Goal: Transaction & Acquisition: Purchase product/service

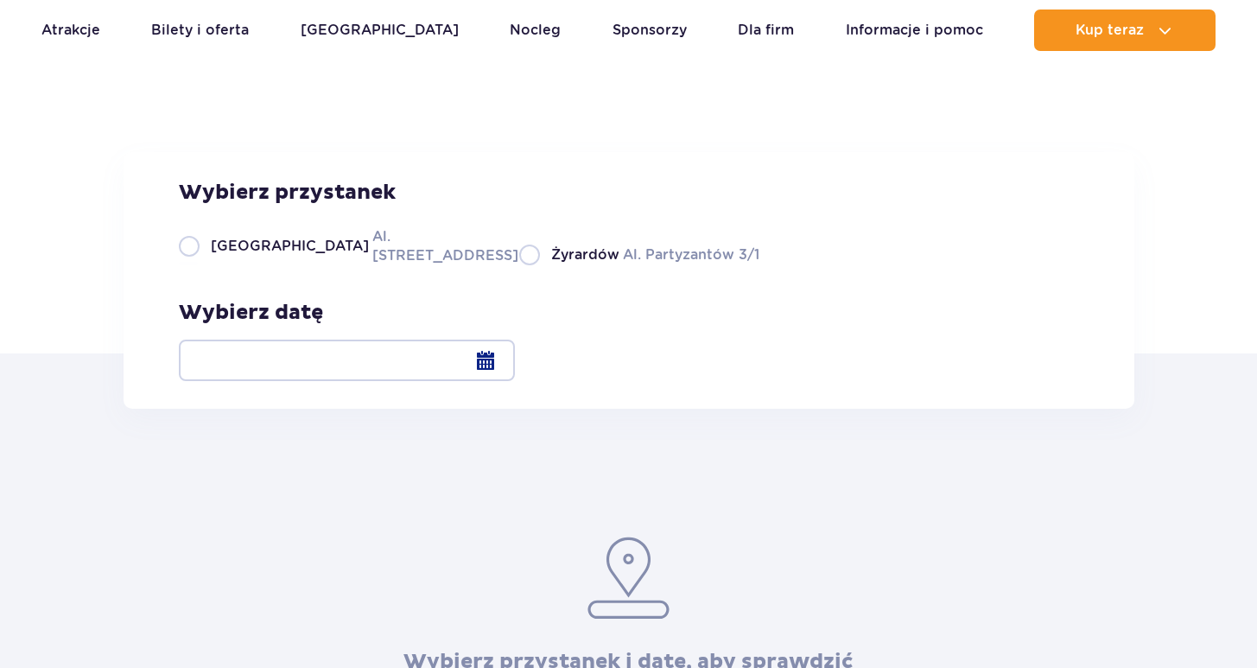
scroll to position [122, 0]
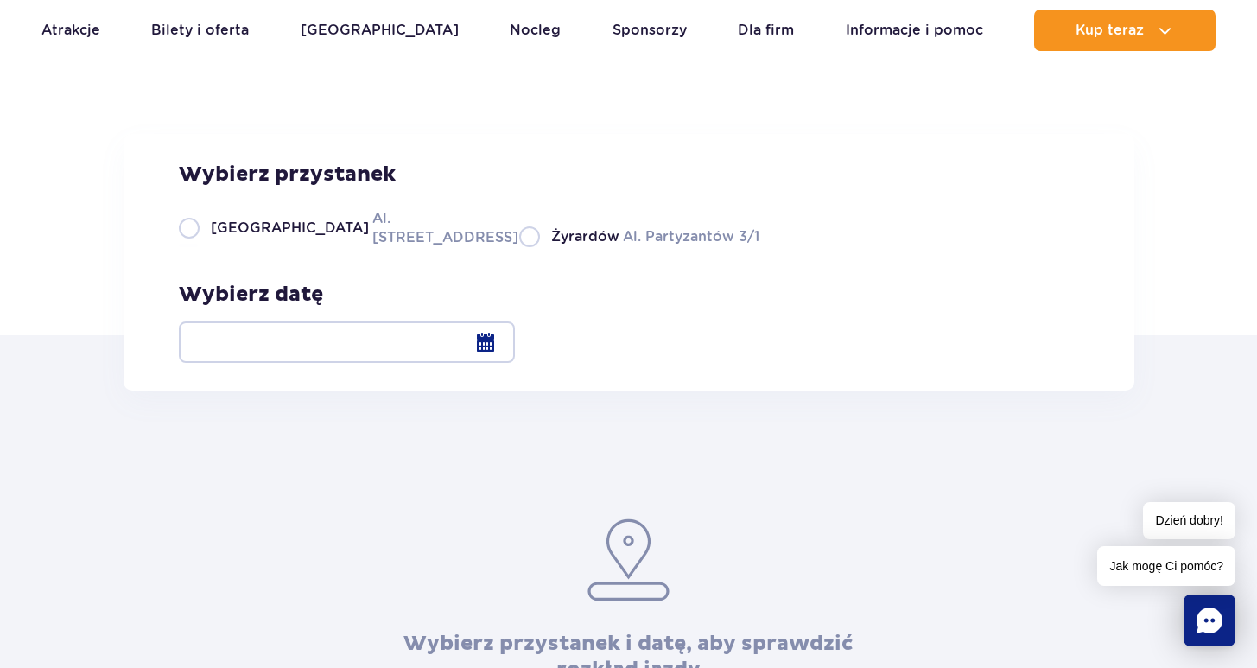
click at [198, 247] on label "Warszawa Al. Jerozolimskie 56" at bounding box center [339, 227] width 320 height 39
click at [198, 247] on input "Warszawa Al. Jerozolimskie 56" at bounding box center [188, 245] width 19 height 3
radio input "true"
click at [515, 338] on div at bounding box center [347, 341] width 336 height 41
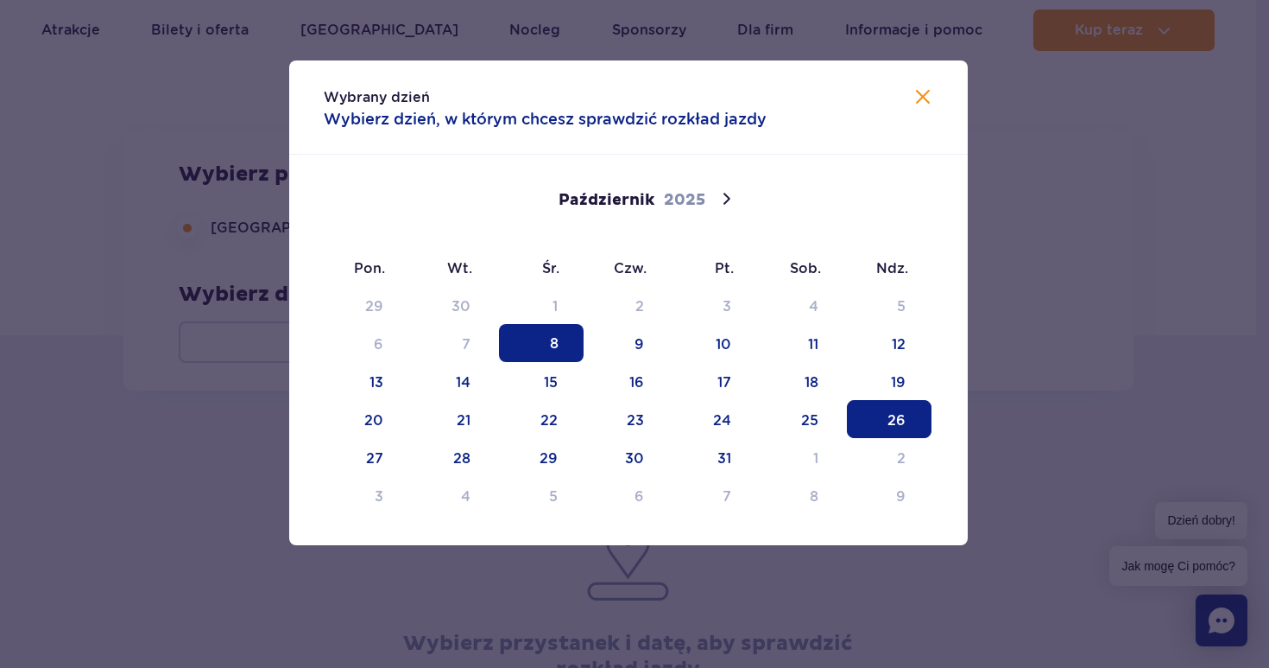
click at [893, 425] on span "26" at bounding box center [889, 419] width 85 height 38
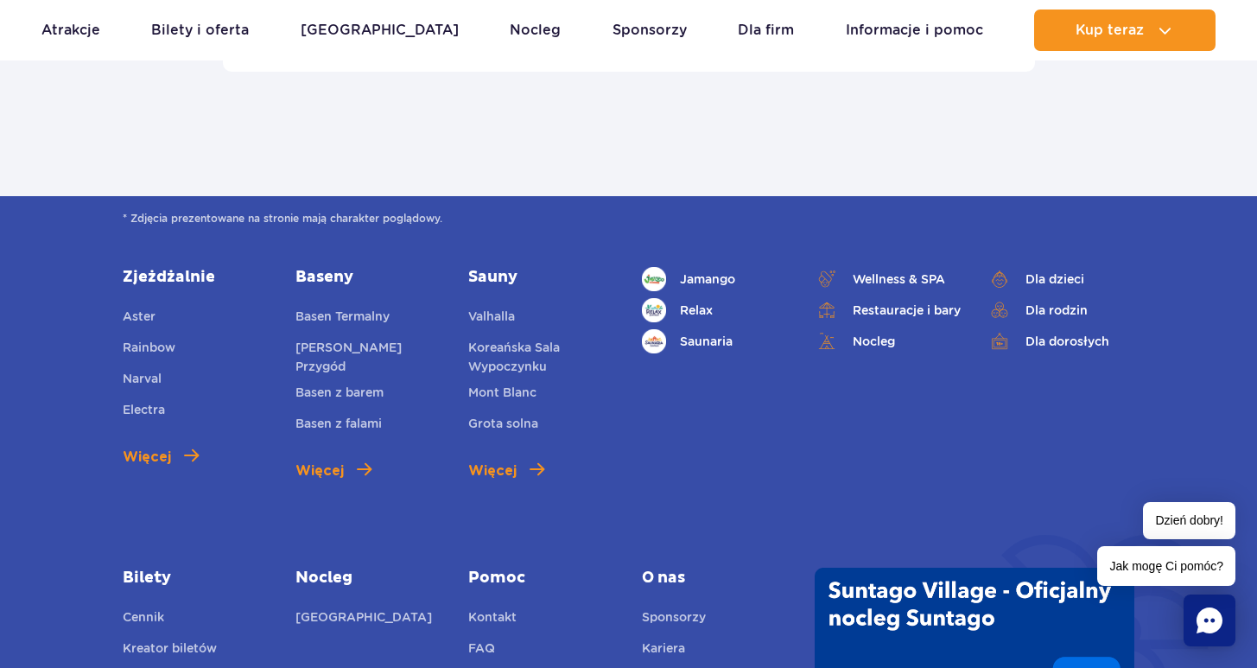
scroll to position [1430, 0]
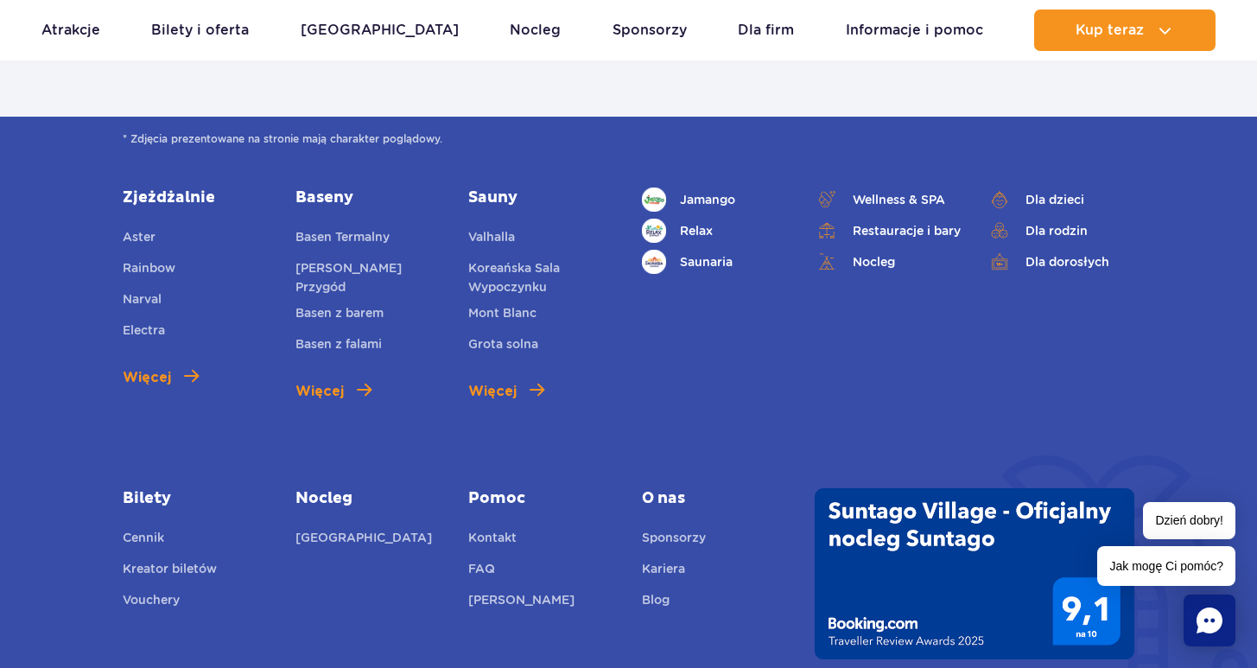
click at [661, 618] on div "* Zdjęcia prezentowane na stronie mają charakter poglądowy. Zjeżdżalnie Aster R…" at bounding box center [628, 423] width 1257 height 613
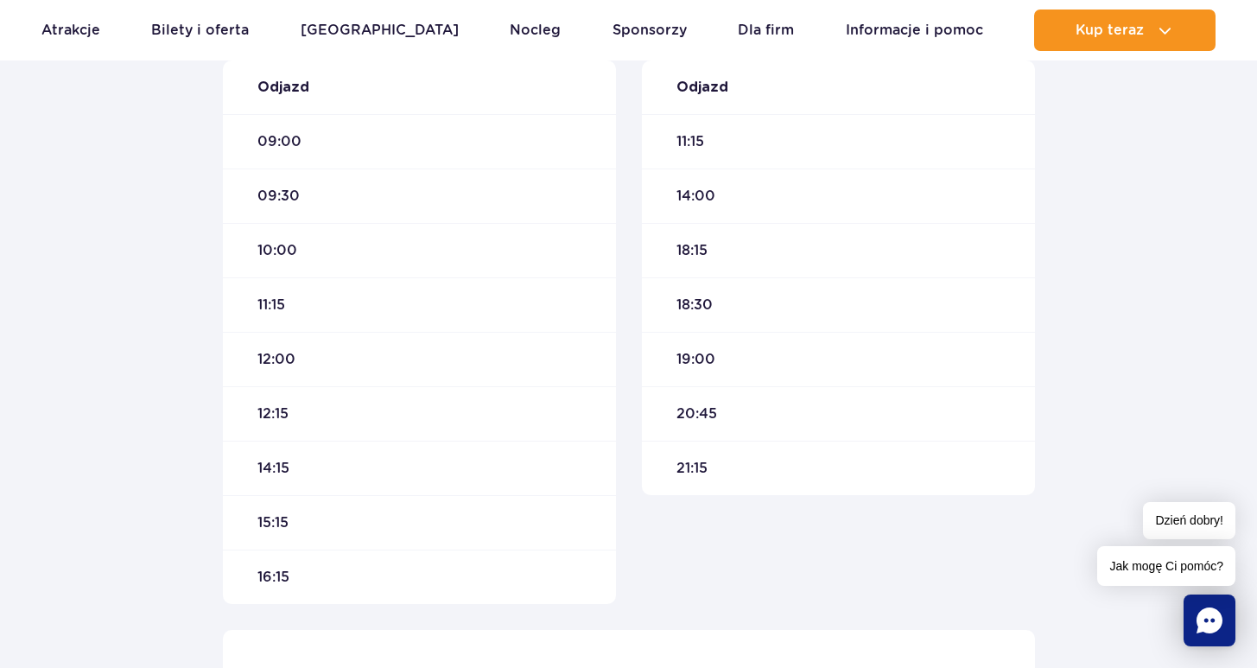
scroll to position [627, 0]
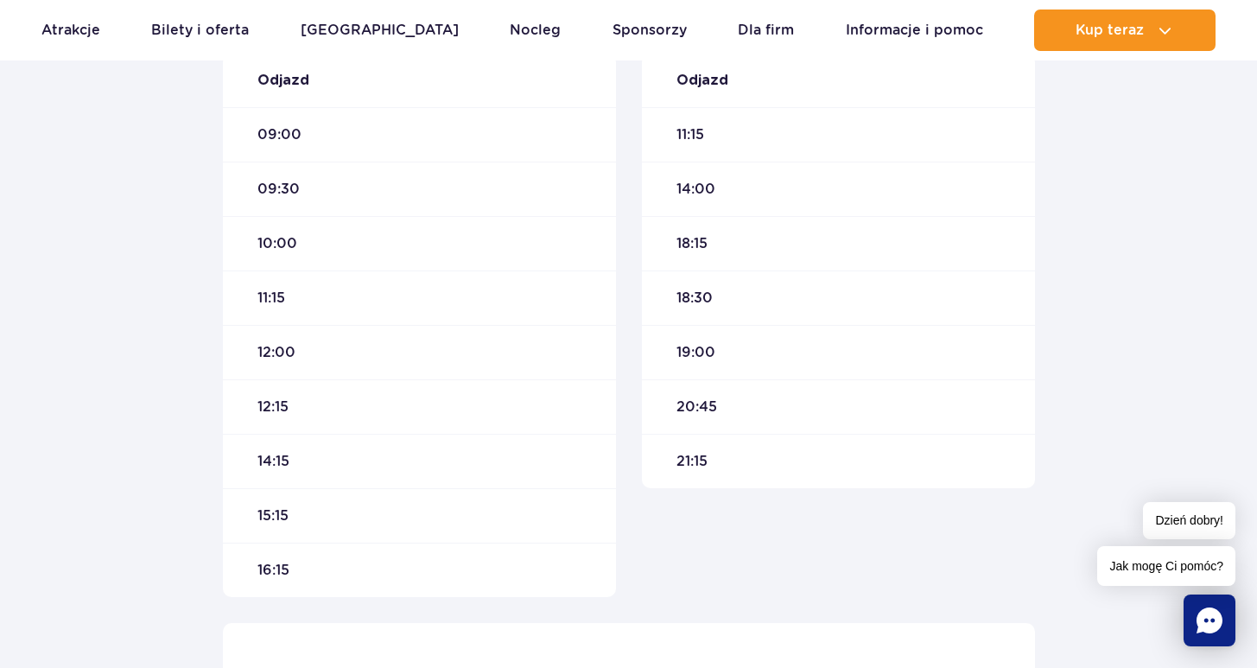
click at [287, 244] on span "10:00" at bounding box center [277, 243] width 40 height 19
click at [256, 247] on div "10:00" at bounding box center [419, 240] width 393 height 54
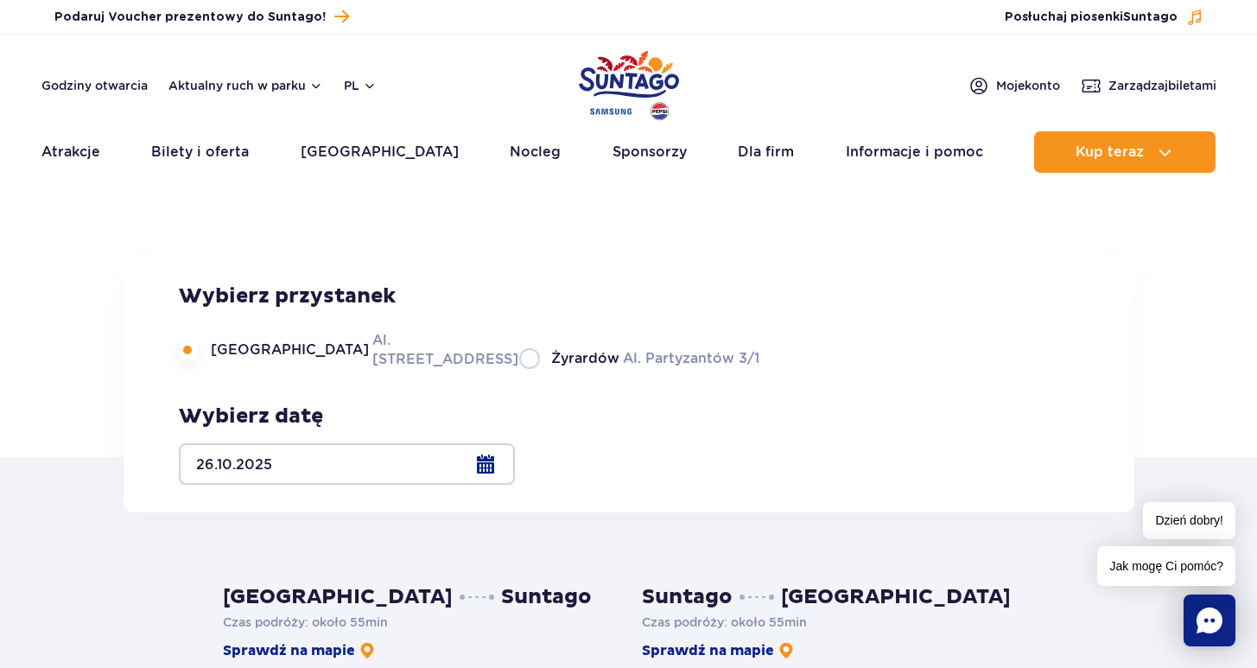
scroll to position [0, 0]
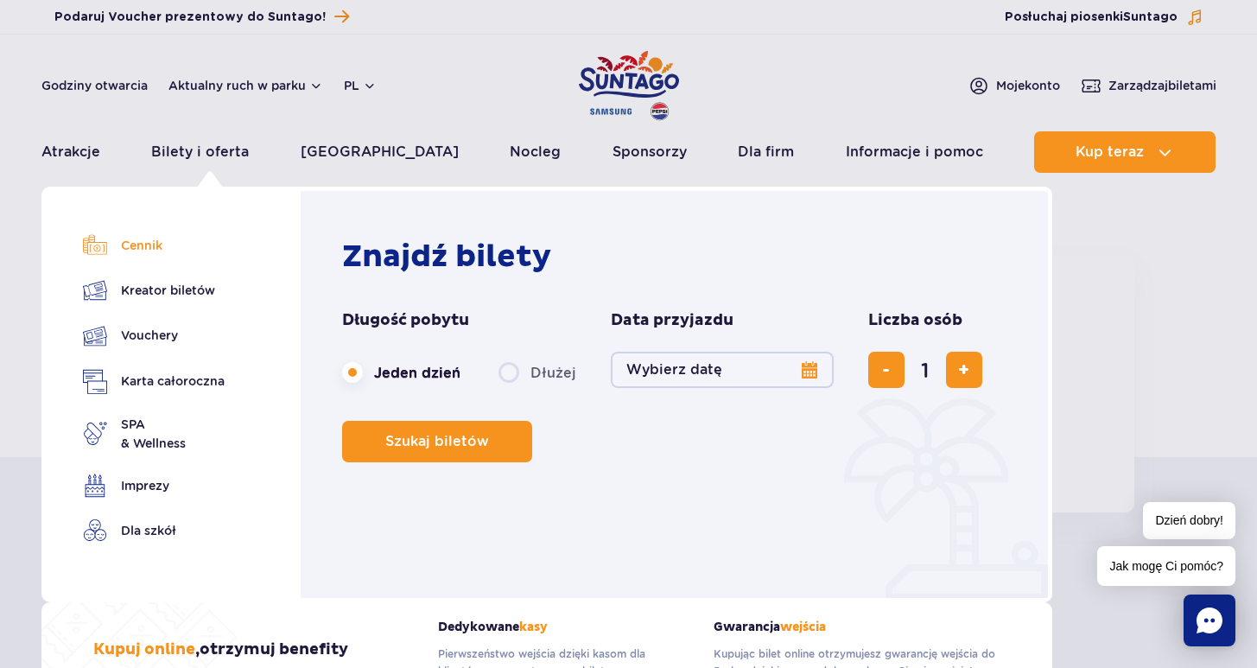
click at [142, 245] on link "Cennik" at bounding box center [154, 245] width 142 height 24
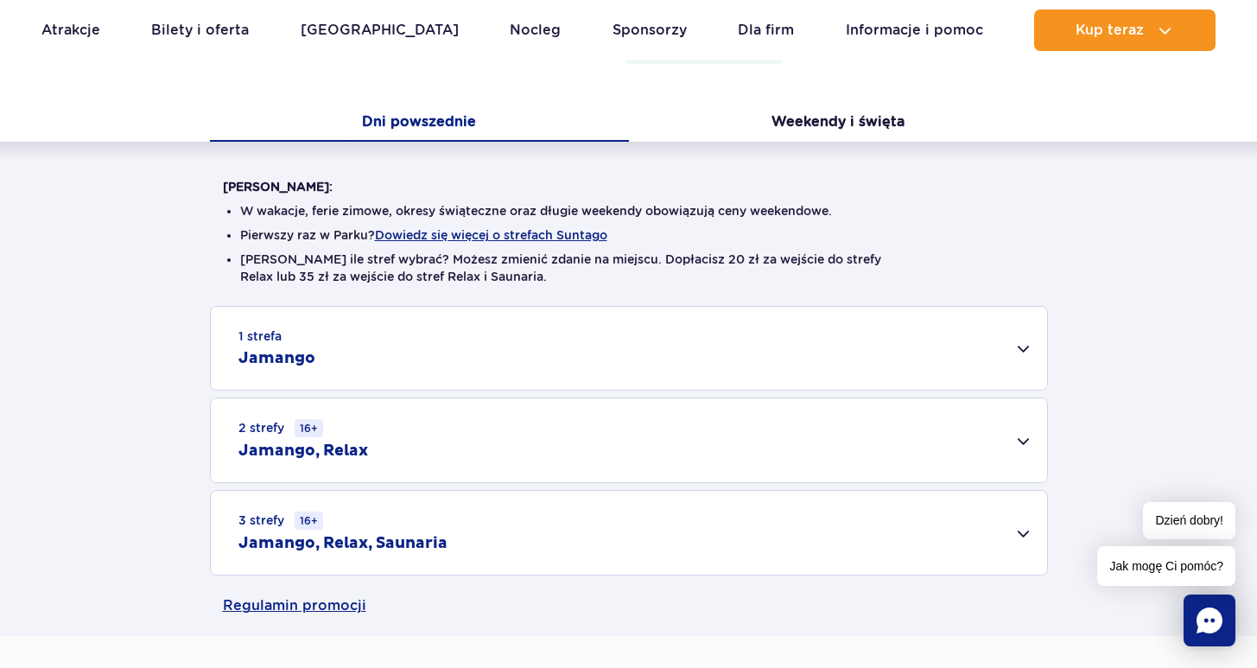
scroll to position [361, 0]
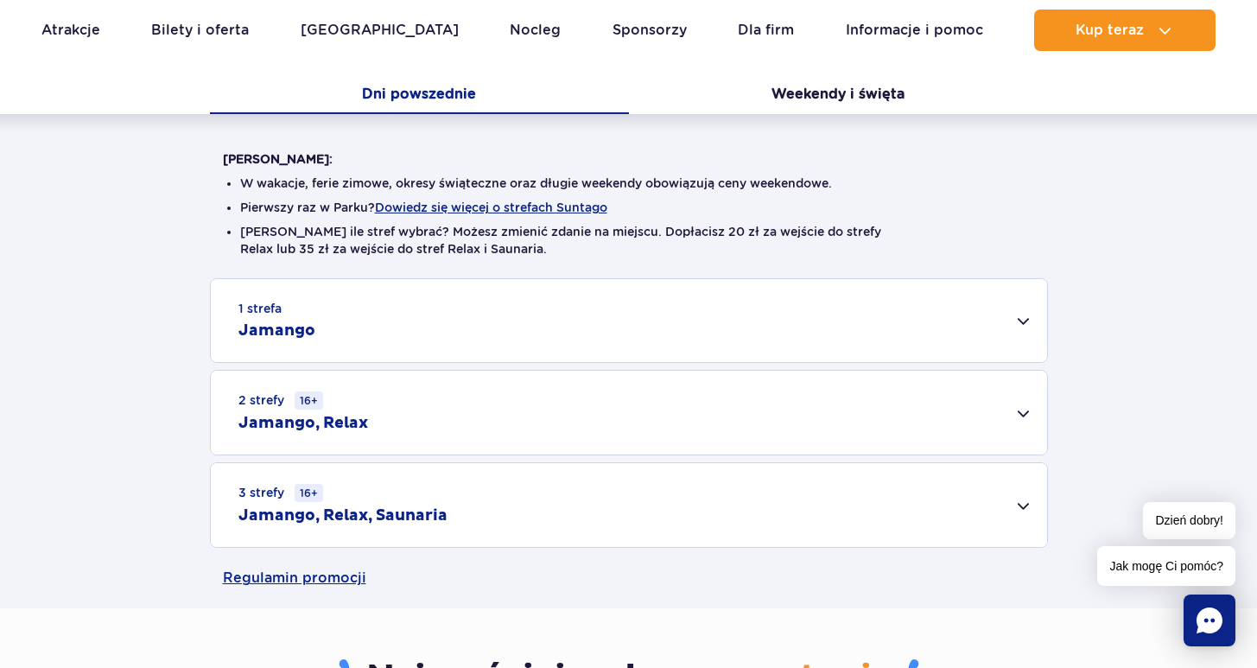
click at [541, 422] on div "2 strefy 16+ Jamango, Relax" at bounding box center [629, 412] width 836 height 84
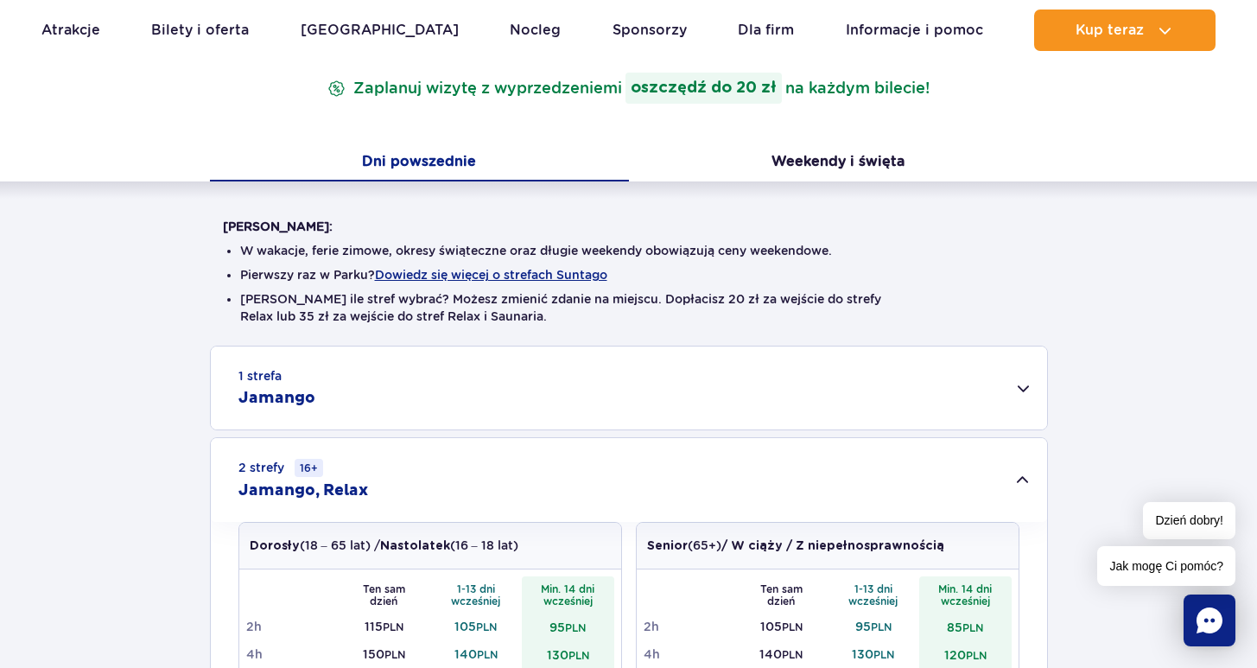
scroll to position [199, 0]
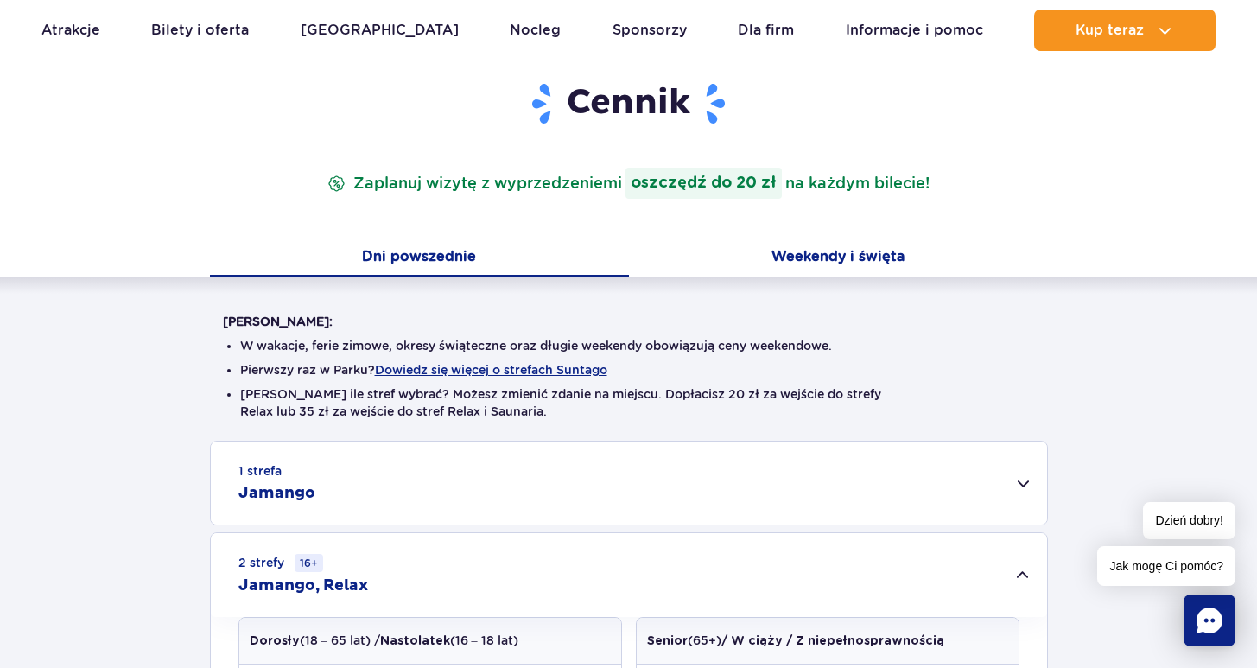
click at [841, 261] on button "Weekendy i święta" at bounding box center [838, 258] width 419 height 36
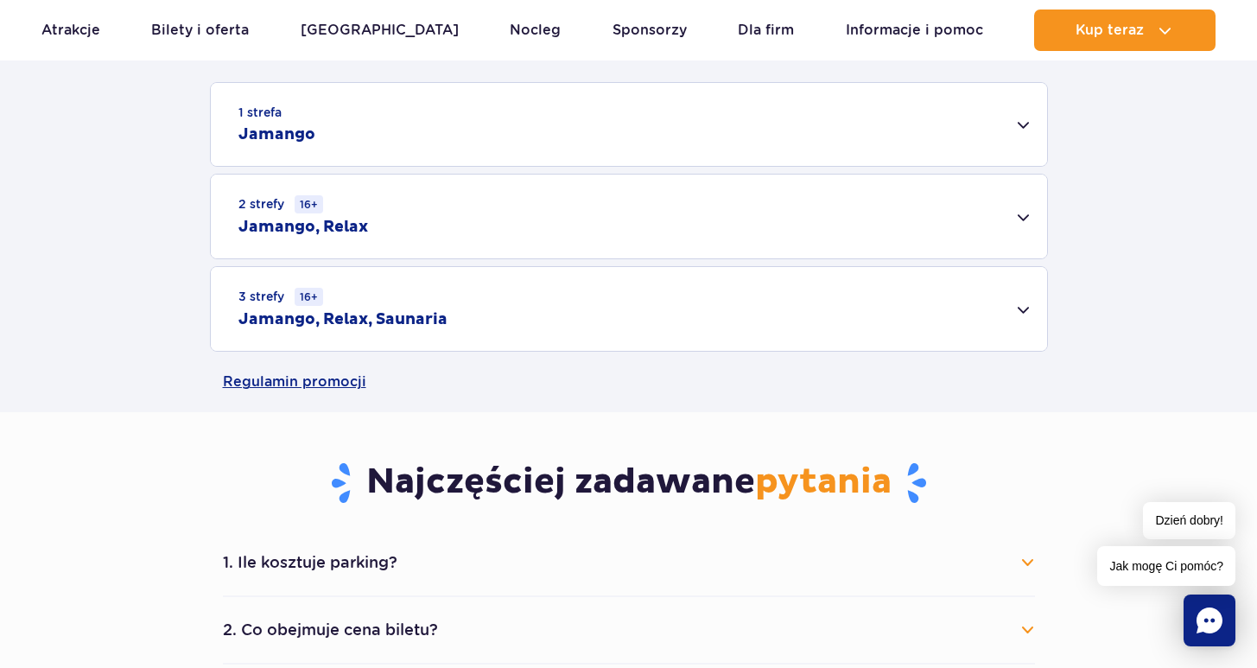
scroll to position [554, 0]
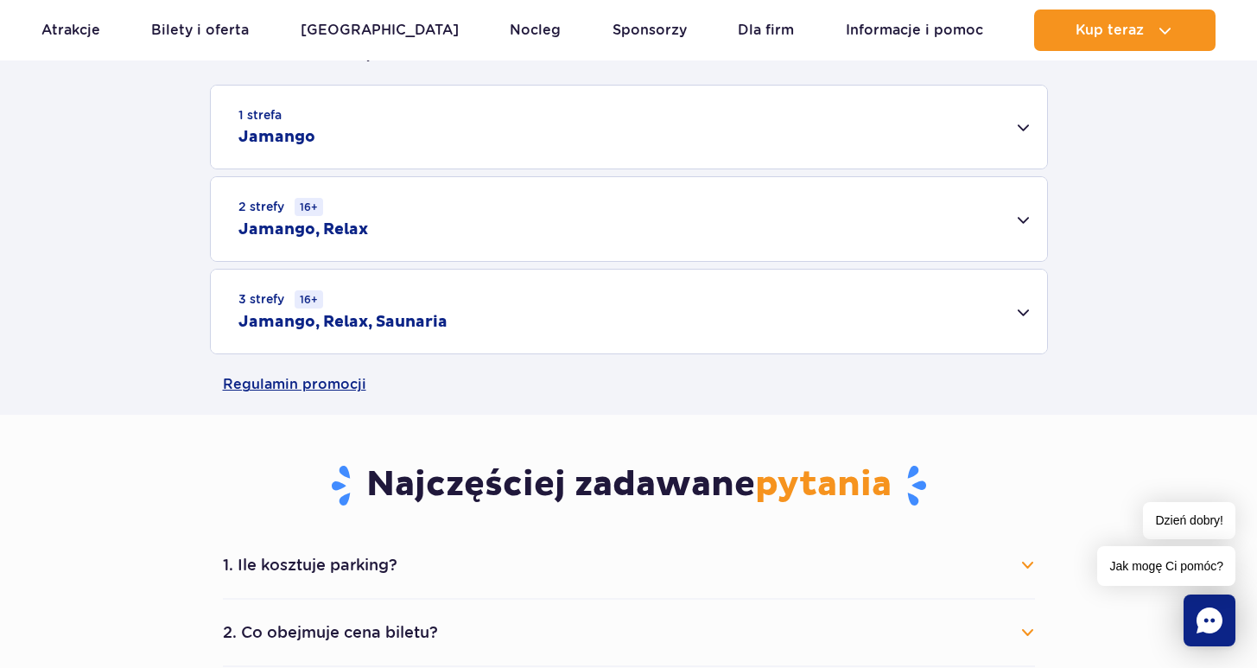
click at [355, 219] on h2 "Jamango, Relax" at bounding box center [303, 229] width 130 height 21
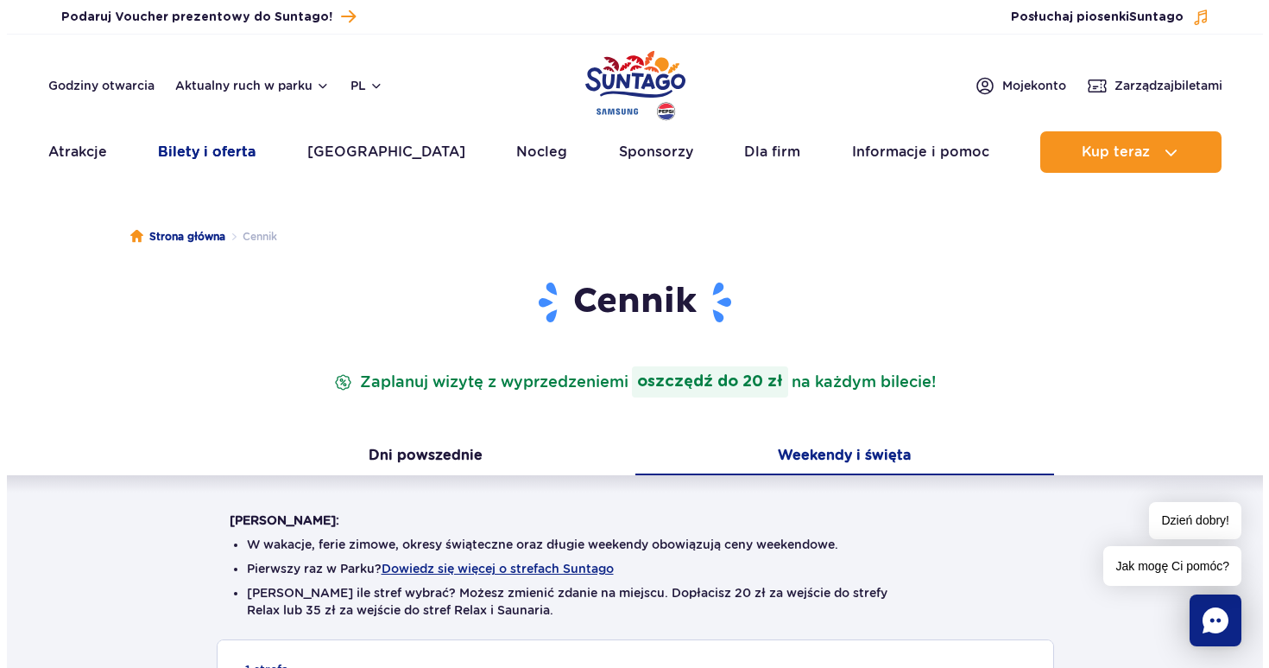
scroll to position [0, 0]
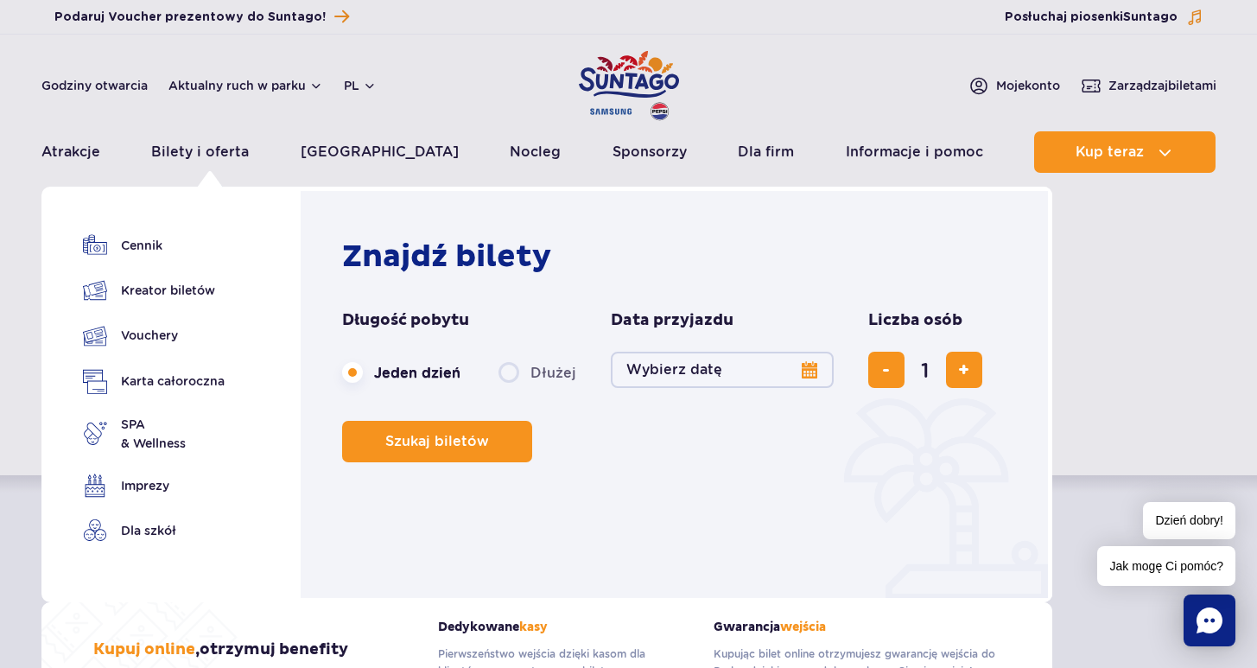
click at [687, 380] on button "Wybierz datę" at bounding box center [722, 369] width 223 height 36
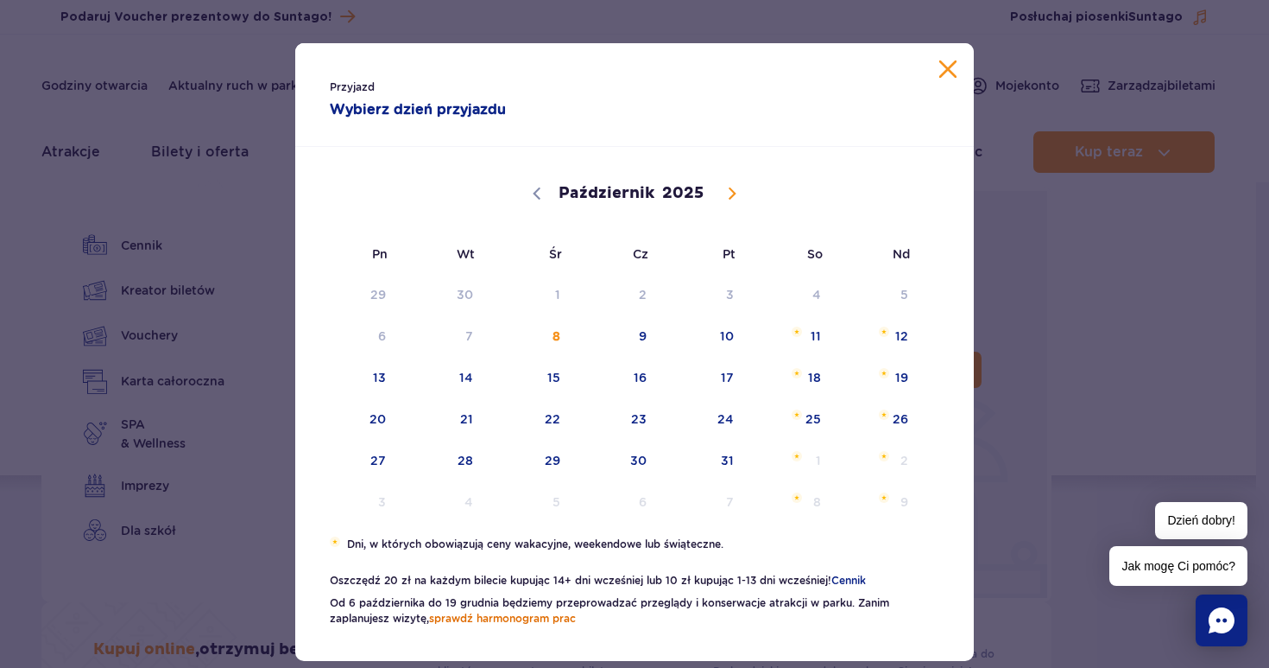
click at [503, 617] on link "sprawdź harmonogram prac" at bounding box center [502, 617] width 147 height 13
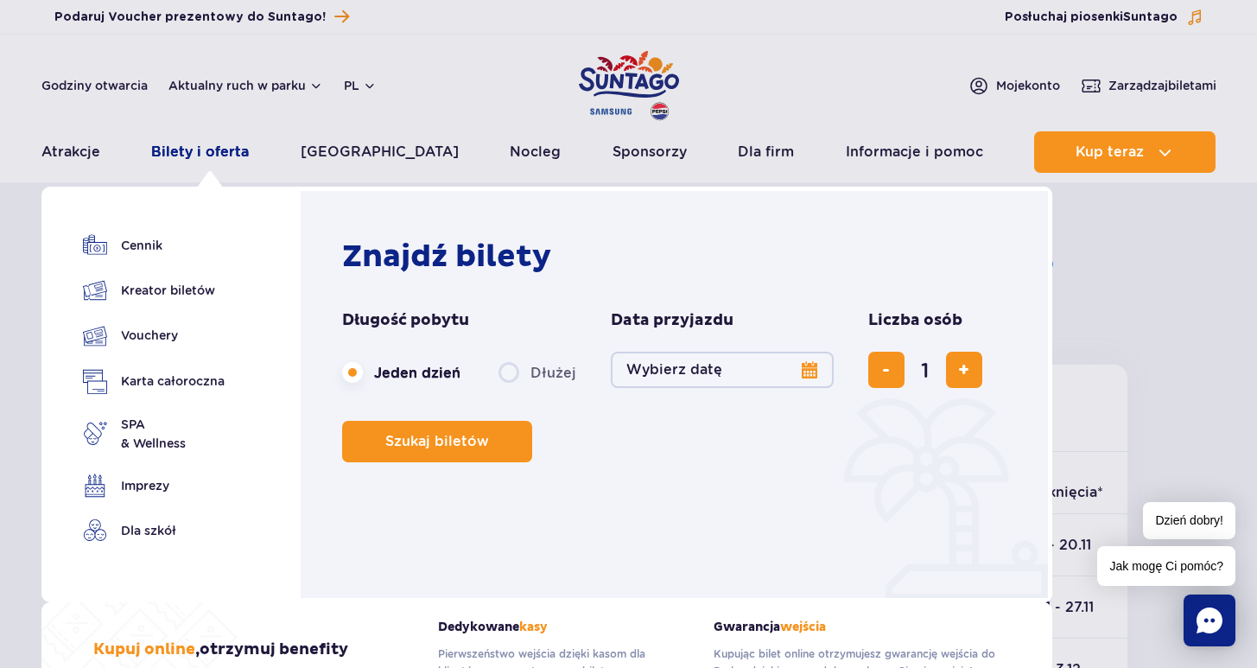
click at [197, 149] on link "Bilety i oferta" at bounding box center [200, 151] width 98 height 41
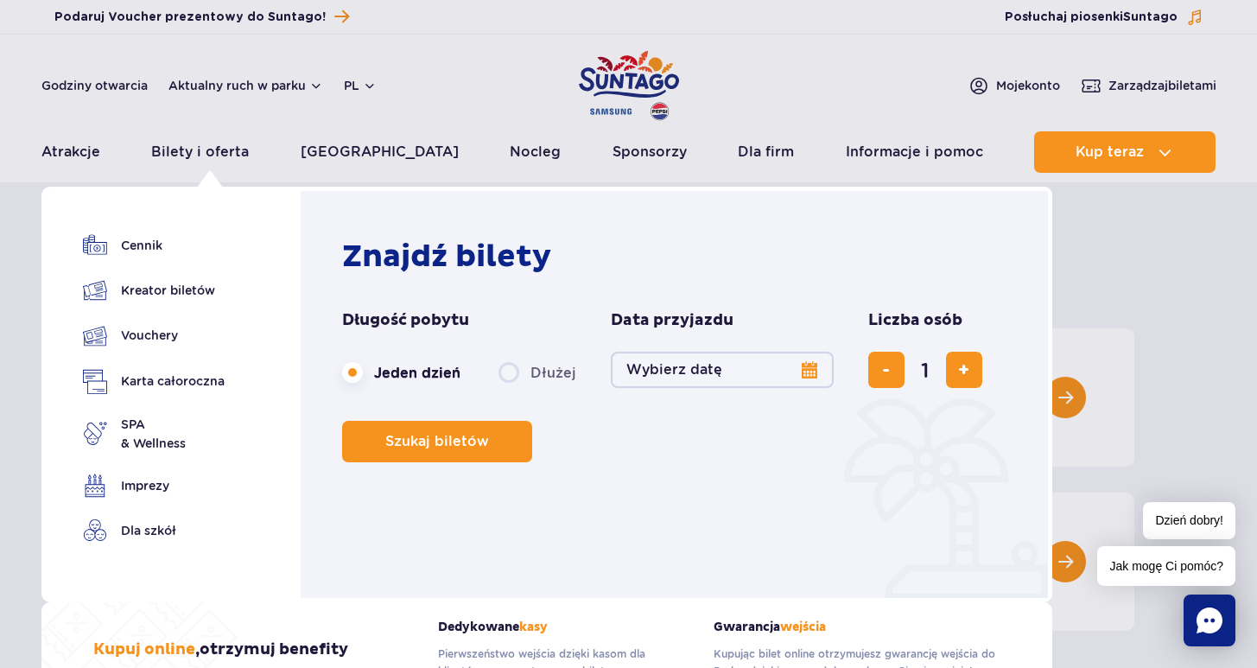
click at [788, 375] on button "Wybierz datę" at bounding box center [722, 369] width 223 height 36
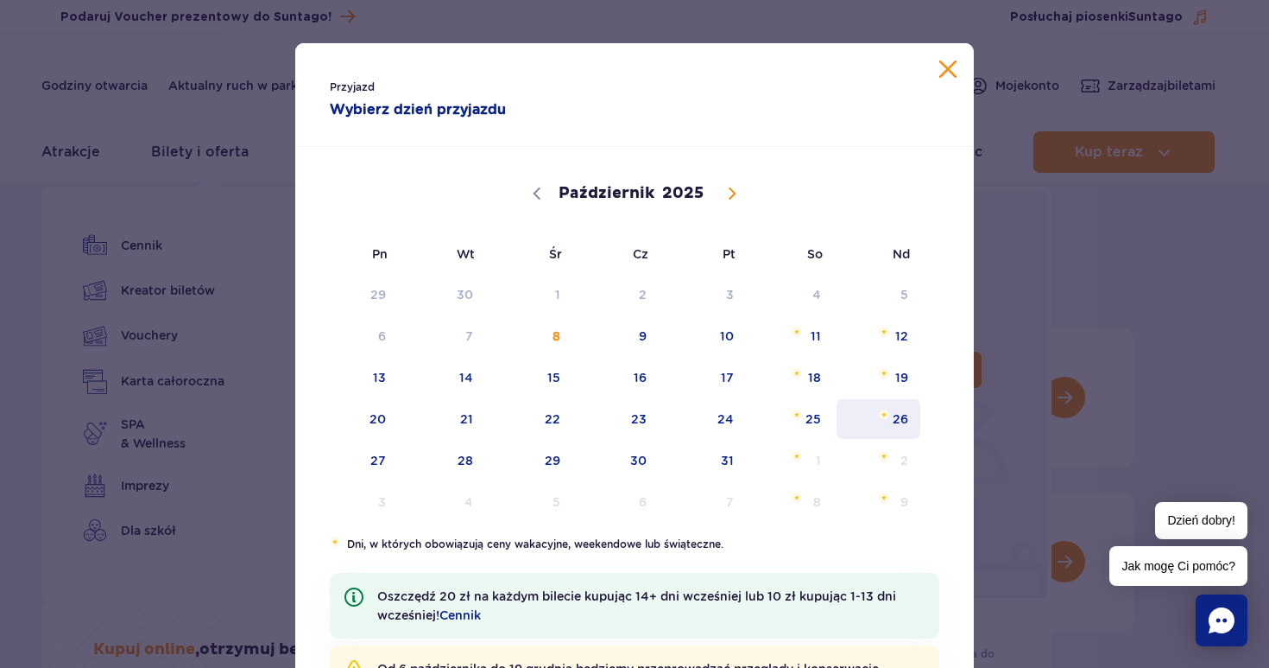
click at [895, 422] on span "26" at bounding box center [878, 419] width 87 height 40
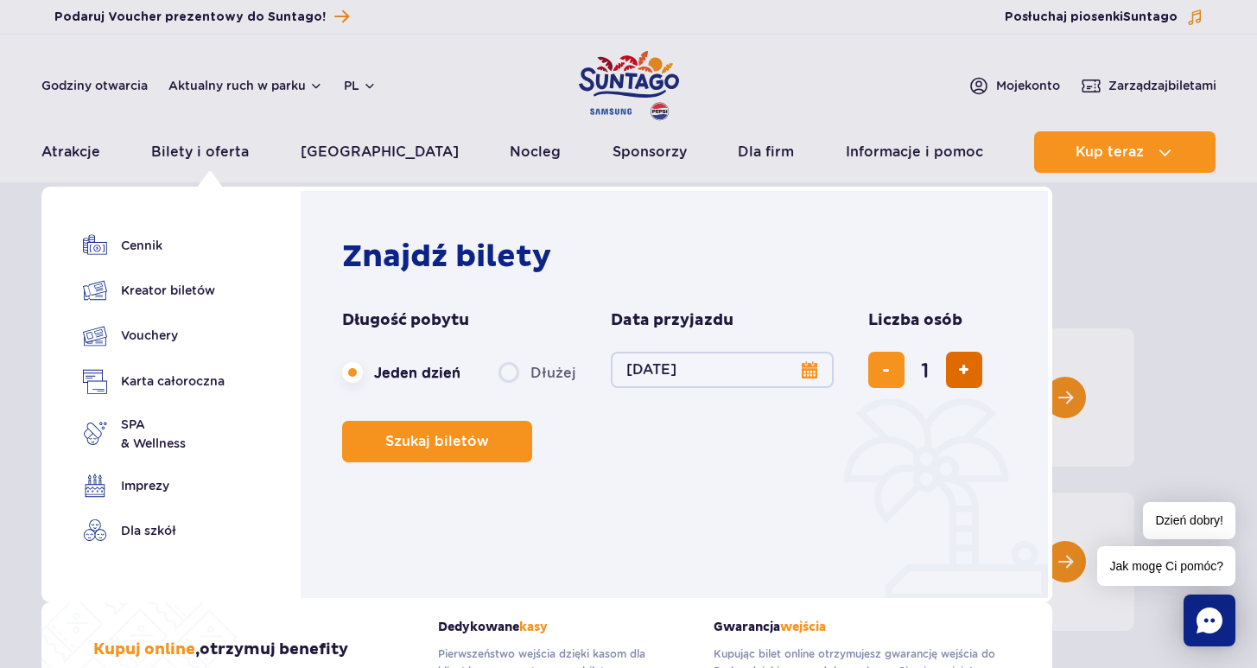
click at [958, 370] on span "dodaj bilet" at bounding box center [963, 370] width 11 height 0
type input "4"
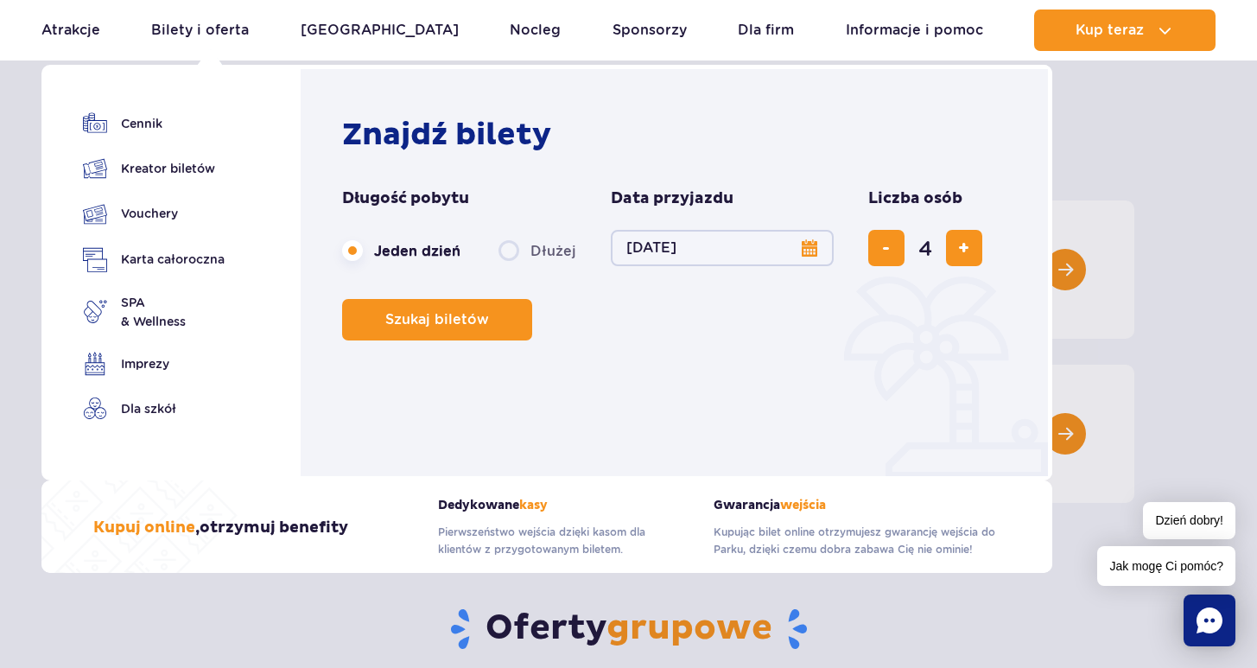
scroll to position [132, 0]
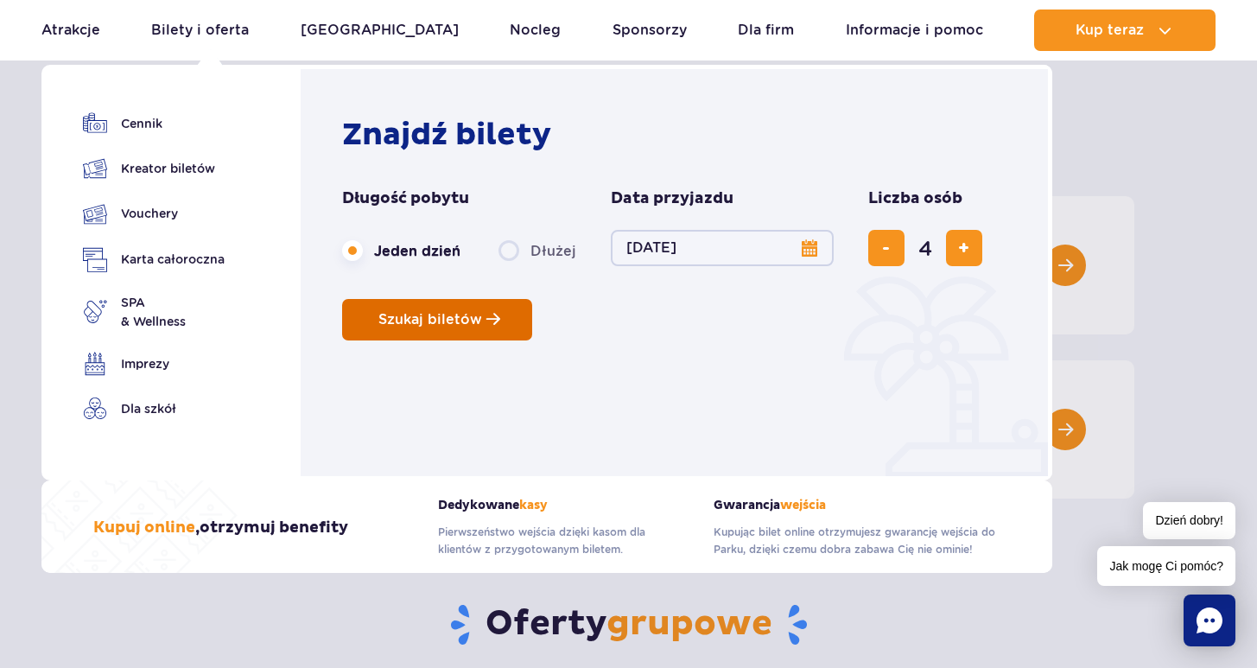
click at [427, 323] on span "Szukaj biletów" at bounding box center [430, 320] width 104 height 16
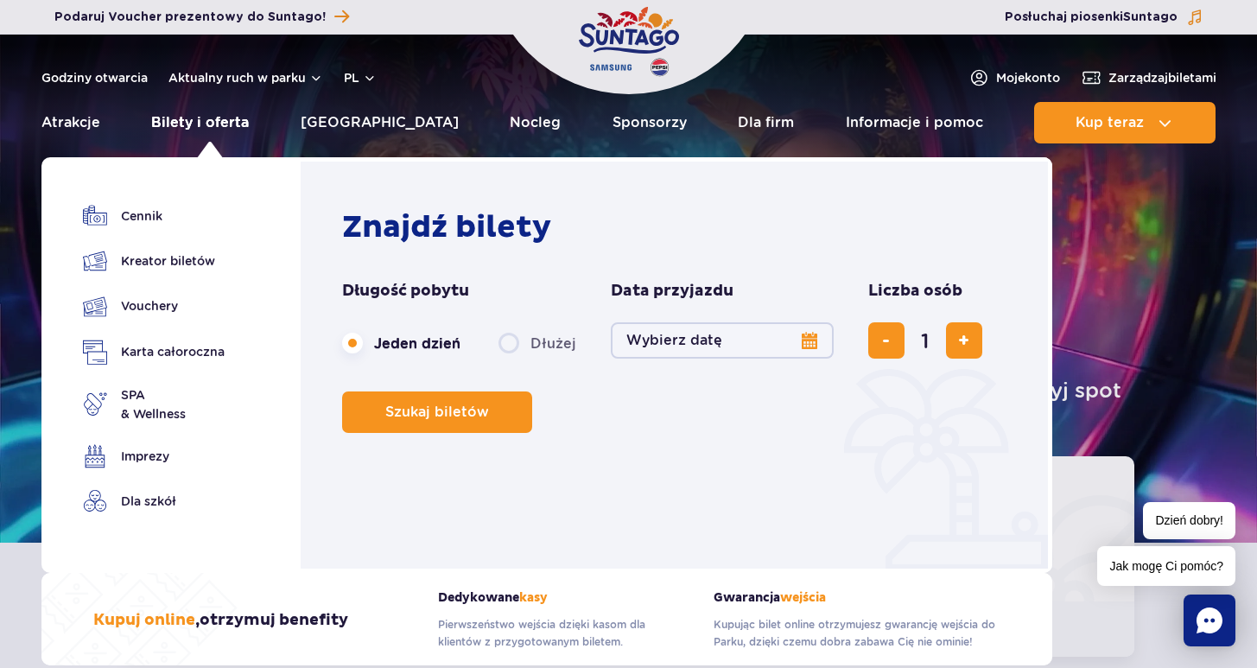
click at [217, 126] on link "Bilety i oferta" at bounding box center [200, 122] width 98 height 41
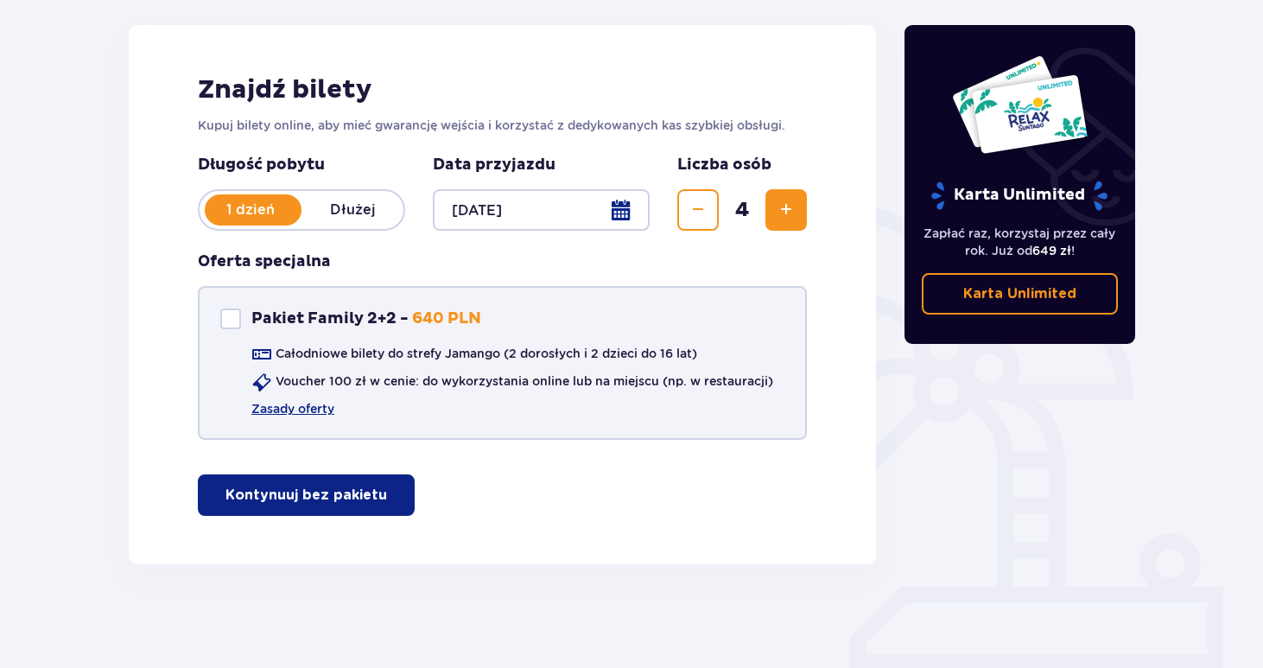
scroll to position [222, 0]
click at [295, 491] on p "Kontynuuj bez pakietu" at bounding box center [305, 494] width 161 height 19
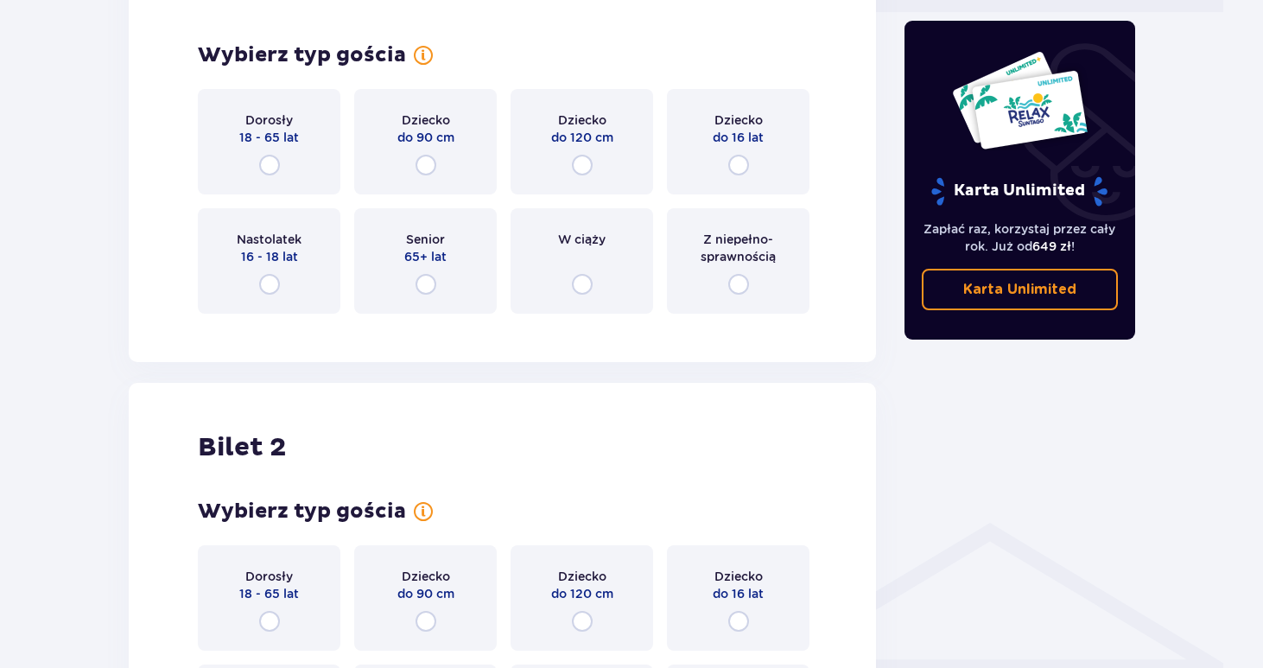
scroll to position [877, 0]
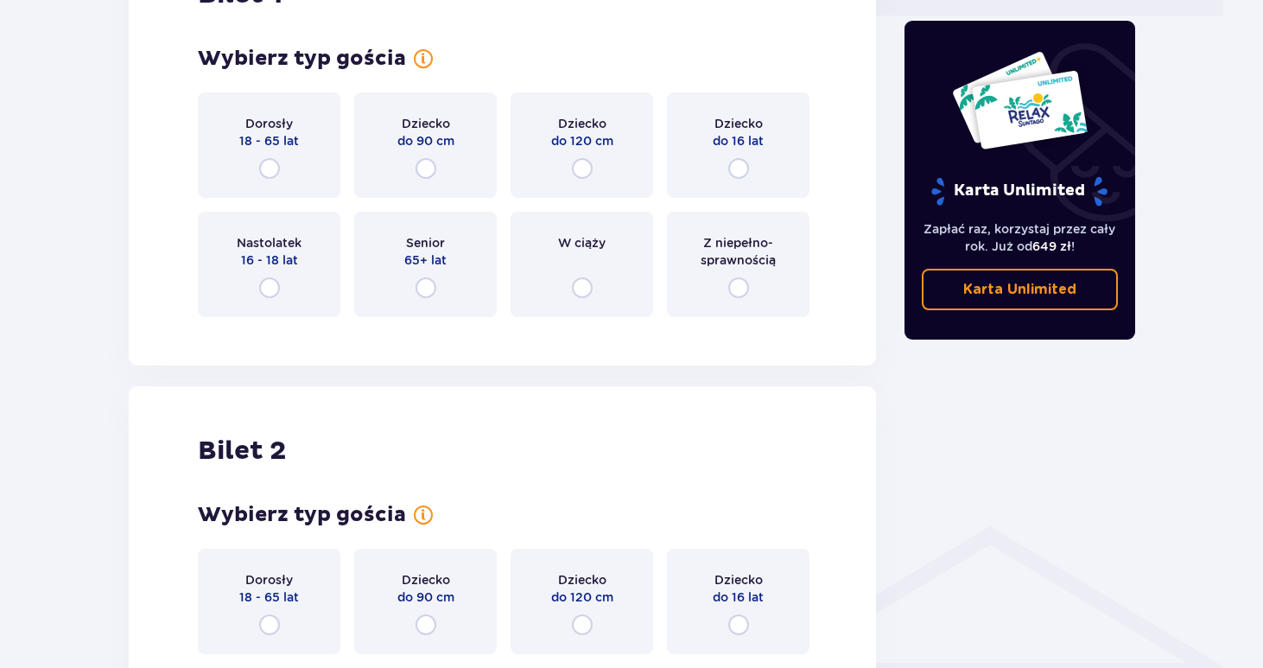
click at [269, 169] on input "radio" at bounding box center [269, 168] width 21 height 21
radio input "true"
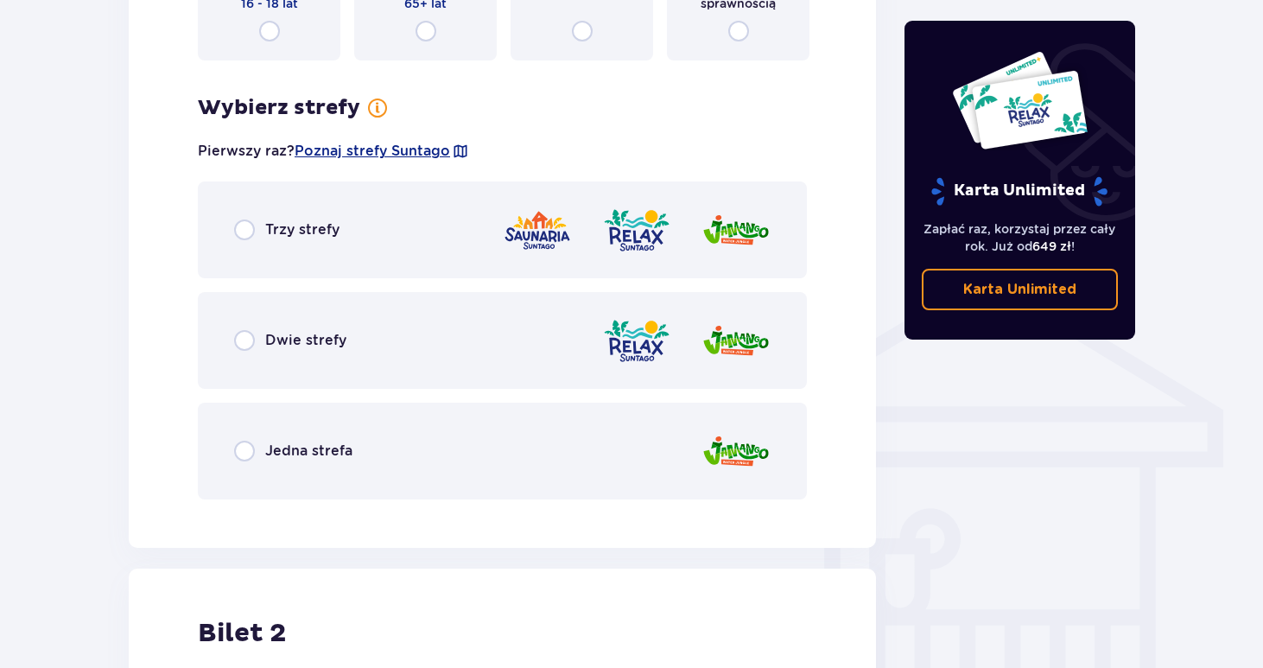
scroll to position [1130, 0]
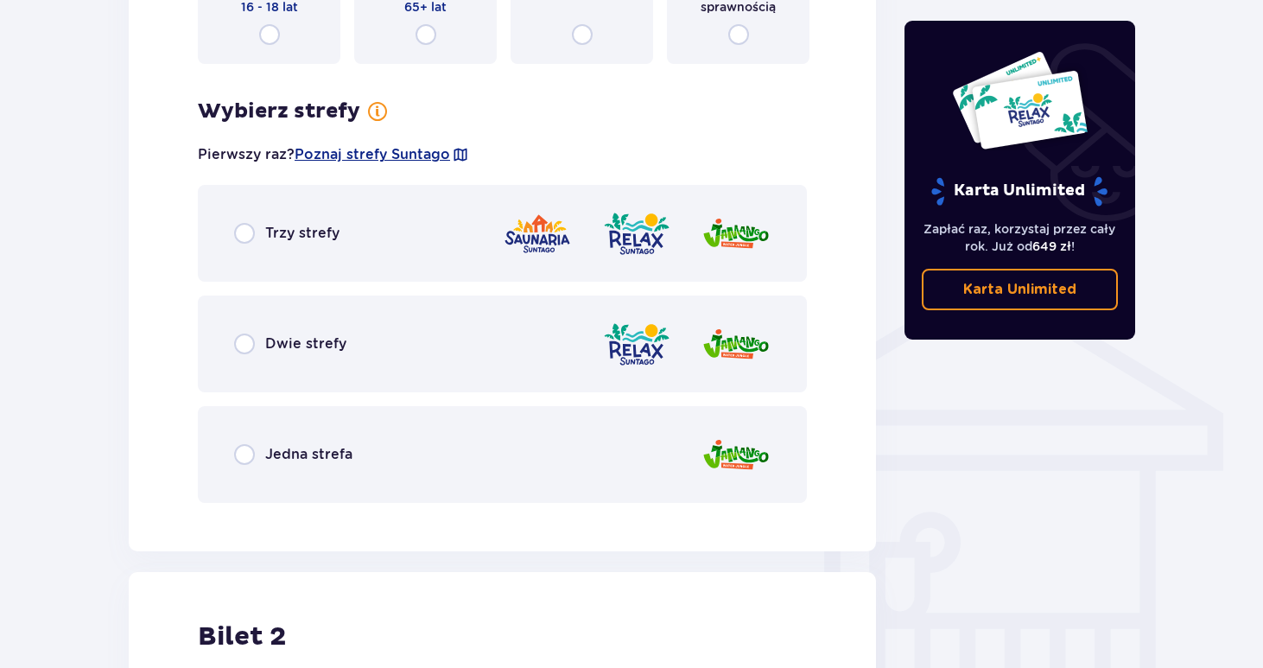
click at [245, 347] on input "radio" at bounding box center [244, 343] width 21 height 21
radio input "true"
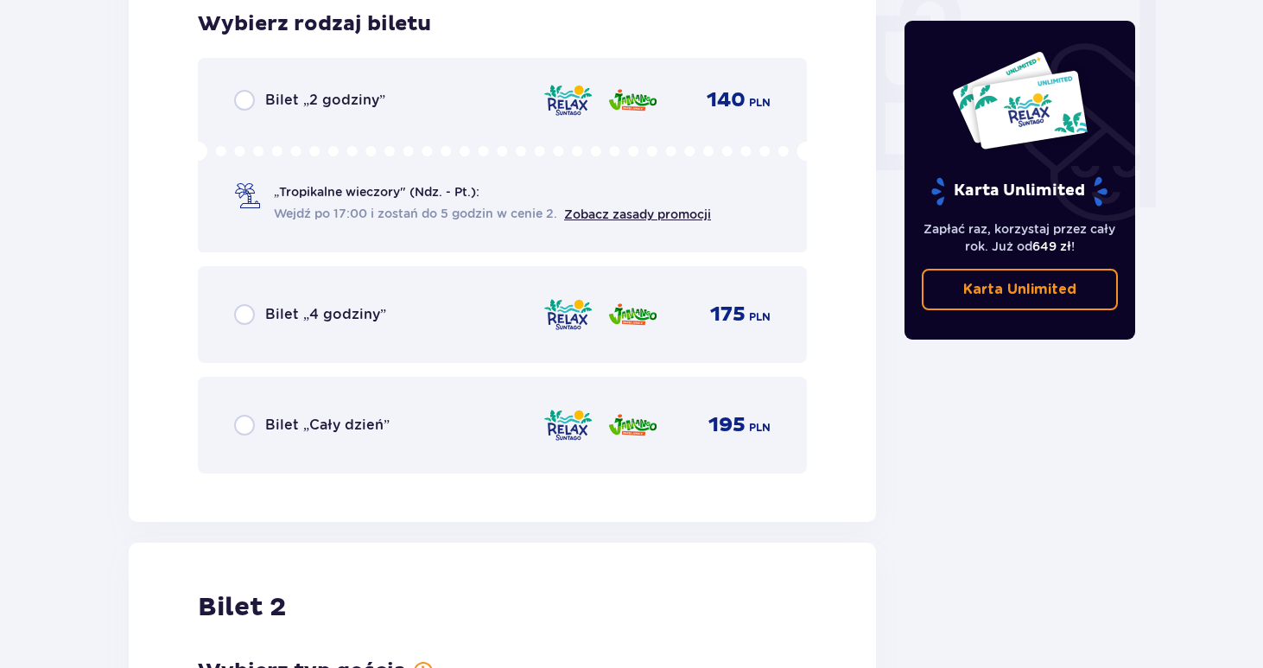
scroll to position [1660, 0]
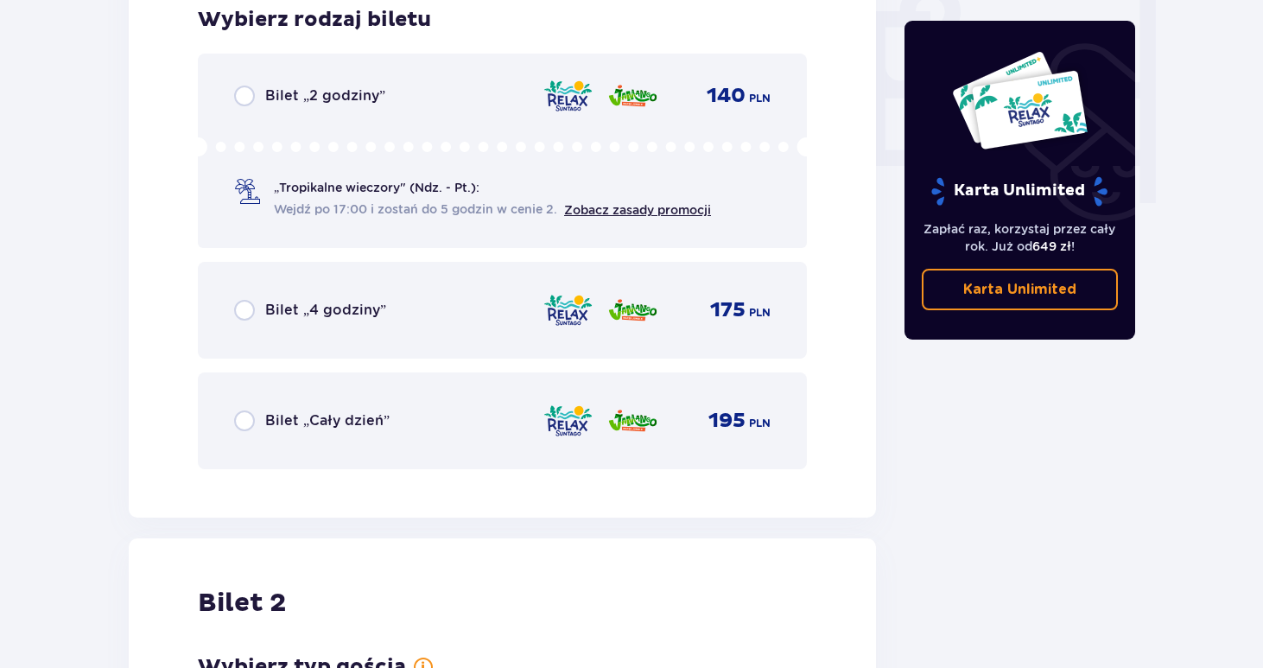
click at [241, 402] on div "Bilet „Cały dzień” 195 PLN" at bounding box center [502, 420] width 609 height 97
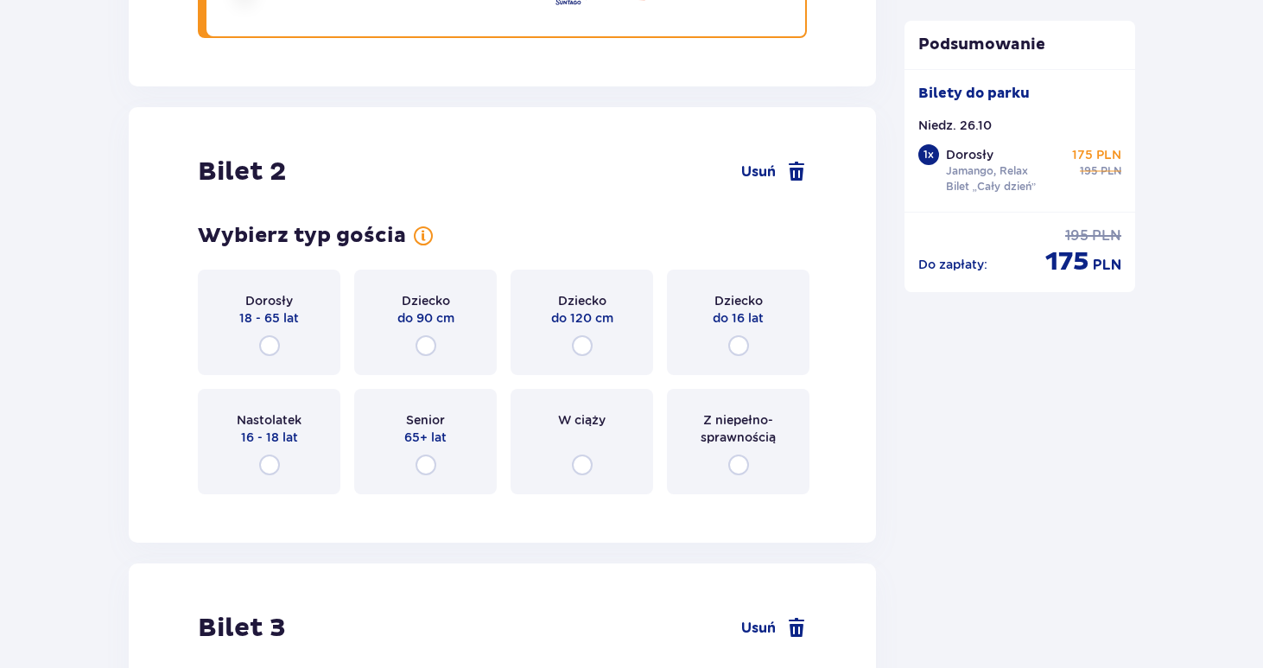
scroll to position [2177, 0]
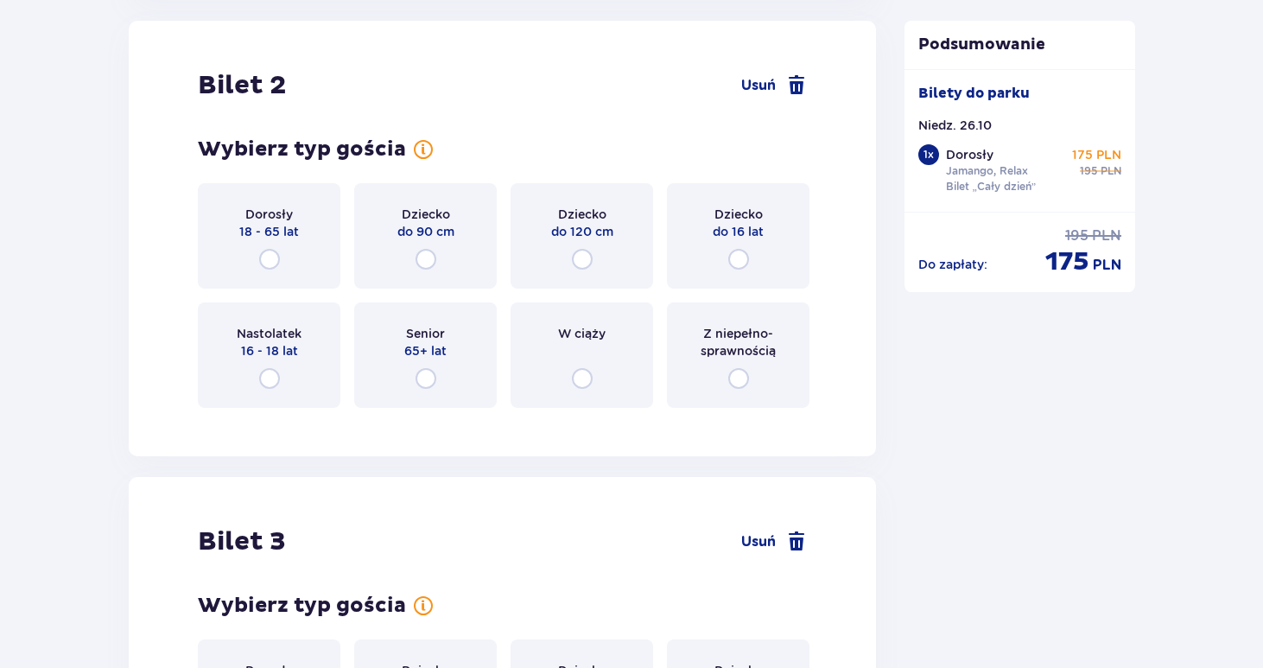
click at [265, 259] on input "radio" at bounding box center [269, 259] width 21 height 21
radio input "true"
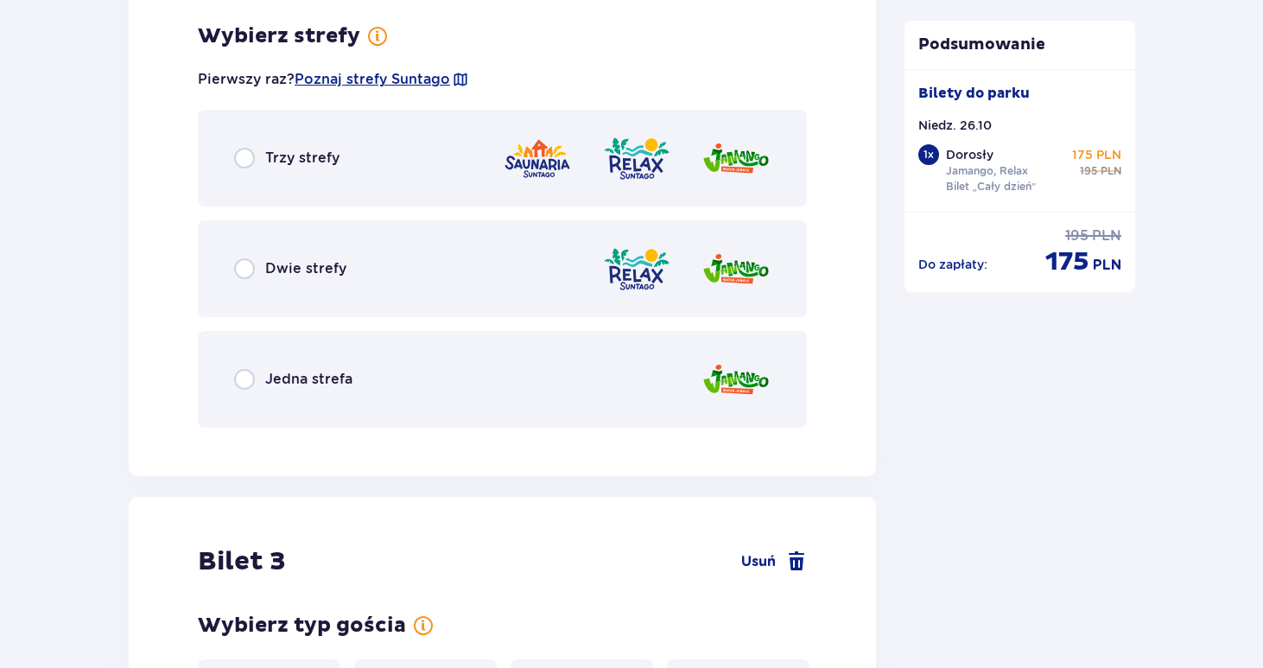
scroll to position [2599, 0]
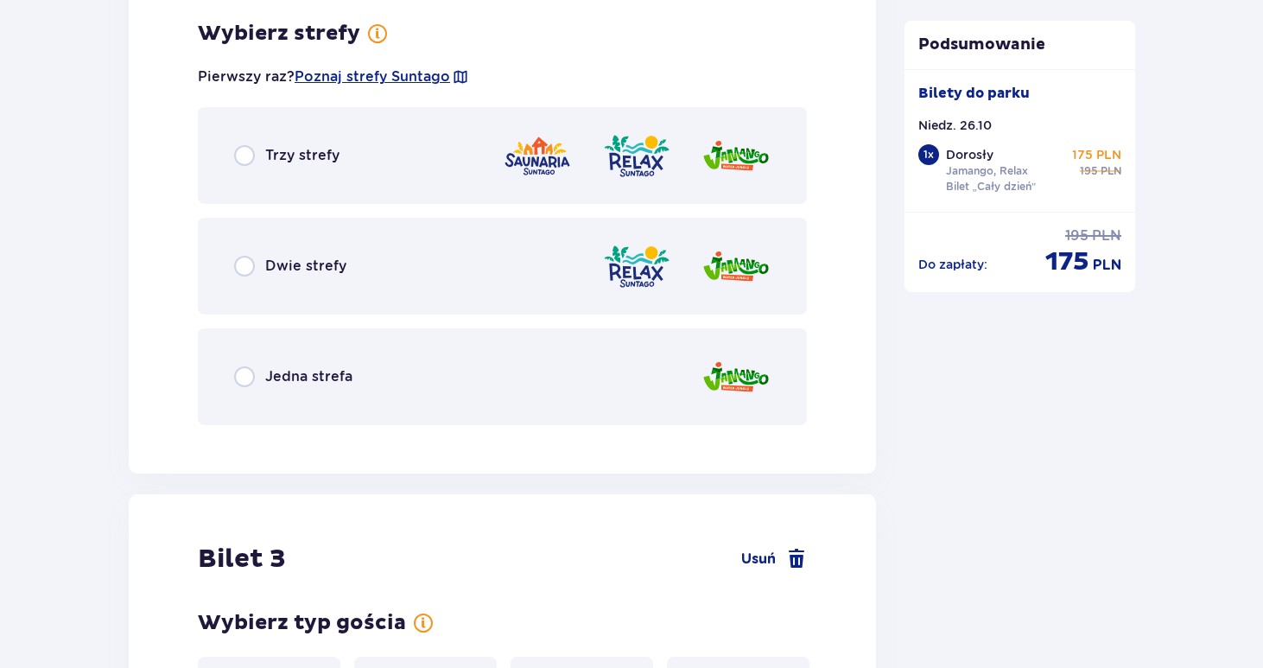
click at [249, 263] on input "radio" at bounding box center [244, 266] width 21 height 21
radio input "true"
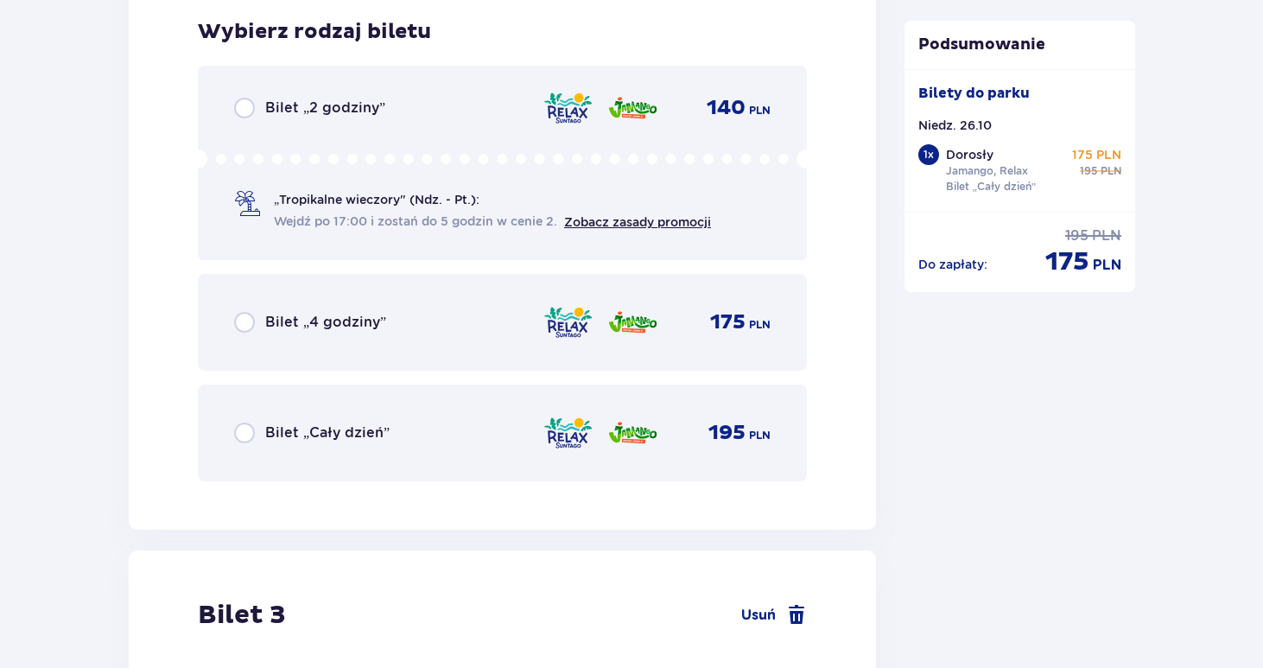
scroll to position [3038, 0]
click at [240, 433] on input "radio" at bounding box center [244, 433] width 21 height 21
radio input "true"
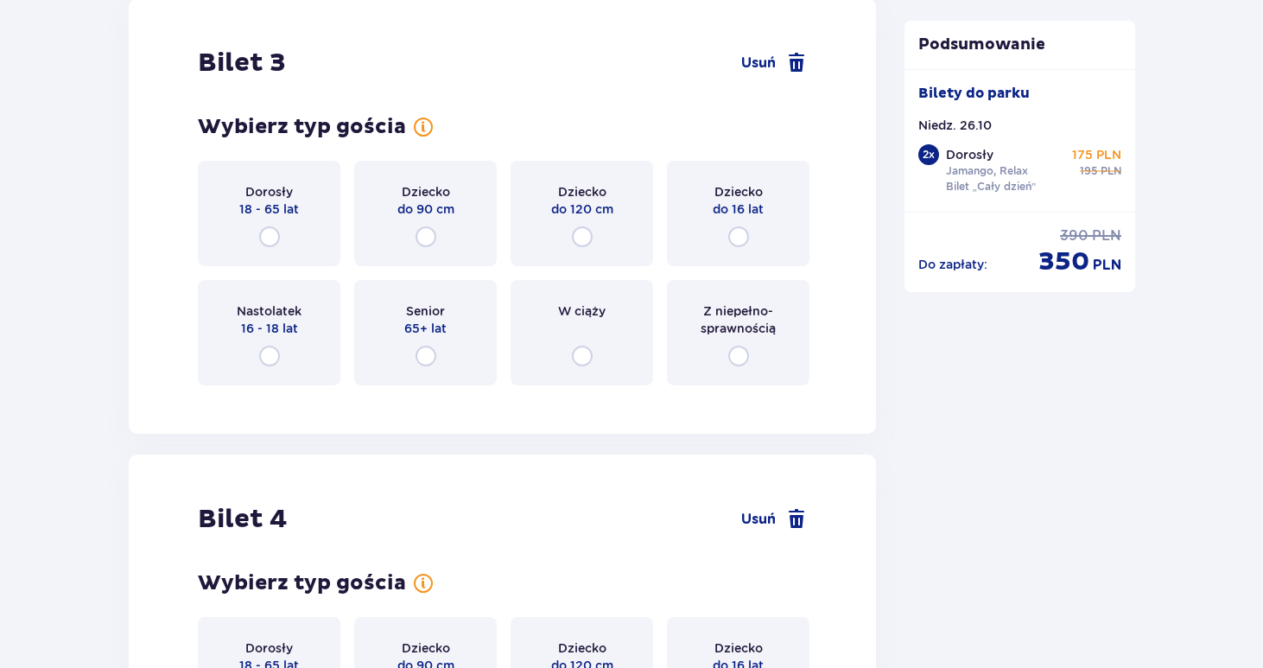
scroll to position [3591, 0]
click at [264, 238] on input "radio" at bounding box center [269, 236] width 21 height 21
radio input "true"
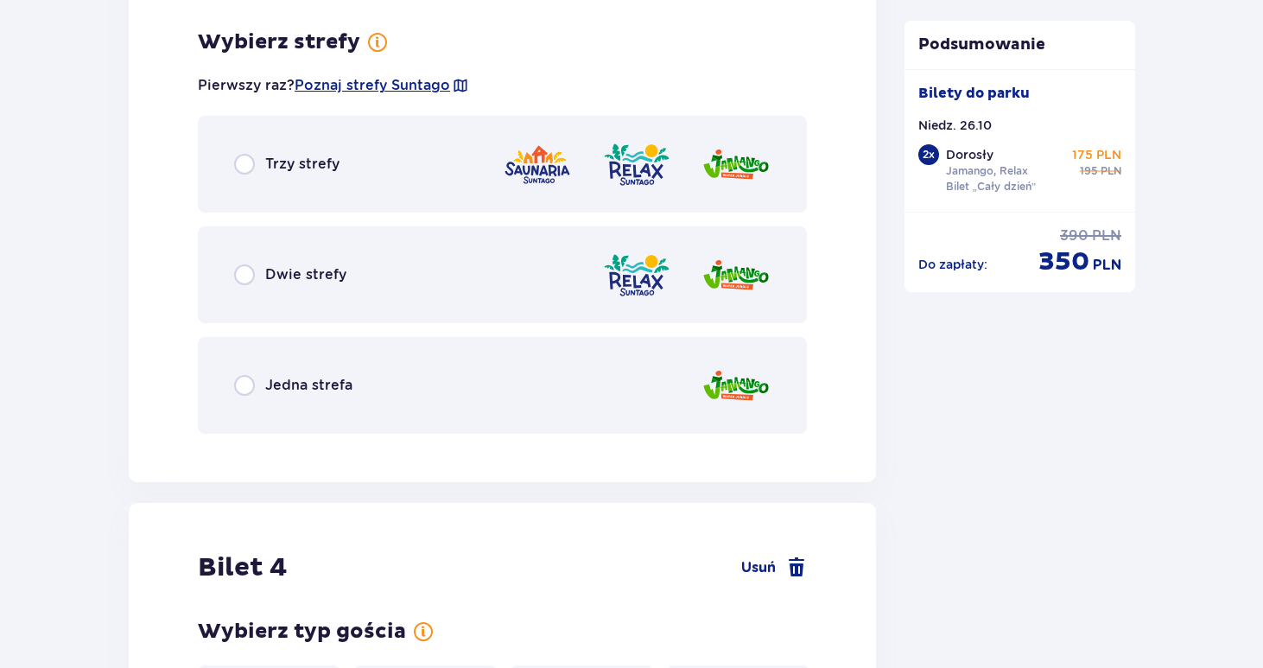
scroll to position [3990, 0]
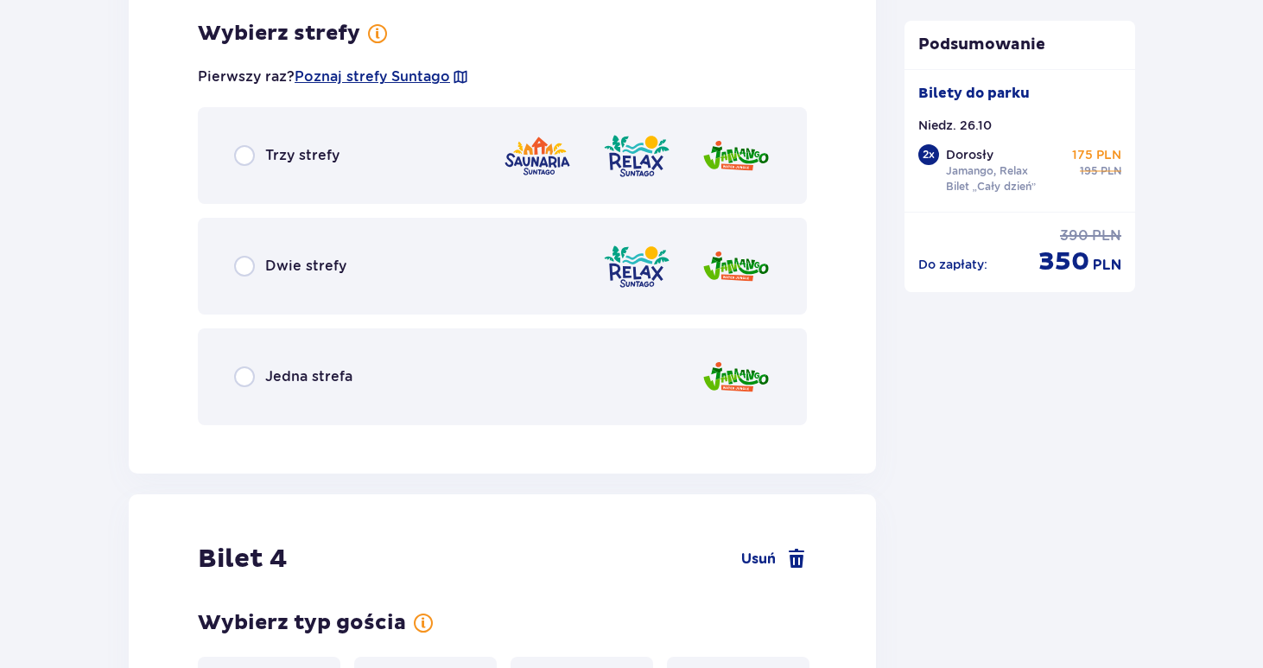
click at [244, 266] on input "radio" at bounding box center [244, 266] width 21 height 21
radio input "true"
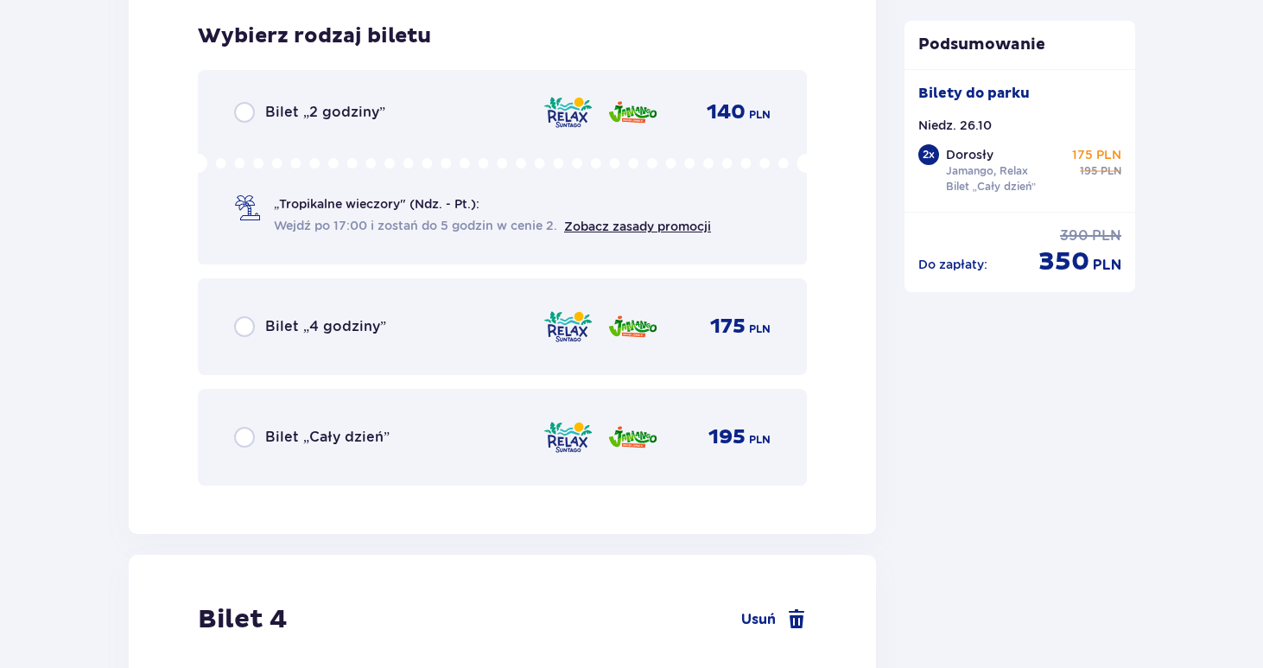
scroll to position [4429, 0]
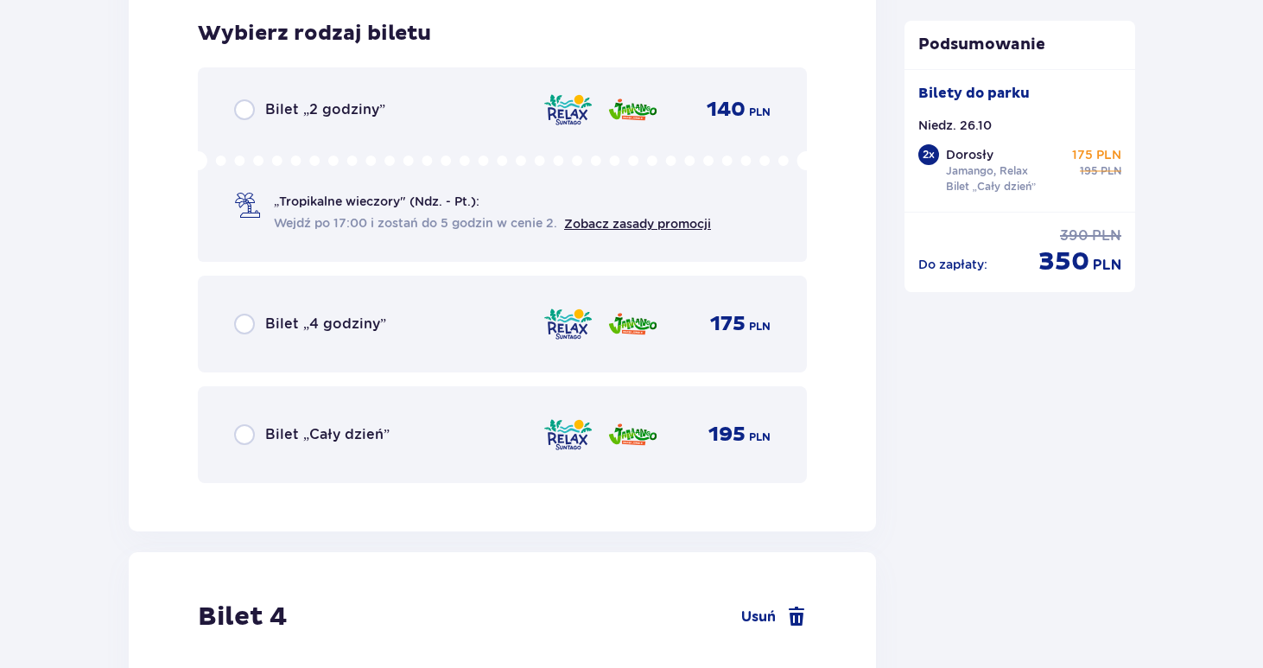
click at [240, 434] on input "radio" at bounding box center [244, 434] width 21 height 21
radio input "true"
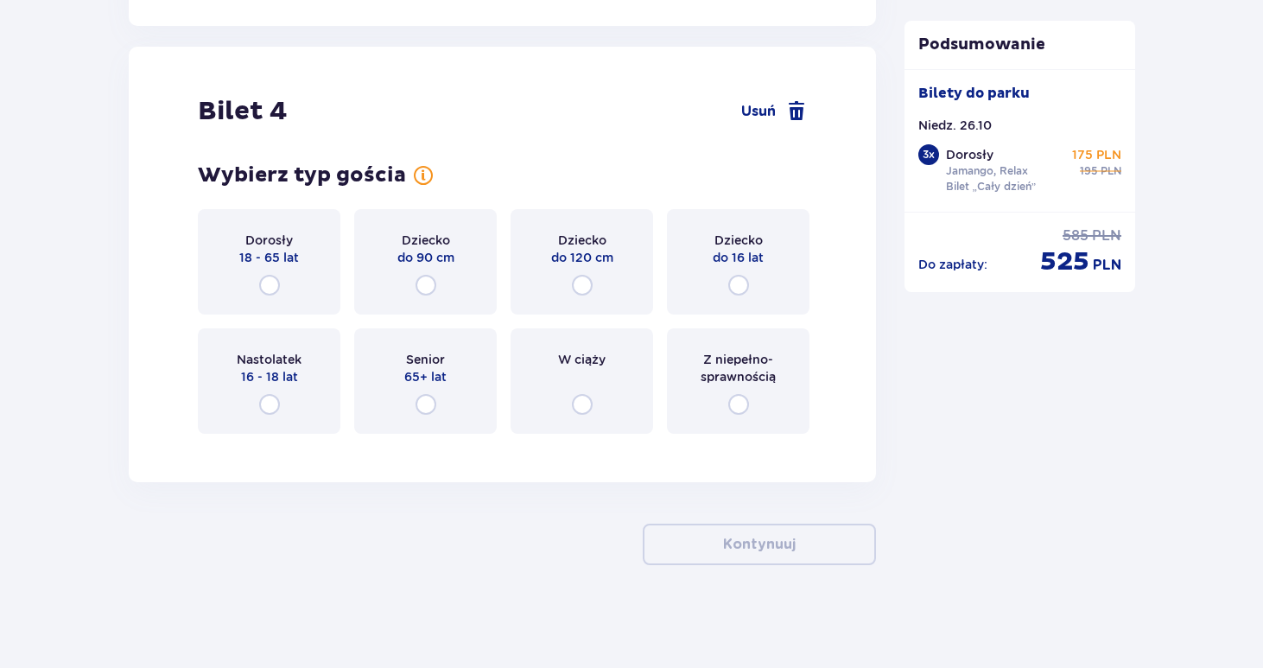
scroll to position [4935, 0]
click at [739, 287] on input "radio" at bounding box center [738, 284] width 21 height 21
radio input "true"
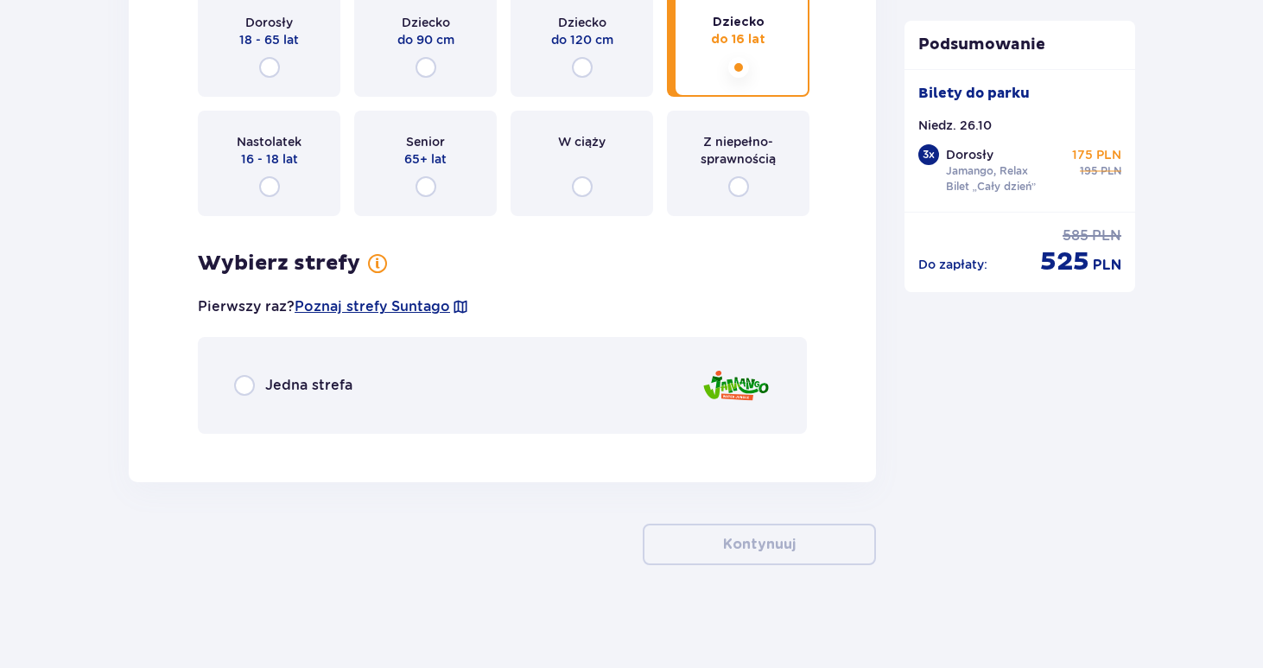
scroll to position [5152, 0]
click at [256, 383] on div "Jedna strefa" at bounding box center [293, 384] width 118 height 21
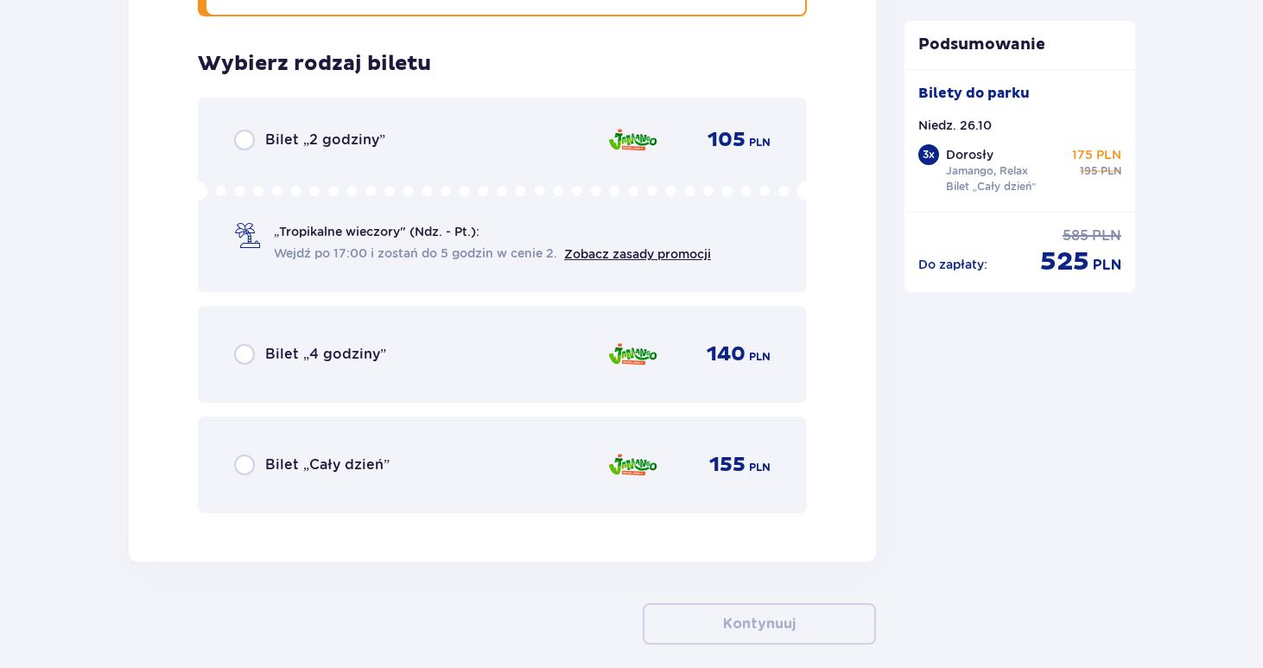
scroll to position [5599, 0]
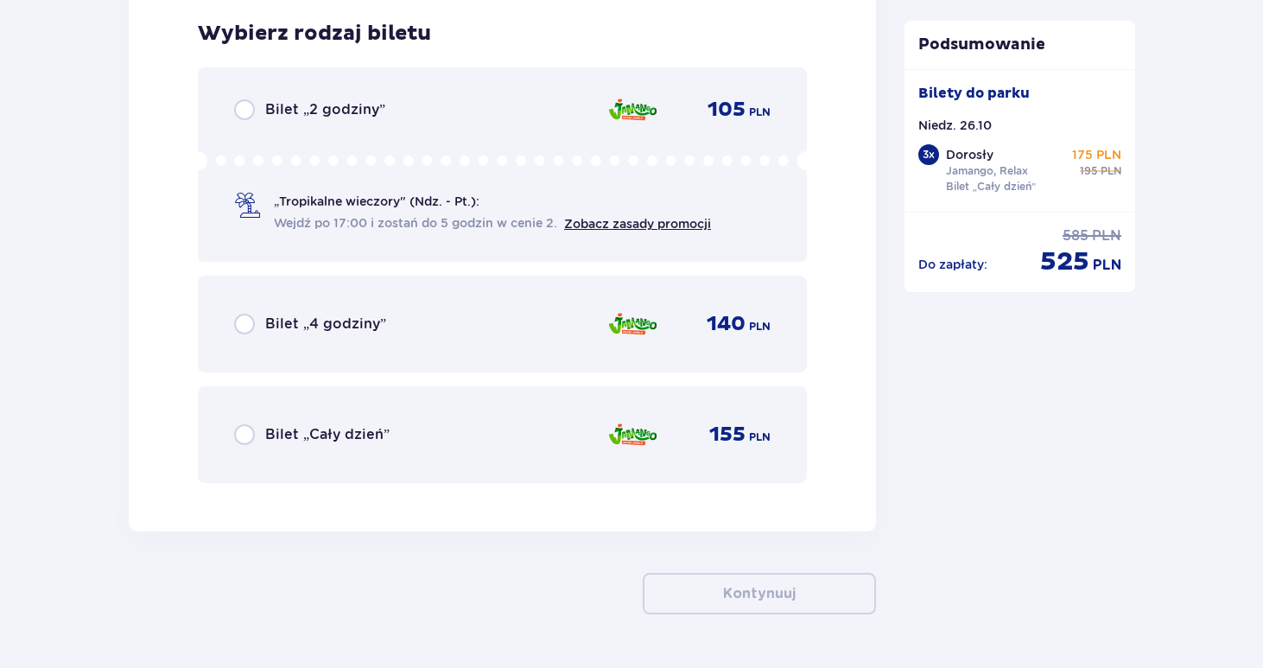
click at [248, 440] on input "radio" at bounding box center [244, 434] width 21 height 21
radio input "true"
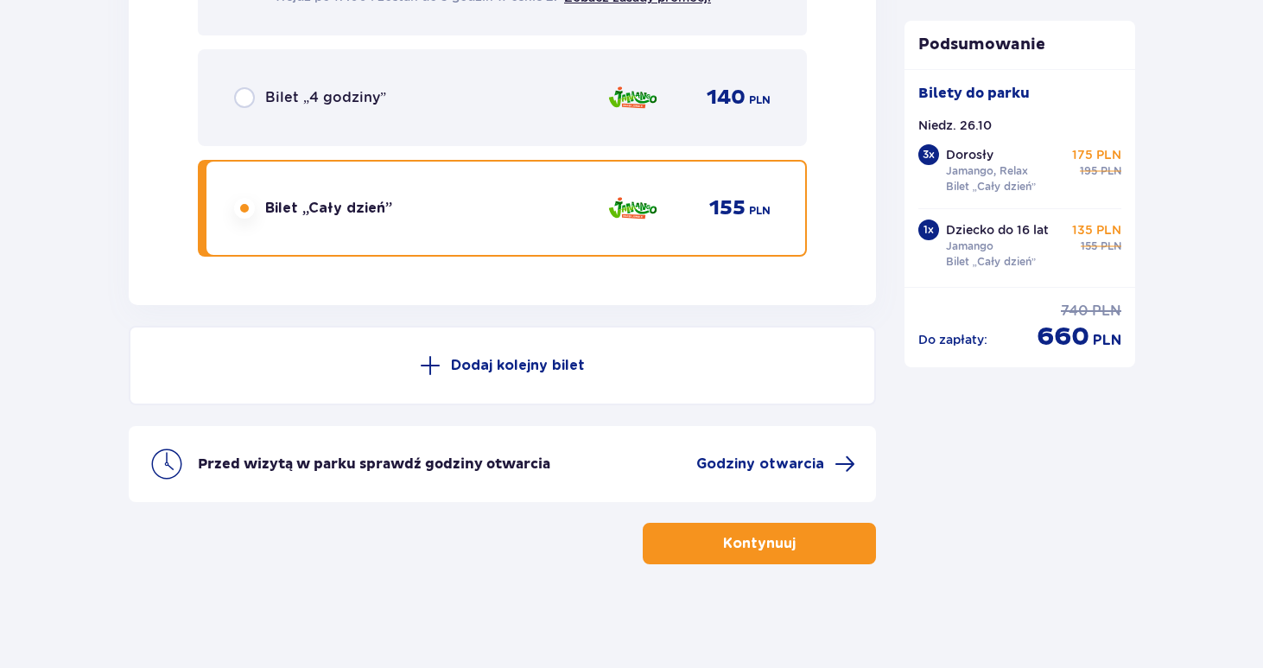
scroll to position [5825, 0]
click at [756, 550] on p "Kontynuuj" at bounding box center [759, 543] width 73 height 19
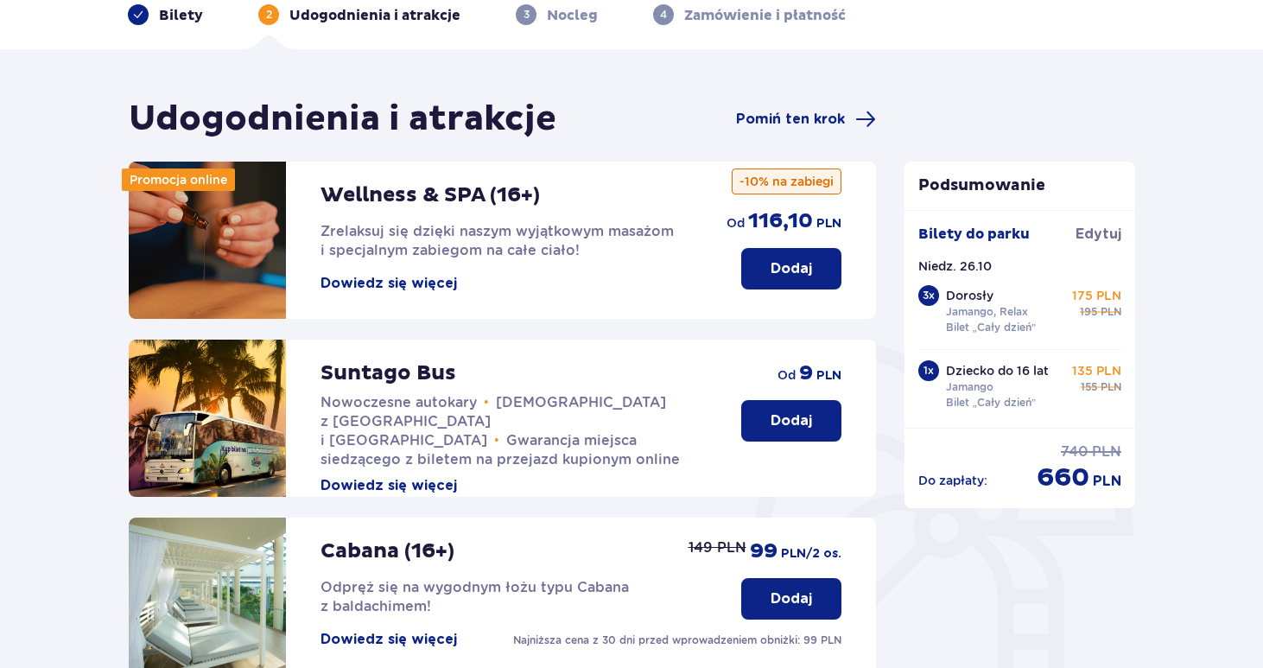
scroll to position [83, 0]
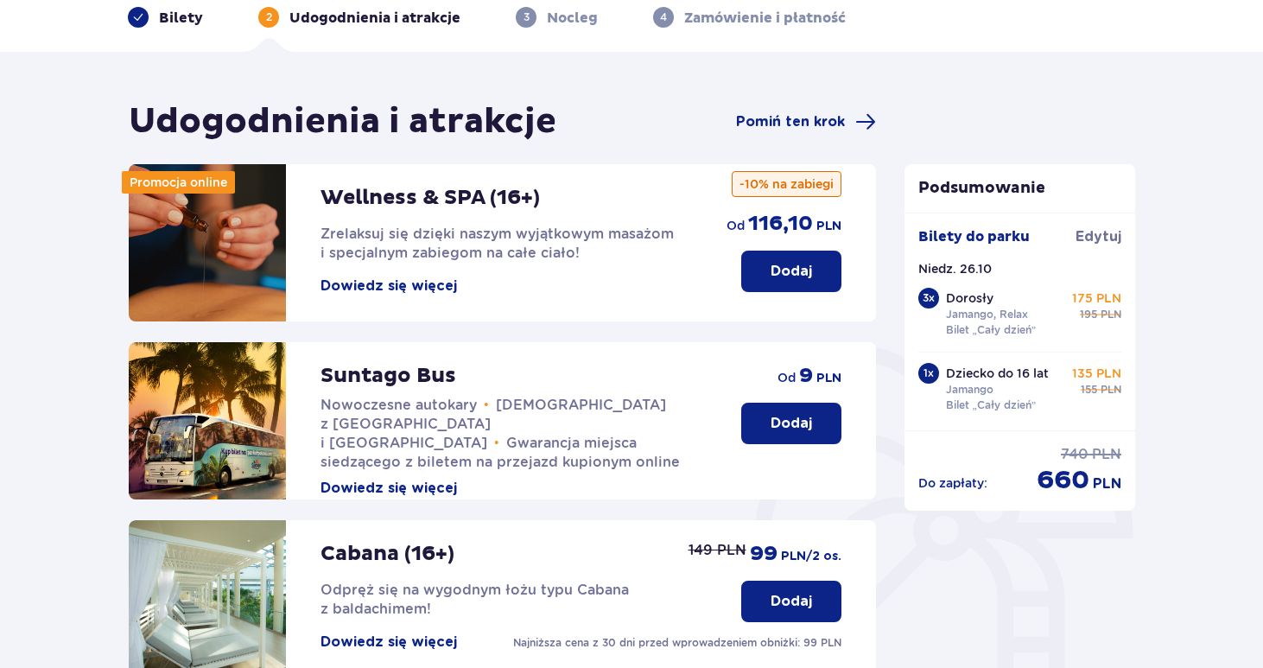
click at [794, 417] on p "Dodaj" at bounding box center [790, 423] width 41 height 19
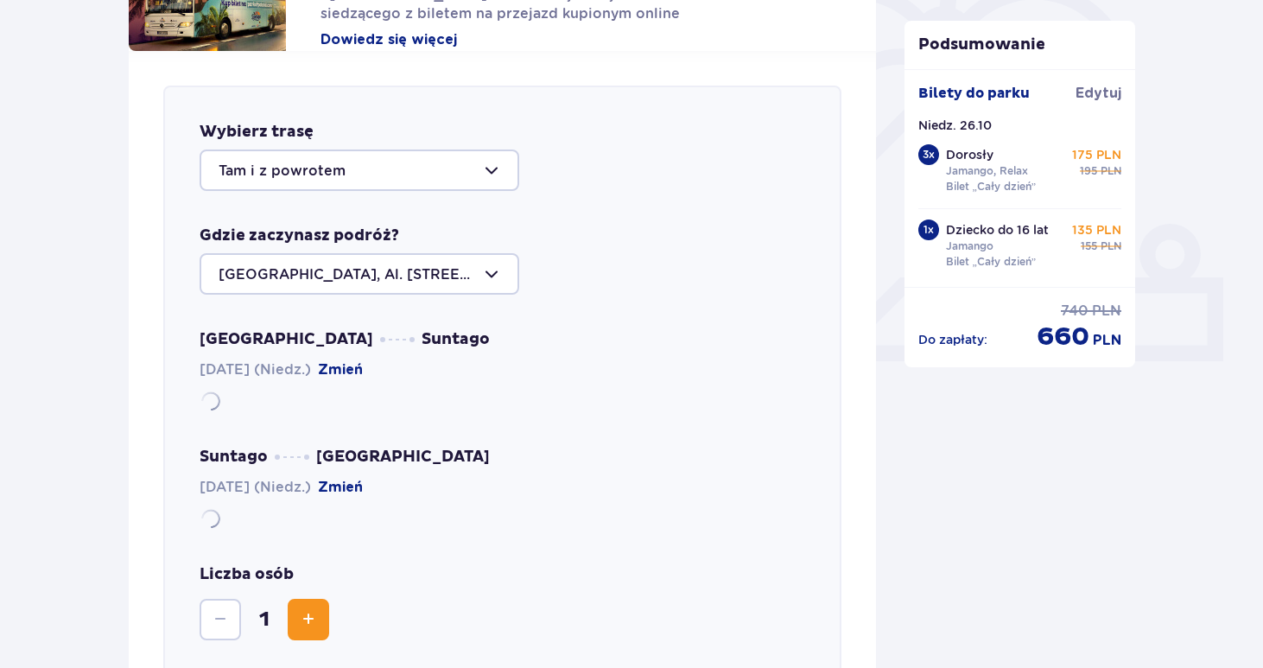
scroll to position [596, 0]
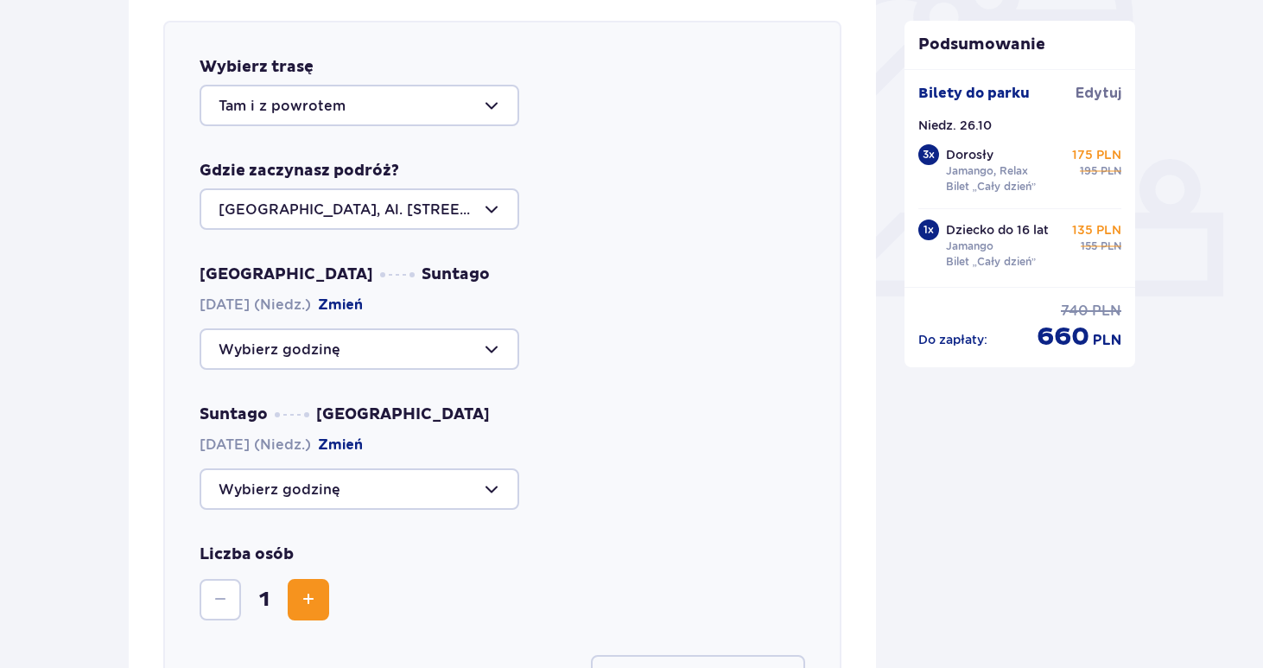
click at [346, 345] on div at bounding box center [359, 348] width 320 height 41
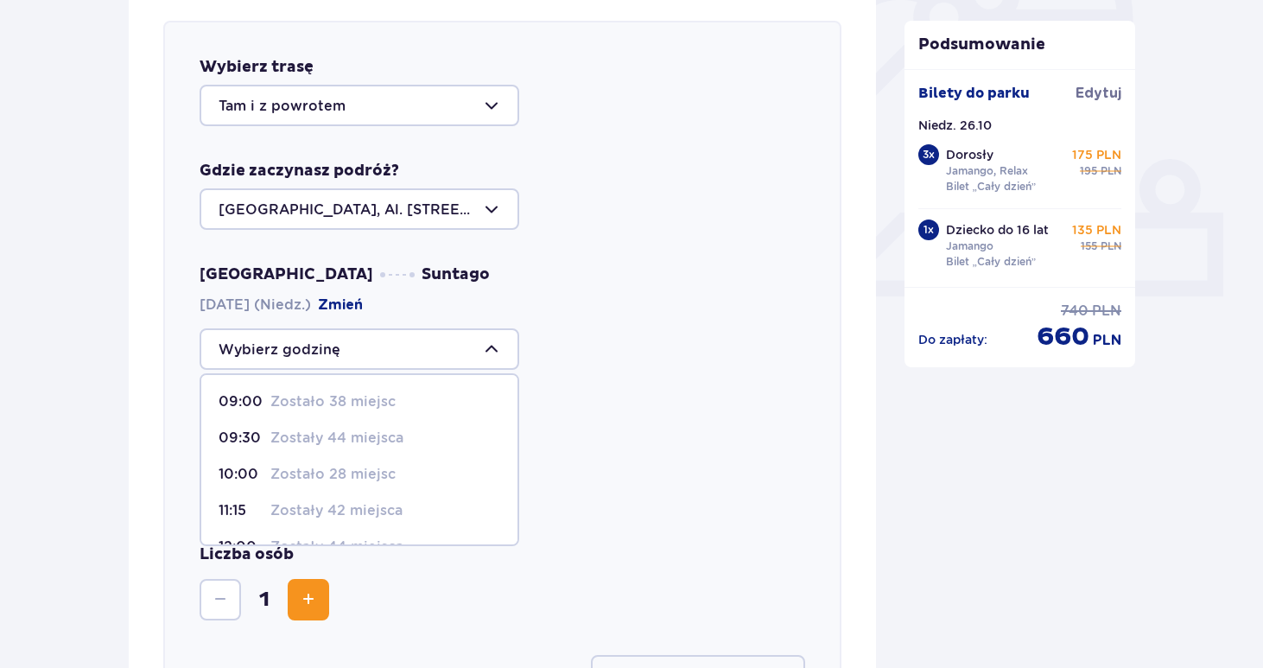
click at [292, 474] on p "Zostało 28 miejsc" at bounding box center [332, 474] width 125 height 19
type input "10:00"
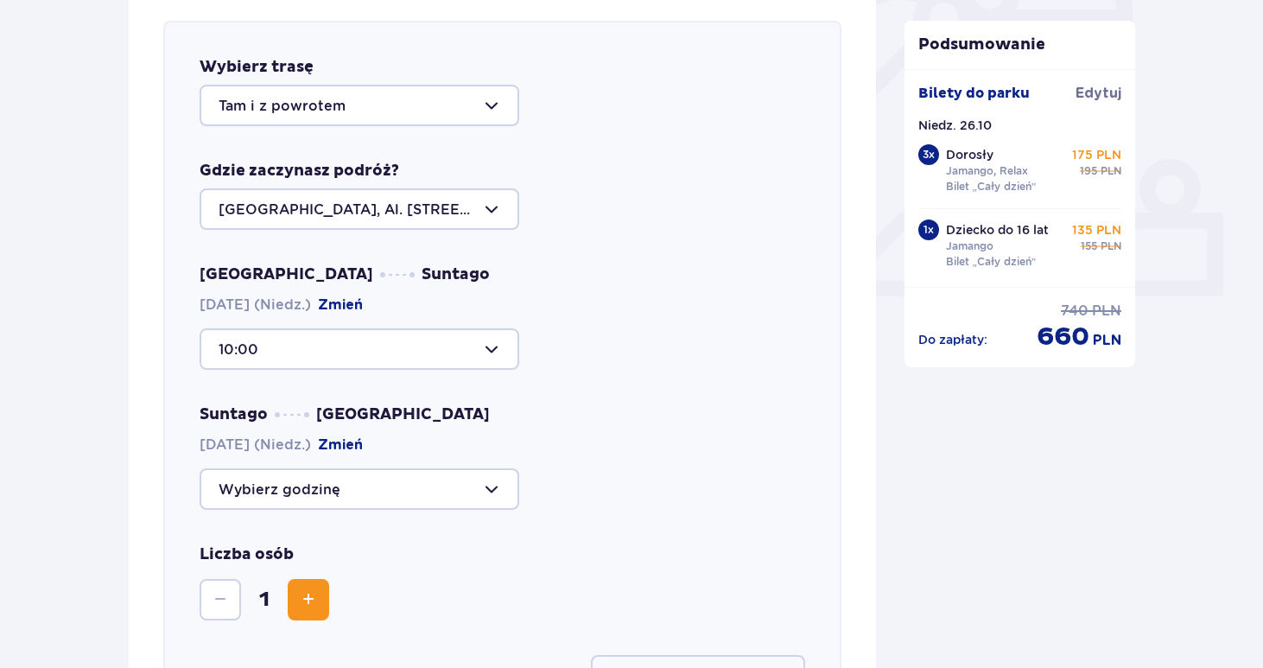
click at [301, 496] on div at bounding box center [359, 488] width 320 height 41
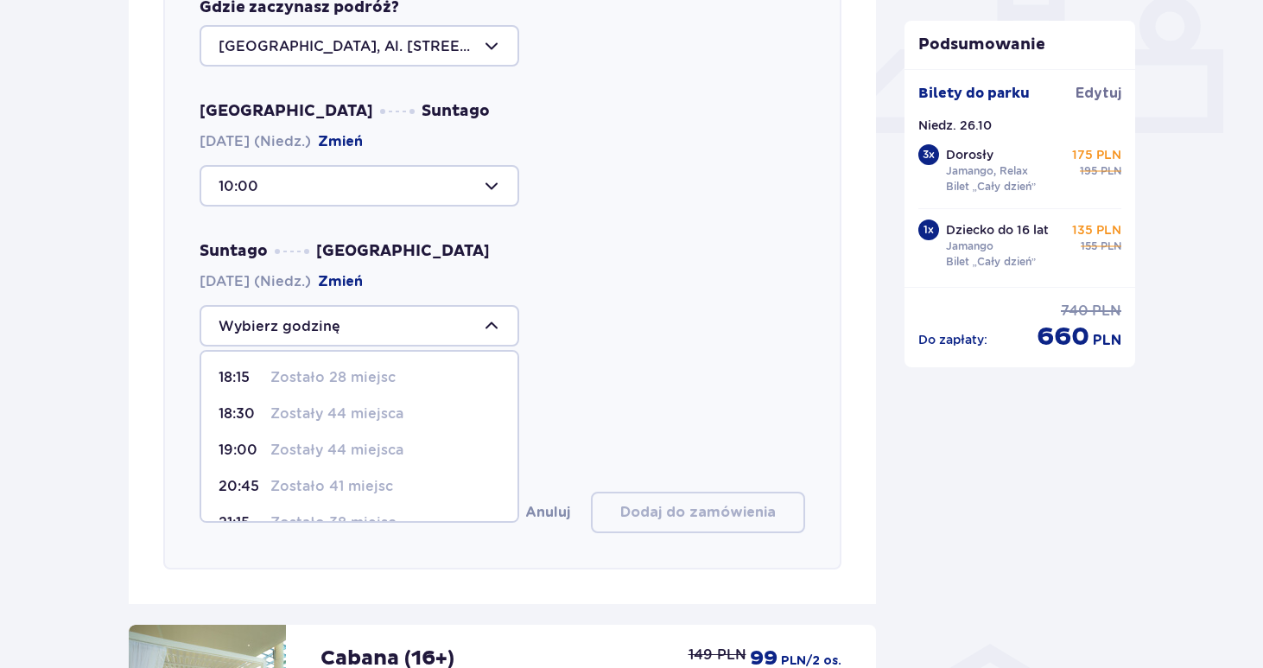
scroll to position [71, 0]
click at [340, 420] on p "Zostały 44 miejsca" at bounding box center [336, 416] width 133 height 19
type input "18:30"
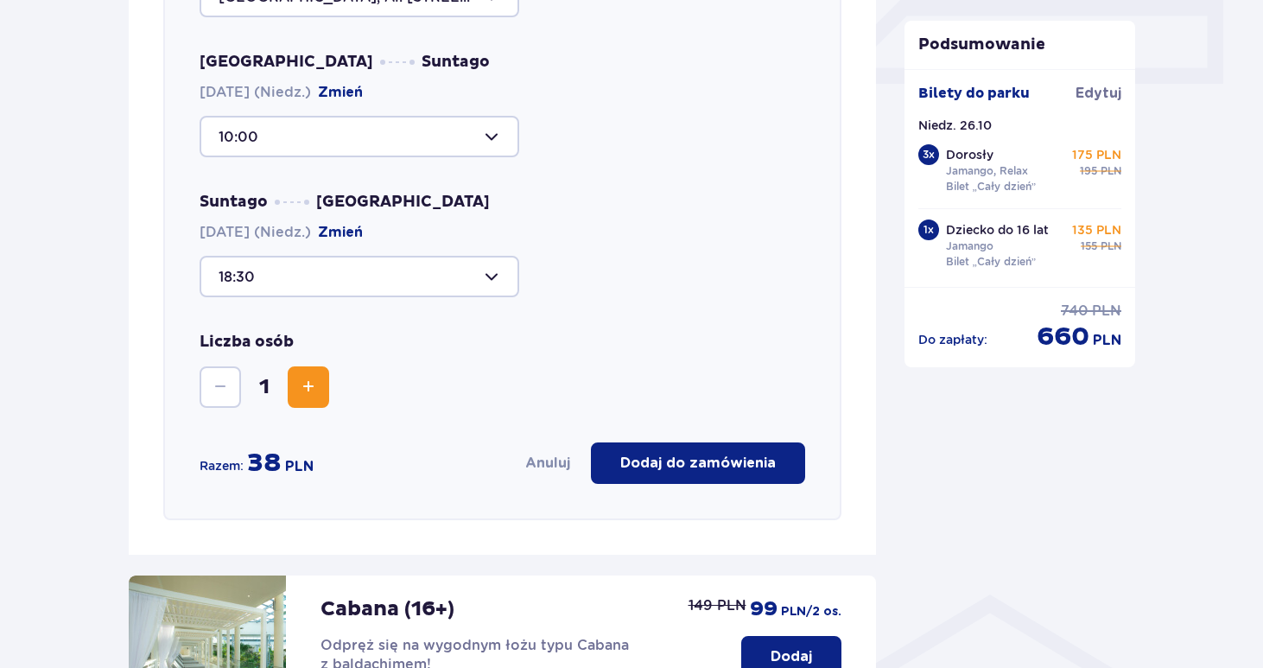
scroll to position [813, 0]
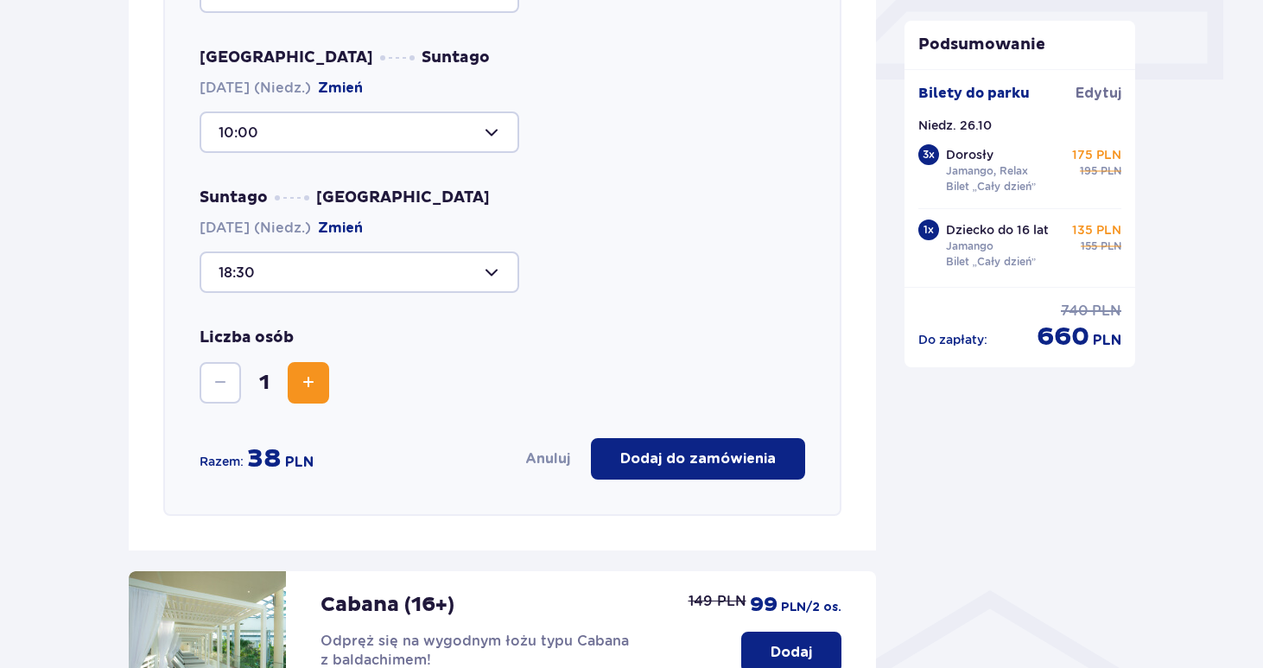
click at [310, 387] on span "Zwiększ" at bounding box center [308, 382] width 21 height 21
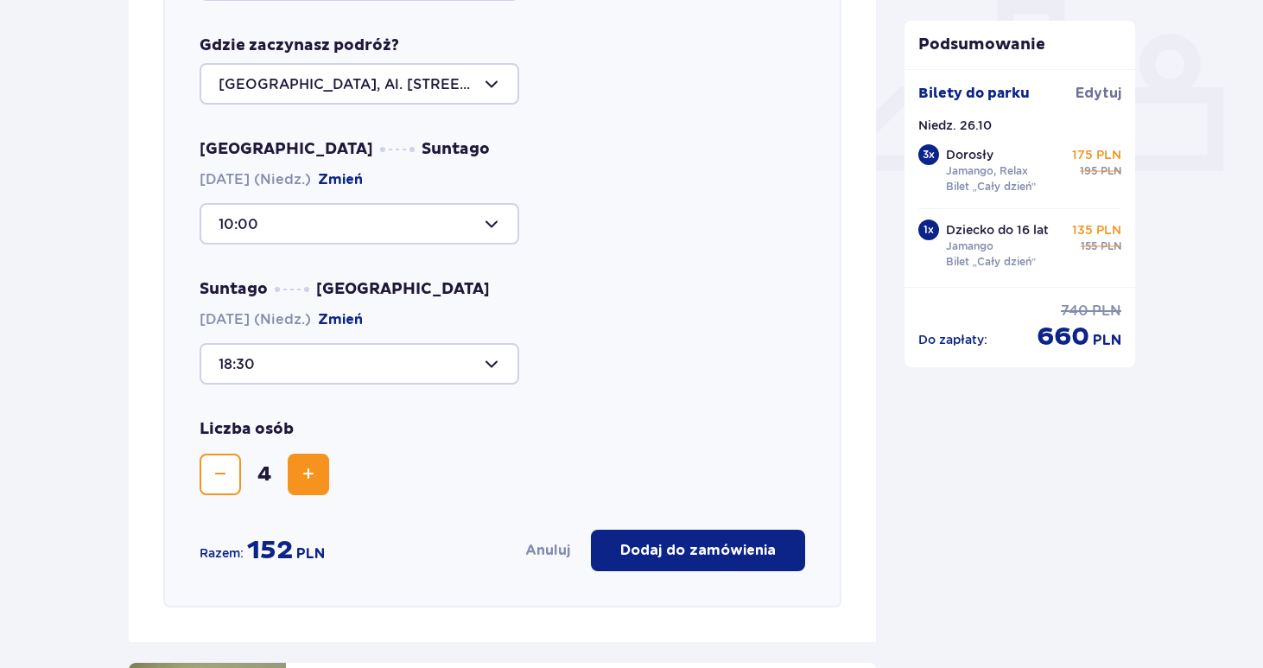
scroll to position [743, 0]
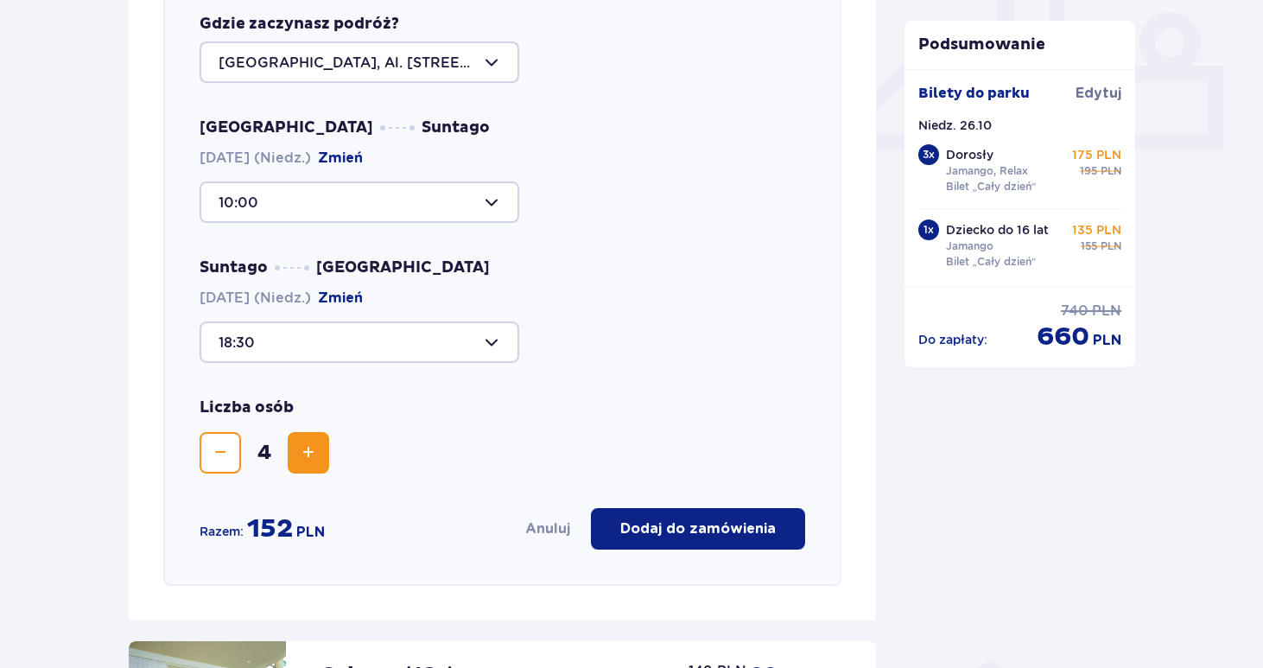
click at [684, 528] on p "Dodaj do zamówienia" at bounding box center [697, 528] width 155 height 19
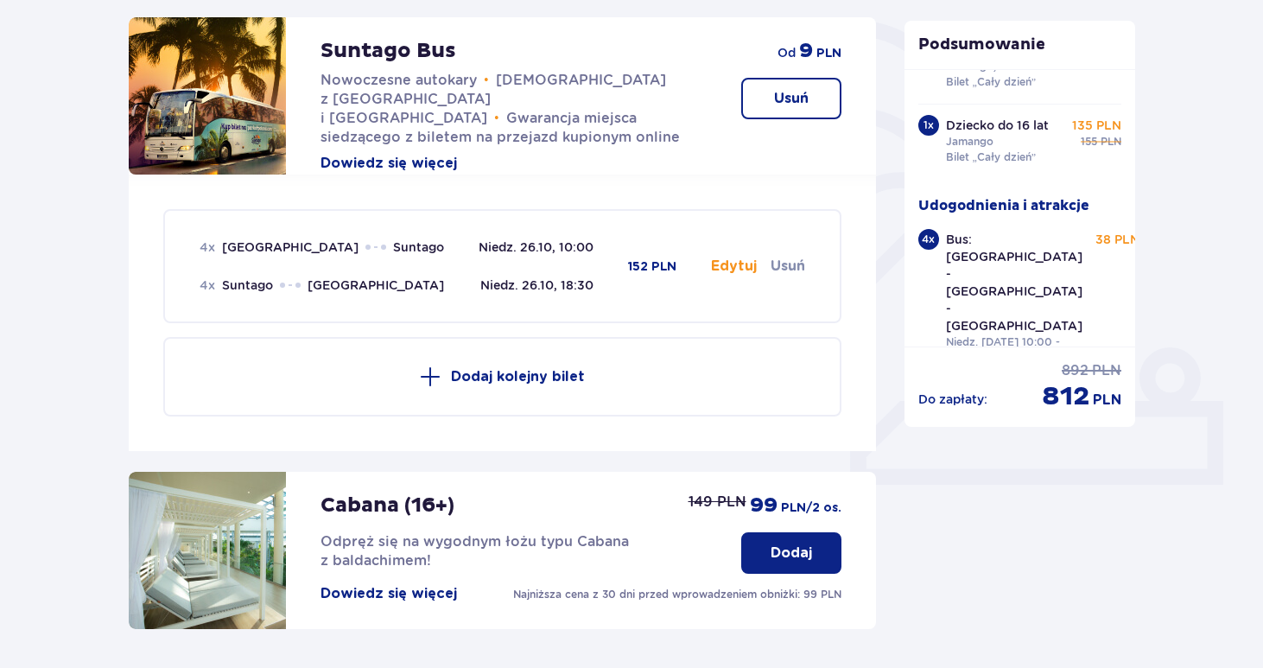
scroll to position [407, 0]
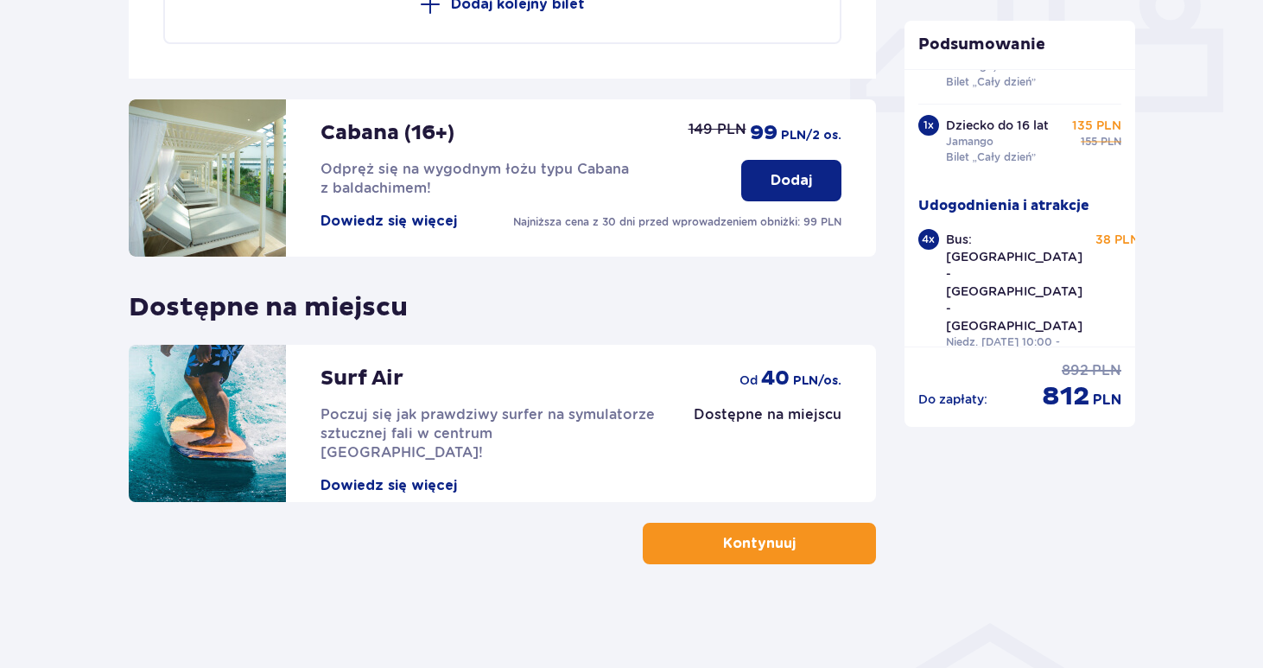
click at [802, 558] on button "Kontynuuj" at bounding box center [759, 542] width 233 height 41
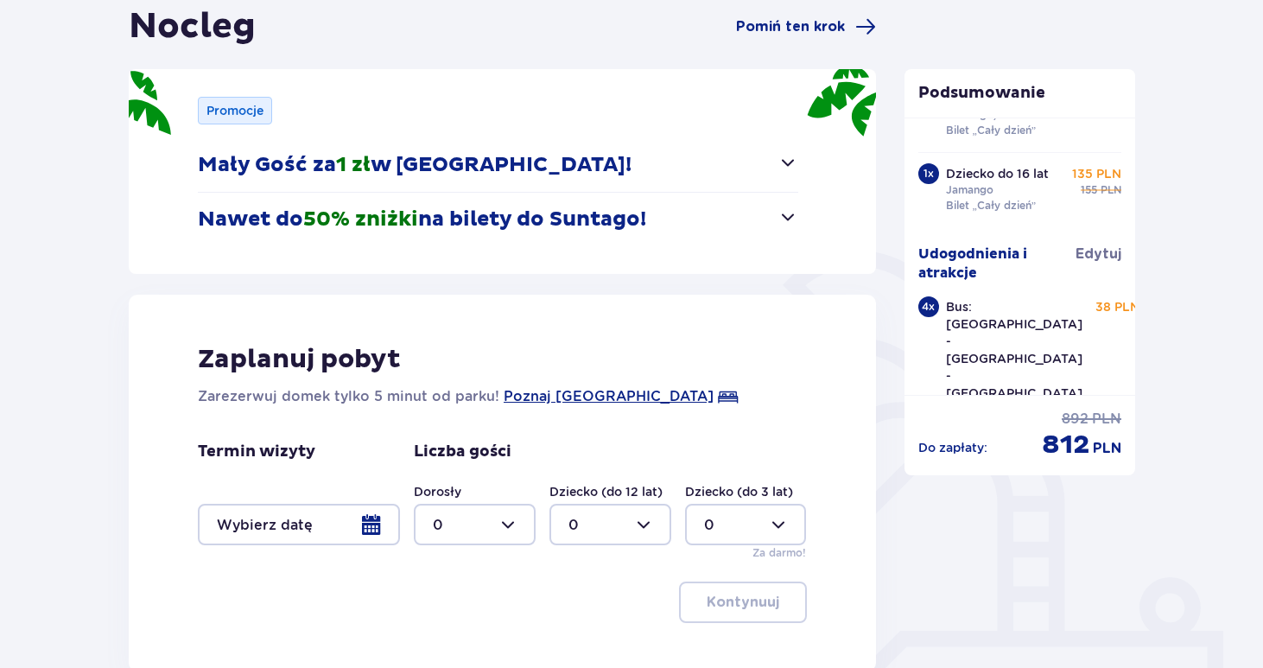
scroll to position [179, 0]
click at [594, 167] on button "Mały Gość za 1 zł w Suntago Village!" at bounding box center [498, 164] width 600 height 54
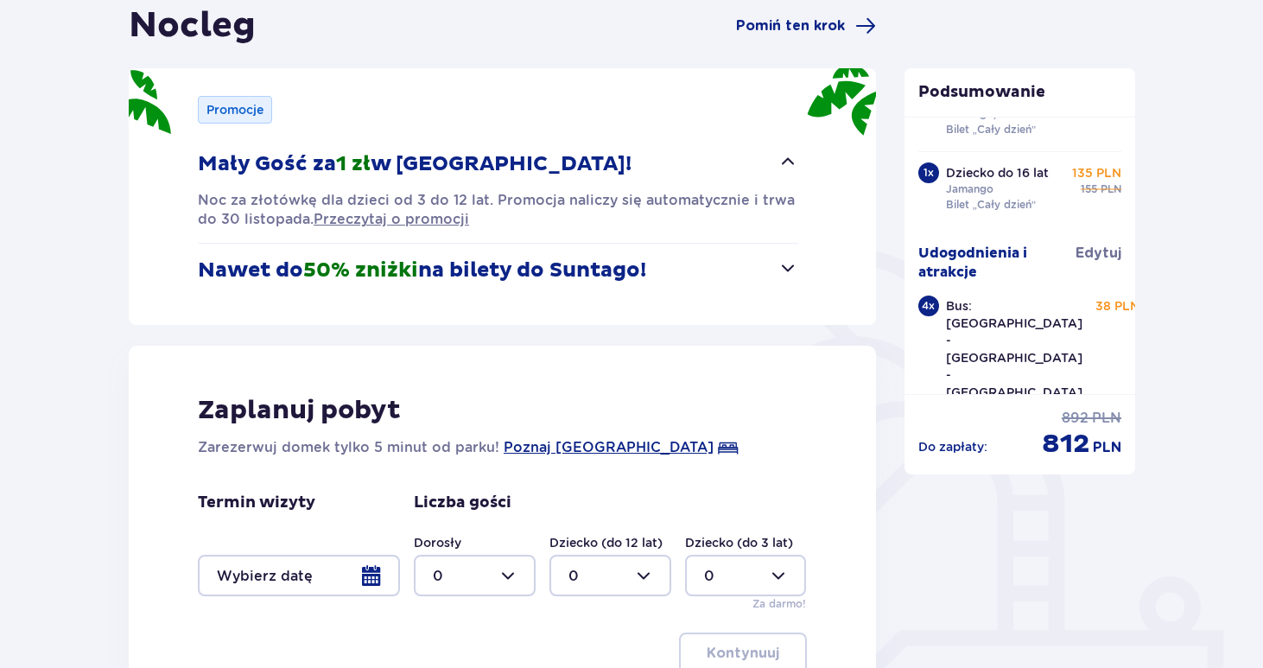
click at [594, 167] on button "Mały Gość za 1 zł w Suntago Village!" at bounding box center [498, 164] width 600 height 54
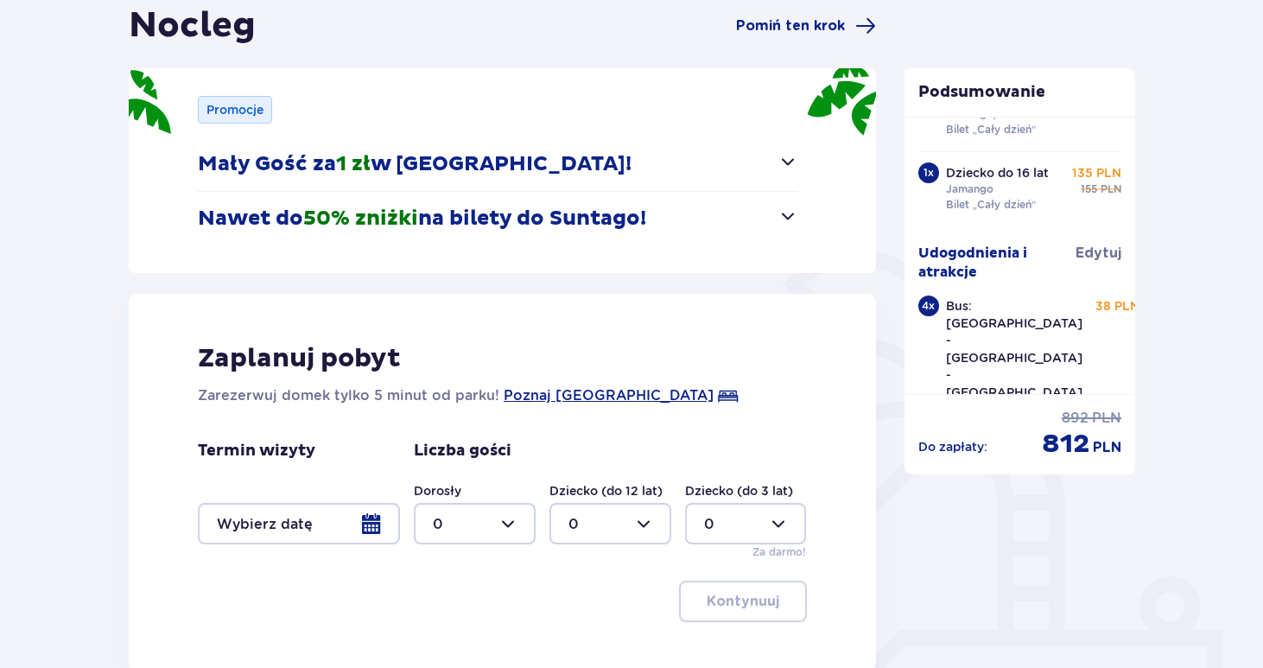
click at [631, 222] on p "Nawet do 50% zniżki na bilety do Suntago!" at bounding box center [422, 219] width 448 height 26
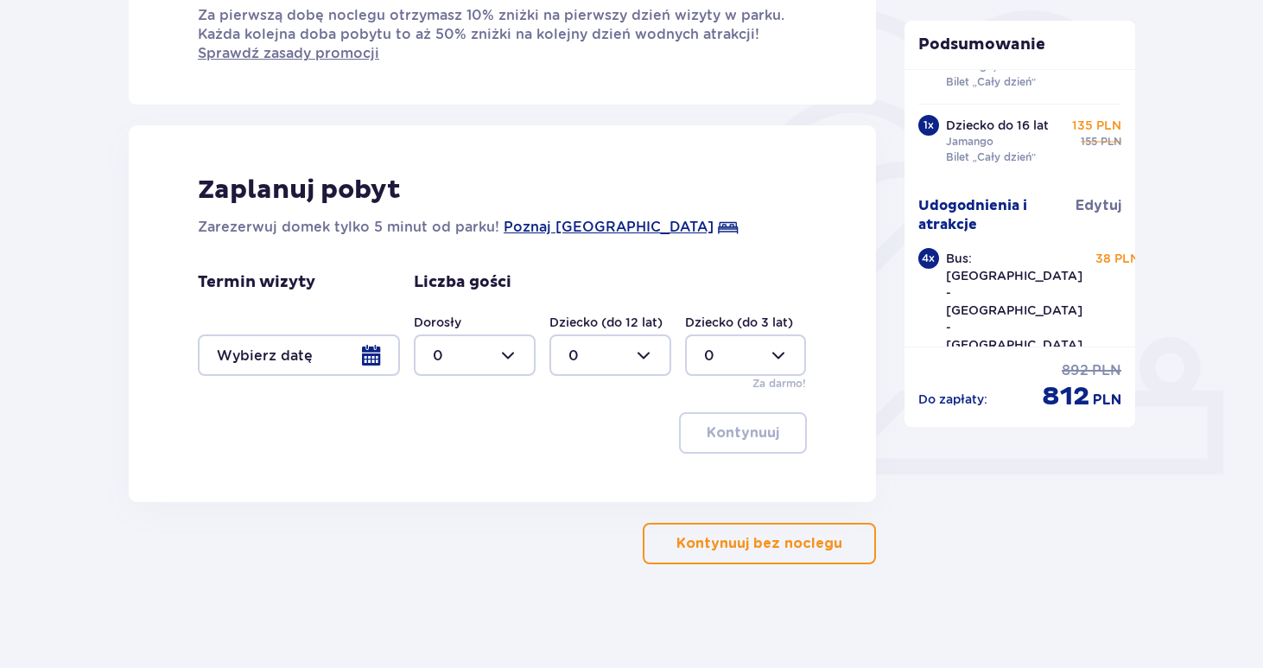
scroll to position [418, 0]
click at [755, 562] on button "Kontynuuj bez noclegu" at bounding box center [759, 542] width 233 height 41
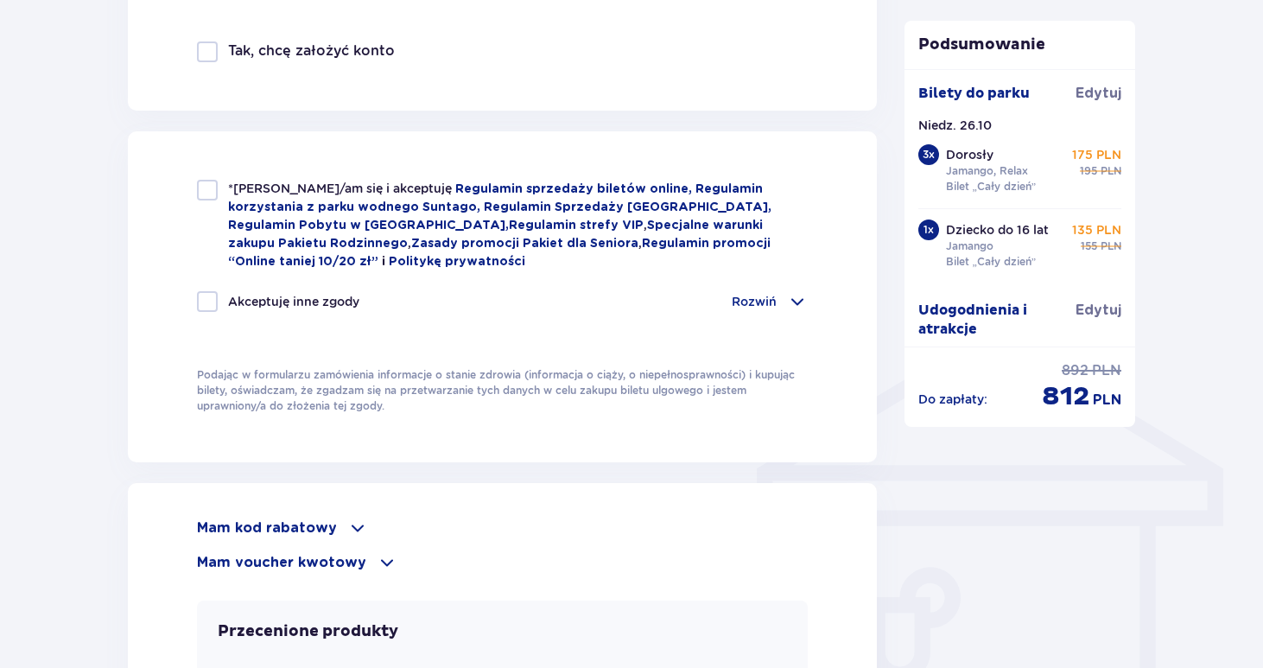
scroll to position [1074, 0]
click at [321, 529] on p "Mam kod rabatowy" at bounding box center [267, 527] width 140 height 19
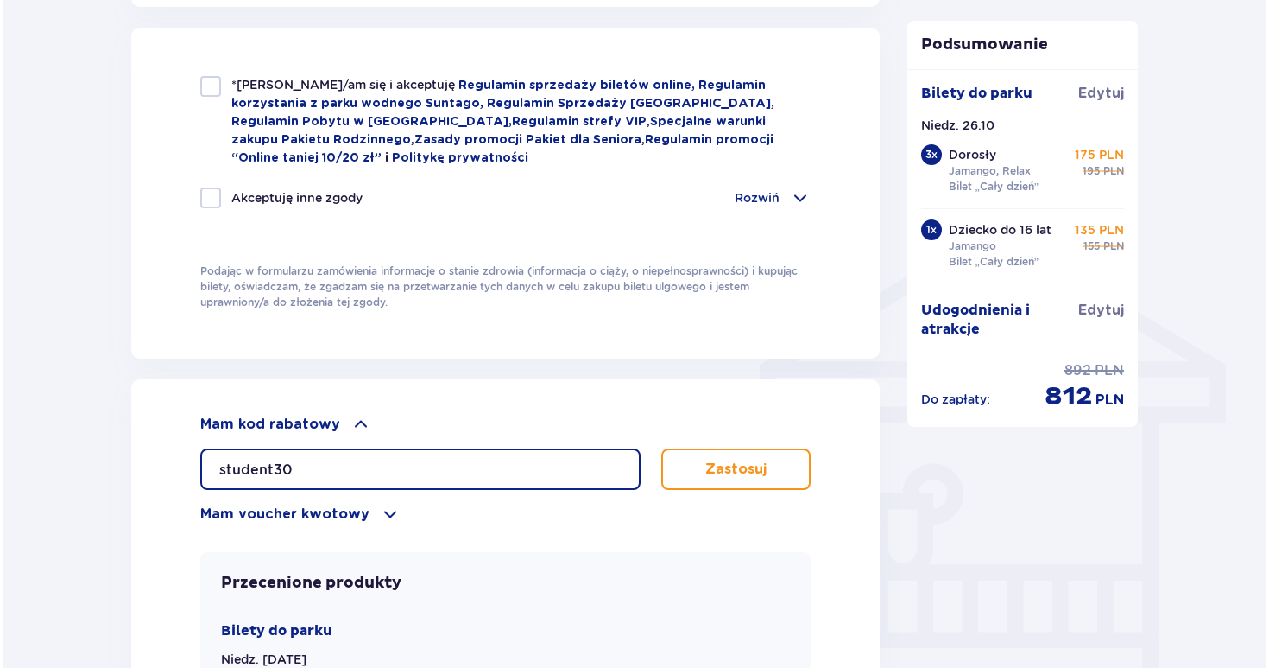
scroll to position [1181, 0]
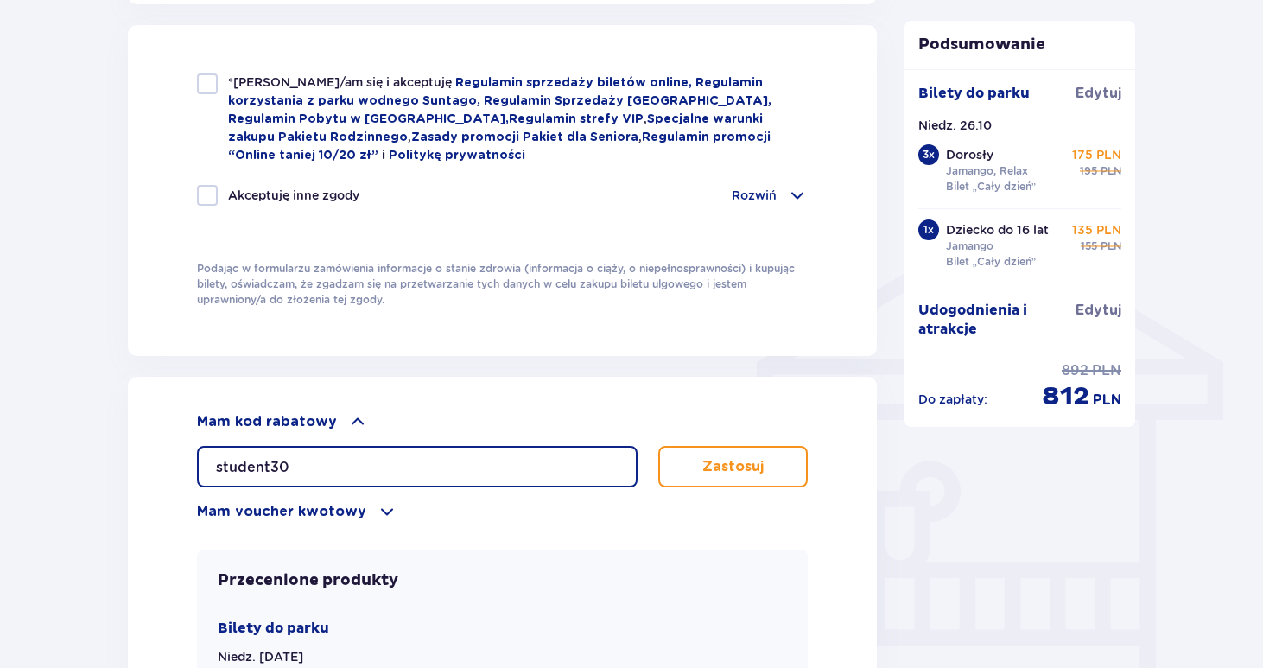
type input "student30"
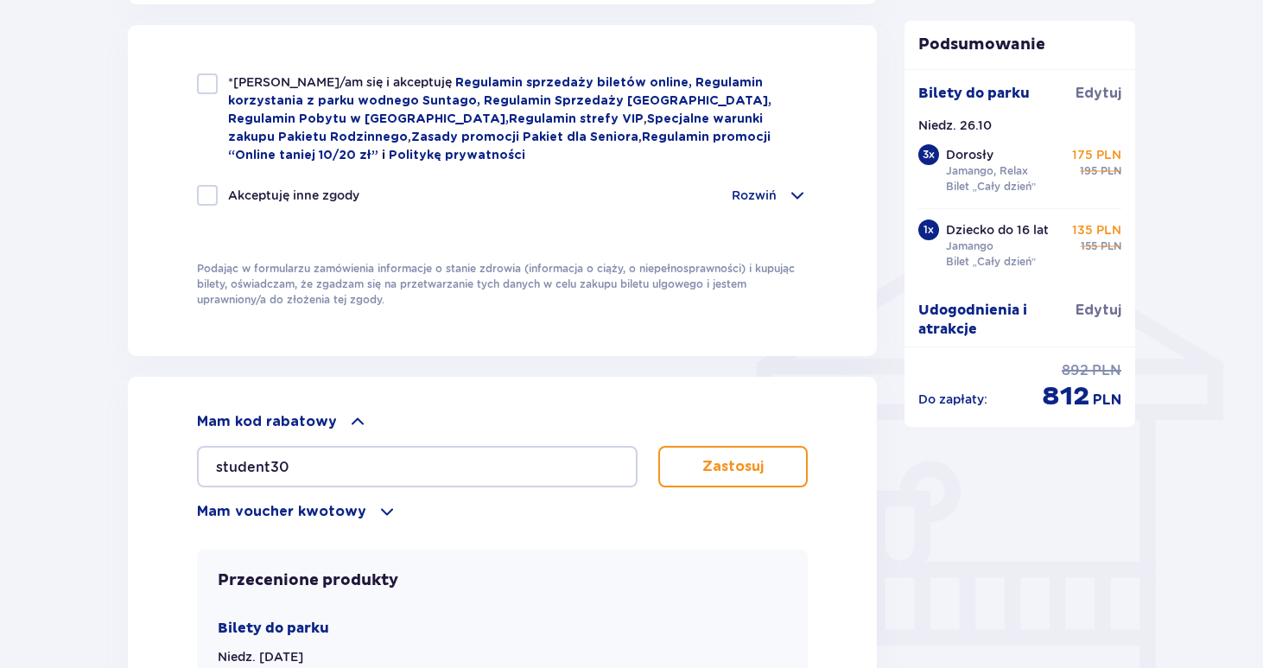
click at [739, 468] on p "Zastosuj" at bounding box center [732, 466] width 61 height 19
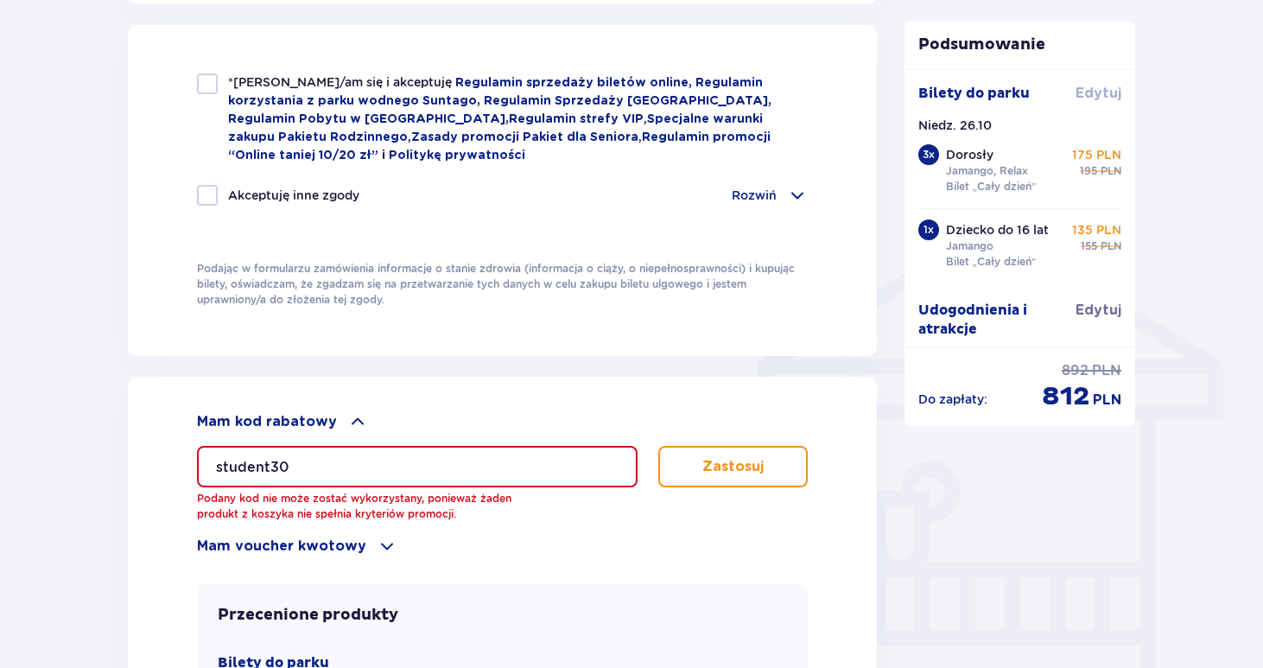
click at [1083, 98] on span "Edytuj" at bounding box center [1098, 93] width 46 height 19
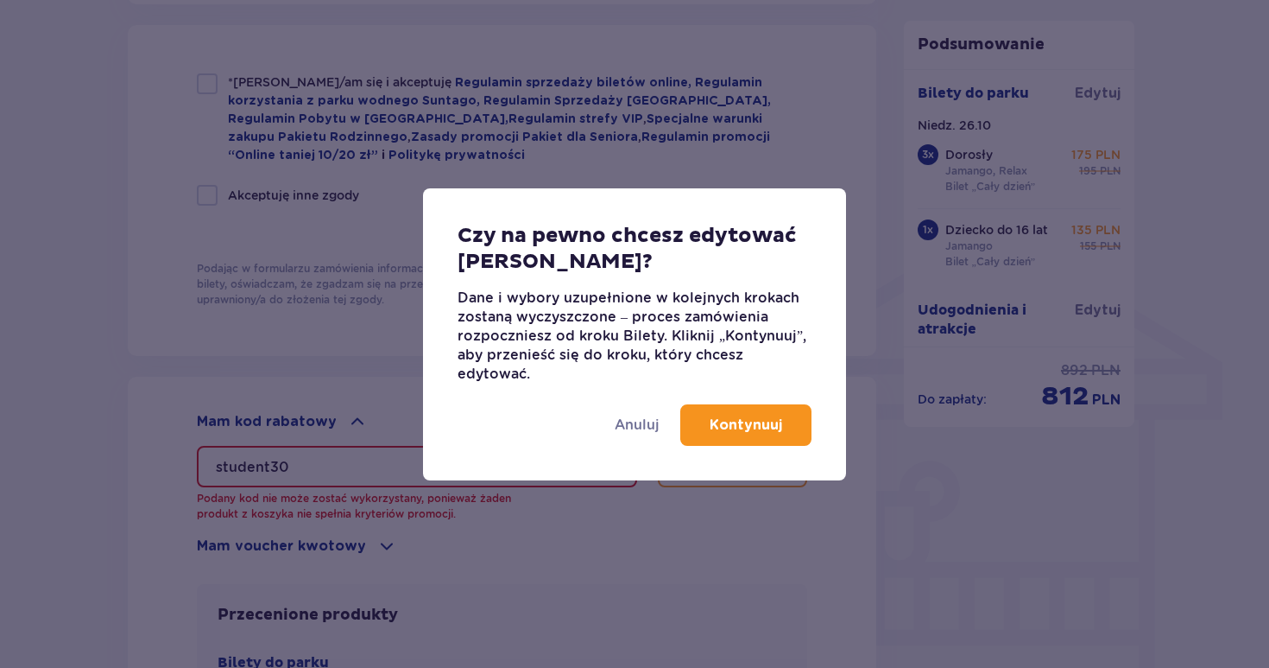
click at [747, 421] on p "Kontynuuj" at bounding box center [746, 424] width 73 height 19
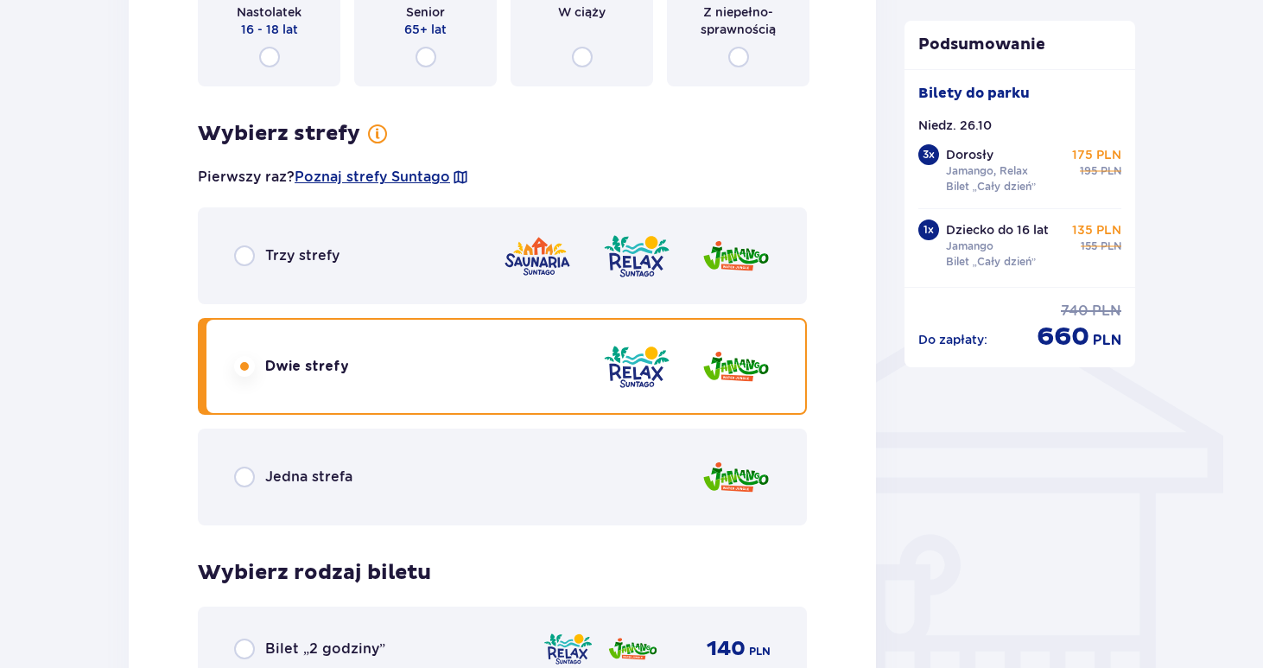
scroll to position [1110, 0]
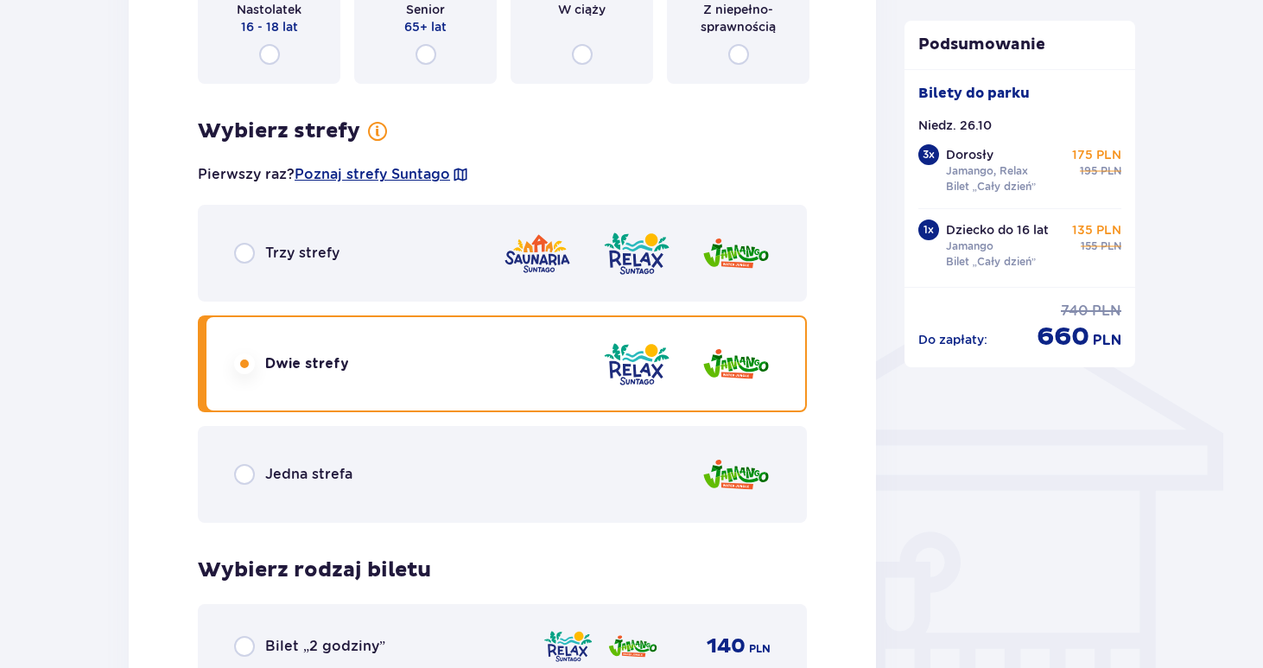
click at [247, 259] on input "radio" at bounding box center [244, 253] width 21 height 21
radio input "true"
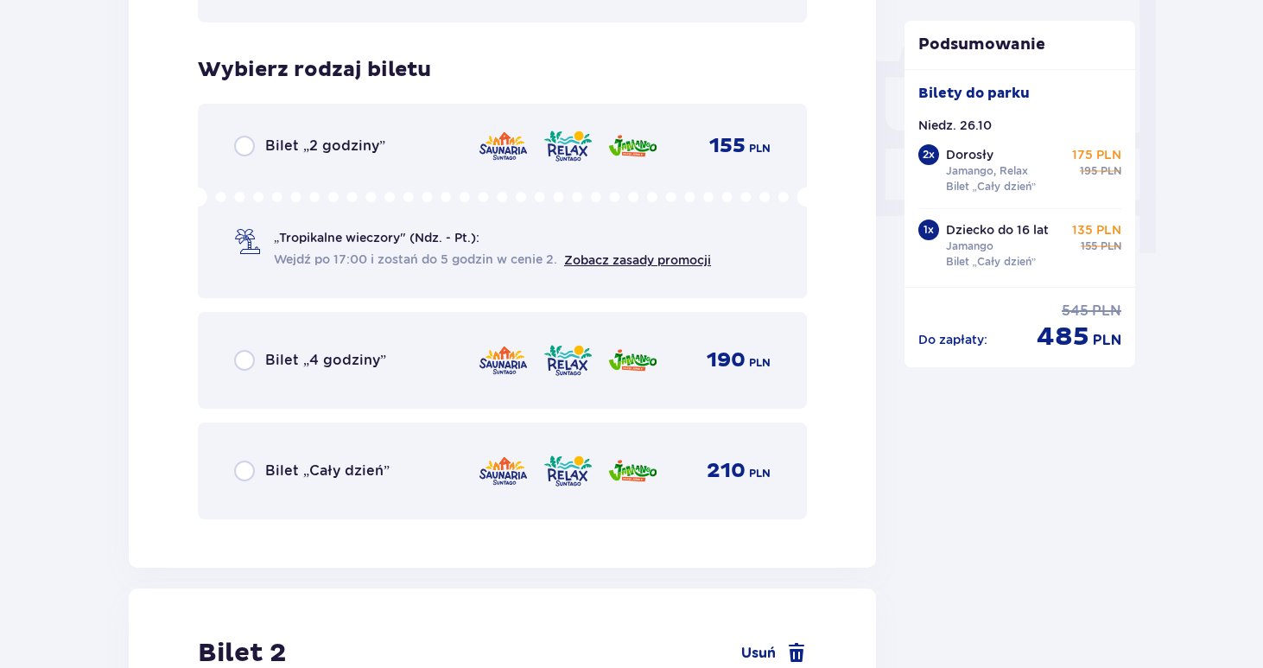
scroll to position [1612, 0]
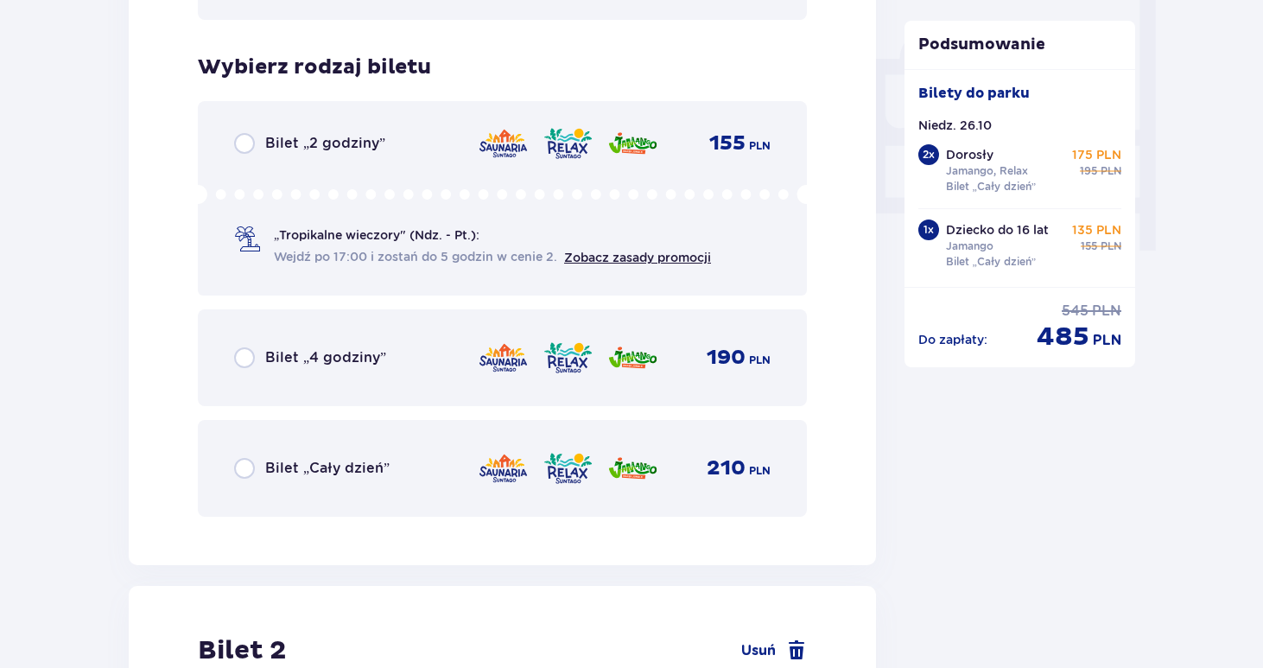
click at [238, 472] on input "radio" at bounding box center [244, 468] width 21 height 21
radio input "true"
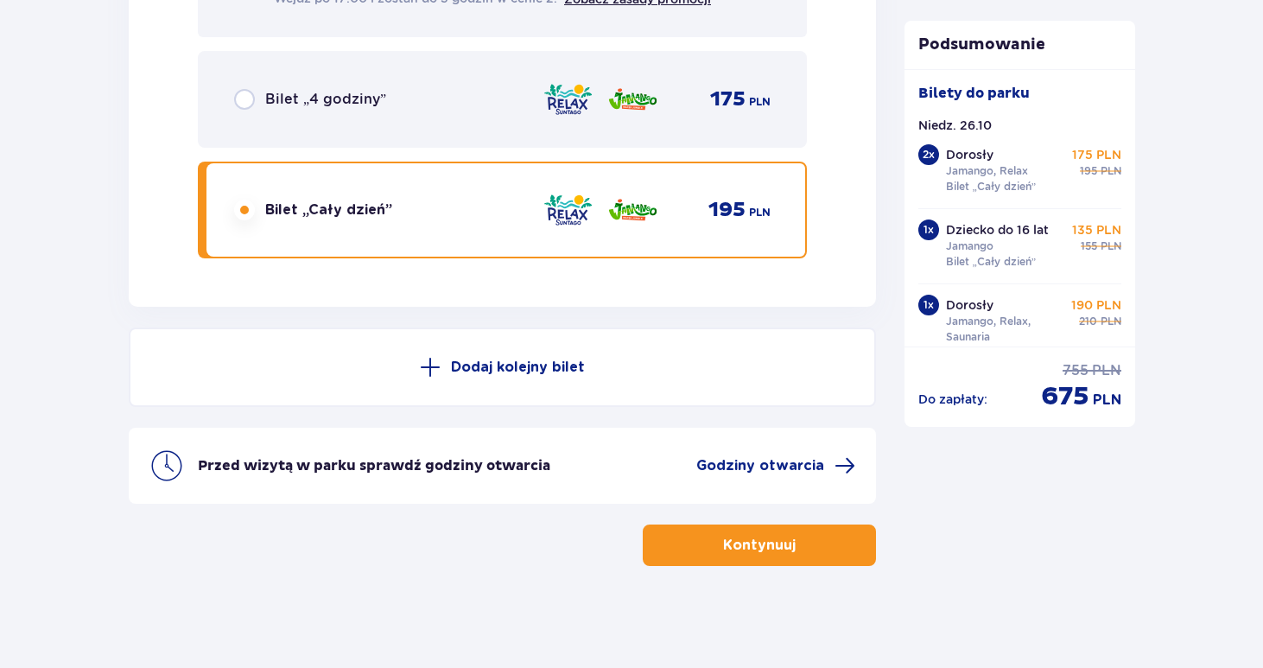
scroll to position [5825, 0]
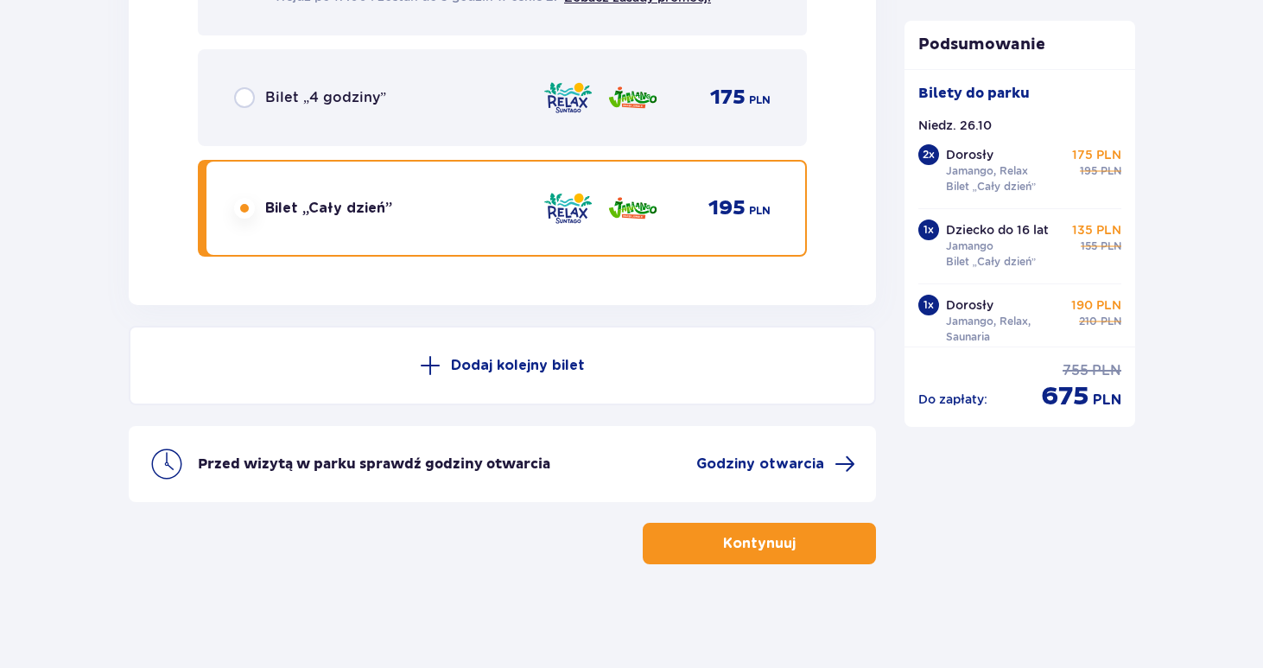
click at [812, 551] on button "Kontynuuj" at bounding box center [759, 542] width 233 height 41
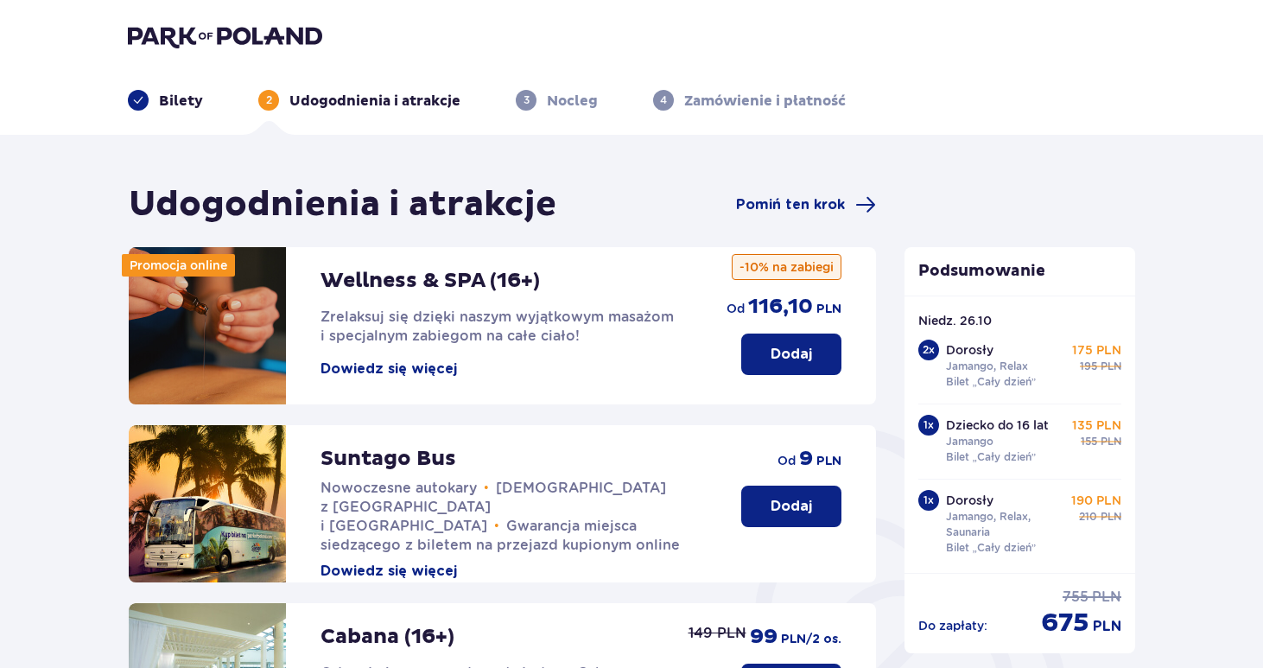
scroll to position [31, 0]
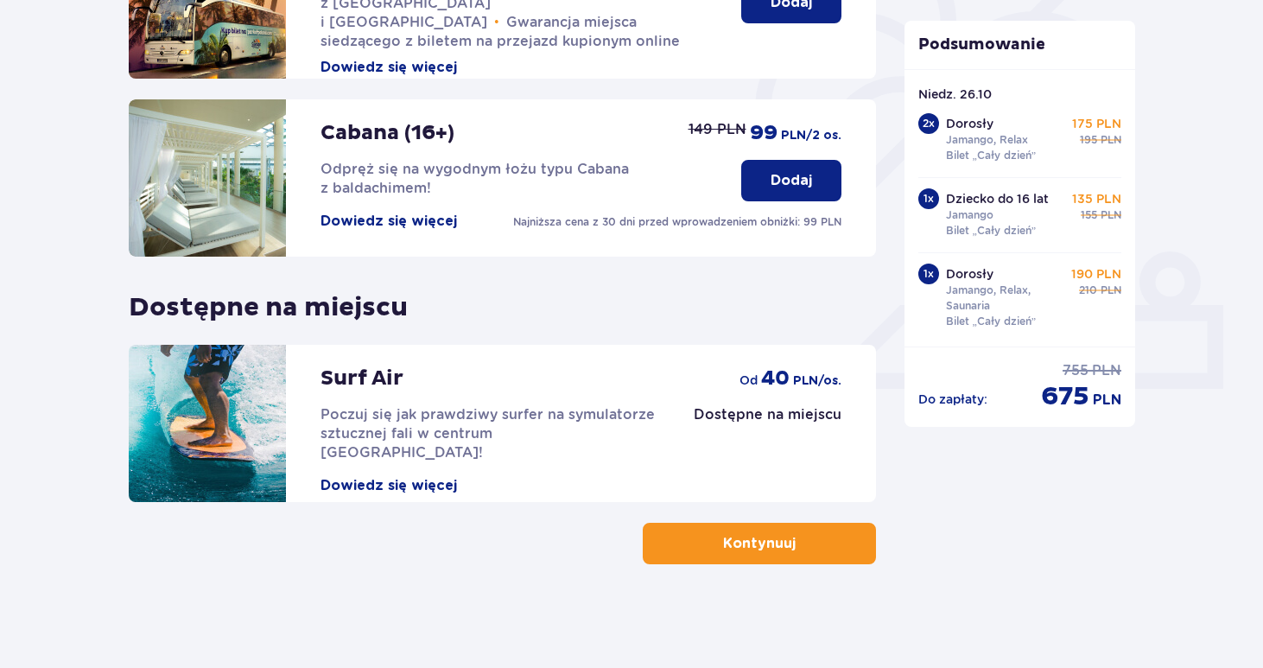
click at [754, 542] on p "Kontynuuj" at bounding box center [759, 543] width 73 height 19
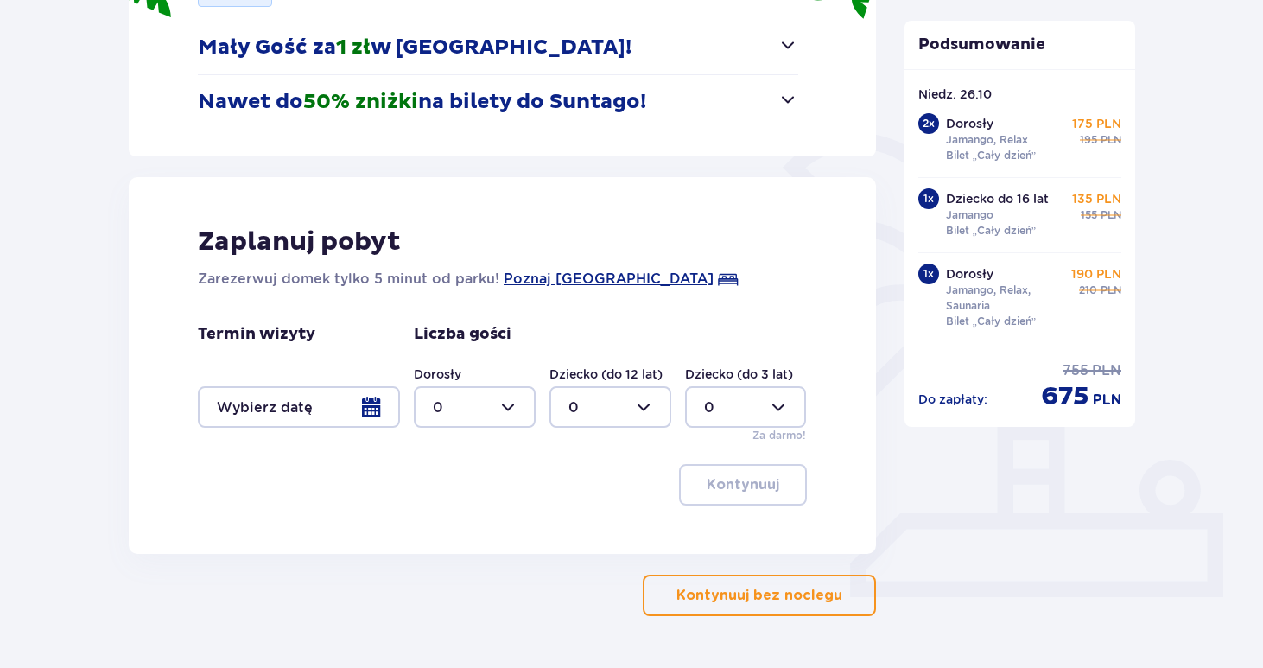
scroll to position [314, 0]
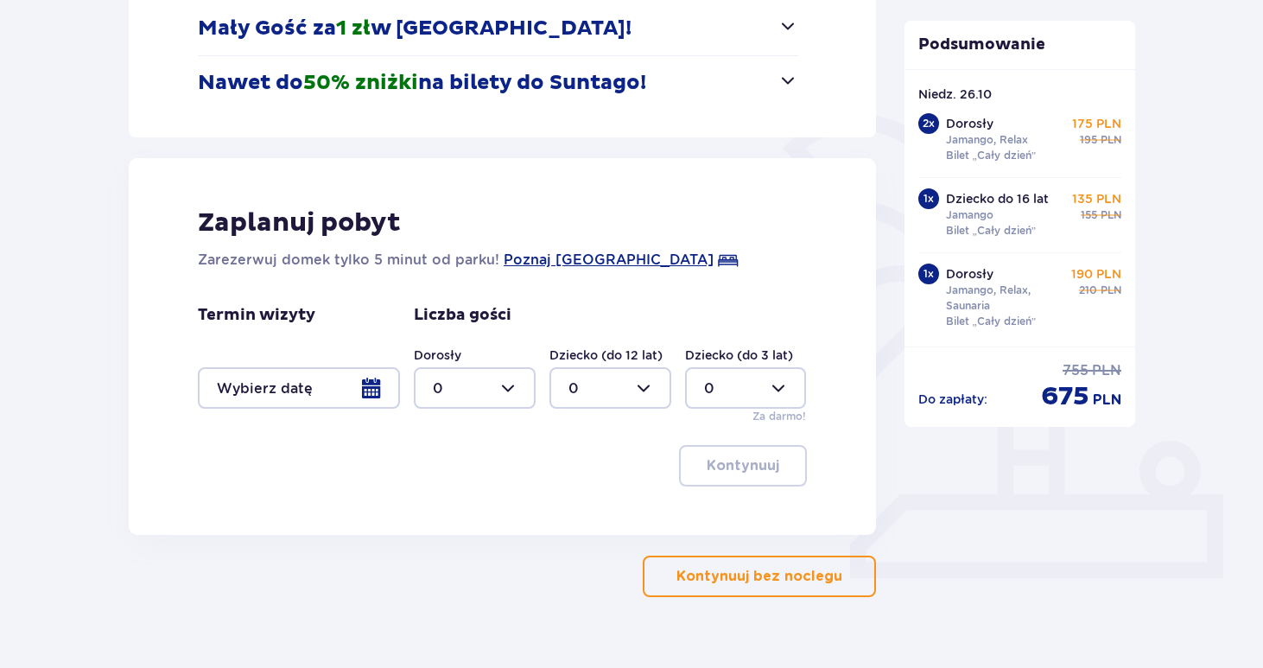
click at [743, 586] on p "Kontynuuj bez noclegu" at bounding box center [759, 576] width 166 height 19
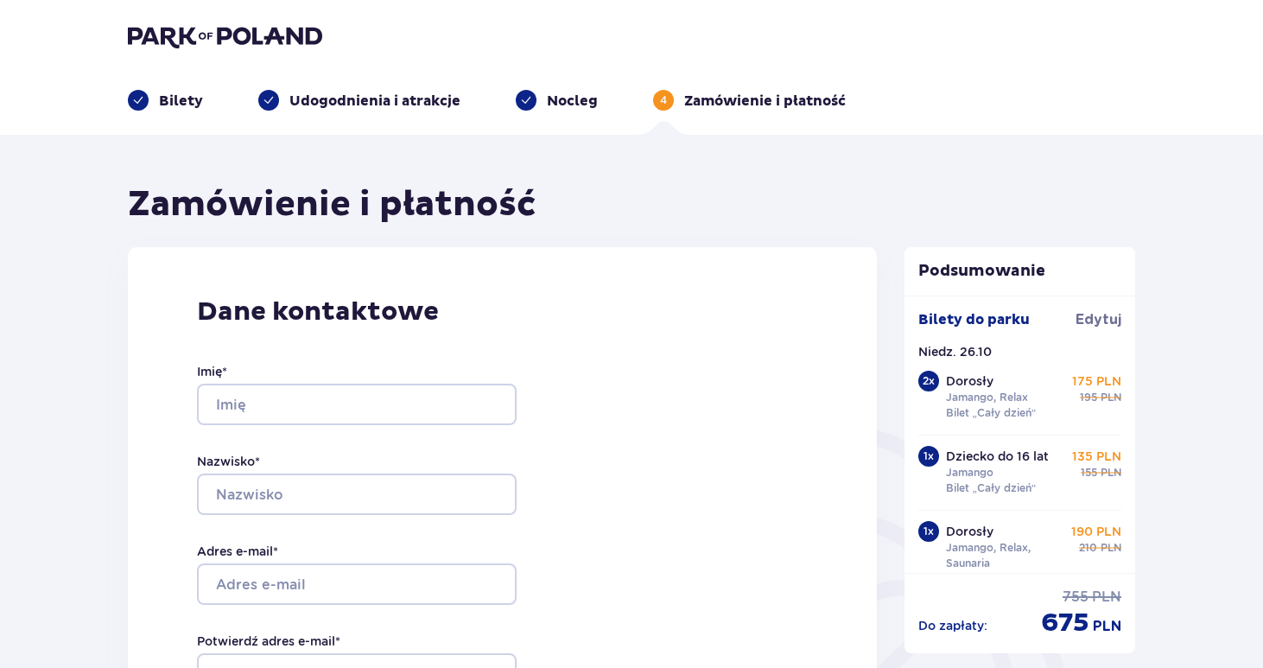
scroll to position [-2, 0]
click at [1099, 320] on span "Edytuj" at bounding box center [1098, 319] width 46 height 19
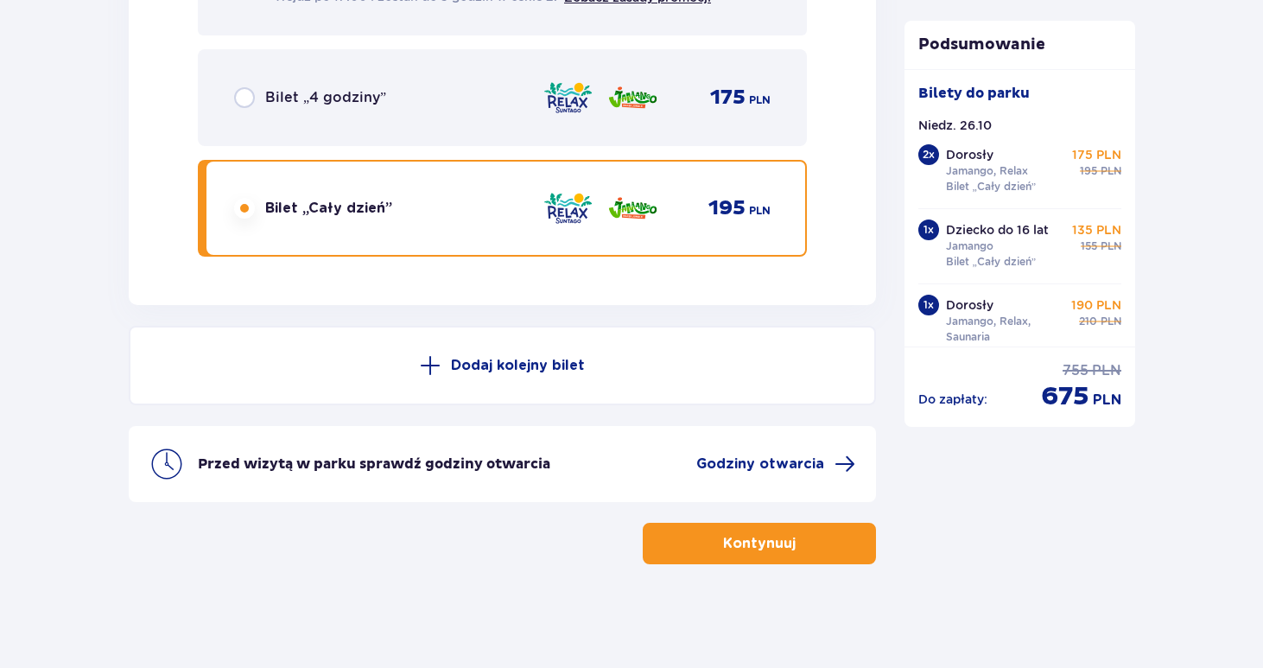
scroll to position [5825, 0]
click at [726, 550] on p "Kontynuuj" at bounding box center [759, 543] width 73 height 19
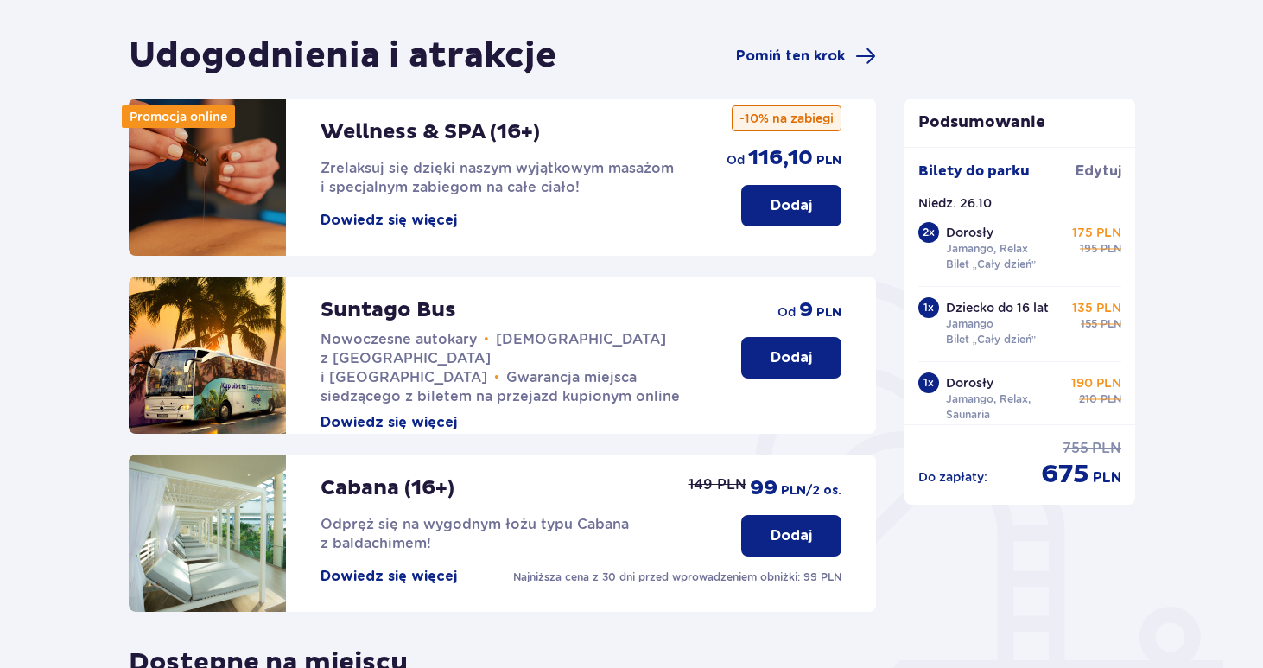
click at [759, 354] on button "Dodaj" at bounding box center [791, 357] width 100 height 41
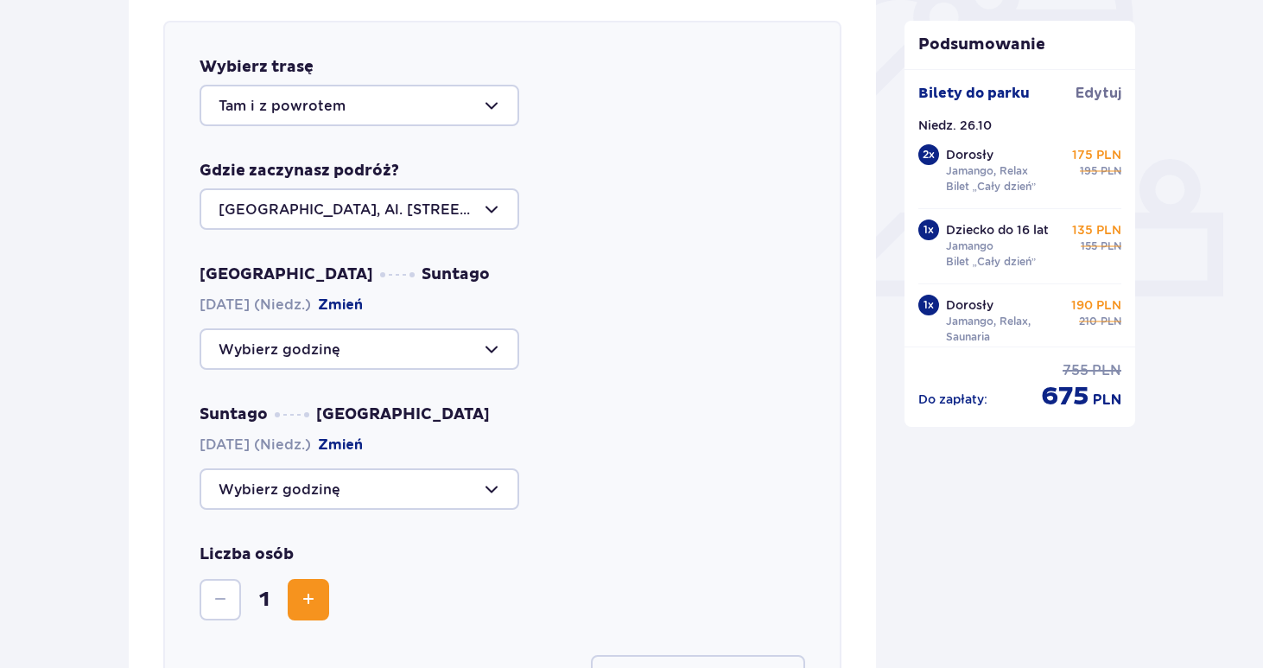
click at [349, 362] on div at bounding box center [359, 348] width 320 height 41
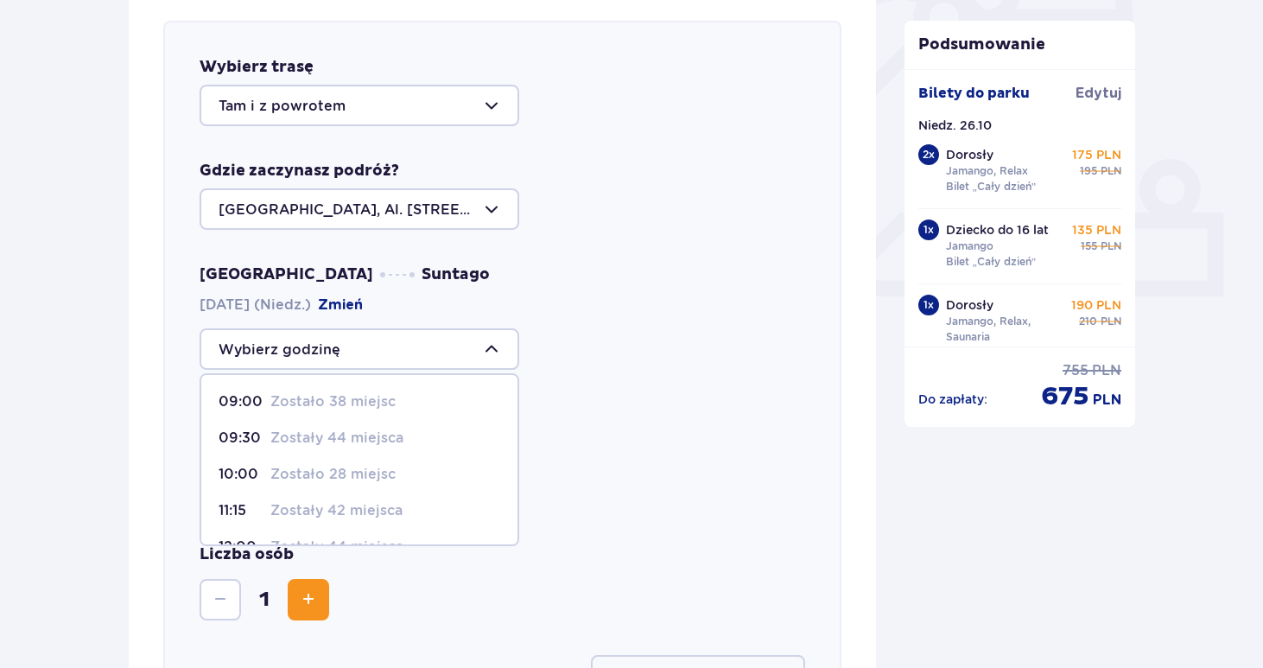
click at [311, 476] on p "Zostało 28 miejsc" at bounding box center [332, 474] width 125 height 19
type input "10:00"
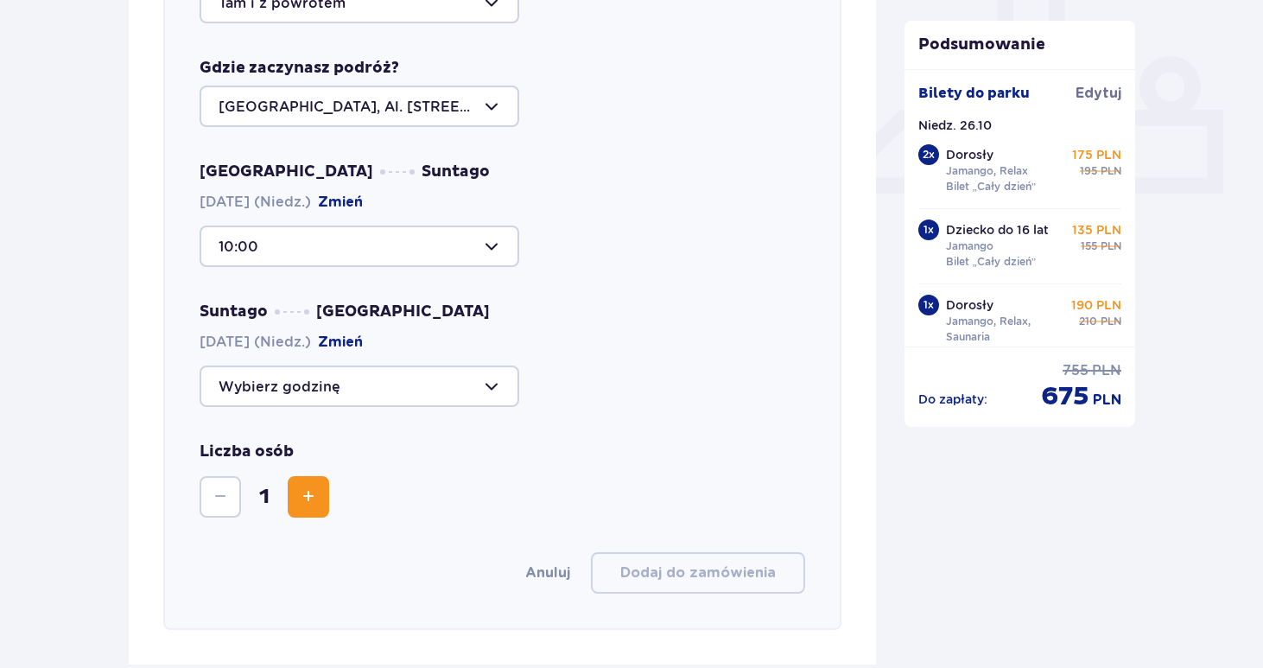
click at [285, 390] on div at bounding box center [359, 385] width 320 height 41
click at [341, 547] on p "Zostały 44 miejsca" at bounding box center [336, 547] width 133 height 19
type input "18:30"
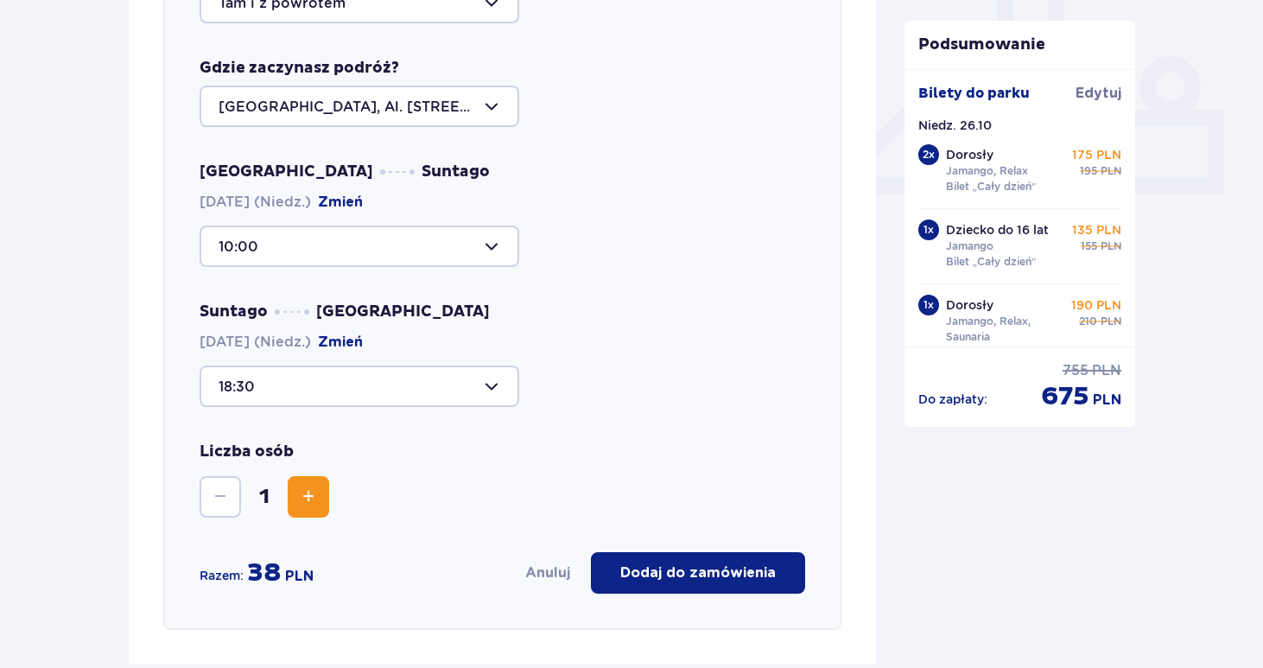
click at [313, 493] on span "Zwiększ" at bounding box center [308, 496] width 21 height 21
click at [712, 570] on p "Dodaj do zamówienia" at bounding box center [697, 572] width 155 height 19
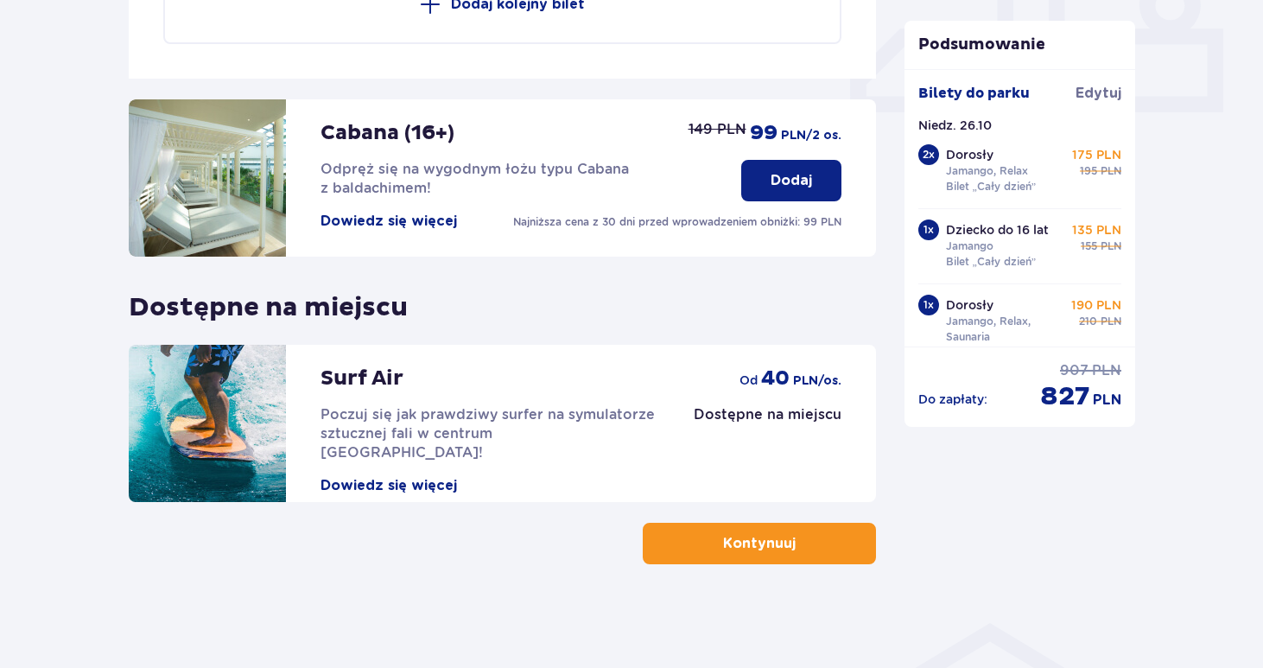
click at [694, 546] on button "Kontynuuj" at bounding box center [759, 542] width 233 height 41
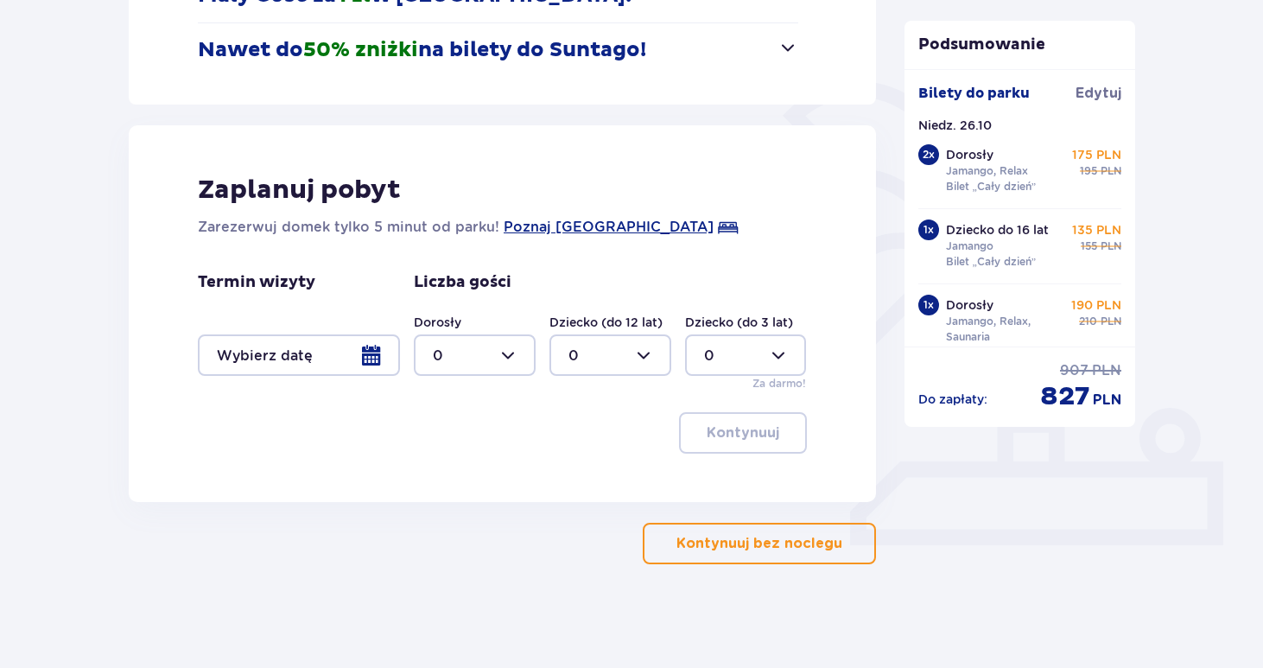
click at [723, 539] on p "Kontynuuj bez noclegu" at bounding box center [759, 543] width 166 height 19
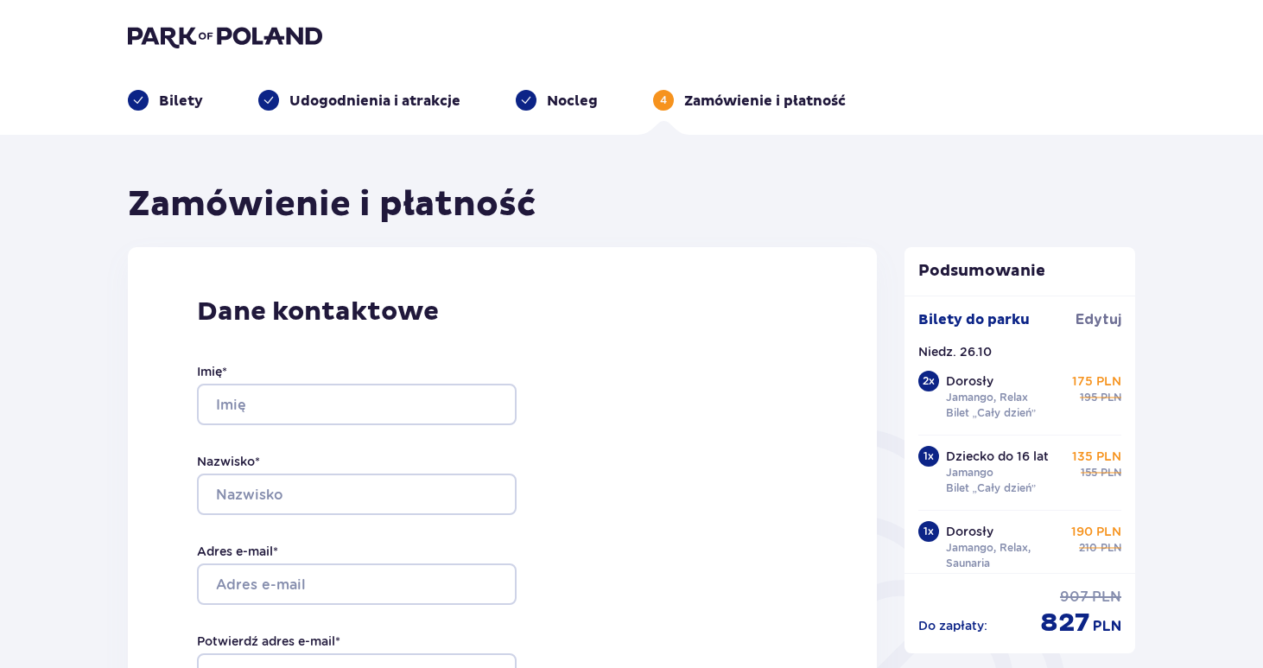
click at [573, 104] on p "Nocleg" at bounding box center [572, 101] width 51 height 19
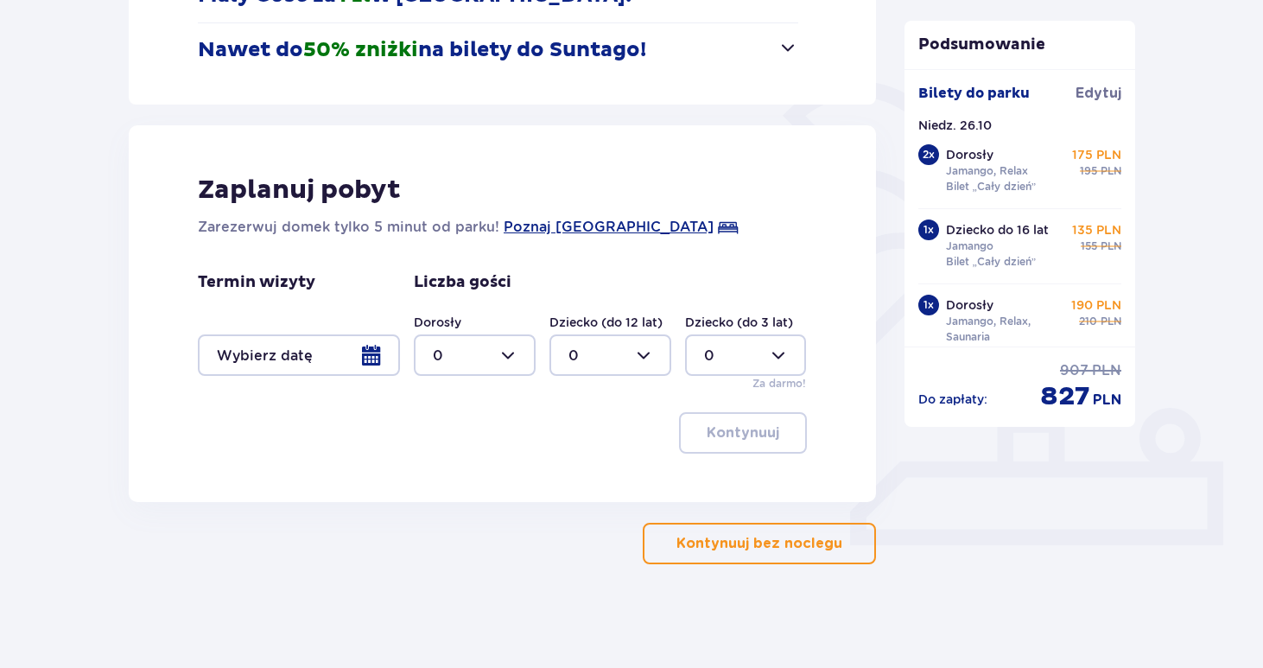
click at [706, 539] on p "Kontynuuj bez noclegu" at bounding box center [759, 543] width 166 height 19
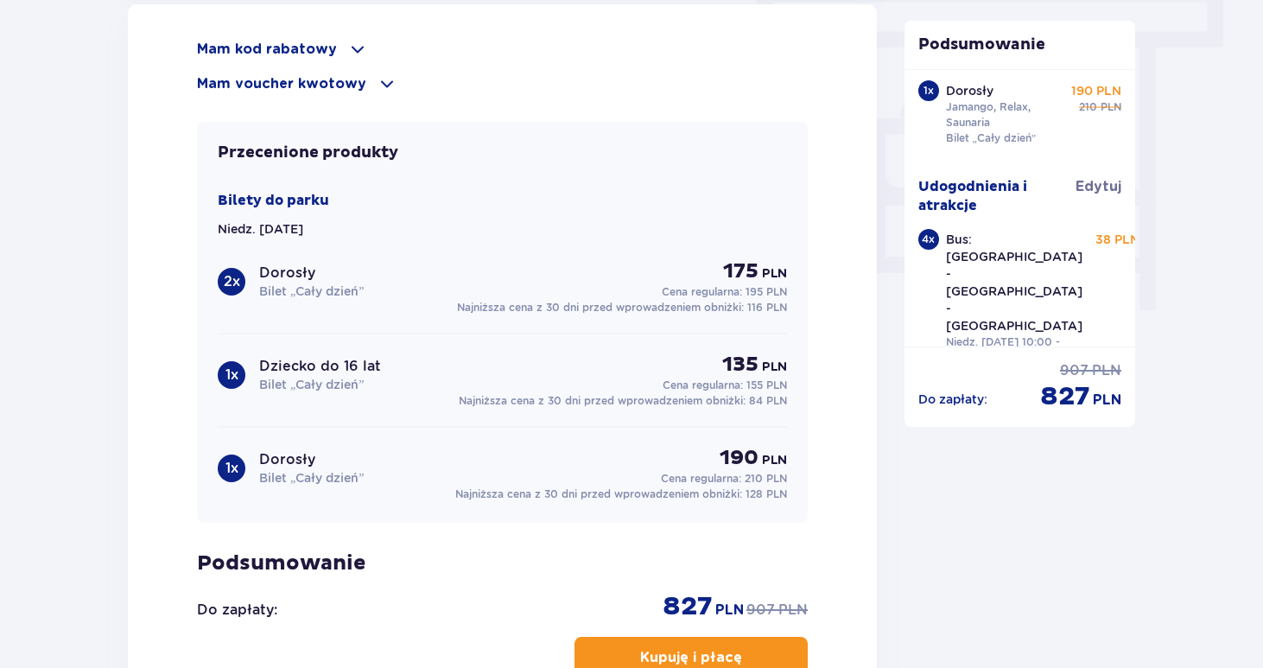
scroll to position [1552, 0]
click at [276, 54] on p "Mam kod rabatowy" at bounding box center [267, 50] width 140 height 19
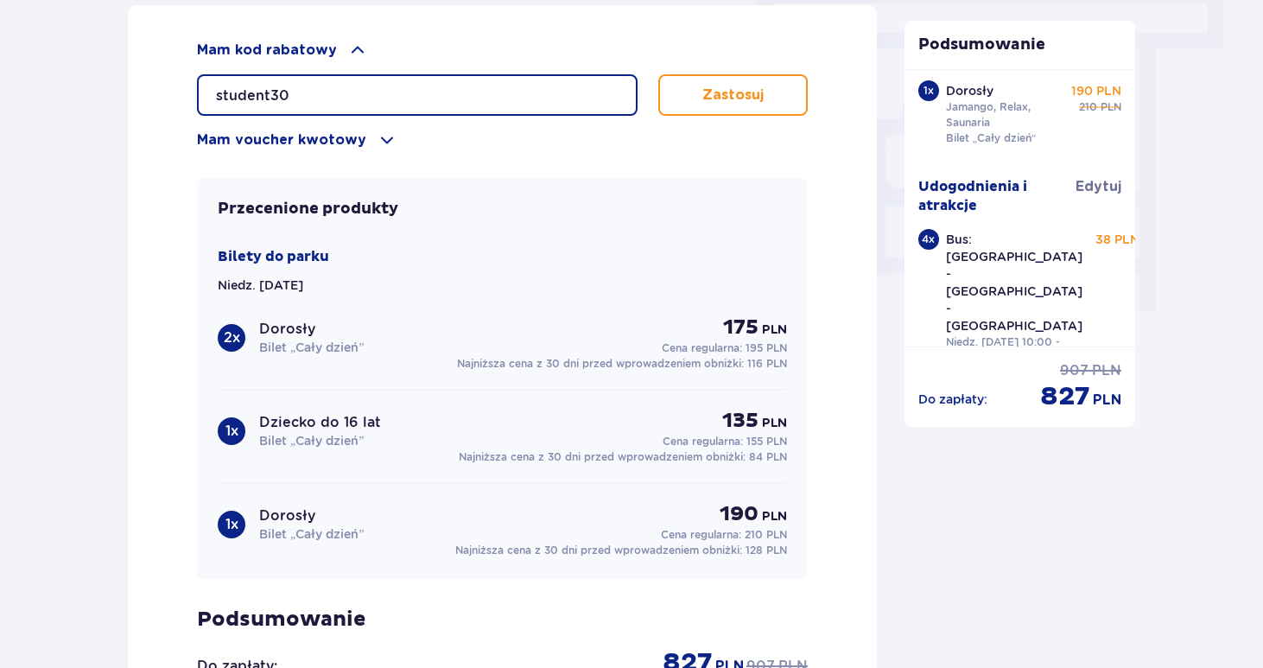
type input "student30"
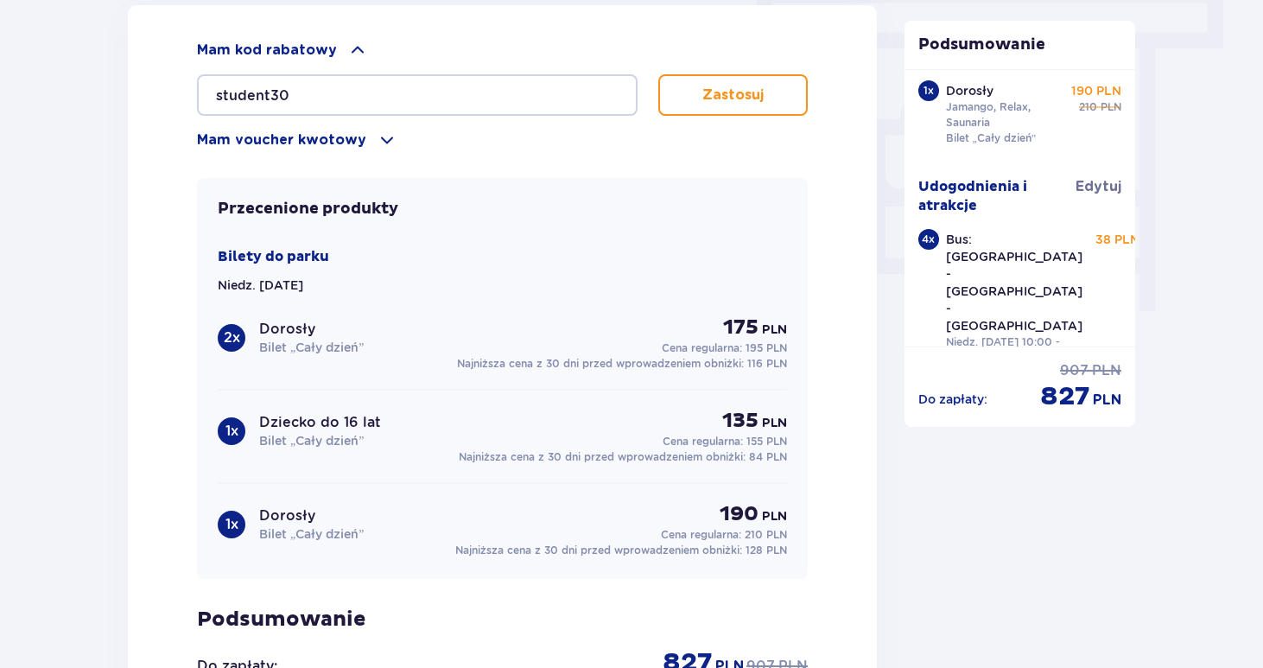
click at [705, 103] on p "Zastosuj" at bounding box center [732, 94] width 61 height 19
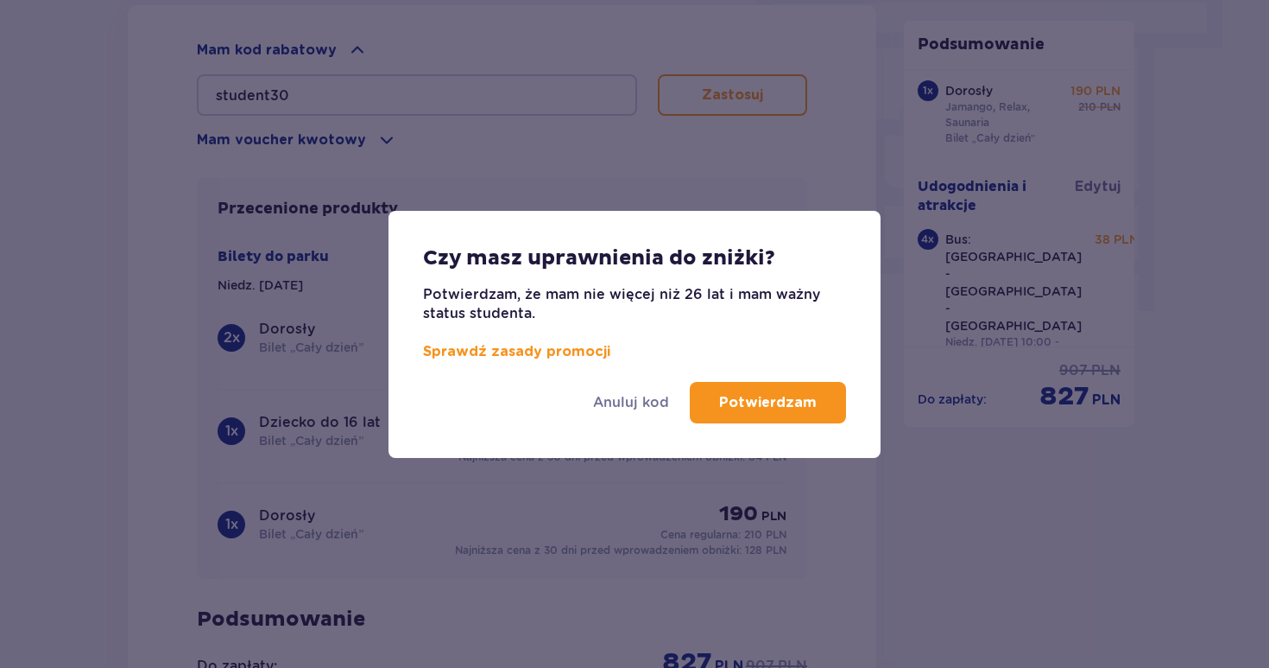
click at [760, 413] on button "Potwierdzam" at bounding box center [768, 402] width 156 height 41
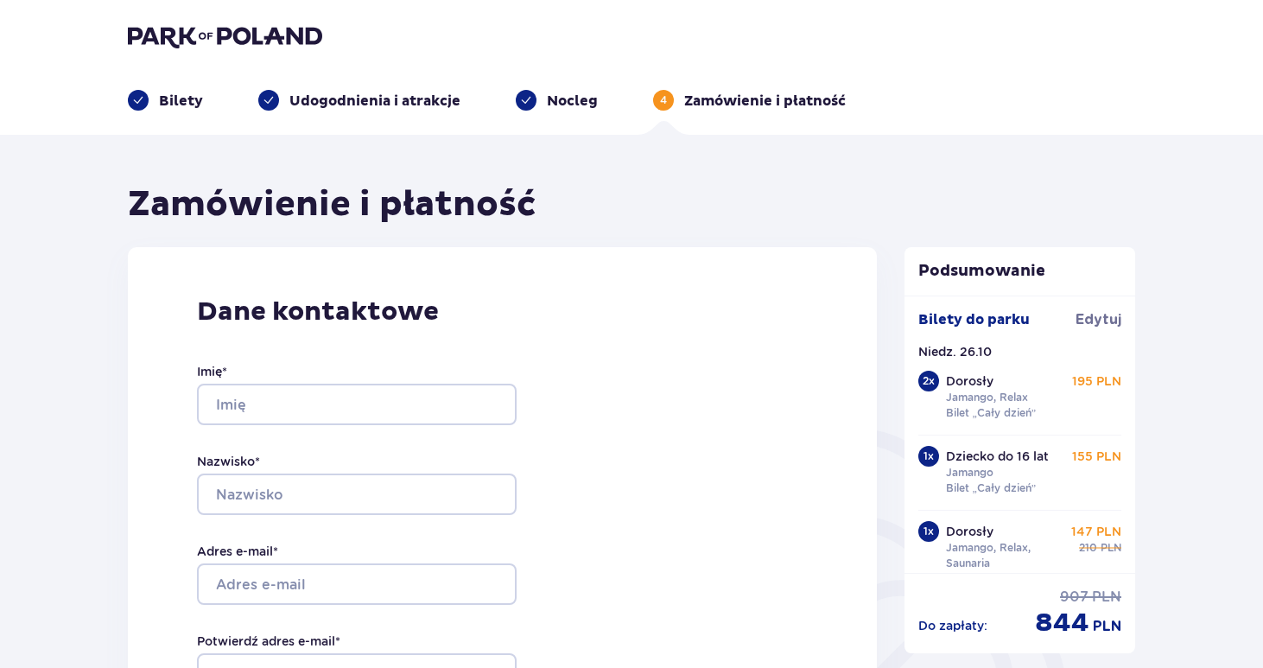
scroll to position [22, 0]
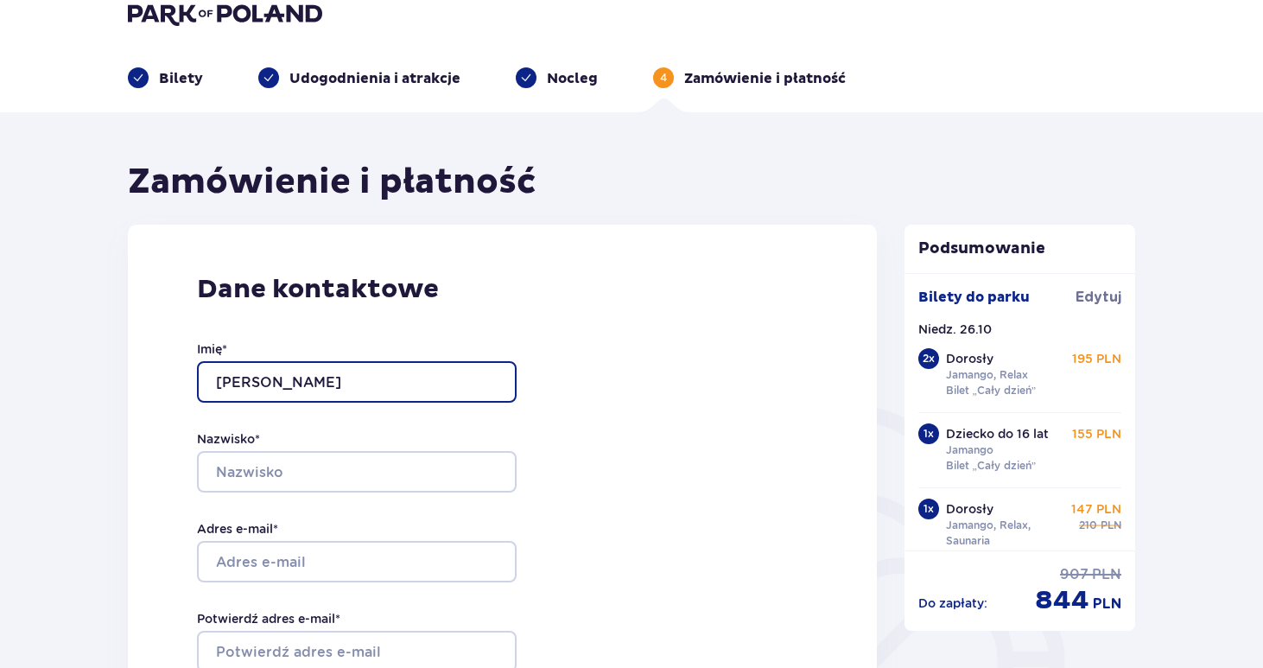
type input "sebastian"
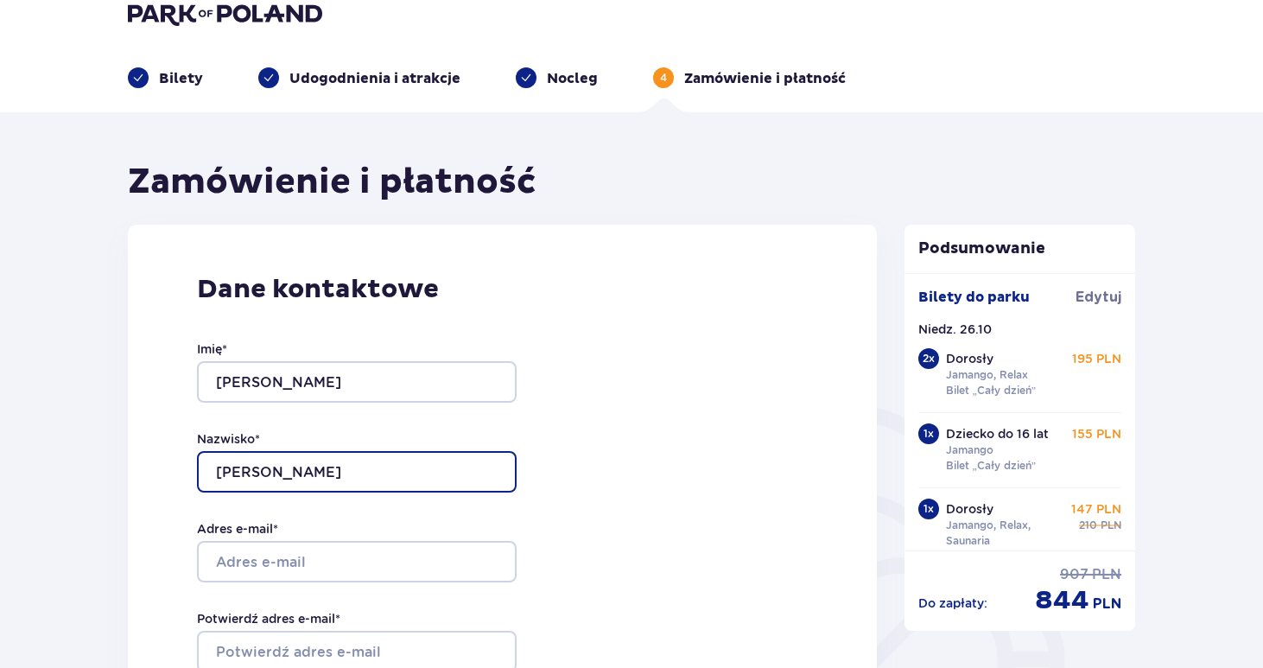
type input "marek"
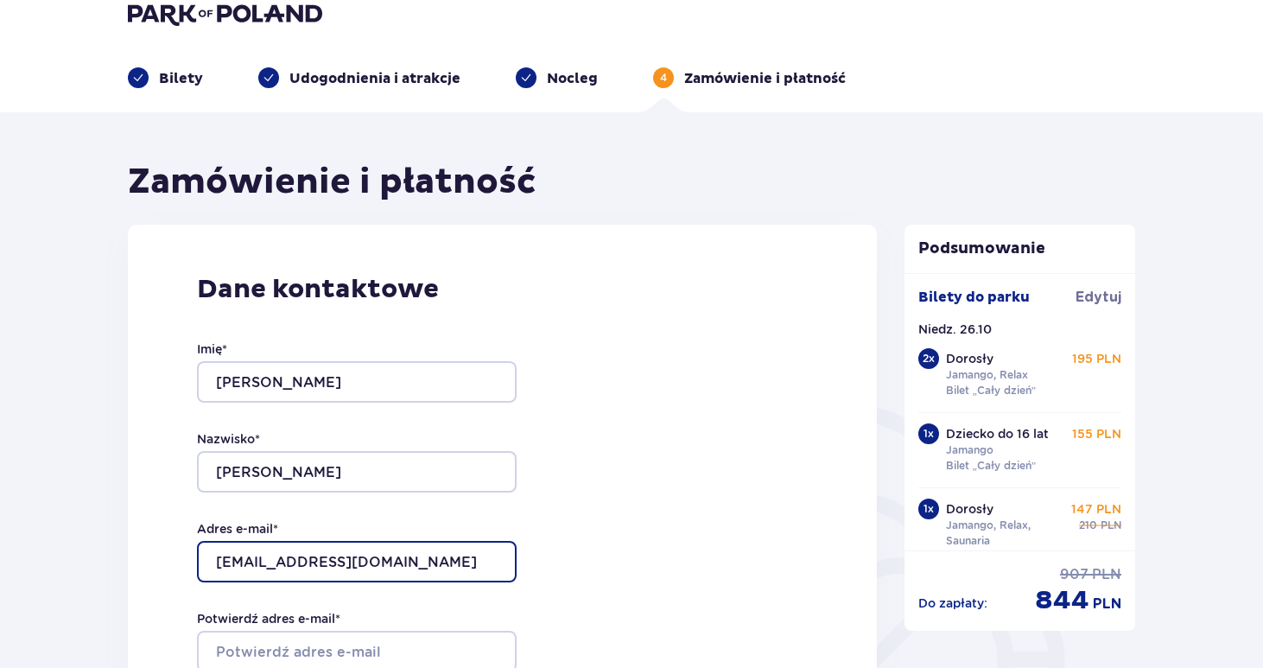
scroll to position [212, 0]
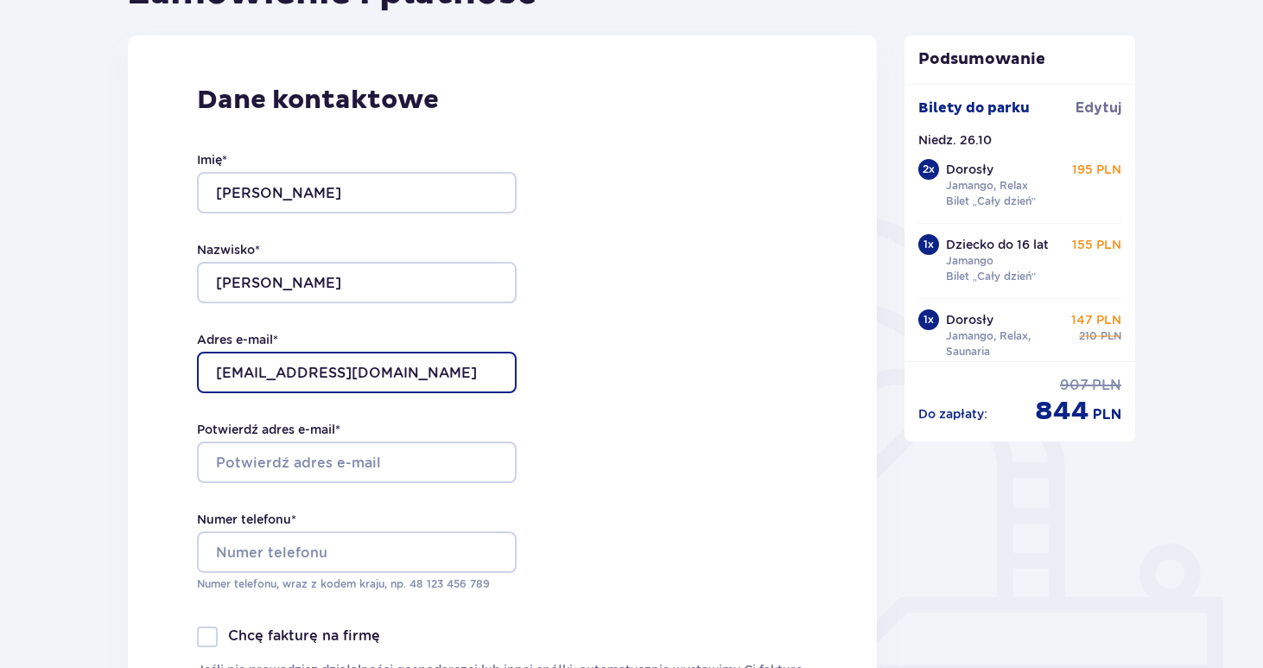
type input "[EMAIL_ADDRESS][DOMAIN_NAME]"
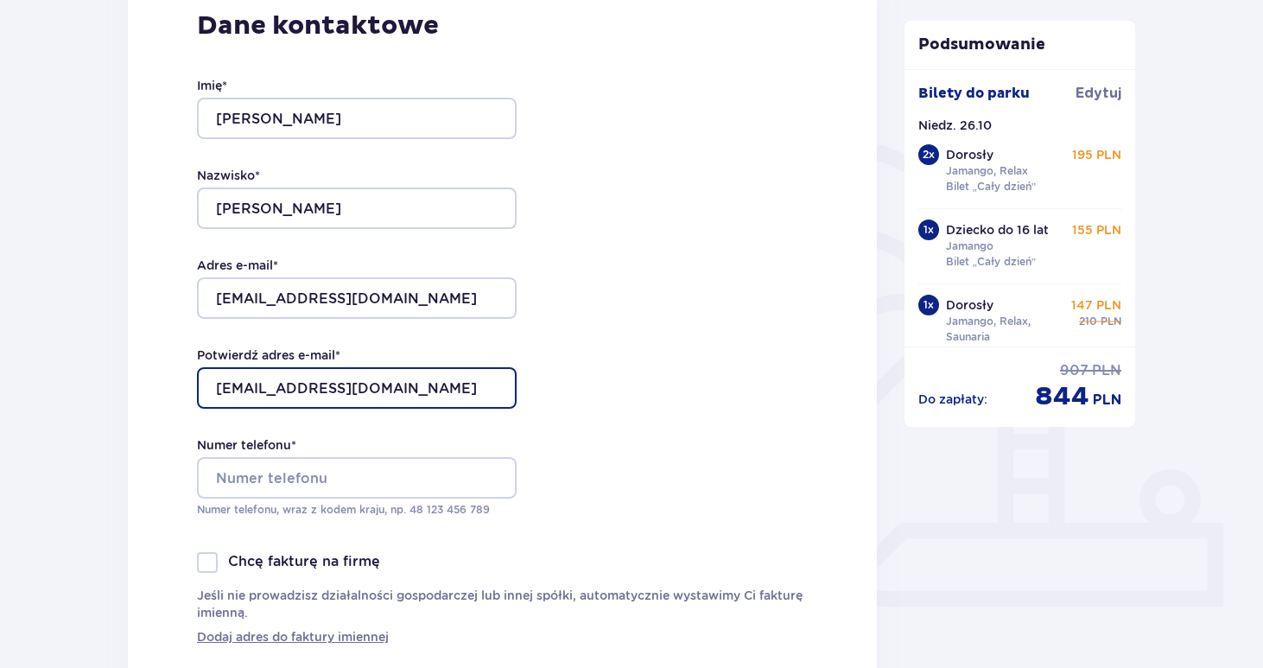
scroll to position [288, 0]
type input "[EMAIL_ADDRESS][DOMAIN_NAME]"
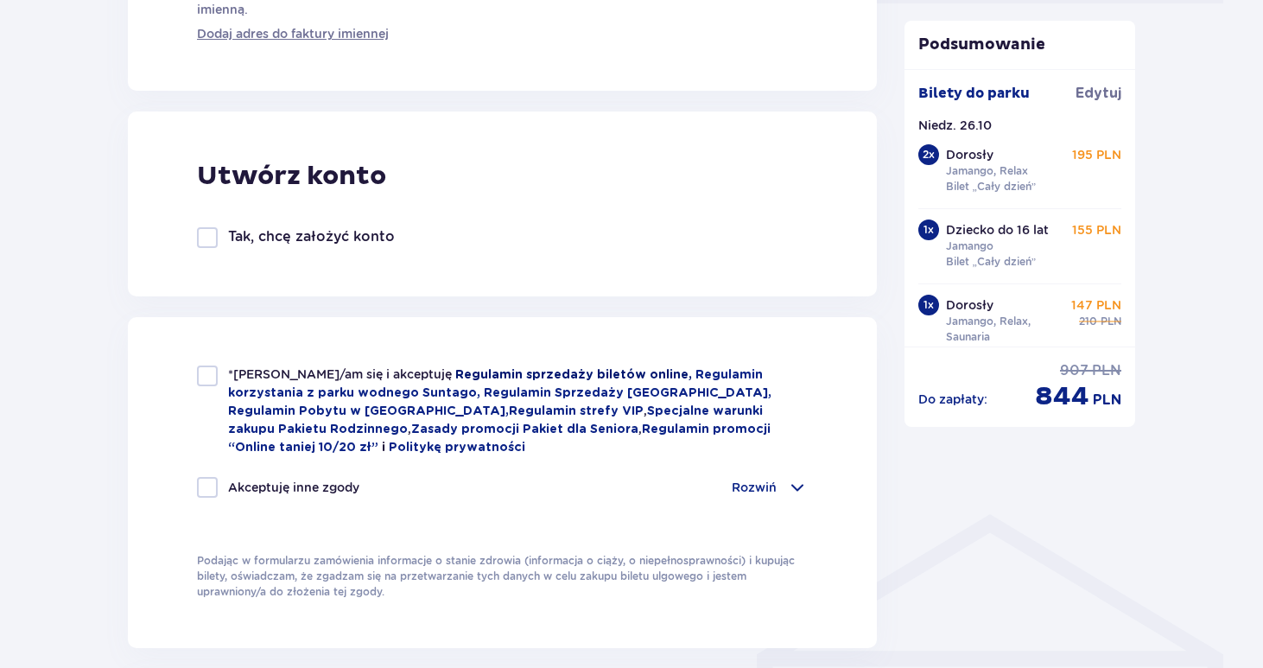
scroll to position [895, 0]
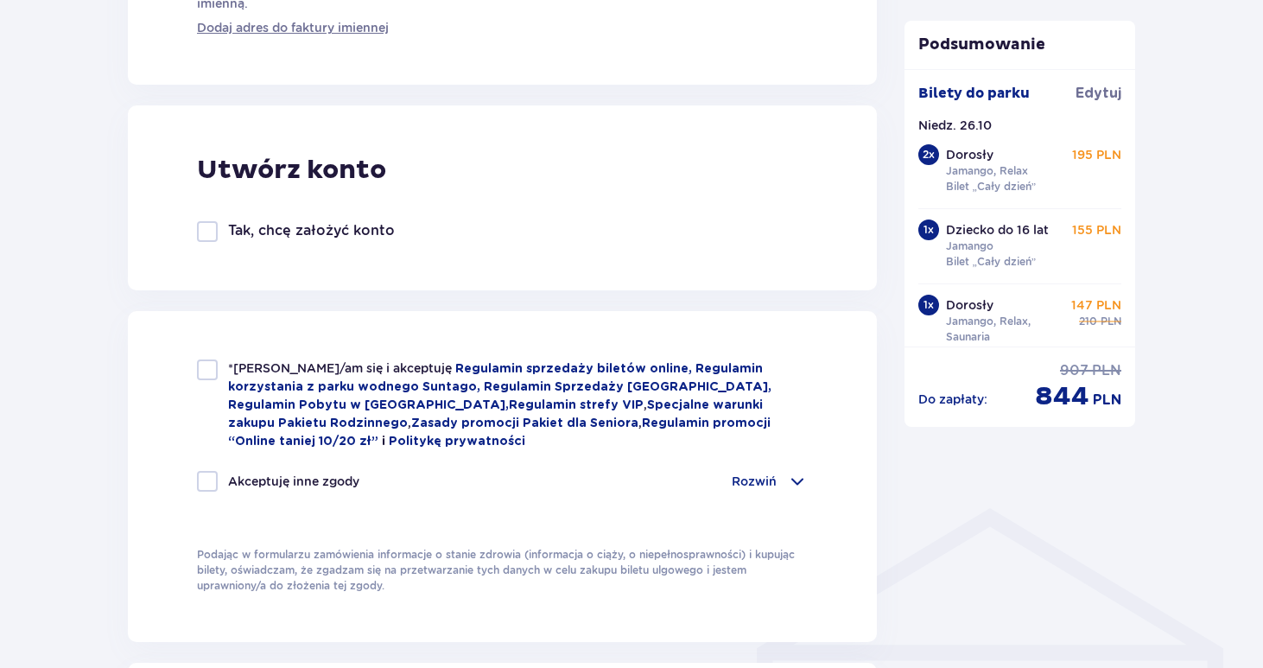
type input "789361401"
click at [210, 368] on div at bounding box center [207, 369] width 21 height 21
checkbox input "true"
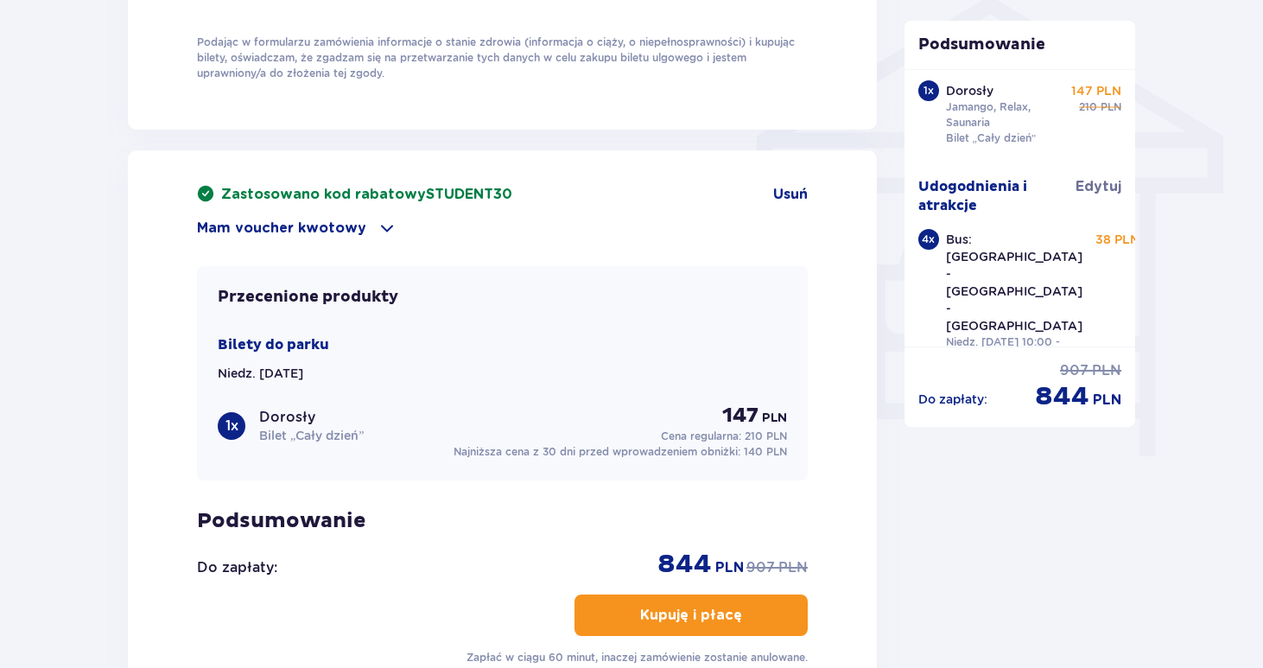
scroll to position [1402, 0]
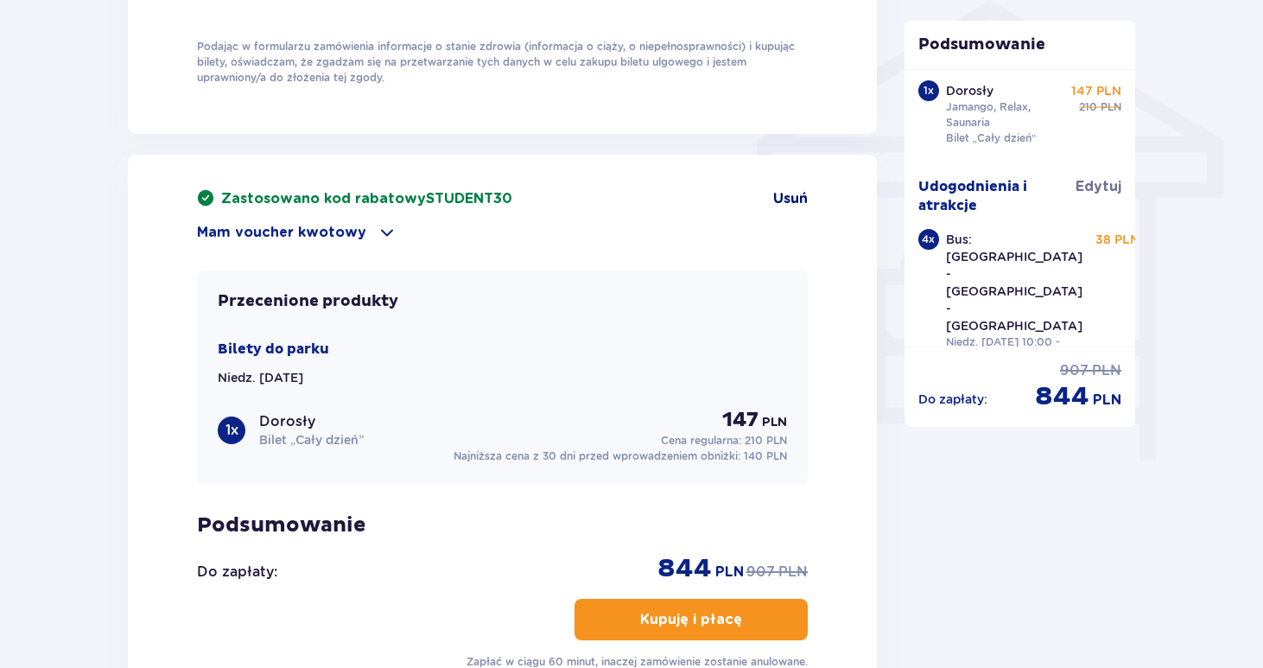
click at [795, 204] on span "Usuń" at bounding box center [790, 198] width 35 height 19
click at [797, 189] on span "Usuń" at bounding box center [790, 198] width 35 height 19
click at [796, 202] on span "Usuń" at bounding box center [790, 198] width 35 height 19
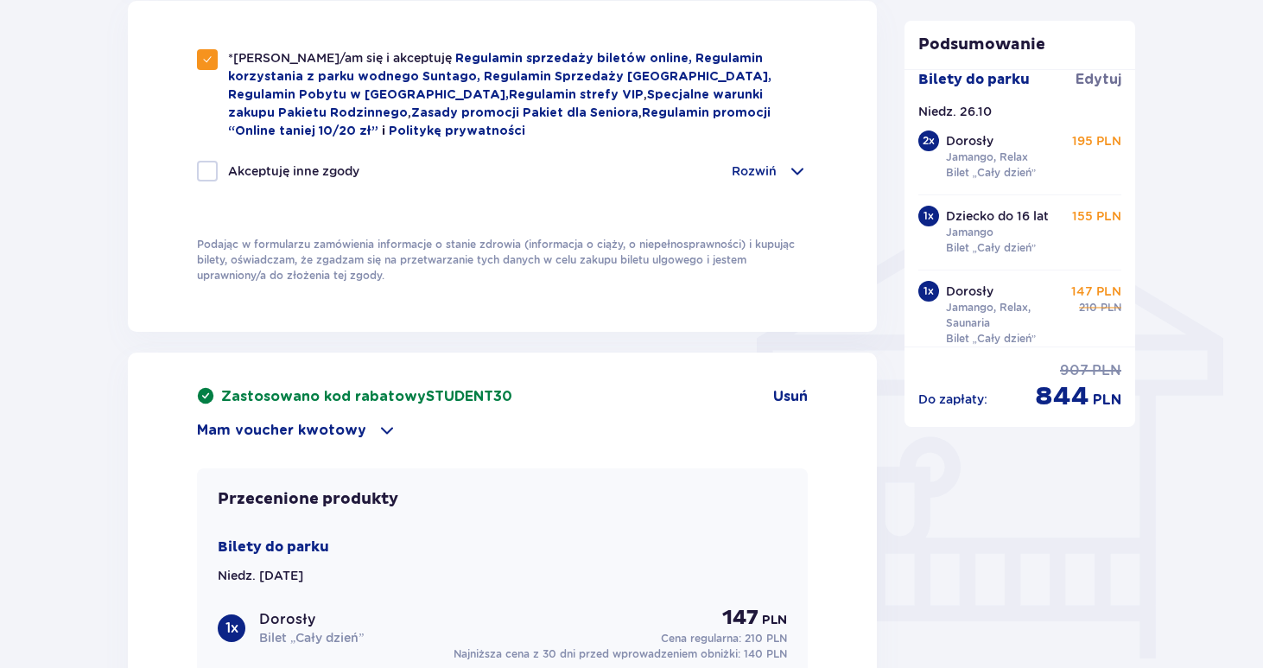
scroll to position [15, 0]
click at [1098, 138] on p "195 PLN" at bounding box center [1096, 139] width 49 height 17
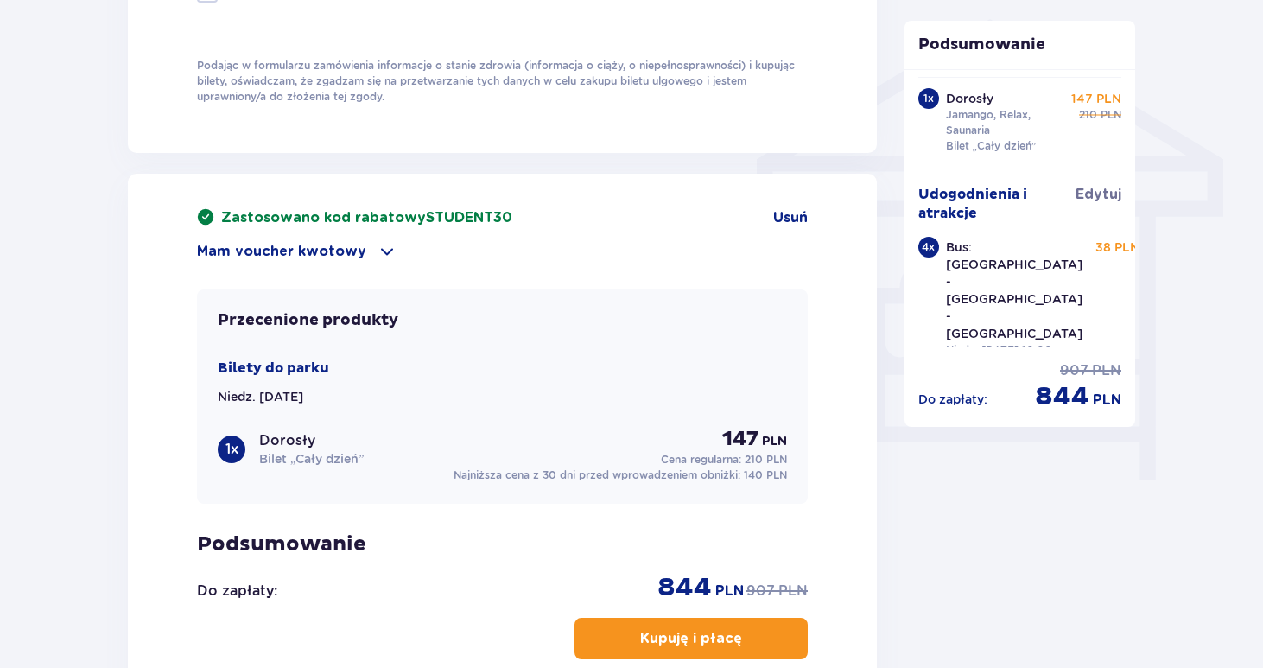
scroll to position [1393, 0]
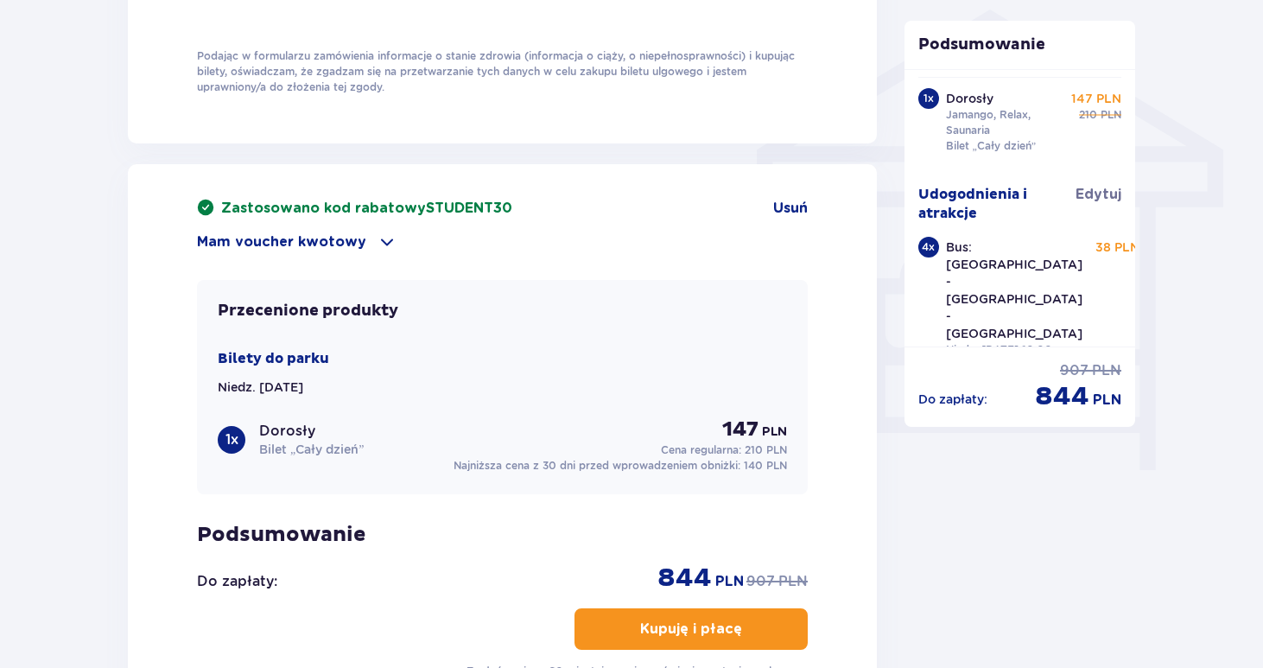
click at [299, 252] on div "Mam voucher kwotowy" at bounding box center [502, 241] width 611 height 21
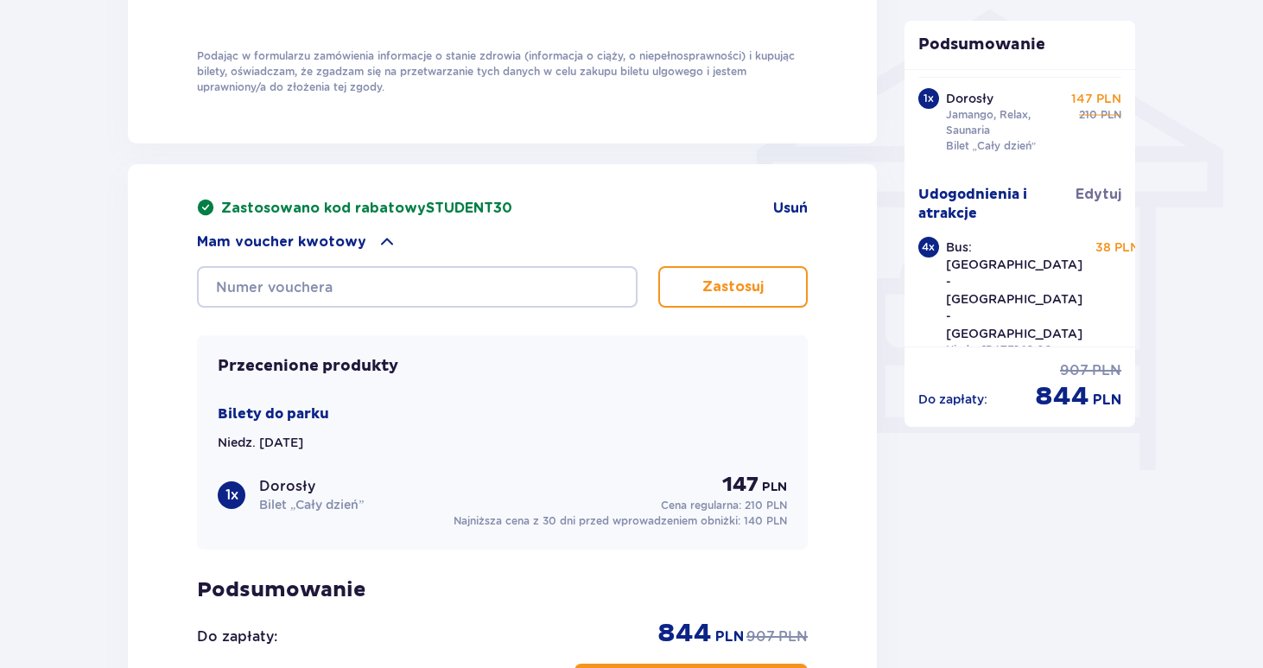
click at [451, 210] on span "STUDENT30" at bounding box center [469, 208] width 86 height 14
click at [357, 241] on p "Mam voucher kwotowy" at bounding box center [281, 241] width 169 height 19
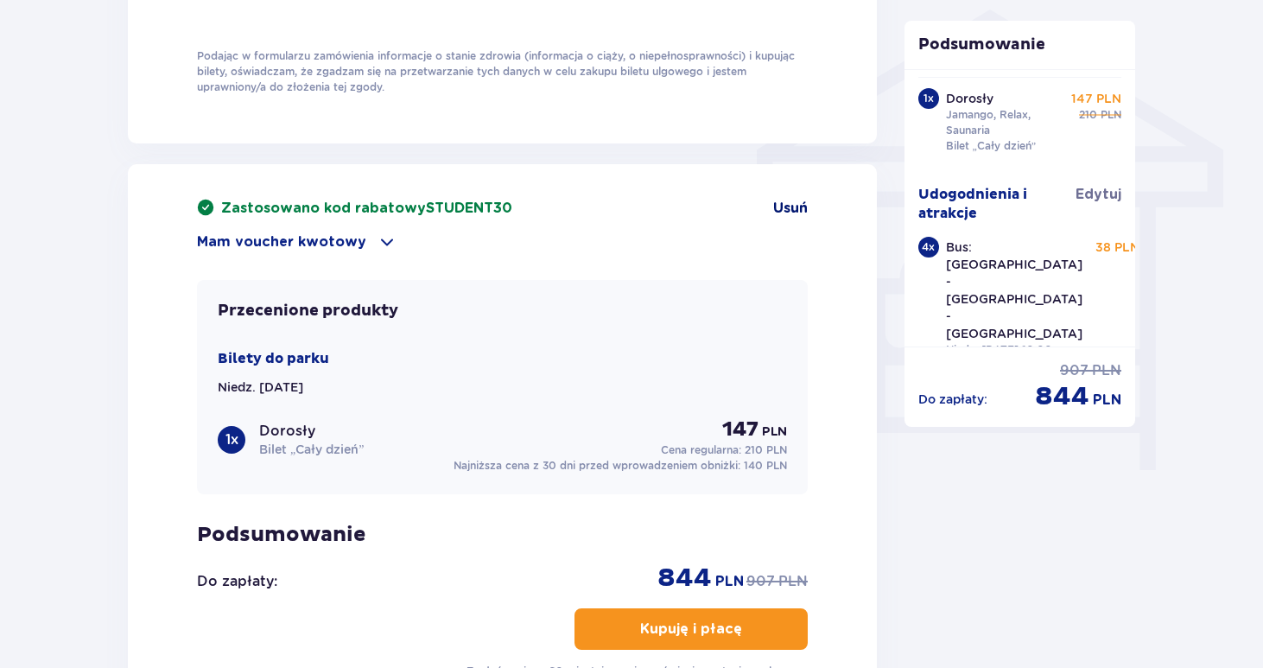
click at [788, 209] on span "Usuń" at bounding box center [790, 208] width 35 height 19
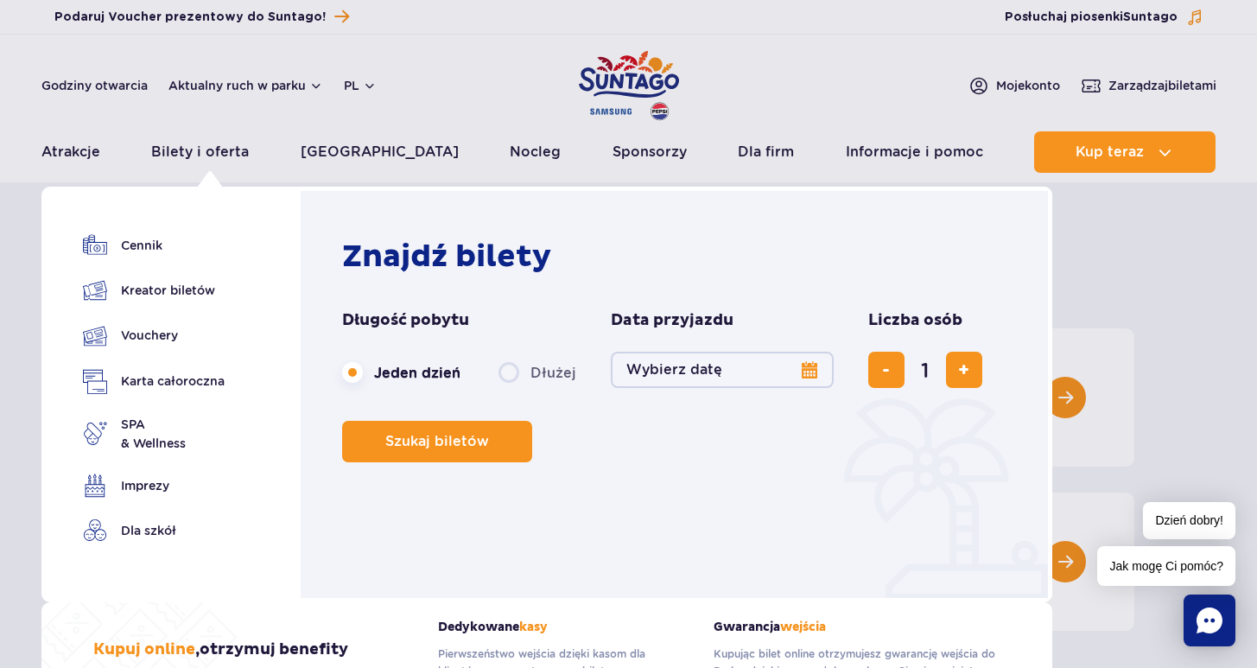
click at [702, 365] on button "Wybierz datę" at bounding box center [722, 369] width 223 height 36
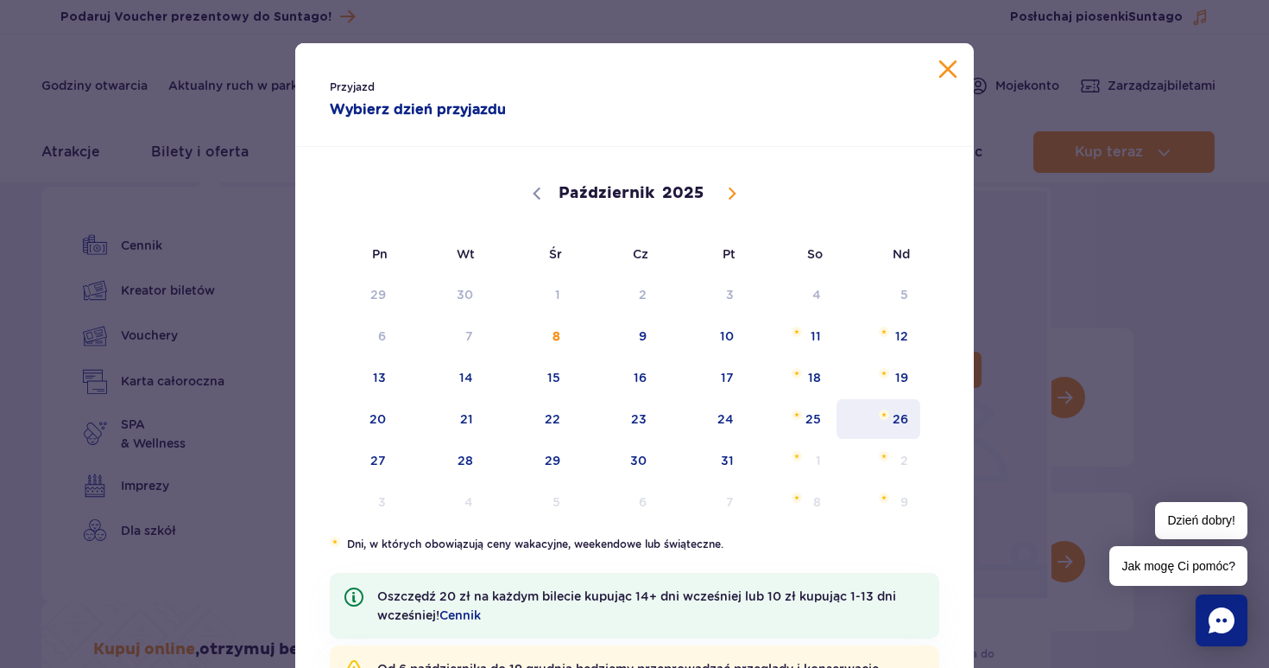
click at [895, 421] on span "26" at bounding box center [878, 419] width 87 height 40
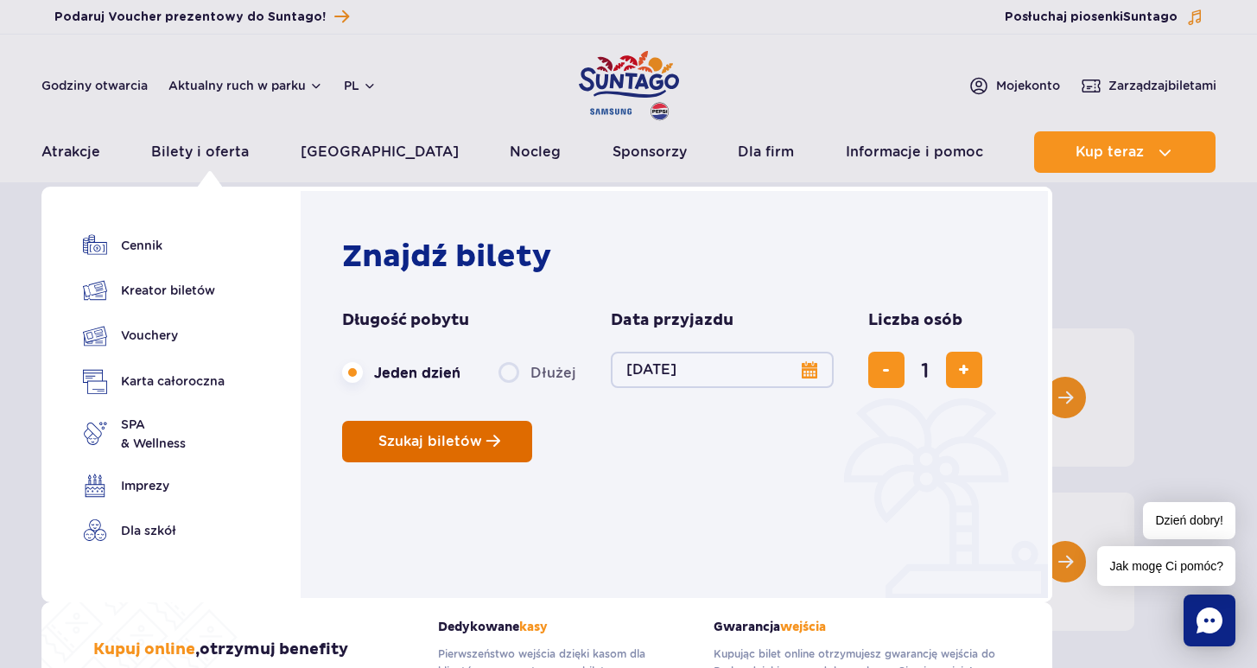
click at [454, 442] on span "Szukaj biletów" at bounding box center [430, 442] width 104 height 16
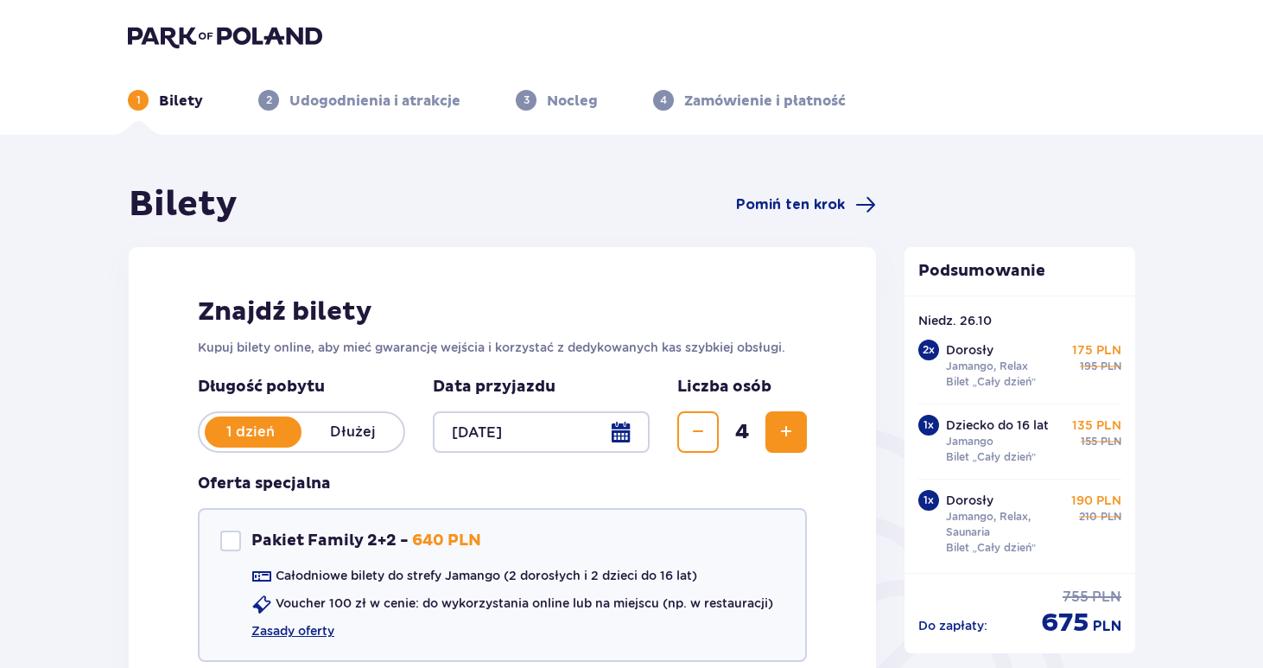
click at [226, 47] on img at bounding box center [225, 36] width 194 height 24
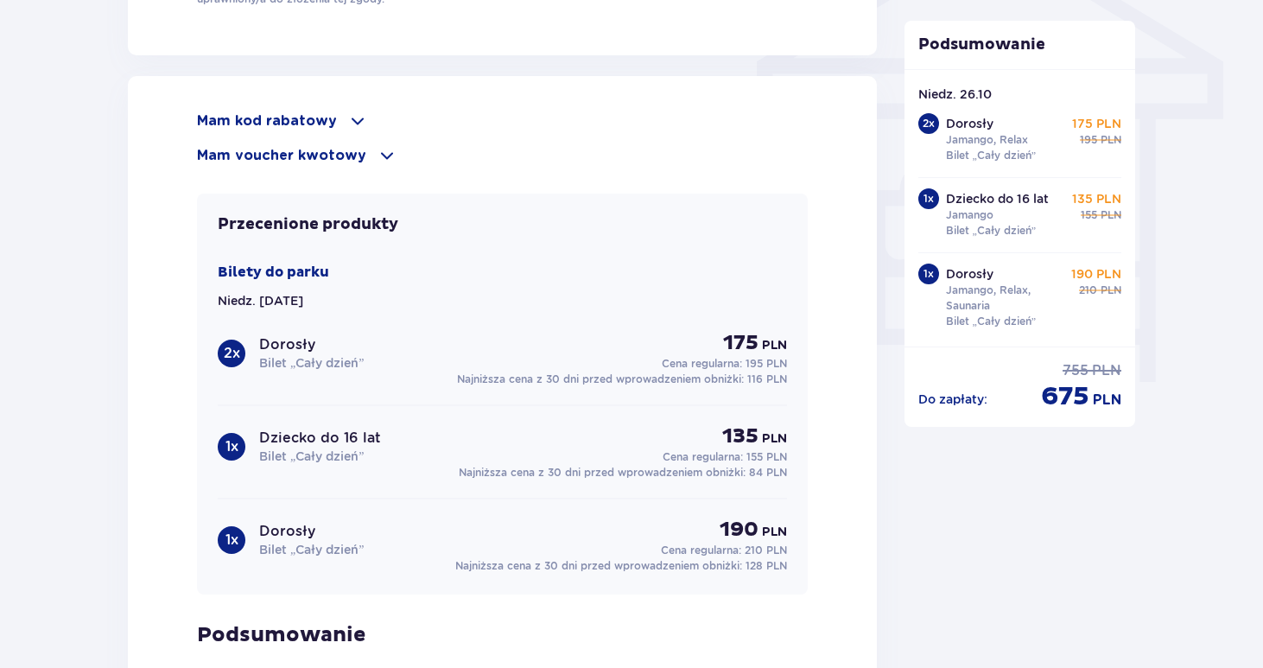
scroll to position [1438, 0]
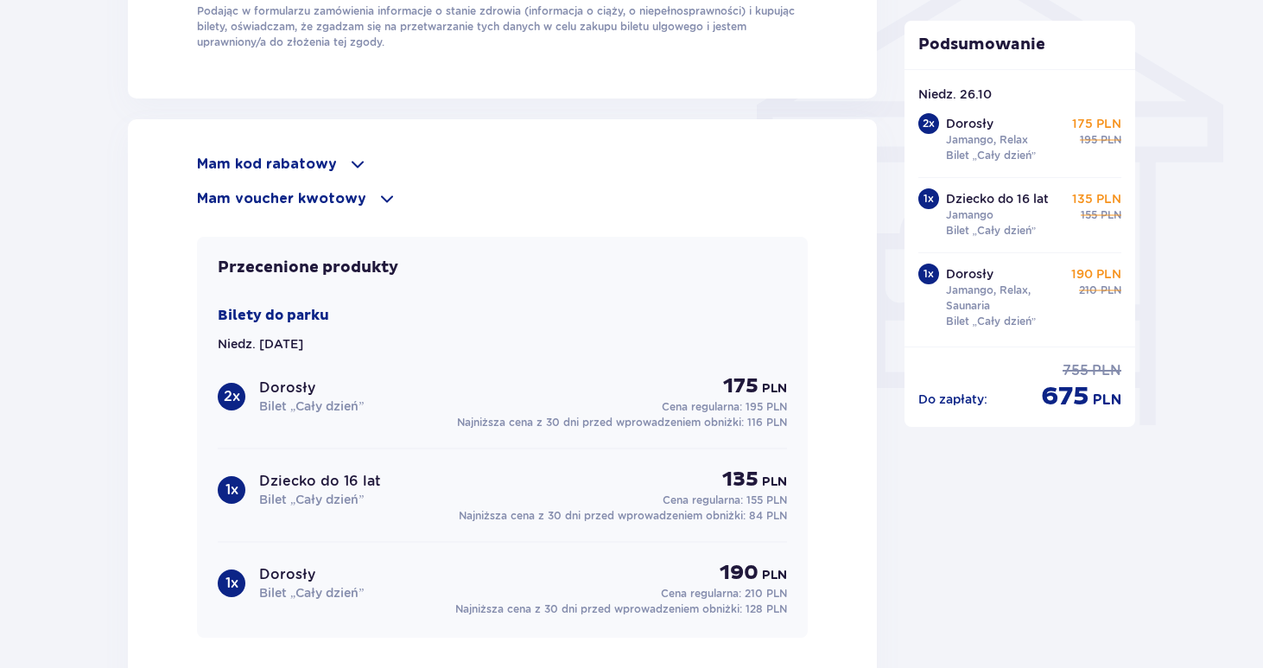
click at [349, 164] on span at bounding box center [357, 164] width 21 height 21
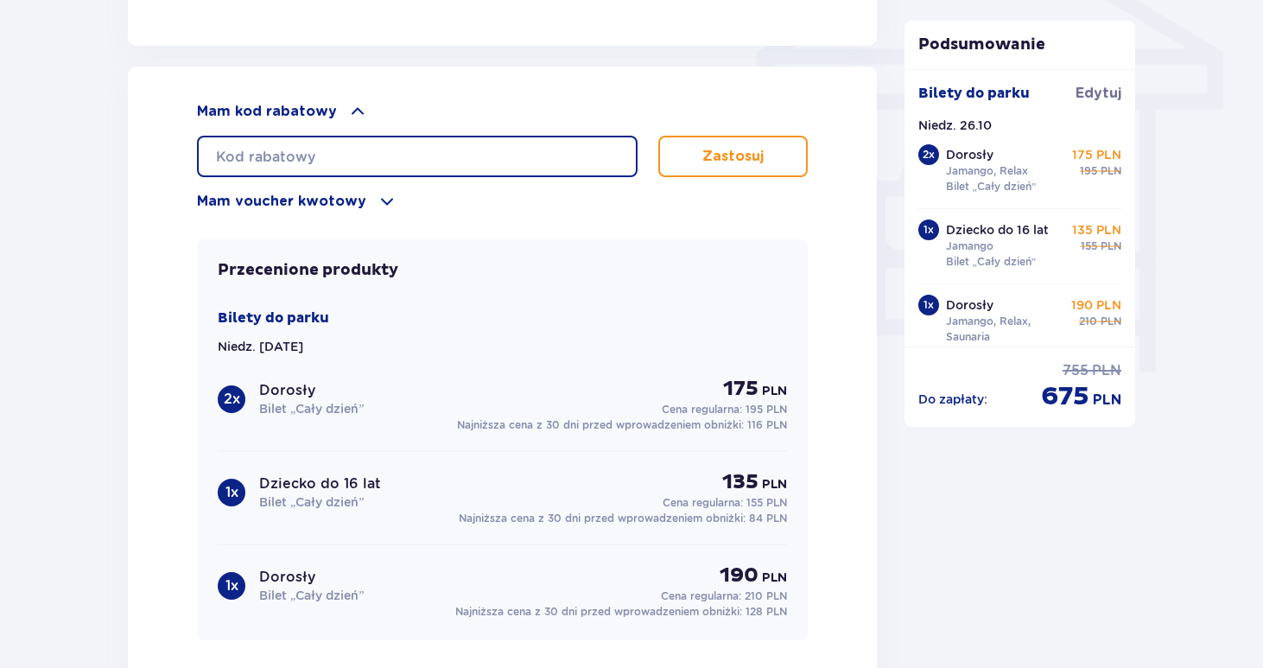
scroll to position [1491, 0]
type input "student30"
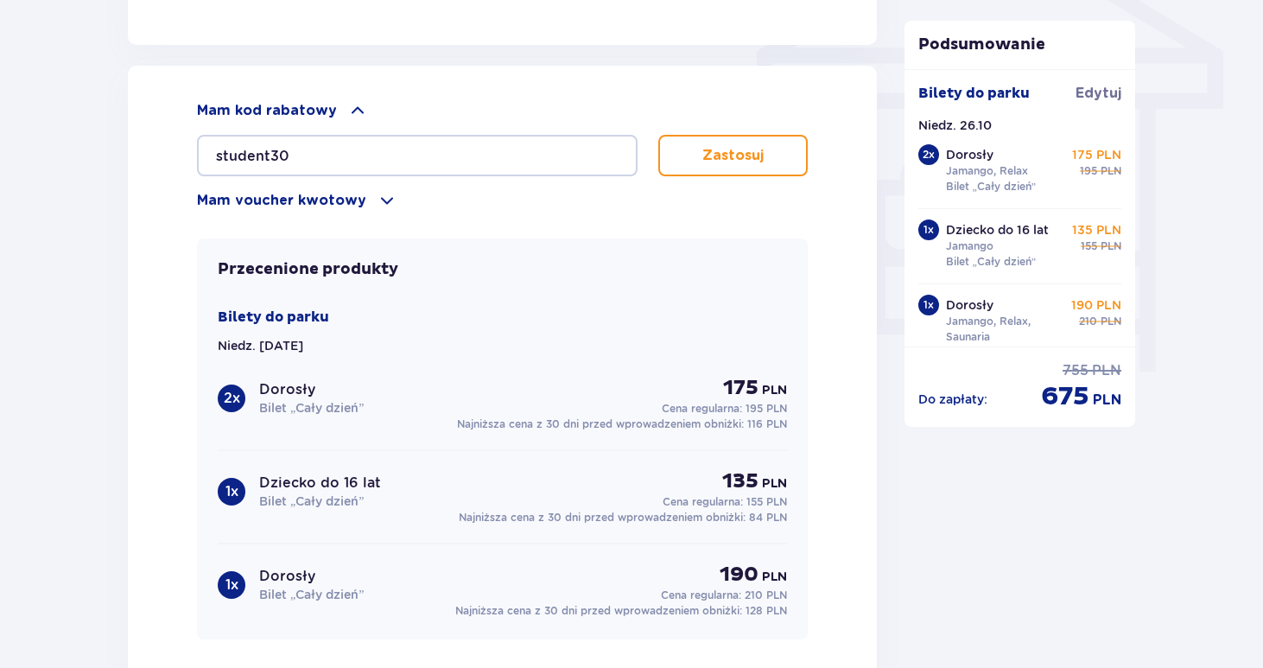
click at [718, 158] on p "Zastosuj" at bounding box center [732, 155] width 61 height 19
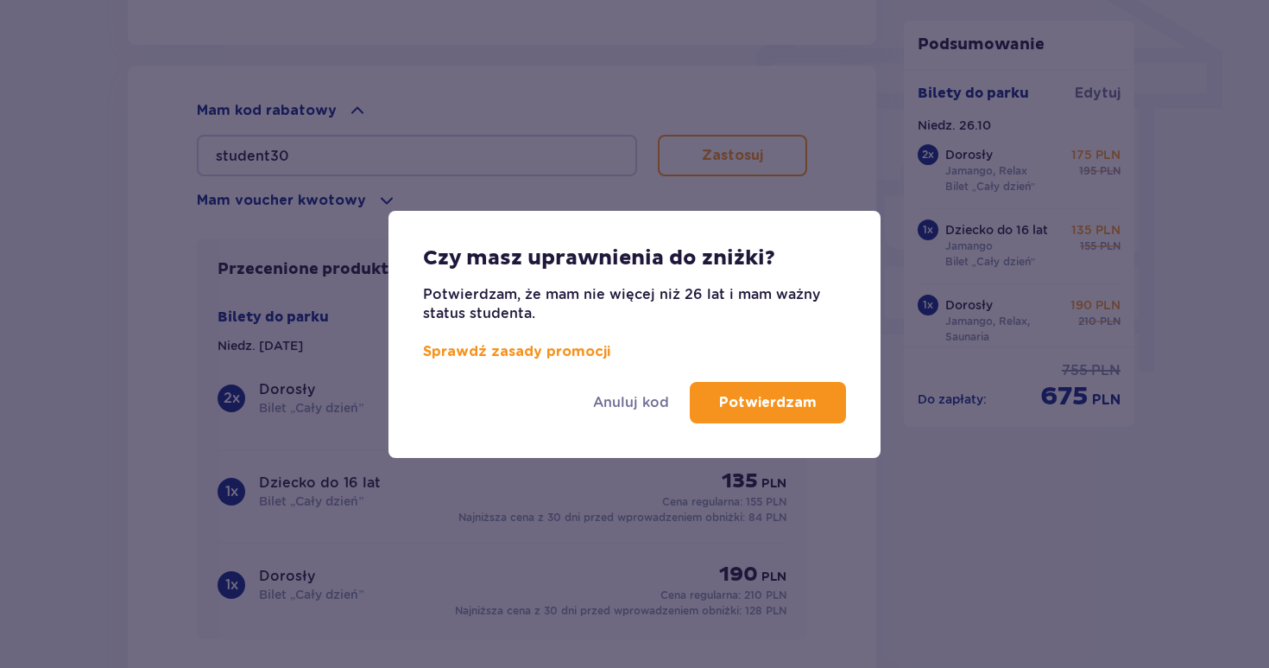
click at [759, 402] on p "Potwierdzam" at bounding box center [768, 402] width 98 height 19
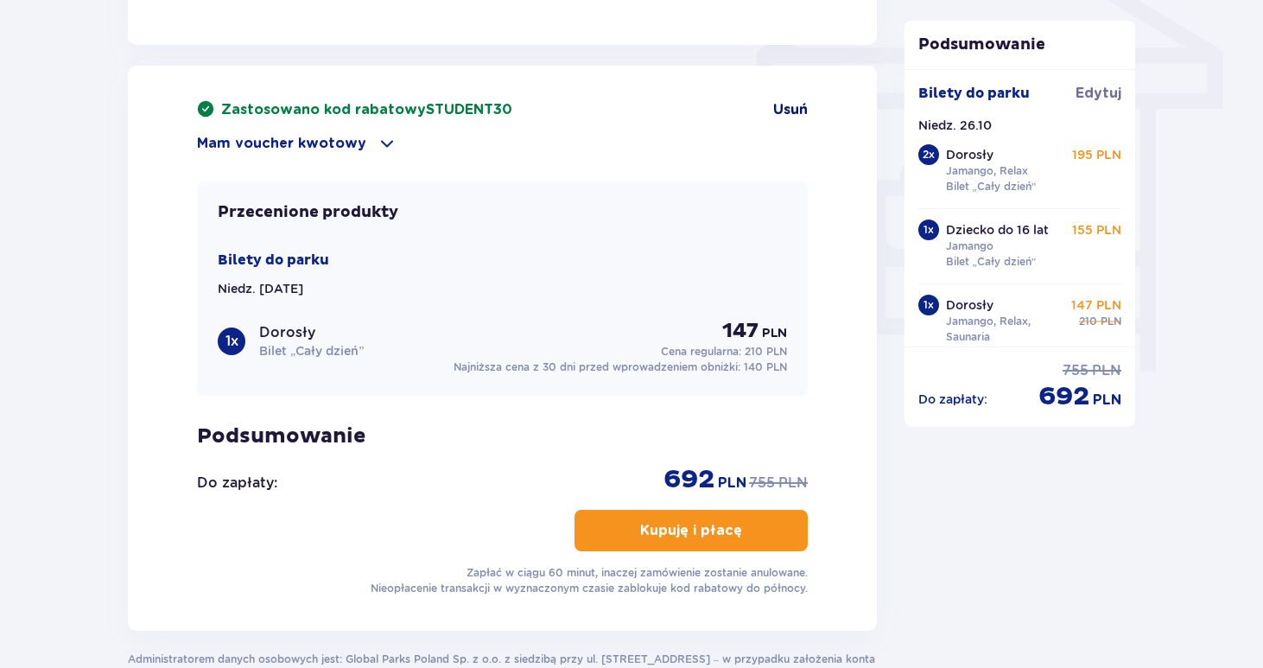
click at [795, 108] on span "Usuń" at bounding box center [790, 109] width 35 height 19
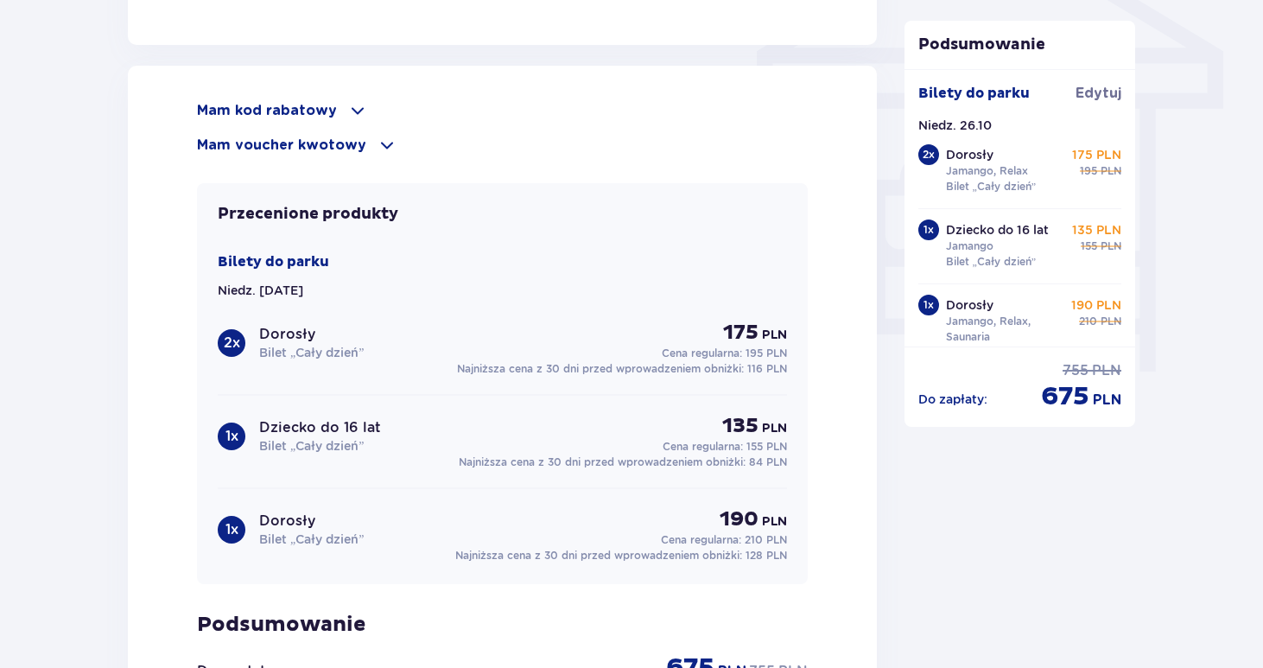
click at [1085, 308] on p "190 PLN" at bounding box center [1096, 304] width 50 height 17
click at [1089, 96] on span "Edytuj" at bounding box center [1098, 93] width 46 height 19
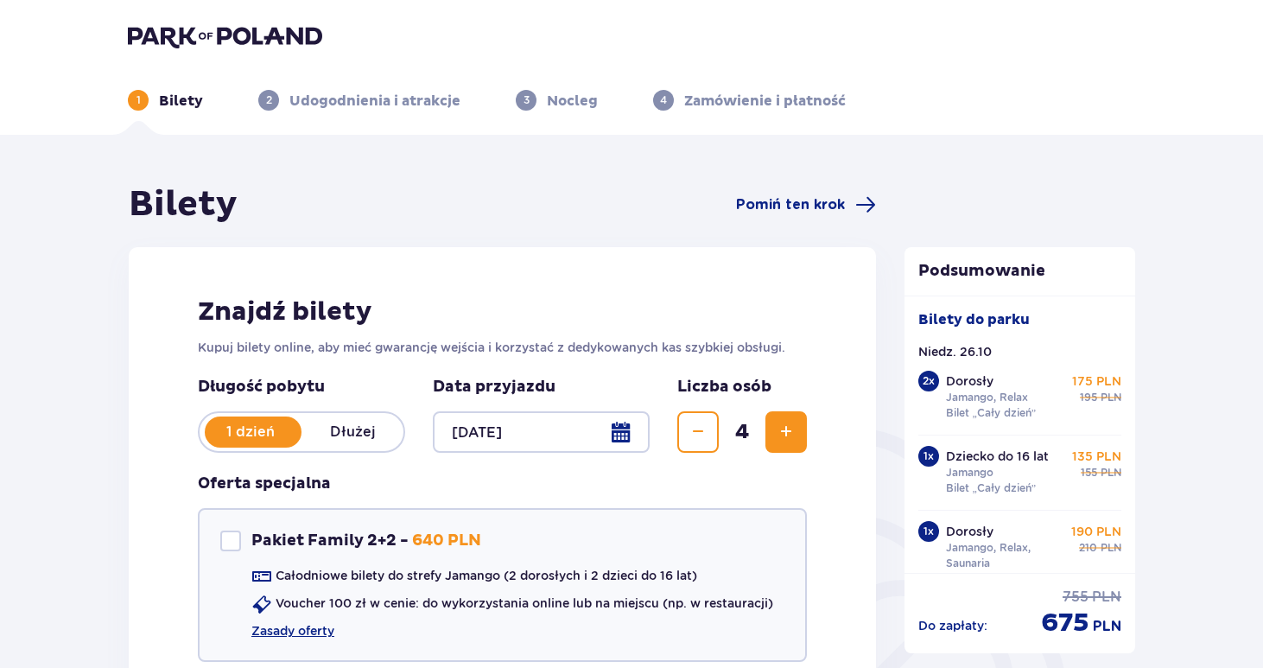
click at [278, 46] on img at bounding box center [225, 36] width 194 height 24
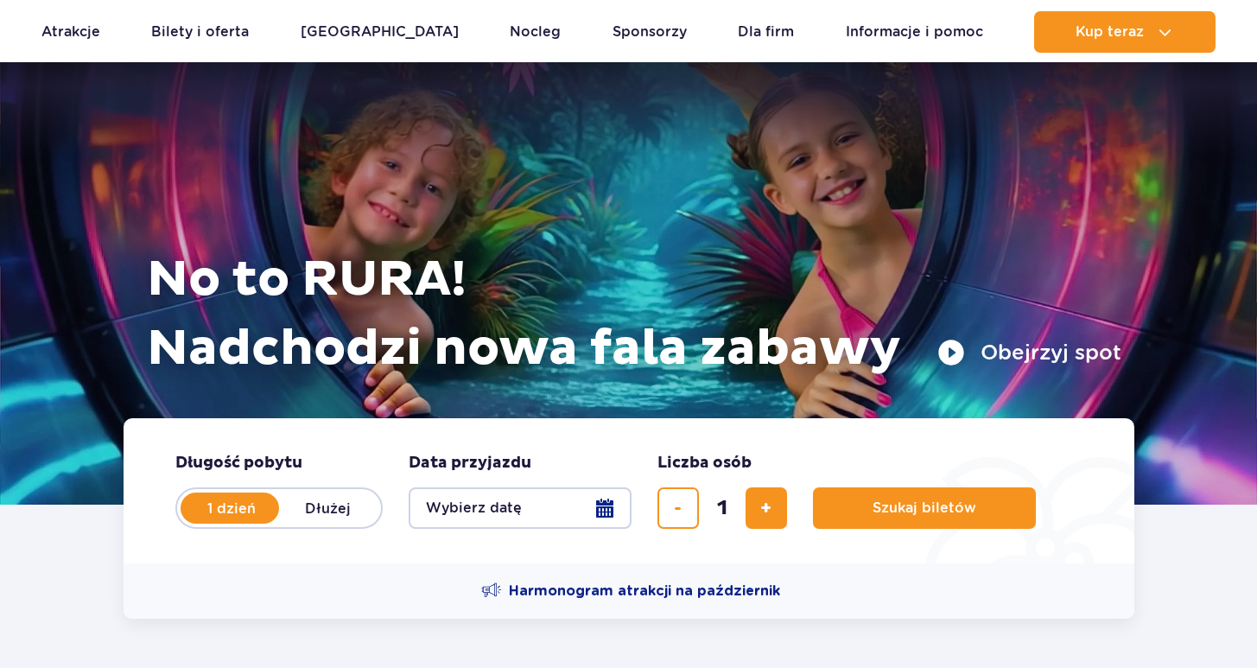
scroll to position [41, 0]
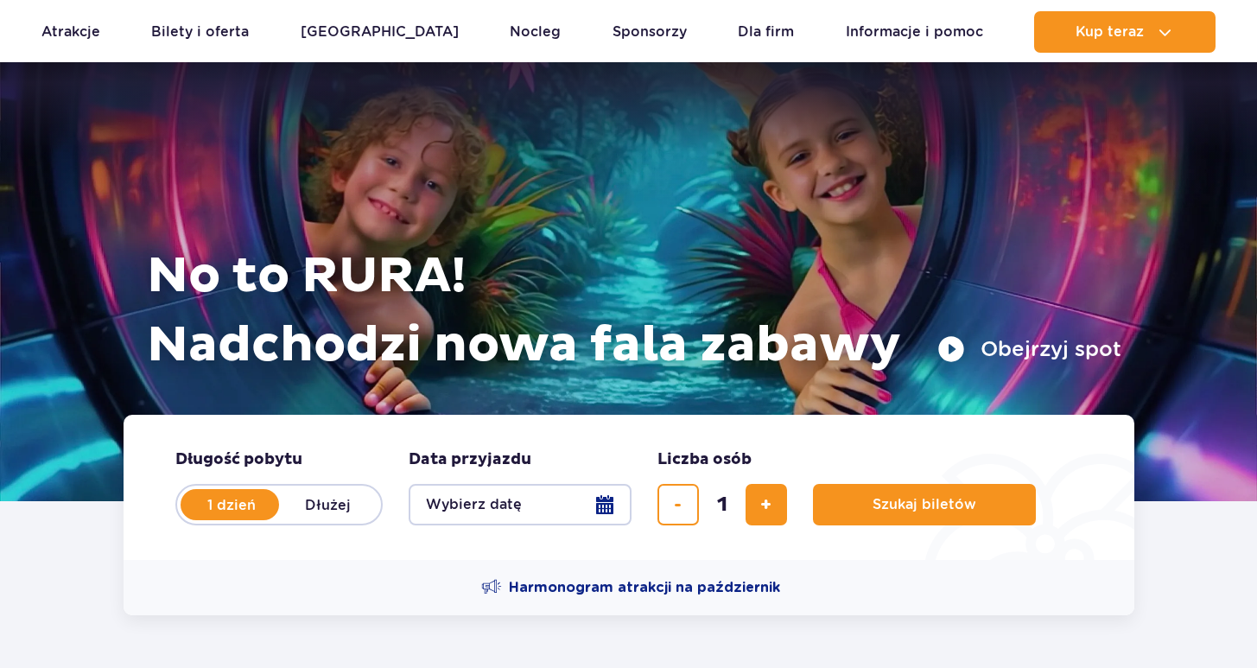
click at [611, 332] on h1 "No to RURA! Nadchodzi nowa fala zabawy" at bounding box center [634, 311] width 974 height 138
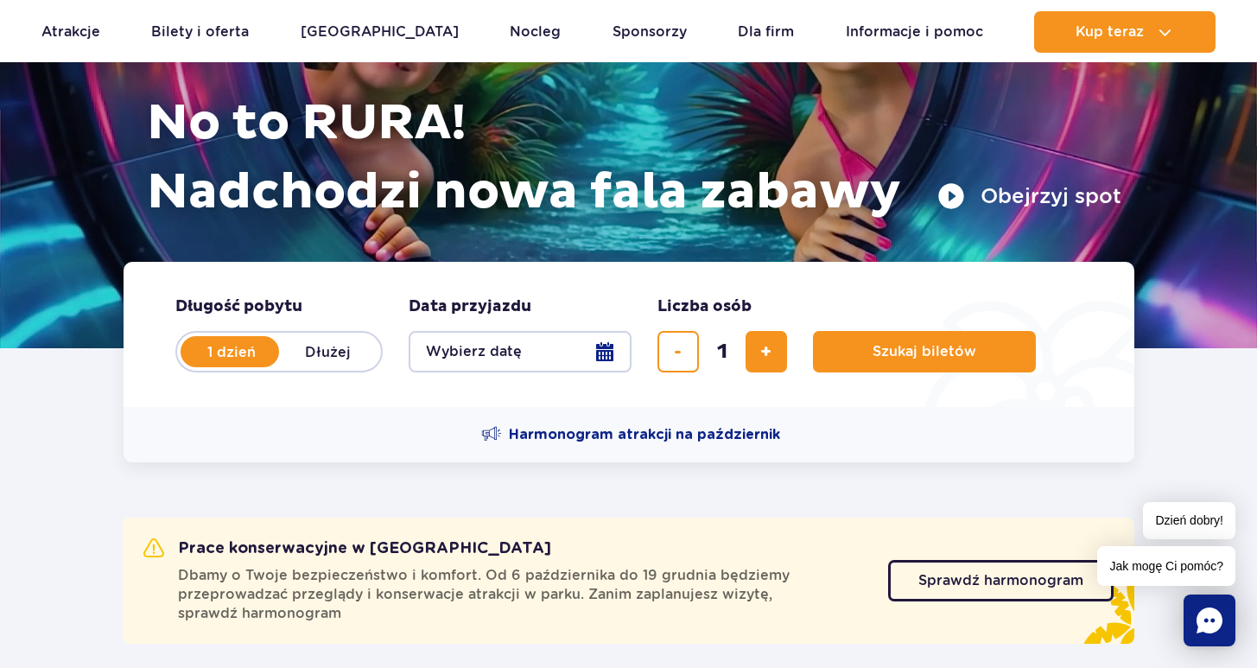
scroll to position [220, 0]
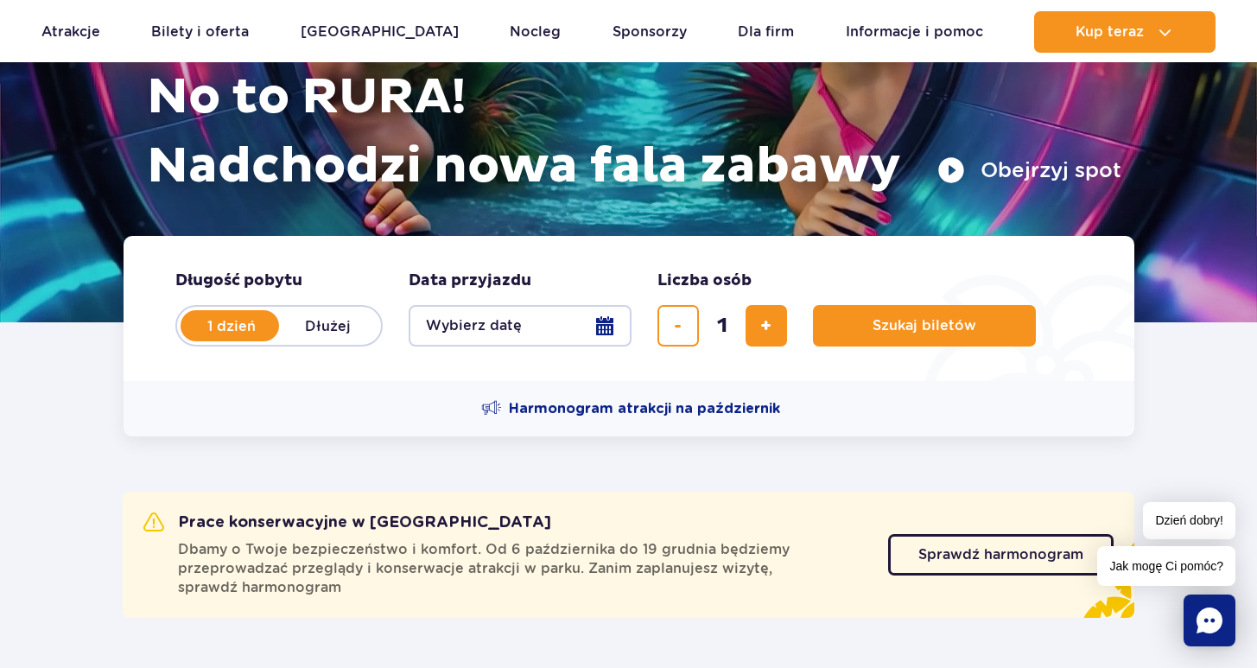
click at [603, 339] on button "Wybierz datę" at bounding box center [519, 325] width 223 height 41
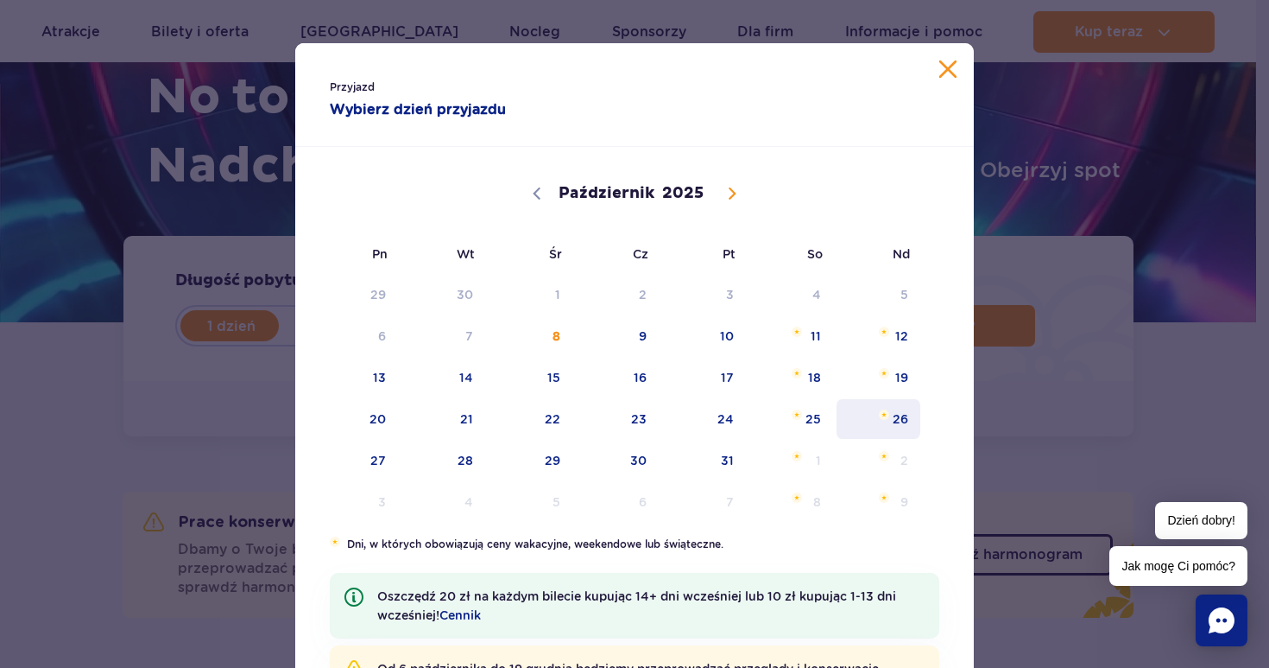
click at [911, 419] on span "26" at bounding box center [878, 419] width 87 height 40
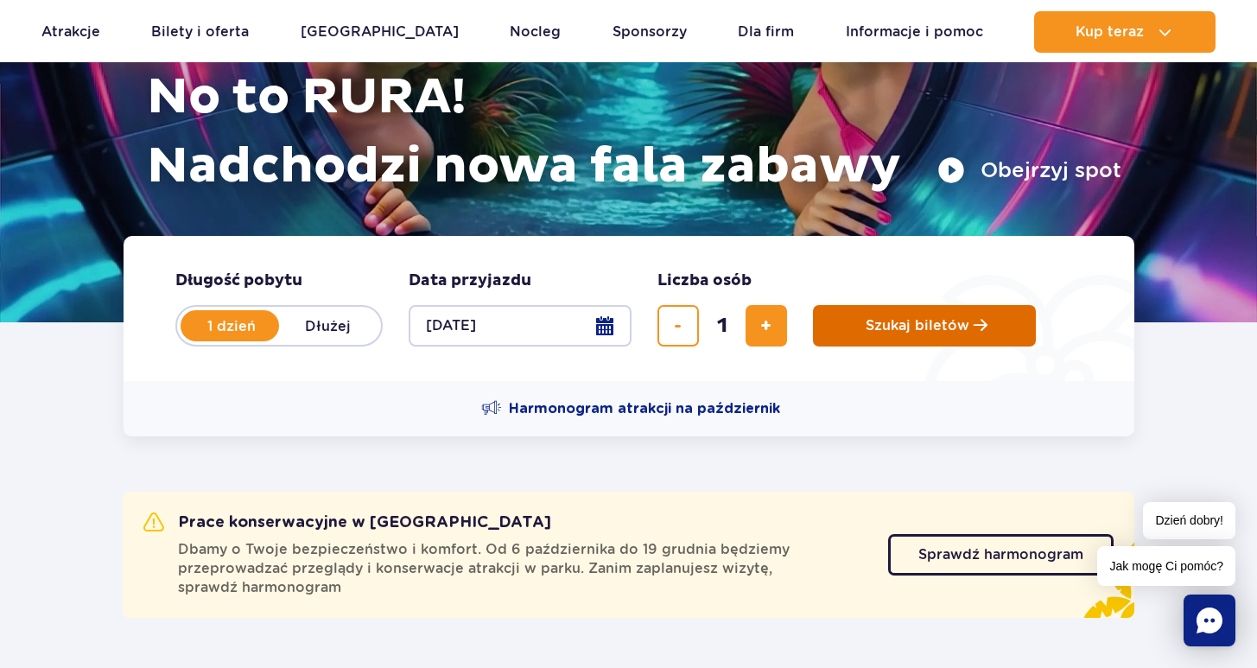
click at [918, 338] on button "Szukaj biletów" at bounding box center [924, 325] width 223 height 41
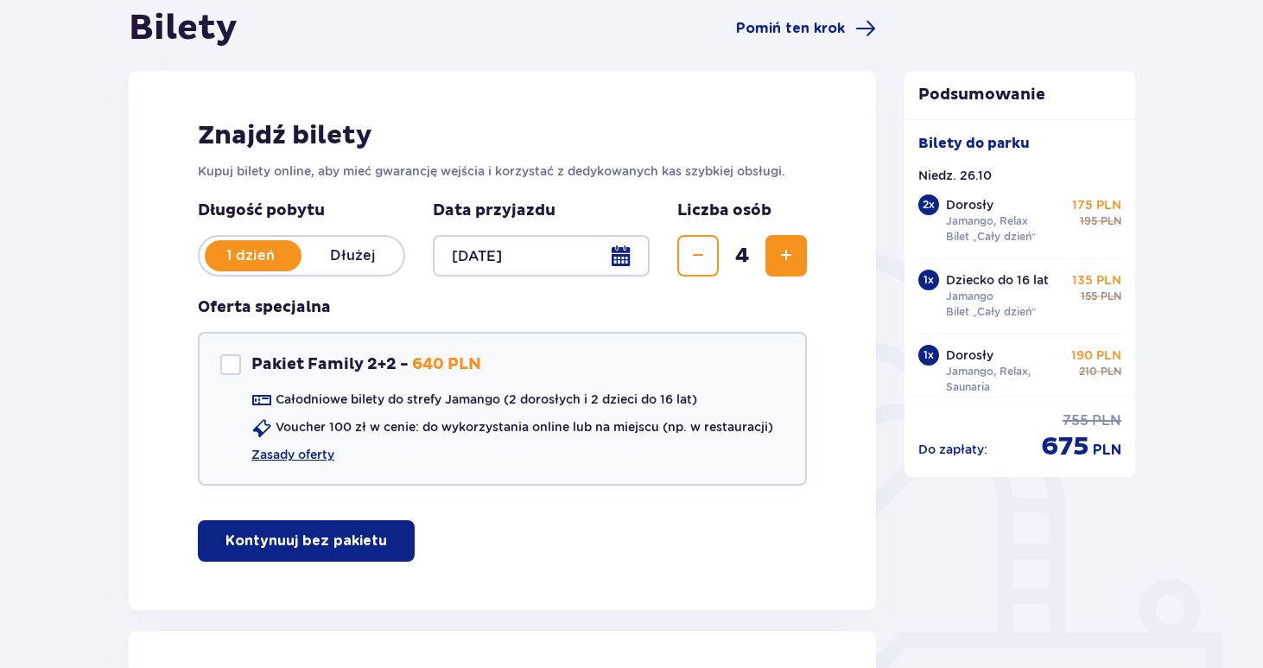
scroll to position [180, 0]
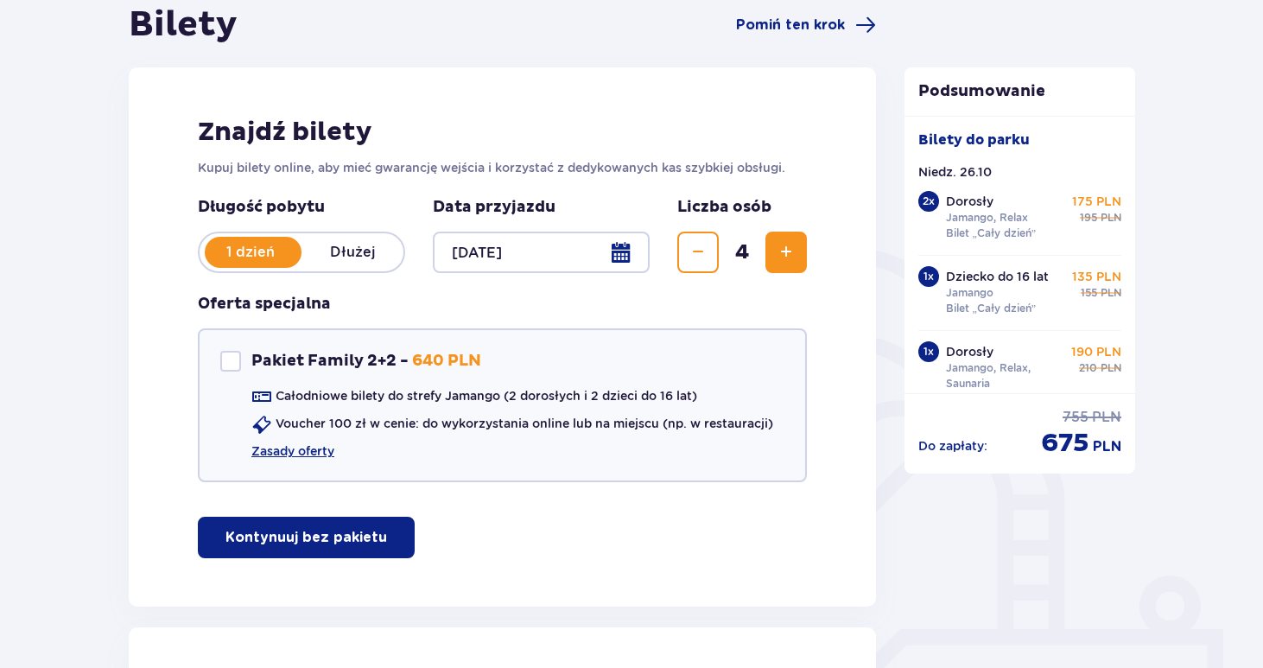
click at [695, 256] on span "Zmniejsz" at bounding box center [697, 252] width 21 height 21
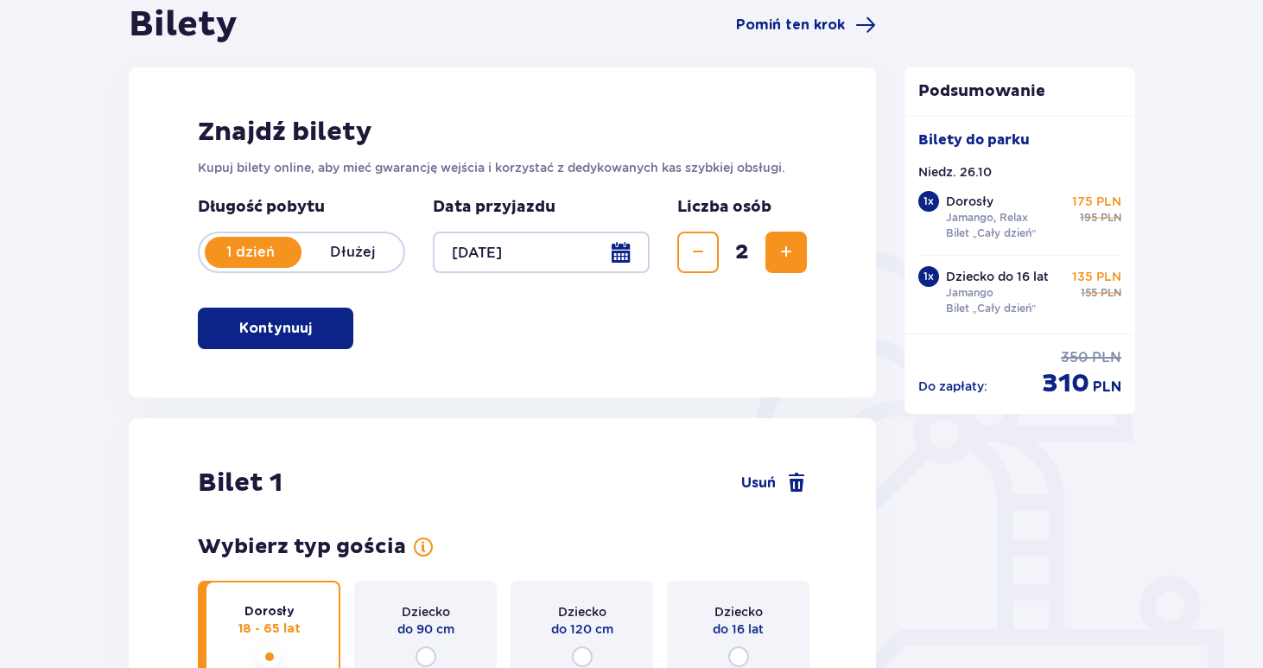
click at [695, 256] on span "Zmniejsz" at bounding box center [697, 252] width 21 height 21
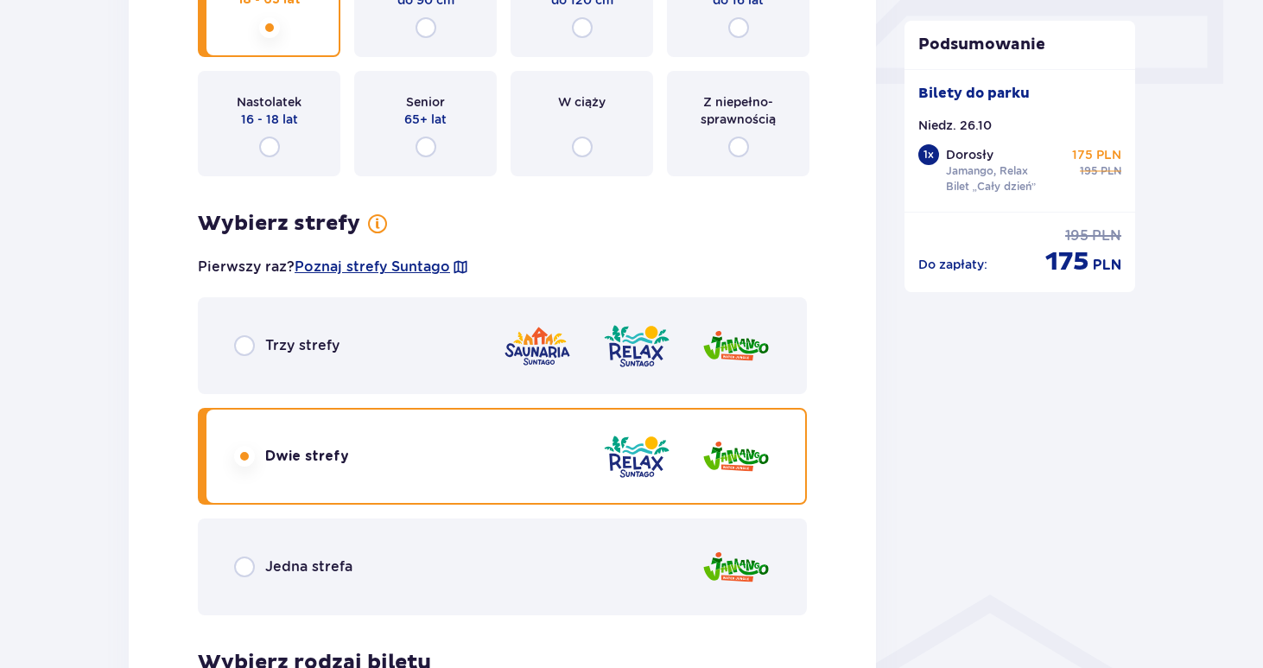
scroll to position [810, 0]
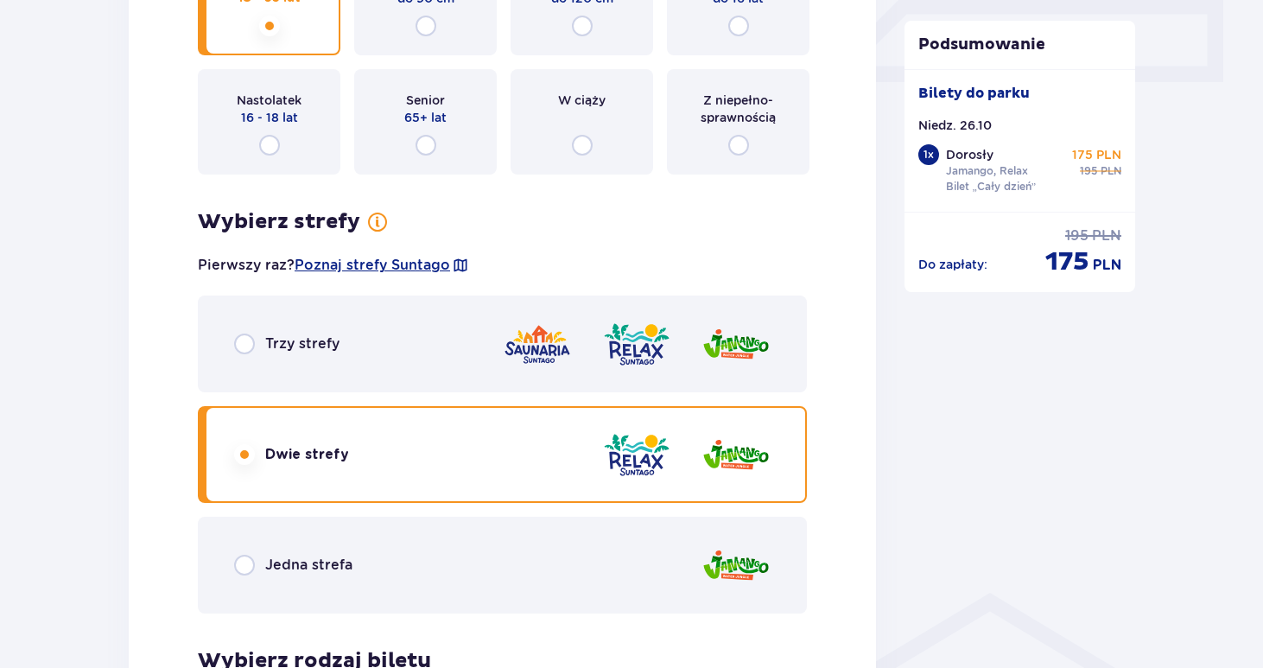
click at [260, 347] on div "Trzy strefy" at bounding box center [286, 343] width 105 height 21
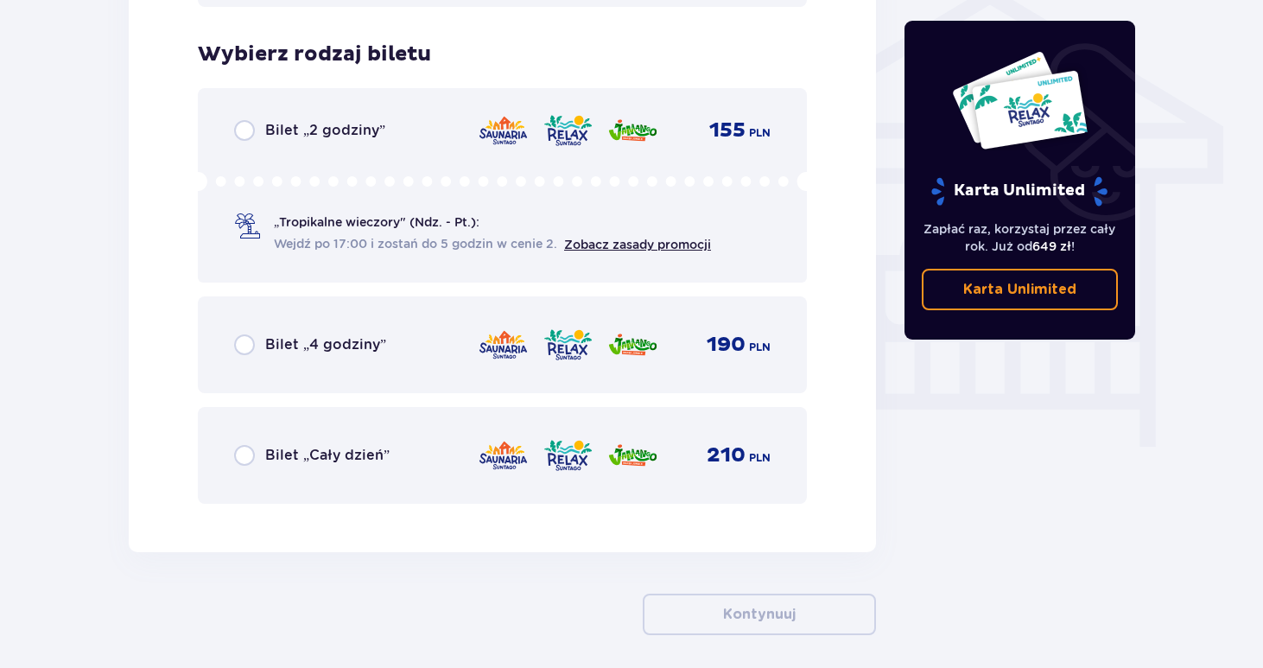
scroll to position [1419, 0]
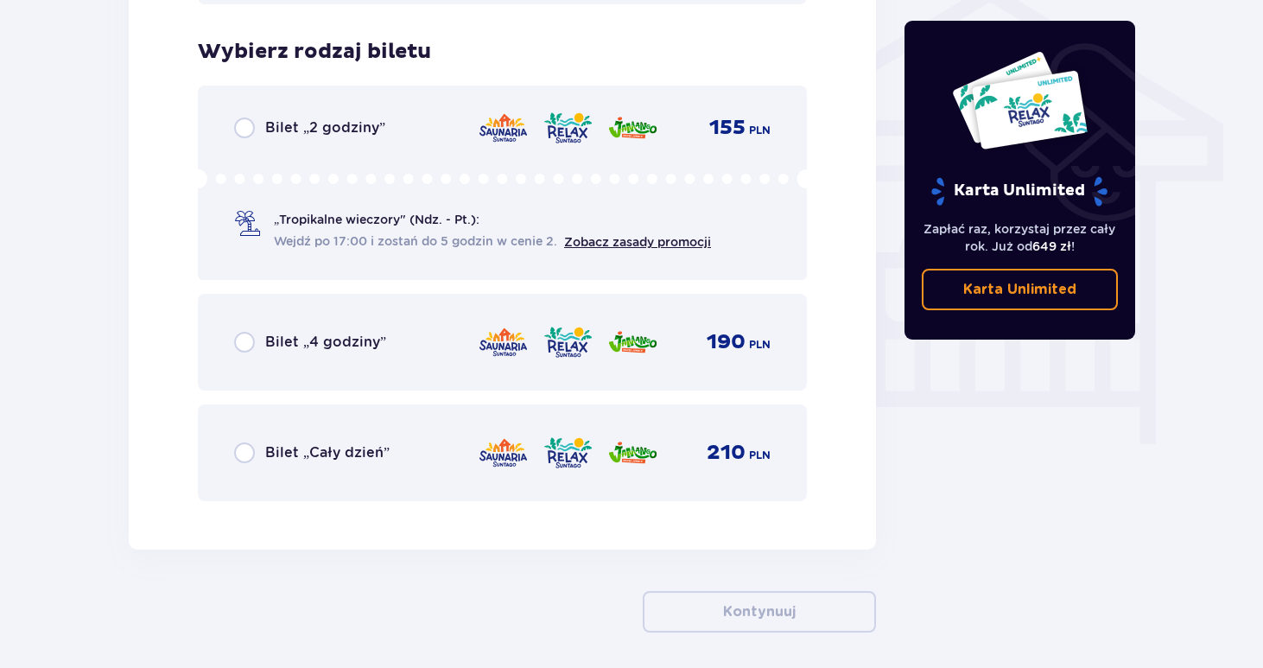
click at [249, 446] on input "radio" at bounding box center [244, 452] width 21 height 21
radio input "true"
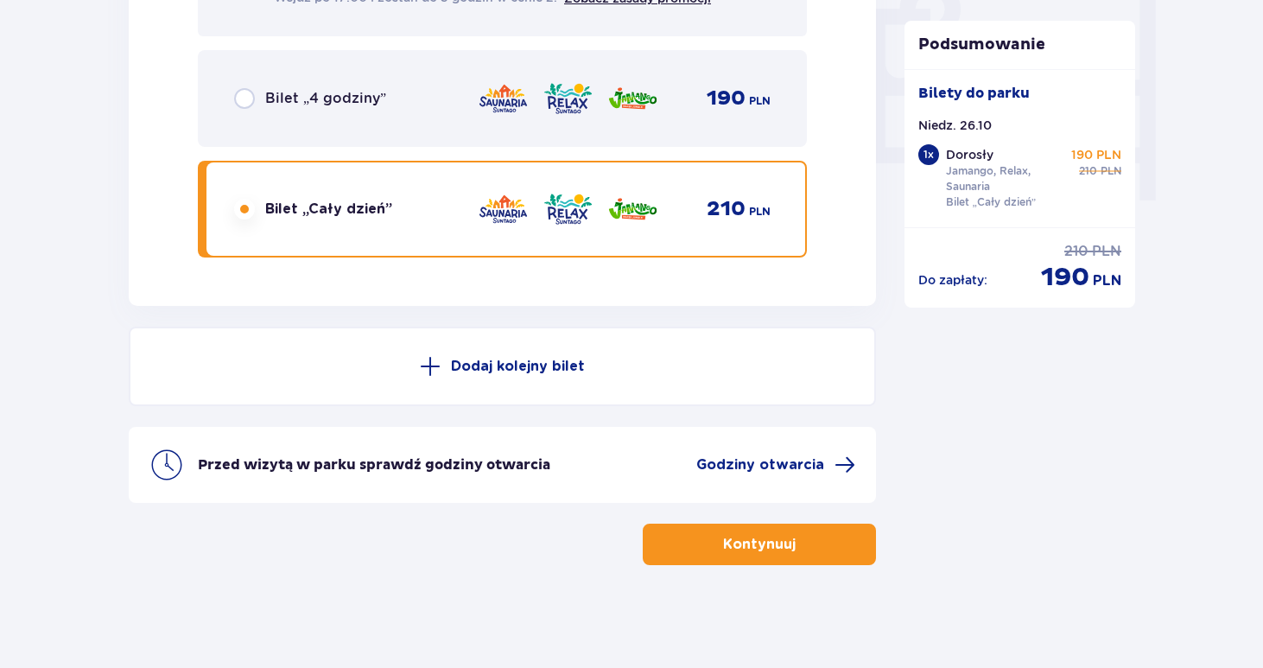
scroll to position [1663, 0]
click at [766, 548] on p "Kontynuuj" at bounding box center [759, 543] width 73 height 19
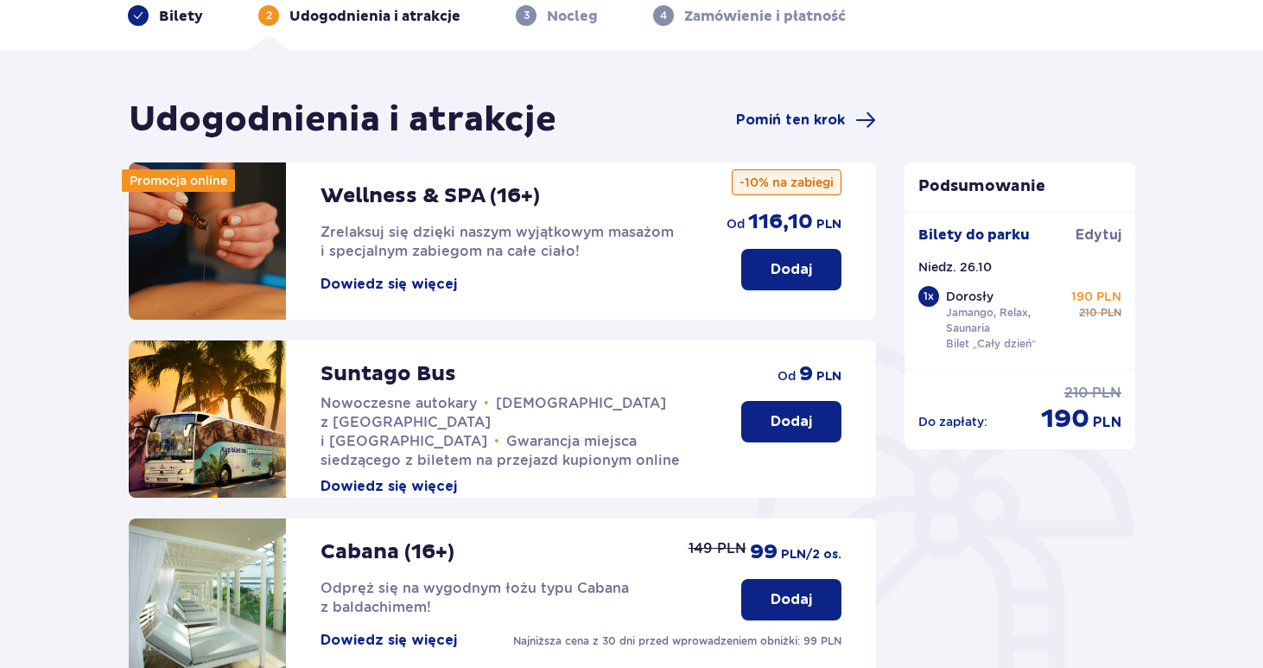
click at [809, 426] on p "Dodaj" at bounding box center [790, 421] width 41 height 19
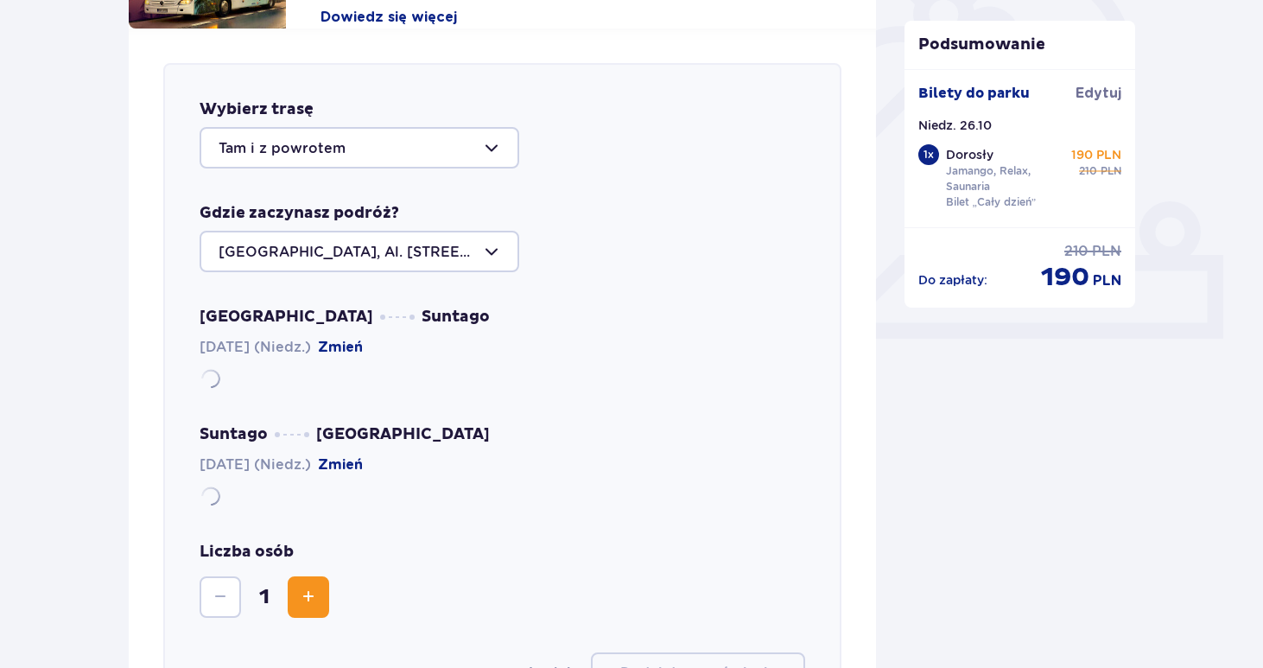
scroll to position [596, 0]
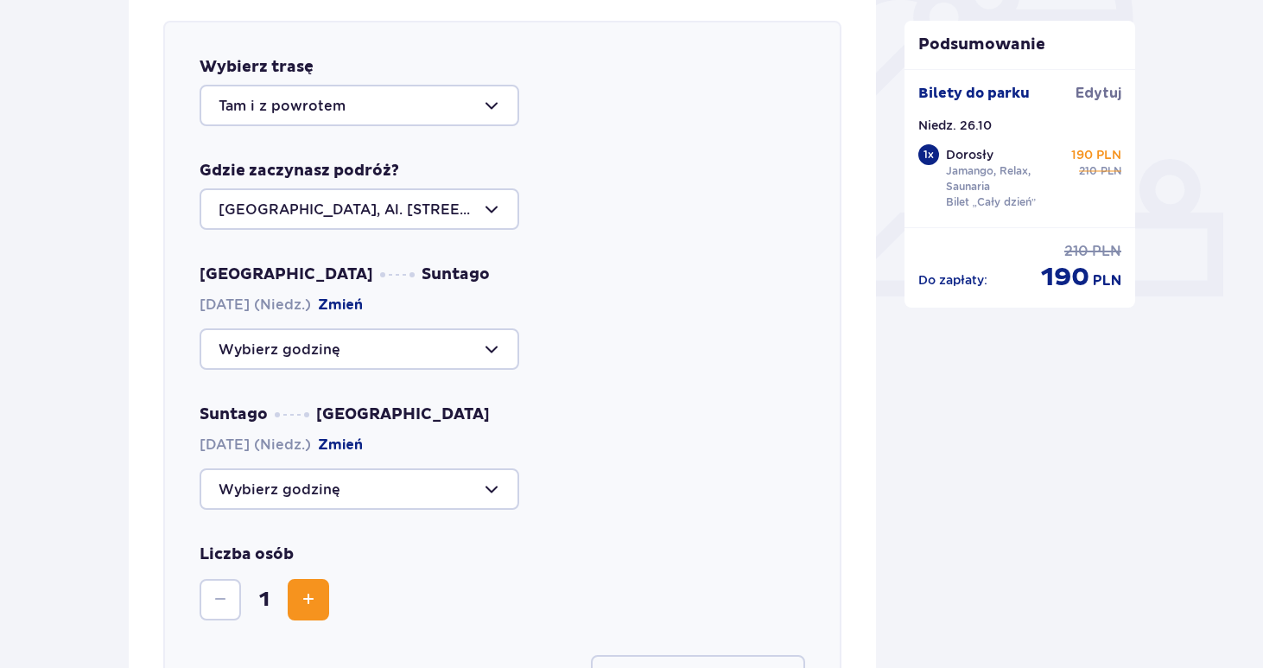
click at [311, 356] on div at bounding box center [359, 348] width 320 height 41
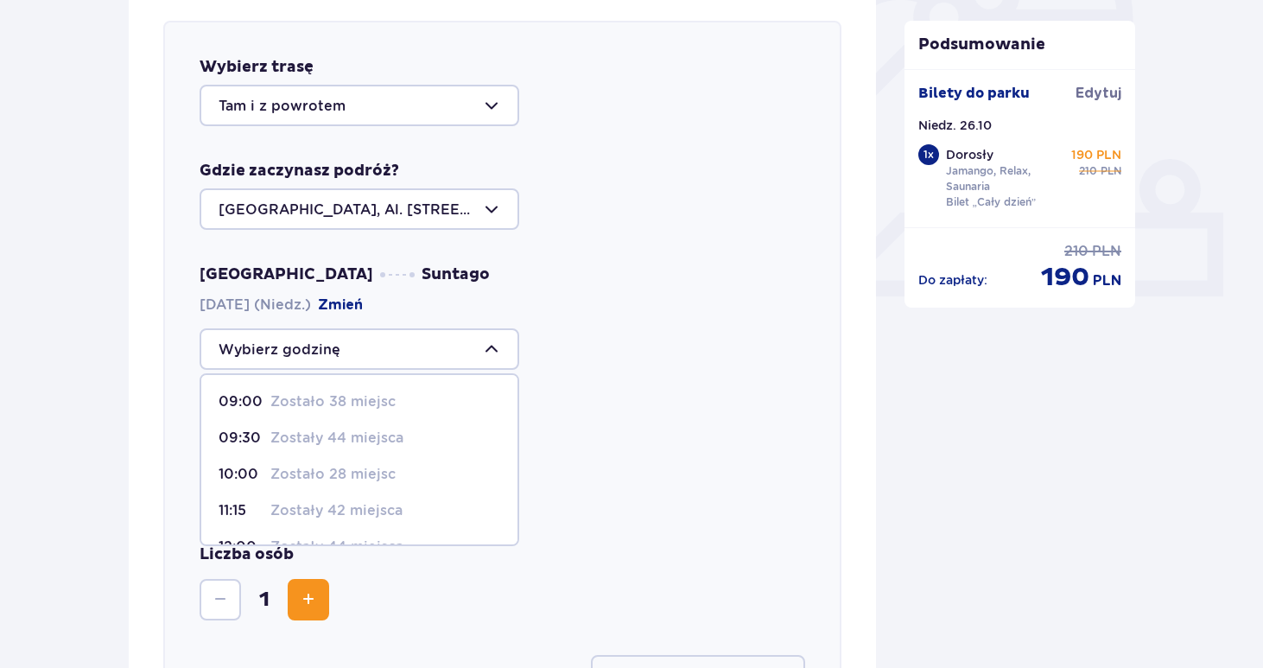
click at [331, 474] on p "Zostało 28 miejsc" at bounding box center [332, 474] width 125 height 19
type input "10:00"
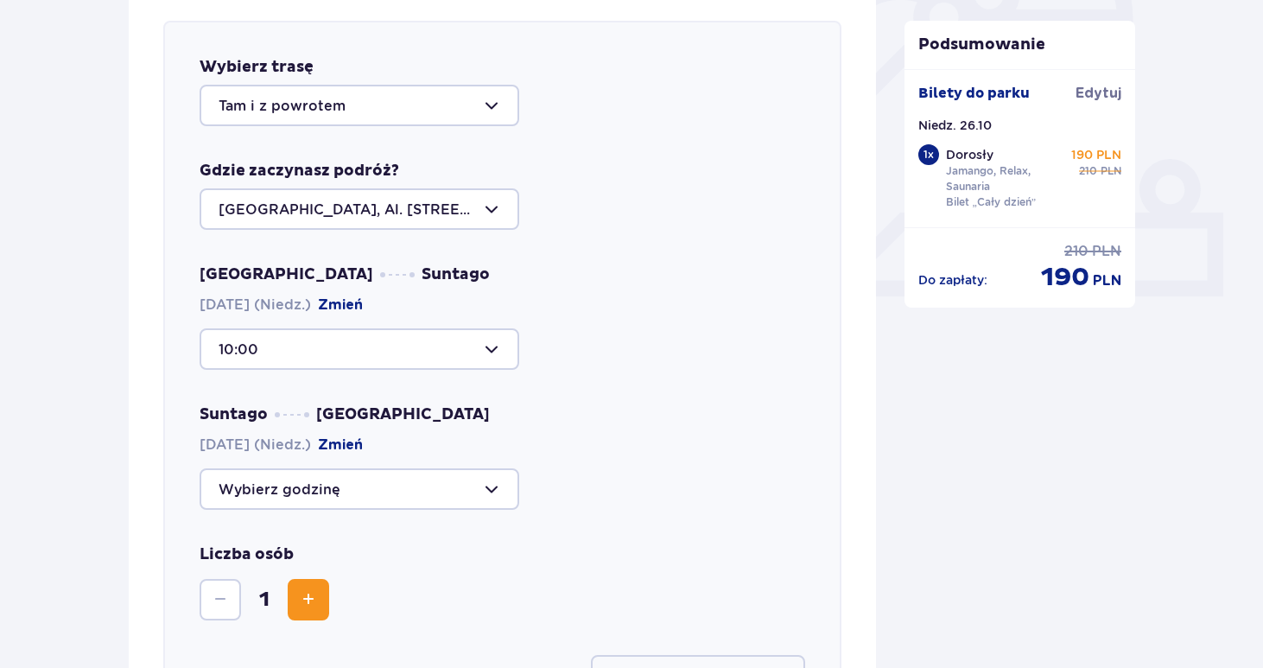
click at [311, 484] on div at bounding box center [359, 488] width 320 height 41
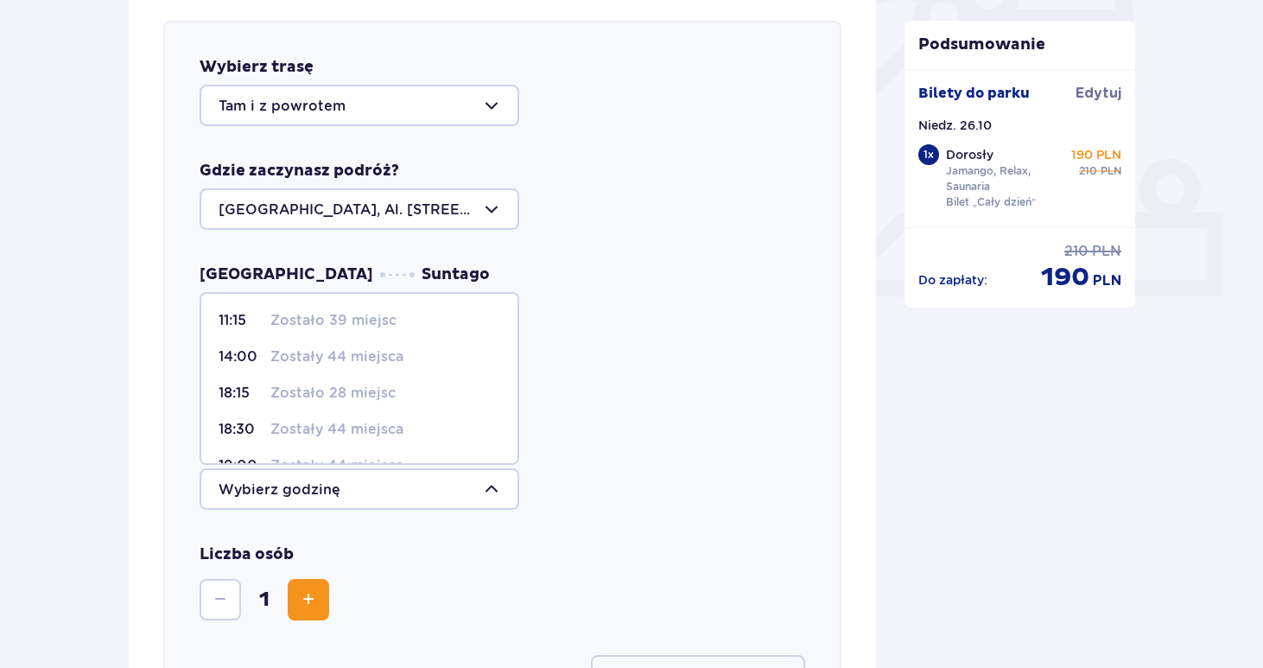
click at [277, 422] on p "Zostały 44 miejsca" at bounding box center [336, 429] width 133 height 19
type input "18:30"
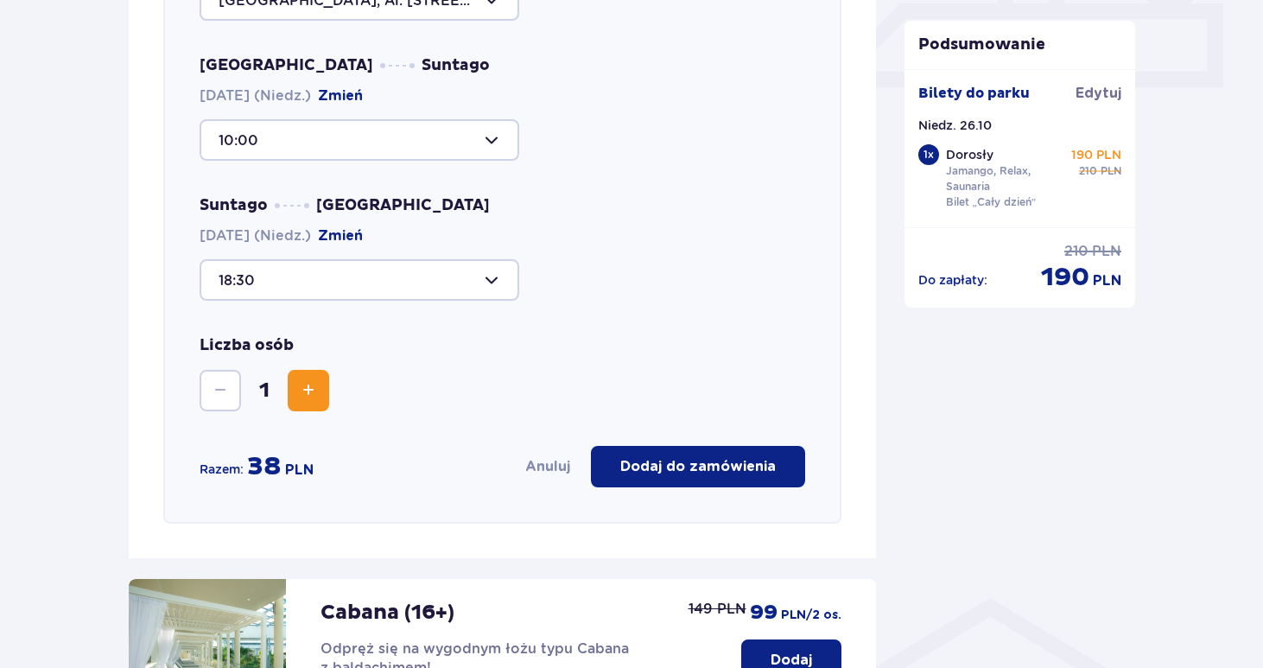
scroll to position [808, 0]
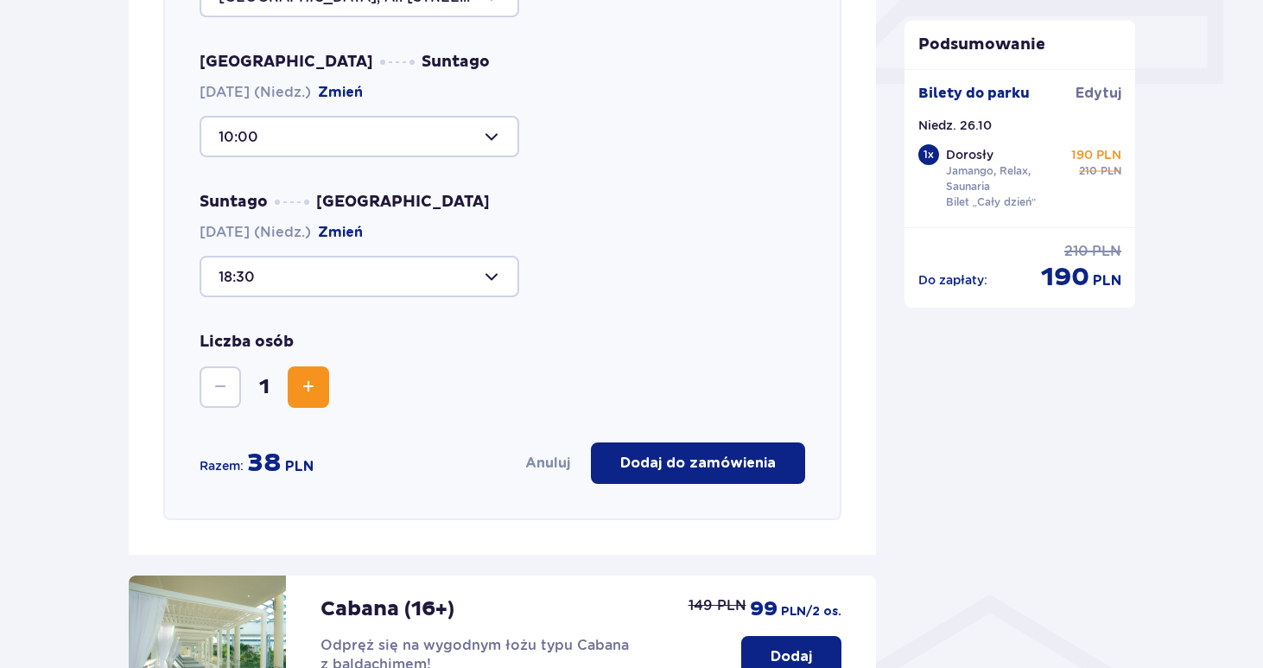
click at [702, 459] on p "Dodaj do zamówienia" at bounding box center [697, 462] width 155 height 19
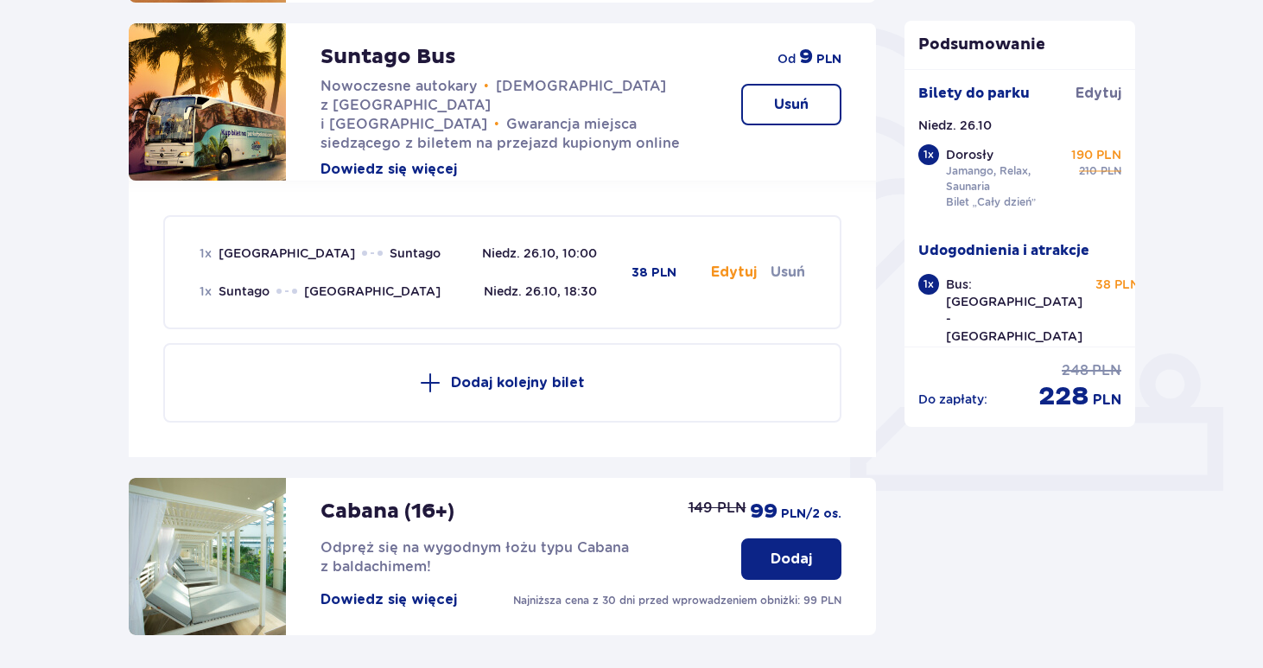
scroll to position [459, 1]
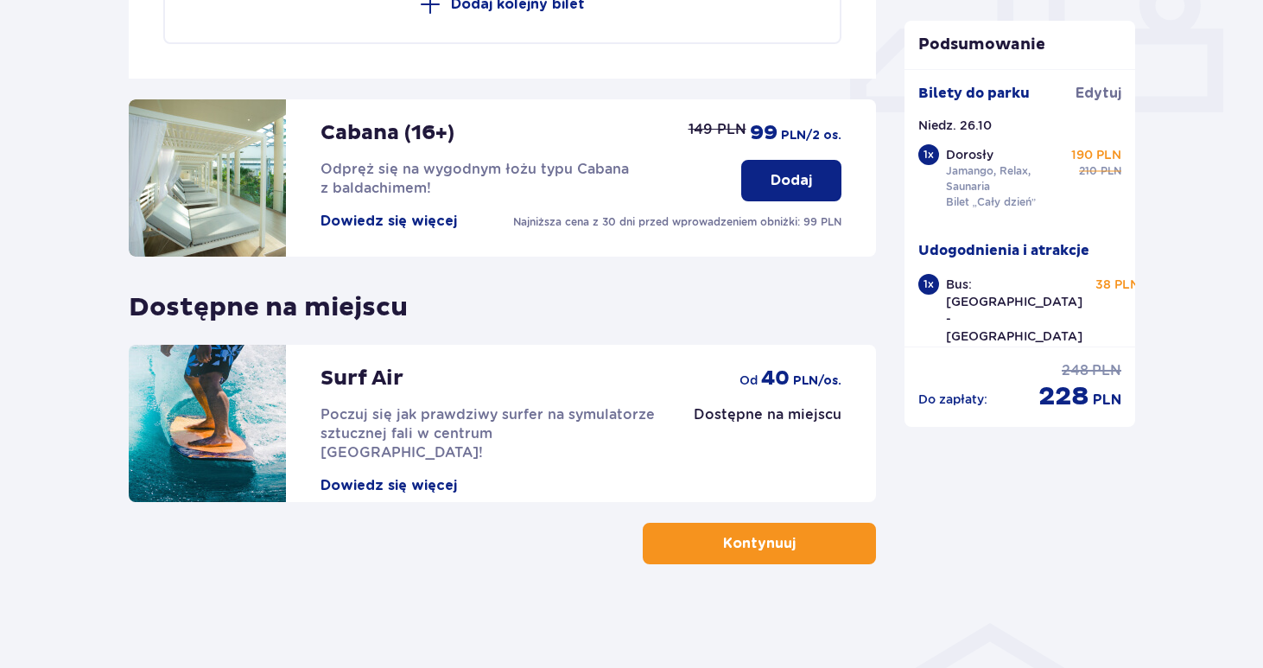
click at [743, 556] on button "Kontynuuj" at bounding box center [759, 542] width 233 height 41
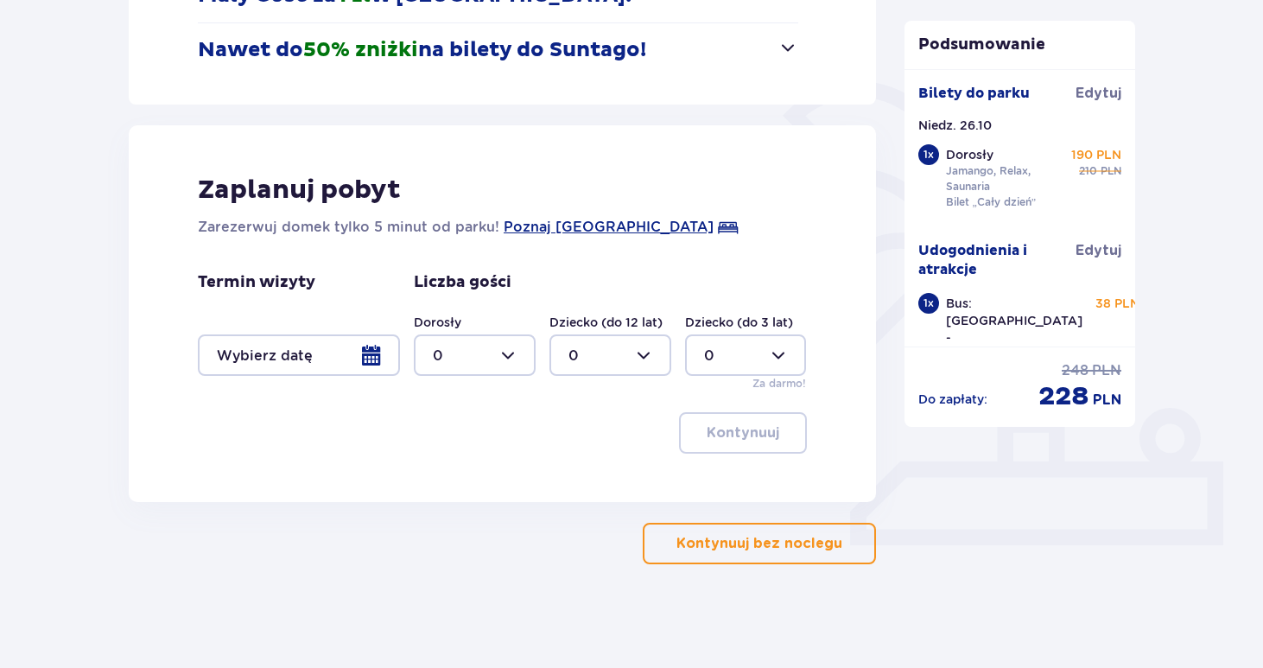
click at [720, 548] on p "Kontynuuj bez noclegu" at bounding box center [759, 543] width 166 height 19
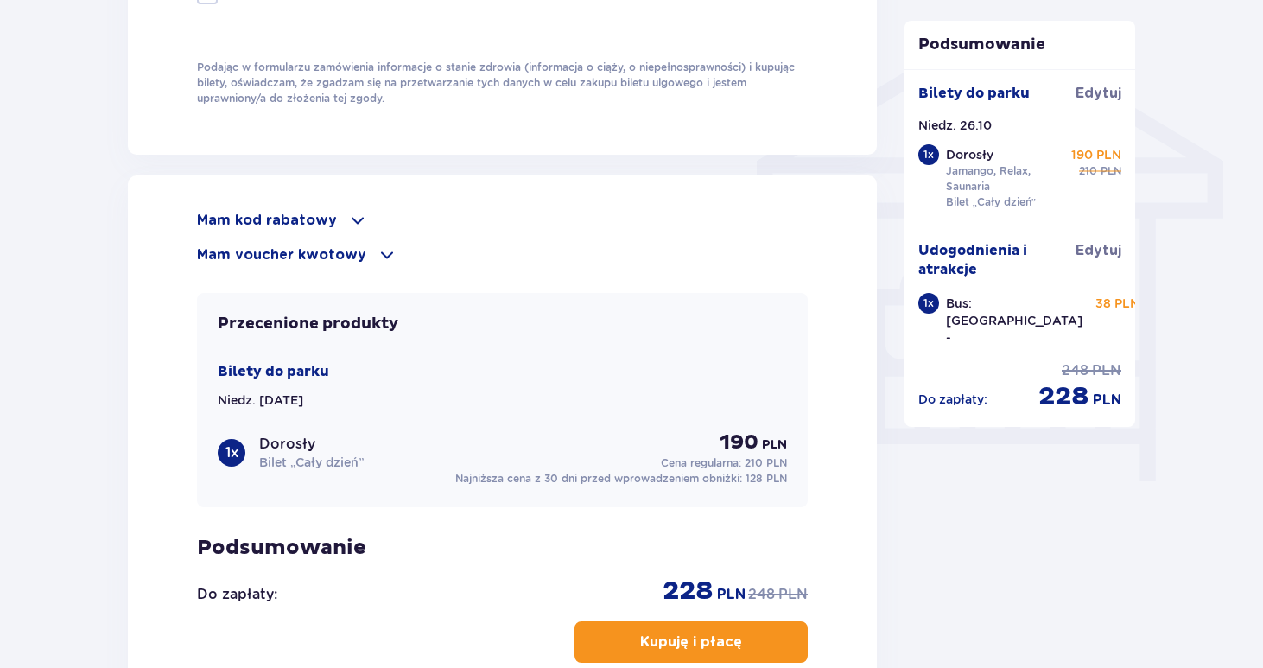
scroll to position [1381, 0]
click at [278, 220] on p "Mam kod rabatowy" at bounding box center [267, 221] width 140 height 19
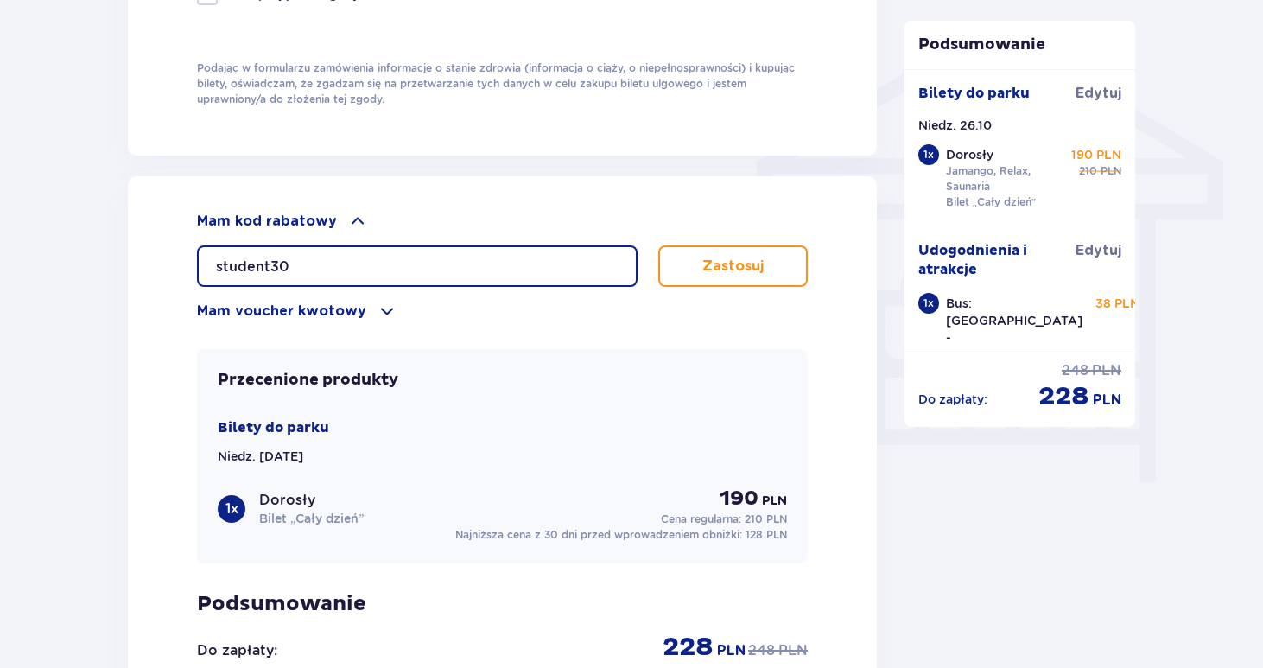
type input "student30"
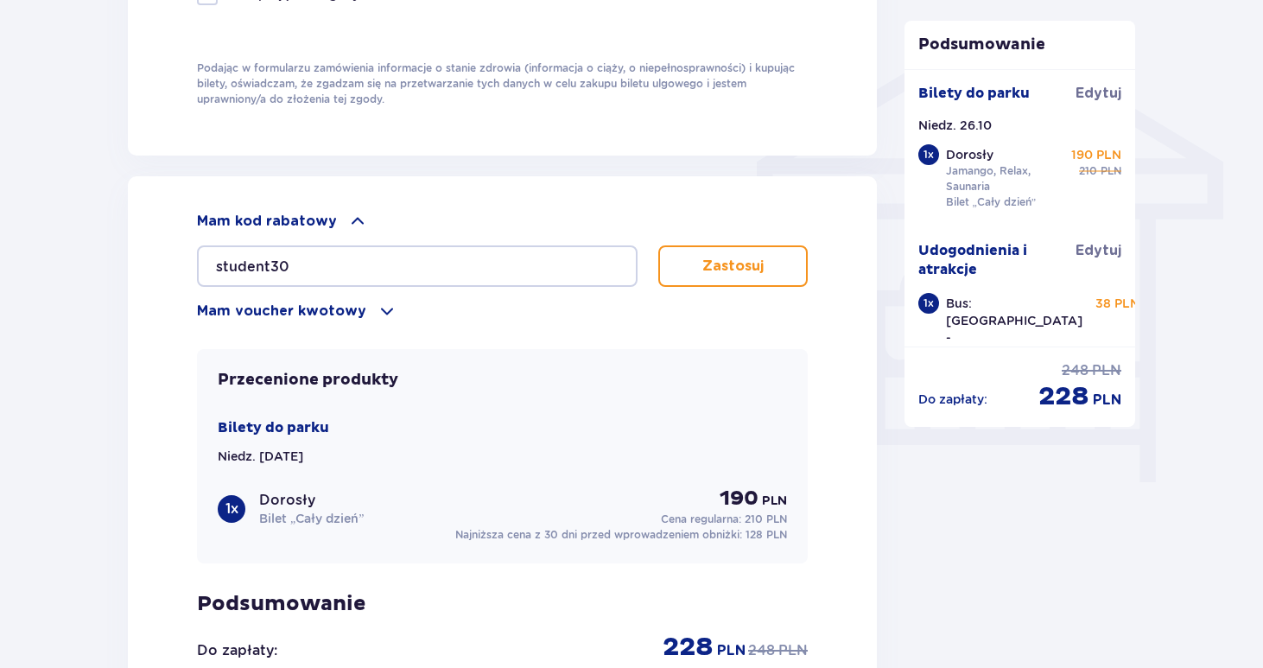
click at [718, 271] on p "Zastosuj" at bounding box center [732, 265] width 61 height 19
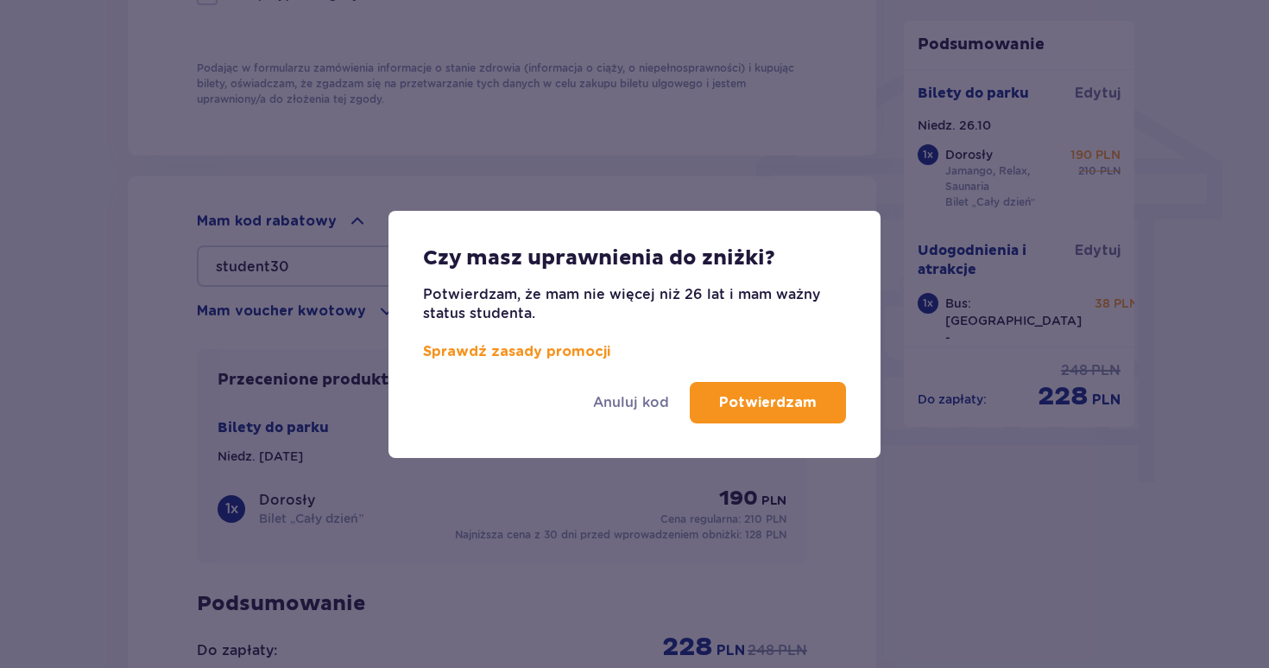
click at [763, 405] on p "Potwierdzam" at bounding box center [768, 402] width 98 height 19
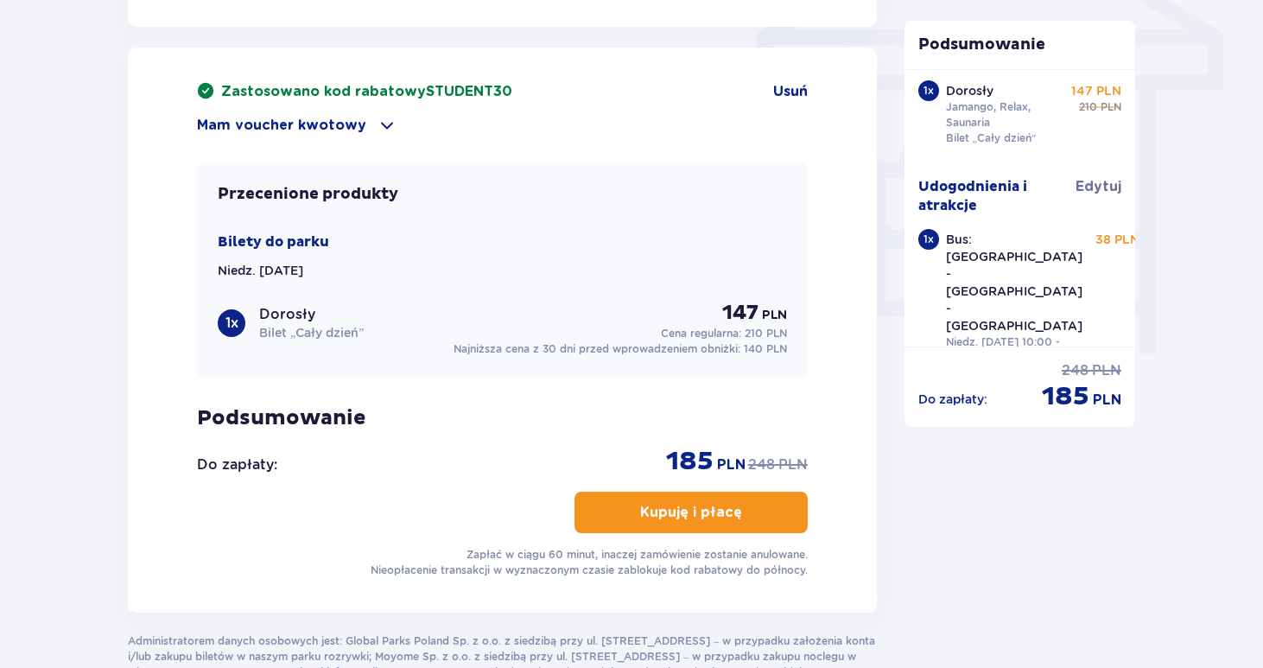
scroll to position [1510, 0]
click at [671, 530] on button "Kupuję i płacę" at bounding box center [690, 511] width 233 height 41
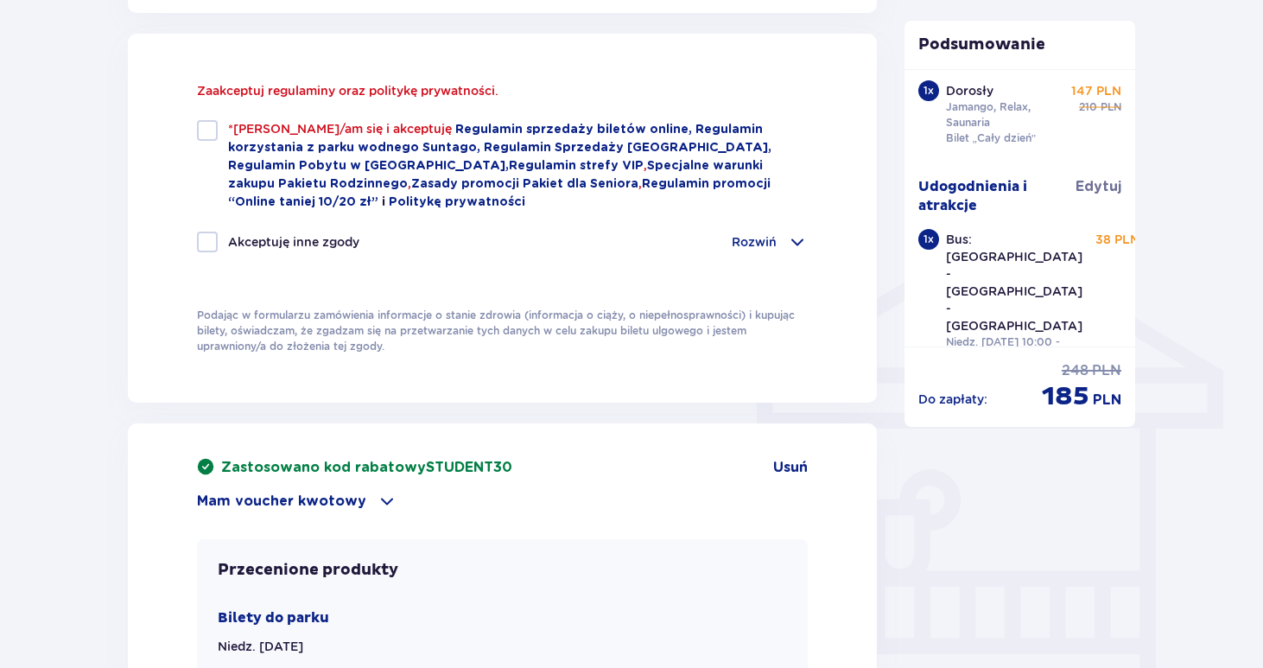
scroll to position [1168, 0]
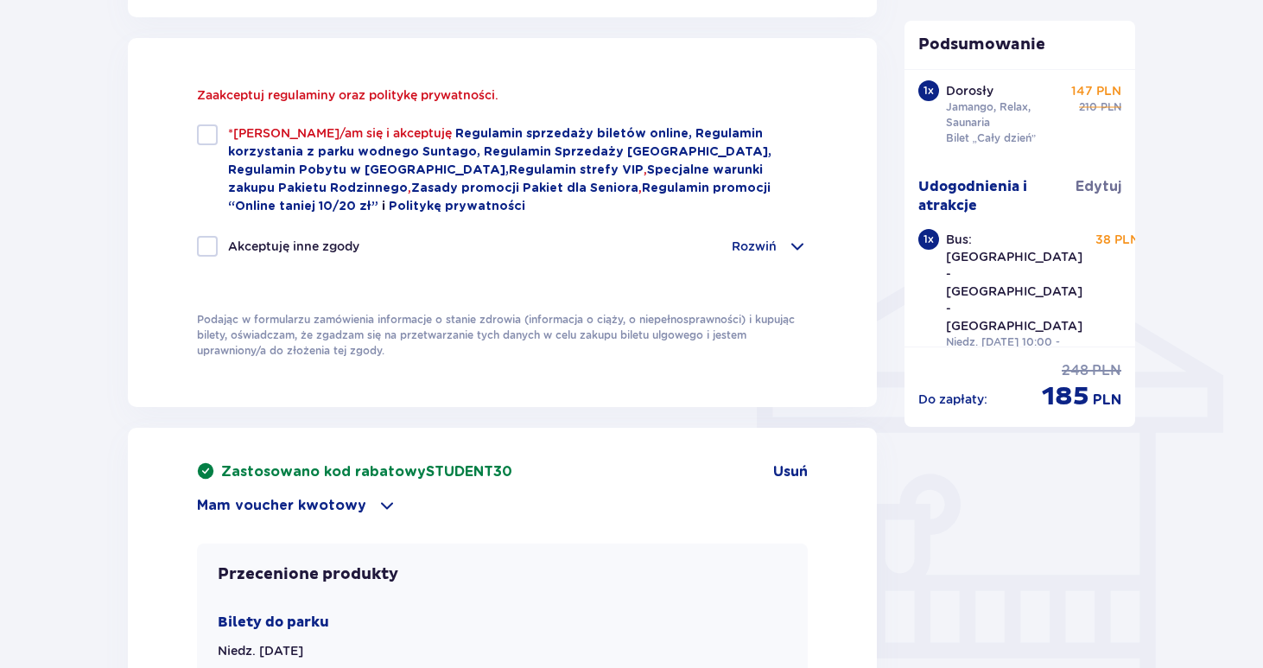
click at [210, 130] on div at bounding box center [207, 134] width 21 height 21
checkbox input "true"
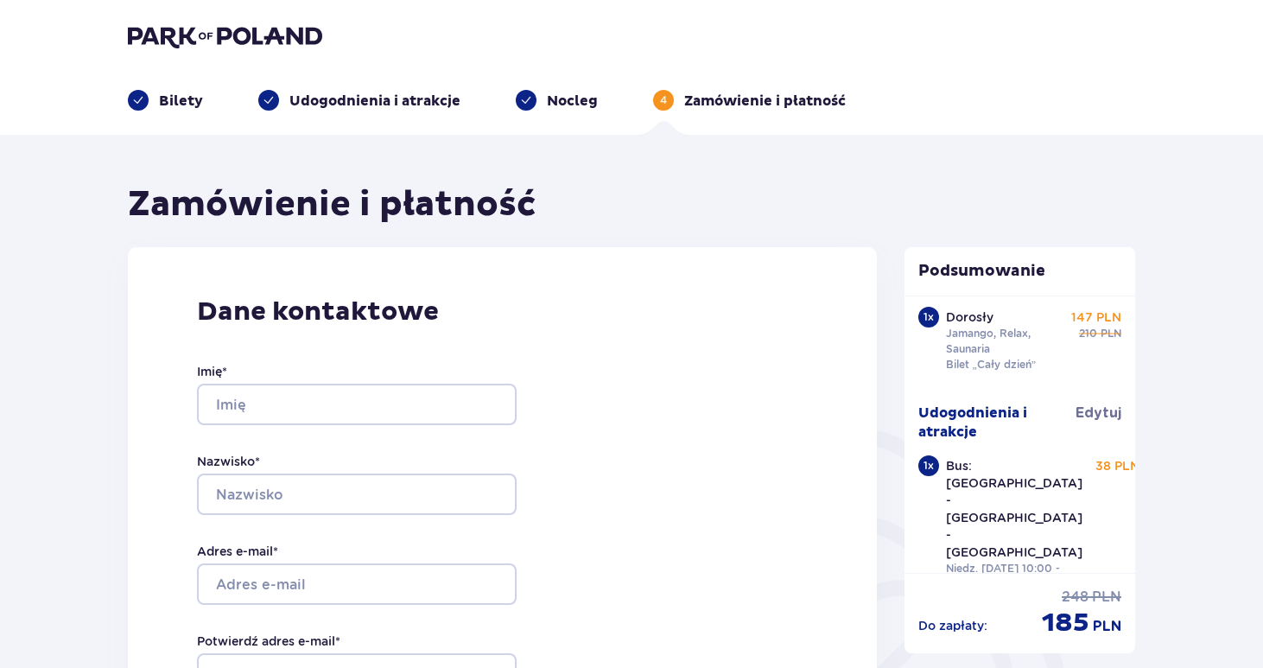
scroll to position [0, 0]
type input "s"
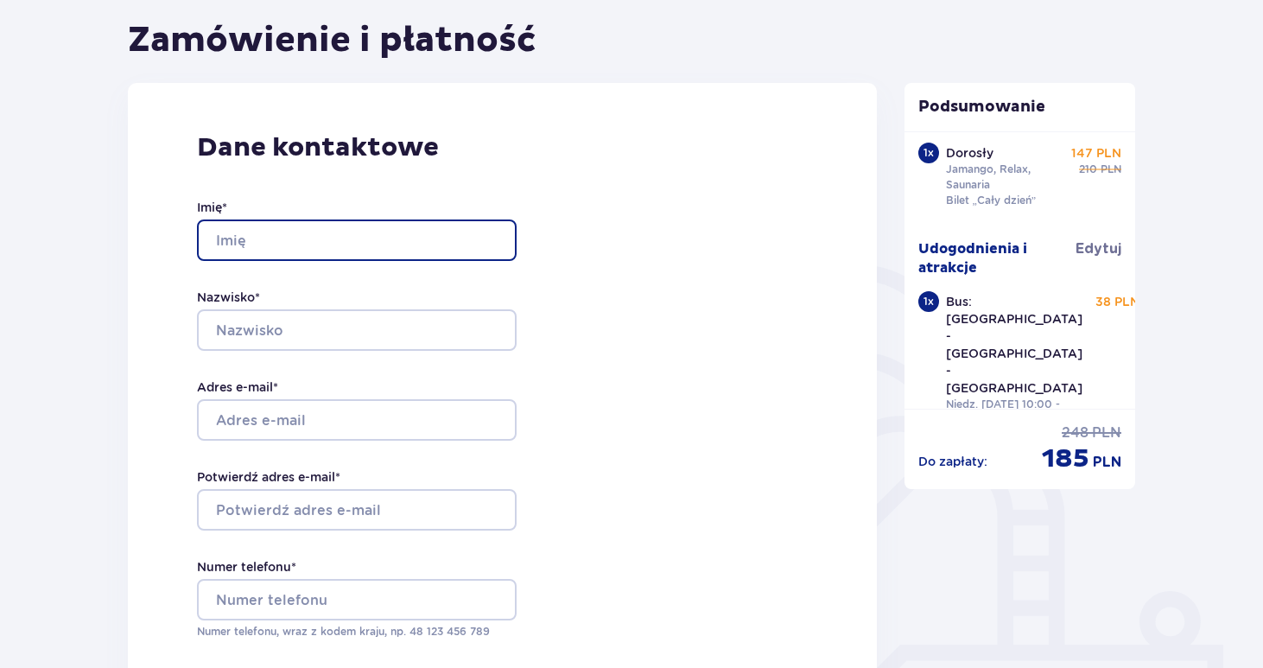
scroll to position [166, 0]
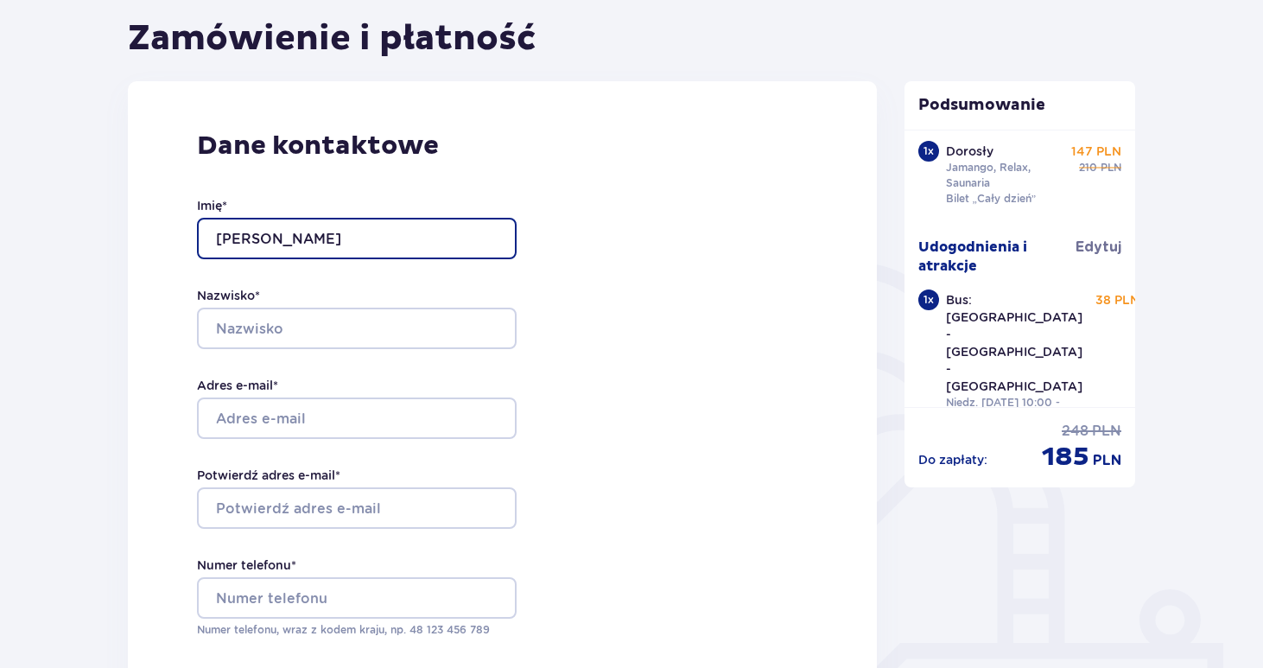
type input "marta"
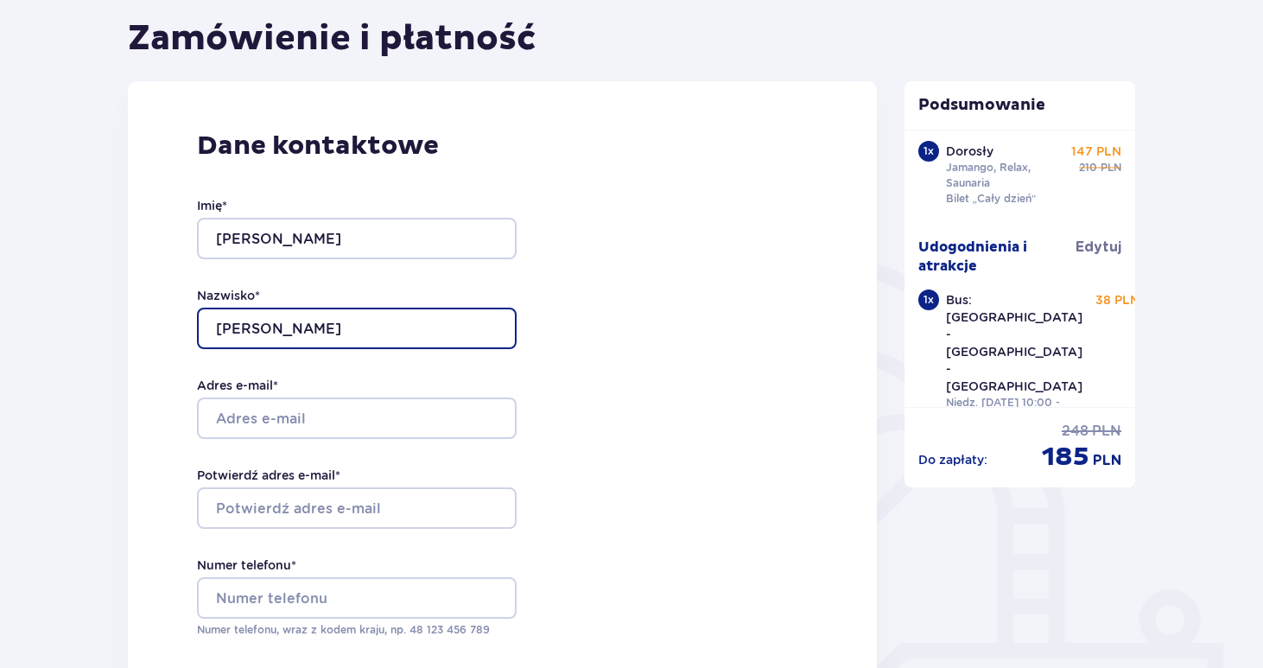
type input "kazberuk"
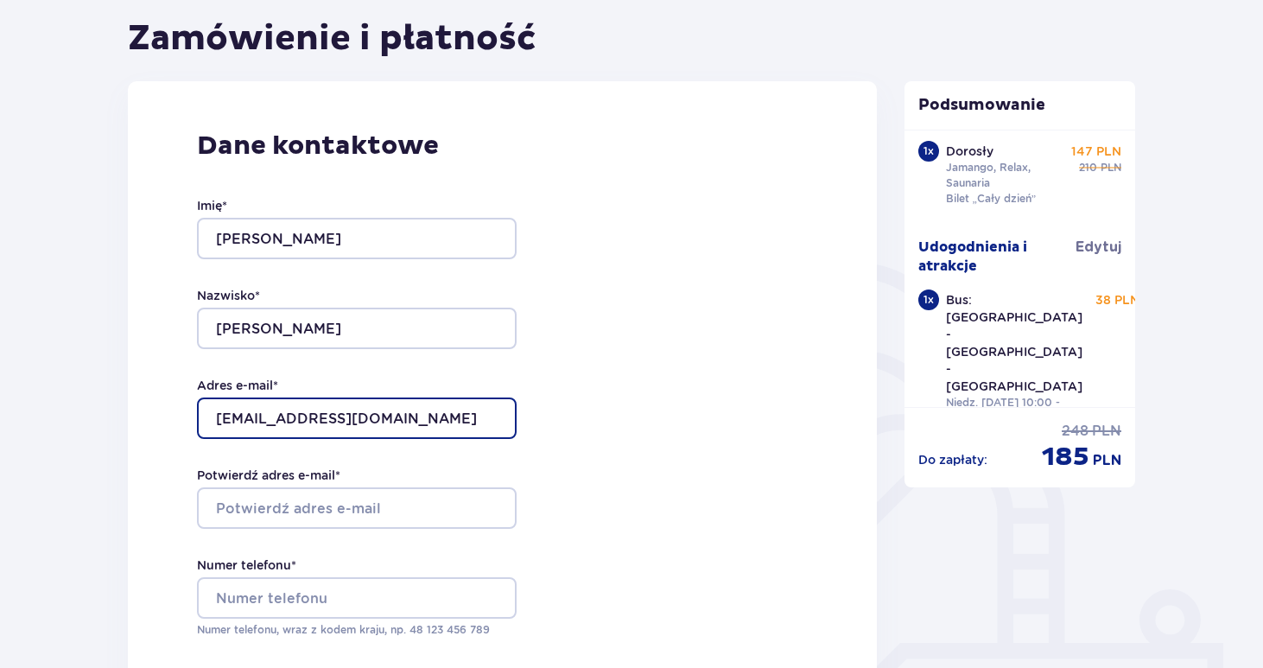
type input "siemqq2@o2.pl"
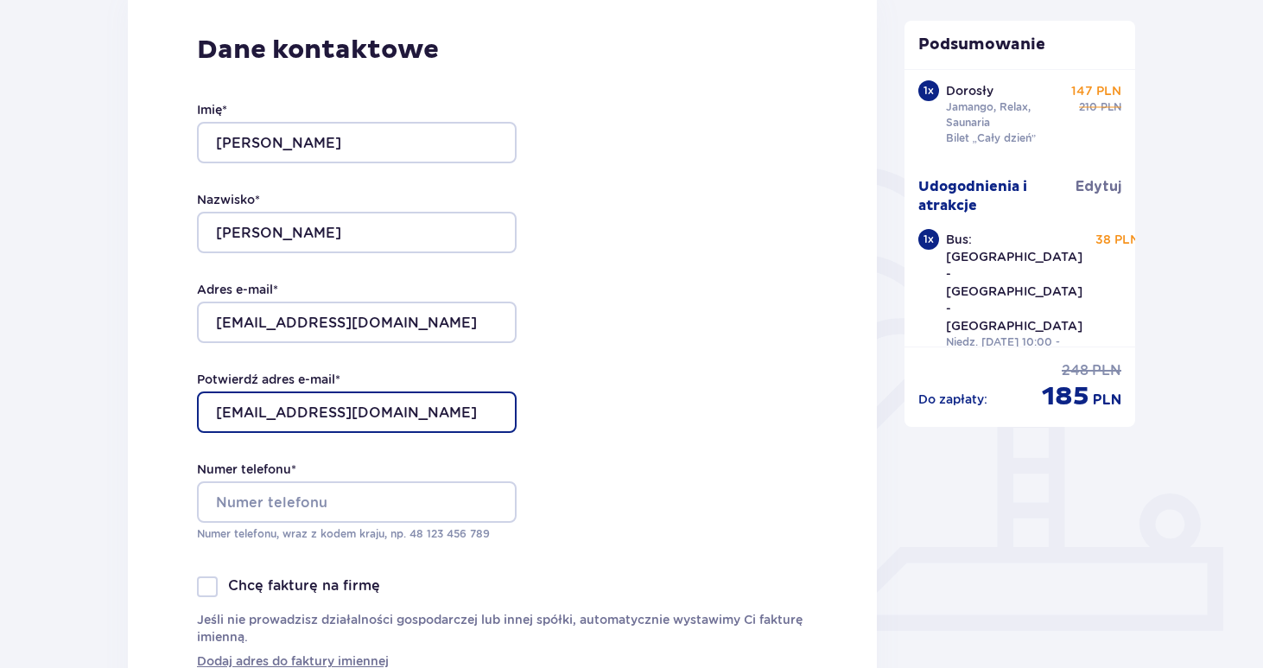
scroll to position [263, 0]
type input "siemqq2@o2.pl"
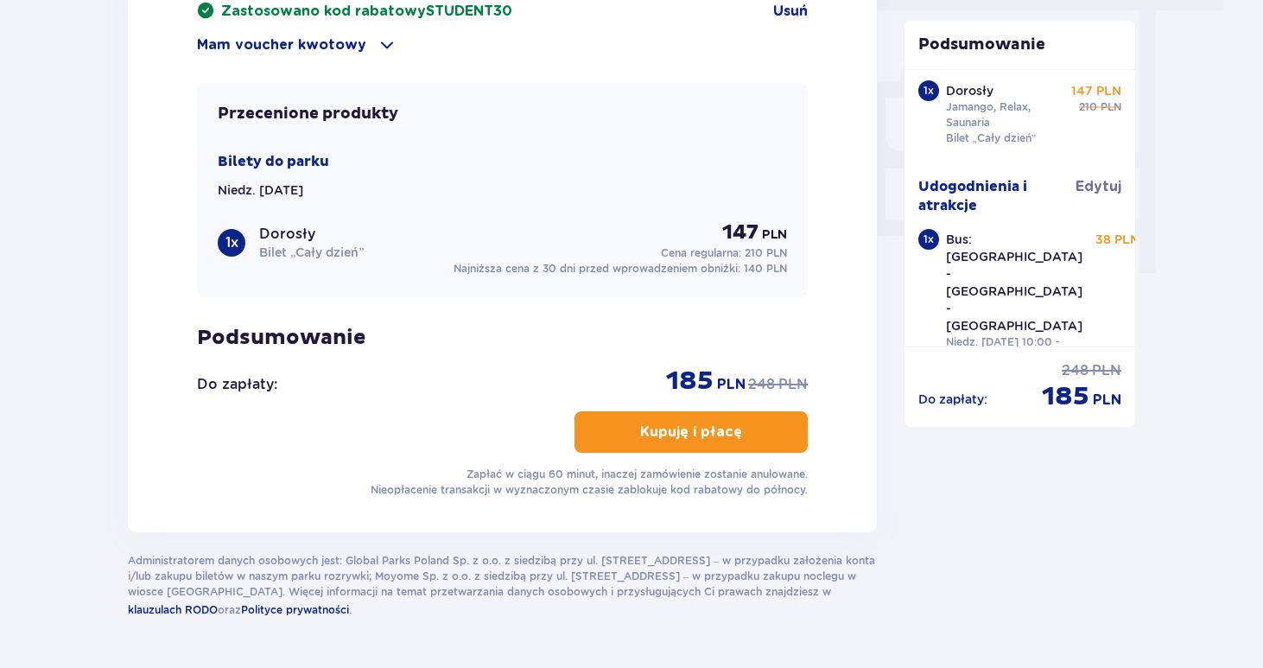
scroll to position [1592, 0]
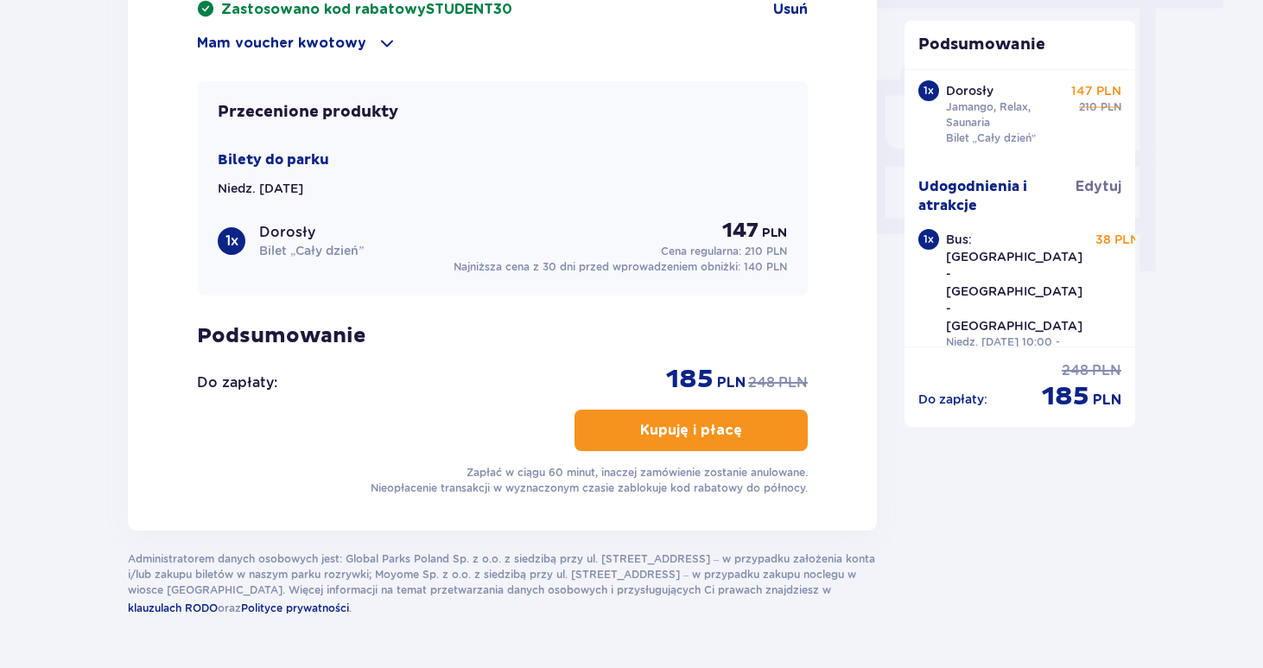
type input "692780294"
click at [718, 429] on p "Kupuję i płacę" at bounding box center [691, 430] width 102 height 19
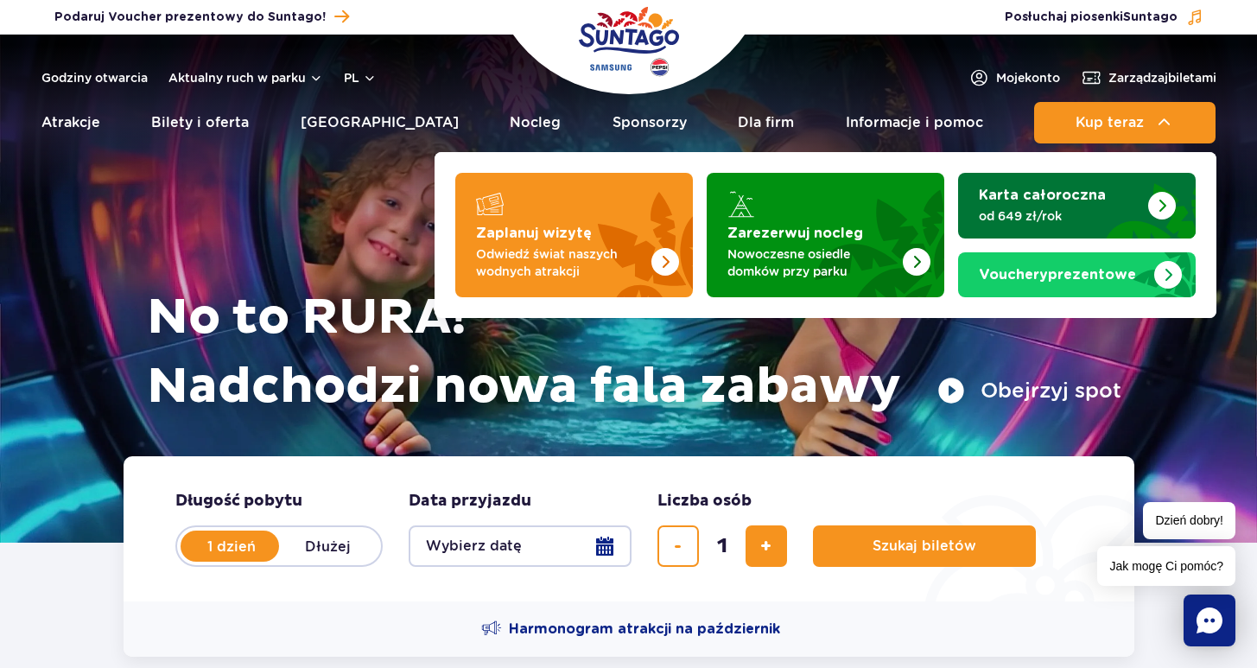
click at [1081, 213] on p "od 649 zł/rok" at bounding box center [1062, 215] width 168 height 17
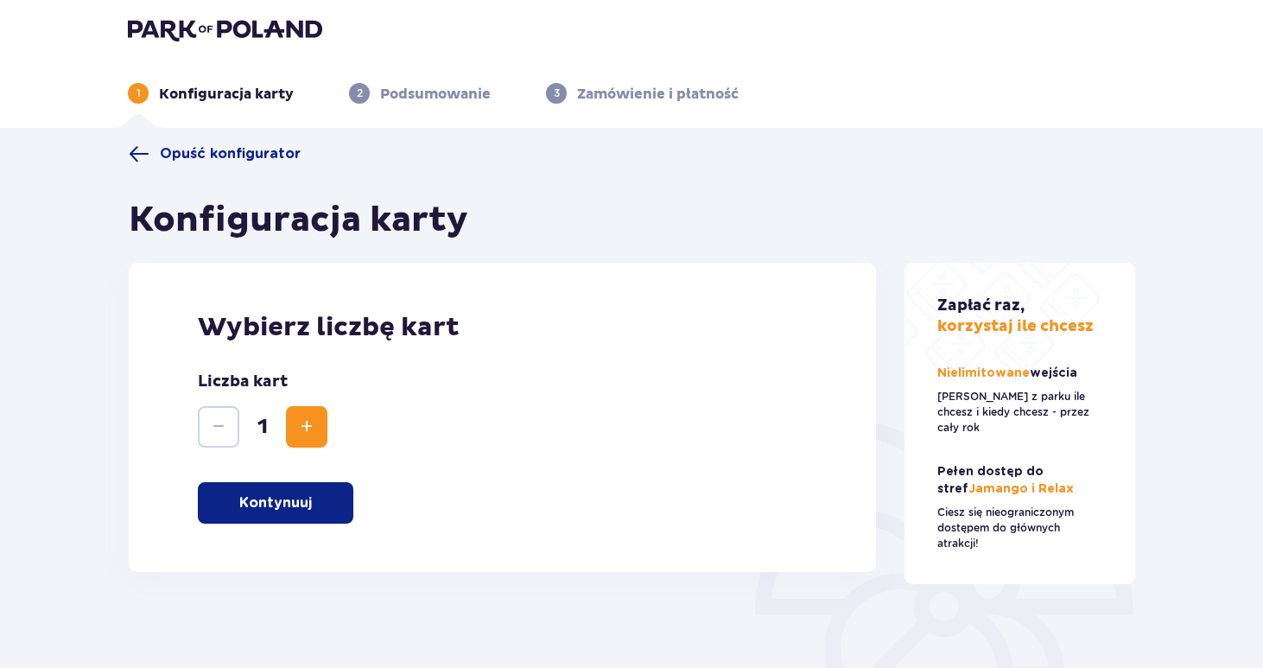
scroll to position [7, 0]
click at [302, 503] on p "Kontynuuj" at bounding box center [275, 502] width 73 height 19
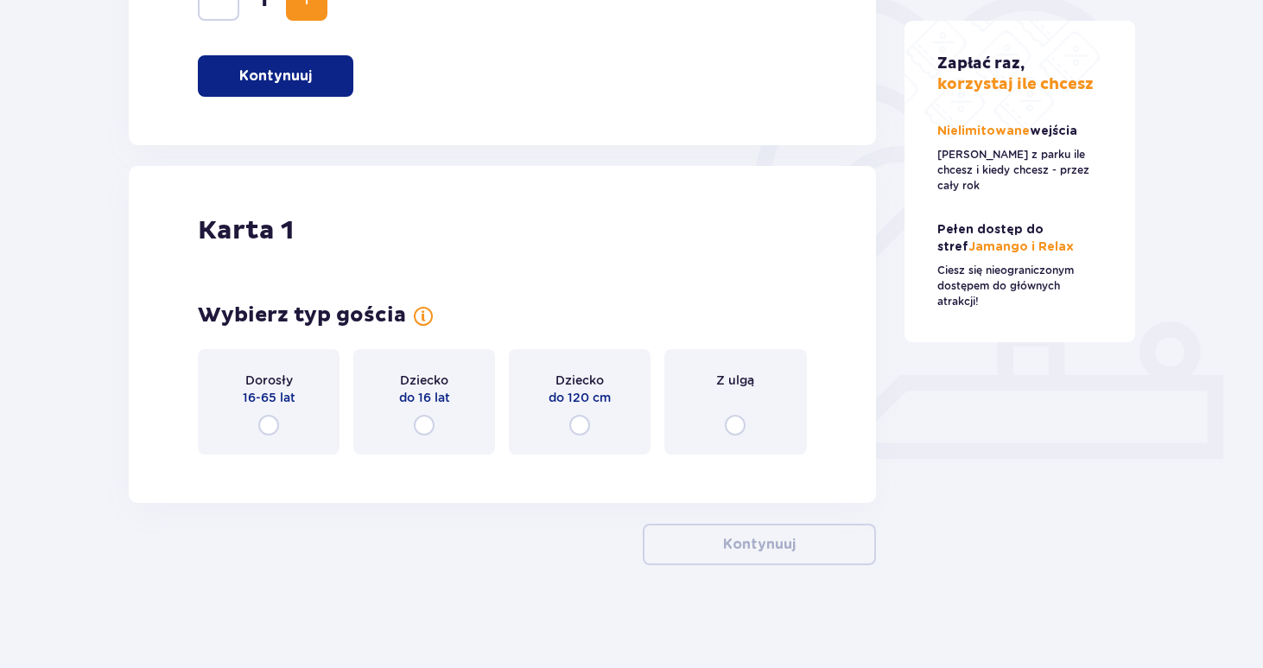
scroll to position [434, 0]
click at [269, 422] on input "radio" at bounding box center [268, 424] width 21 height 21
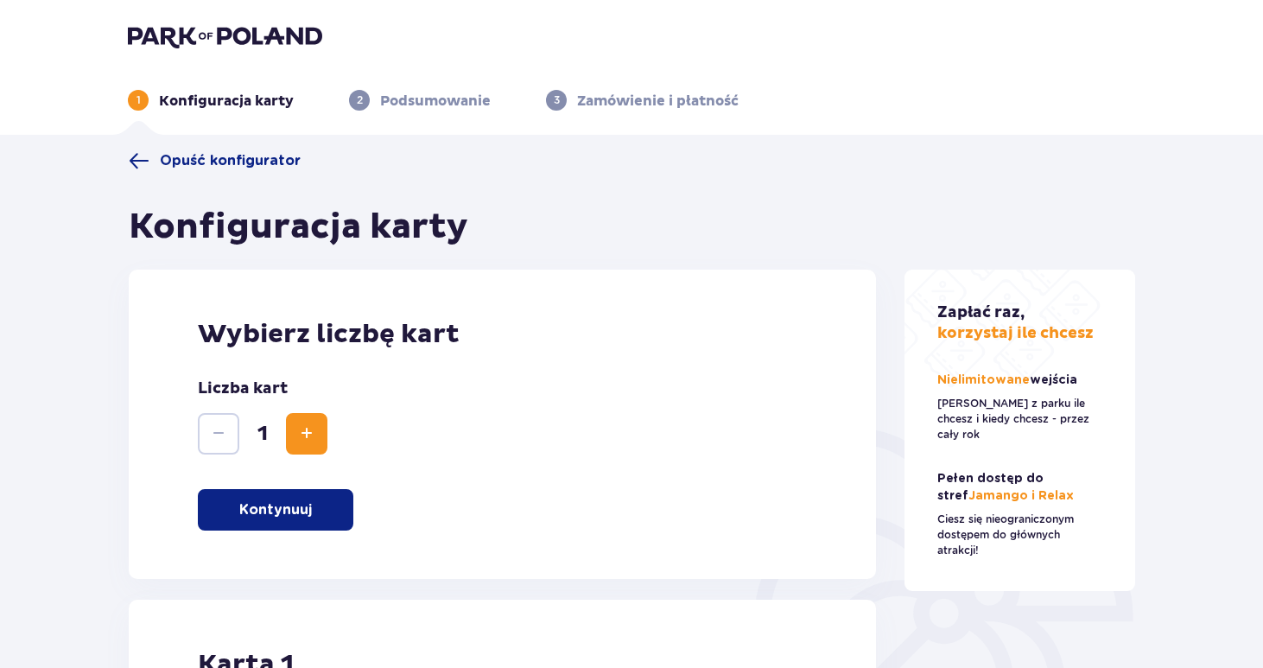
scroll to position [0, 0]
click at [222, 39] on img at bounding box center [225, 36] width 194 height 24
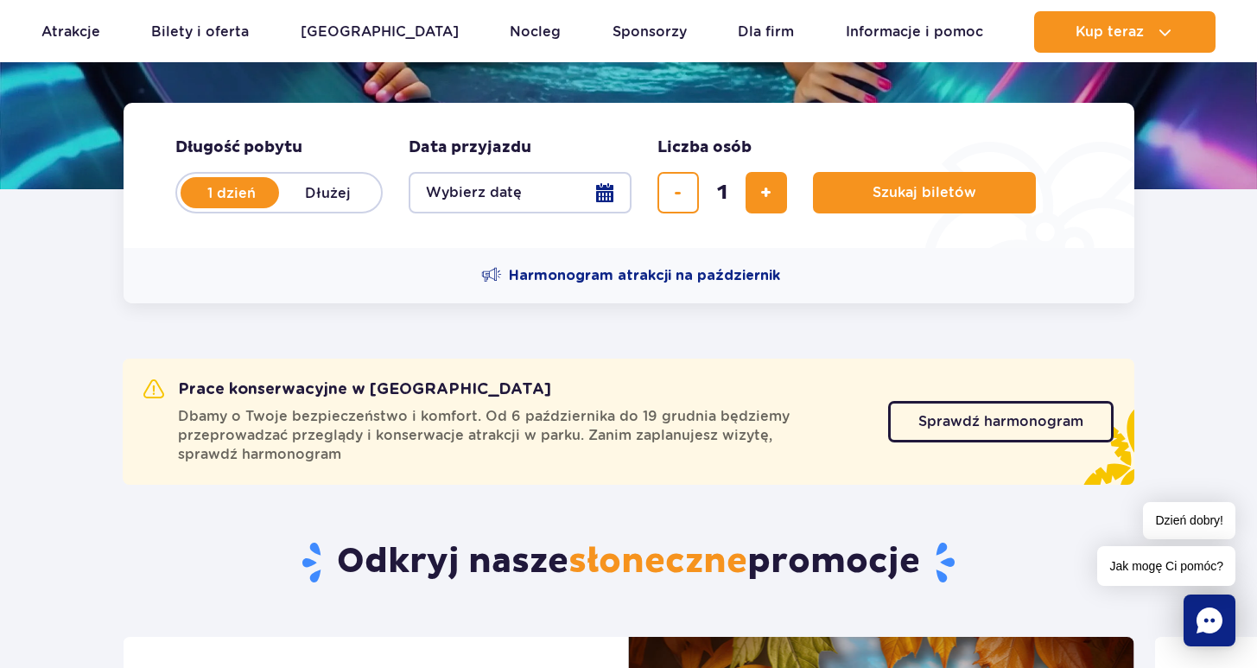
scroll to position [351, 0]
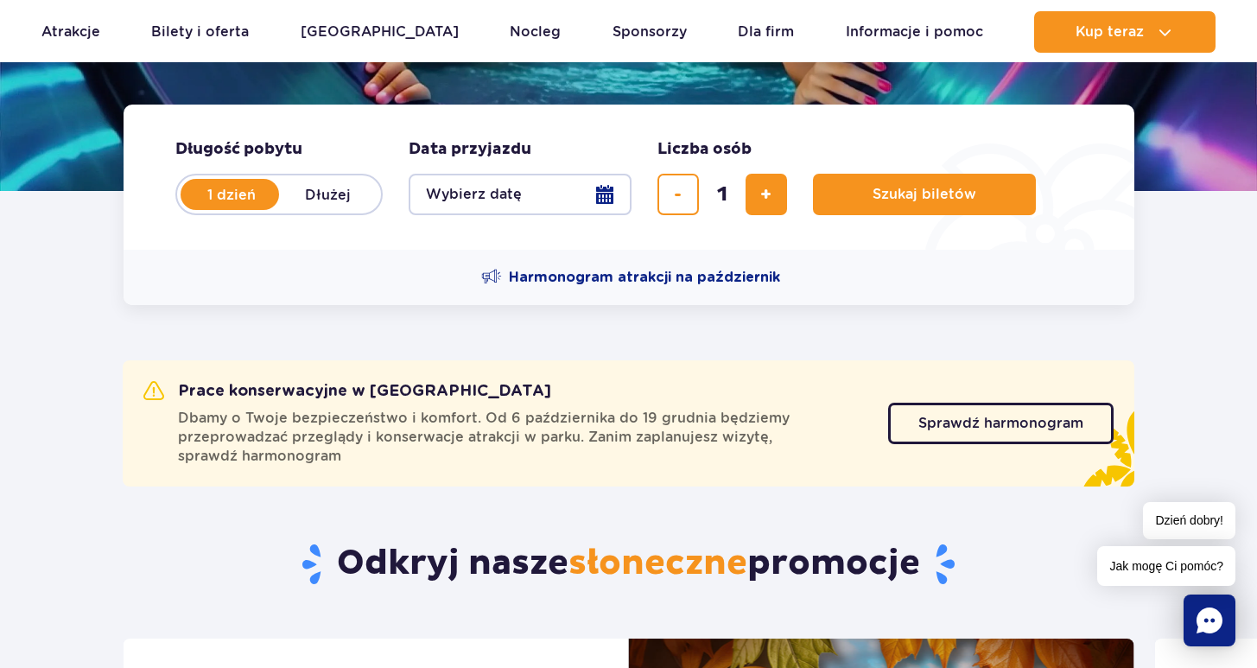
click at [609, 198] on button "Wybierz datę" at bounding box center [519, 194] width 223 height 41
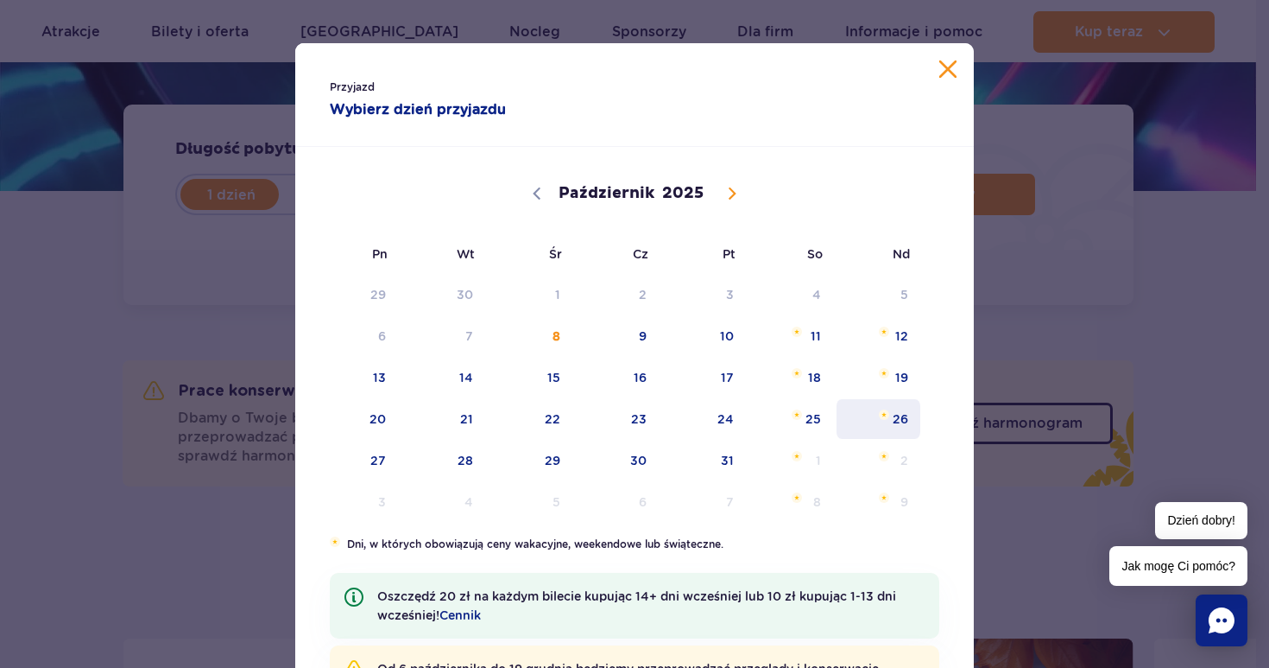
click at [895, 428] on span "26" at bounding box center [878, 419] width 87 height 40
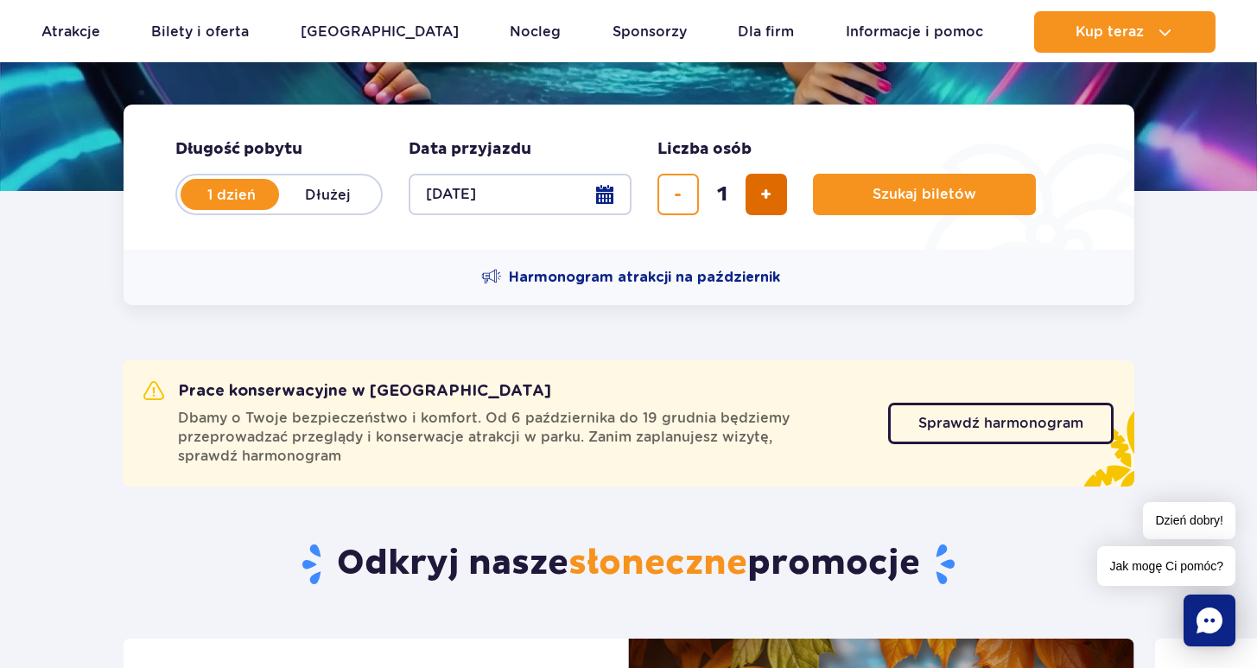
click at [756, 202] on button "dodaj bilet" at bounding box center [765, 194] width 41 height 41
type input "3"
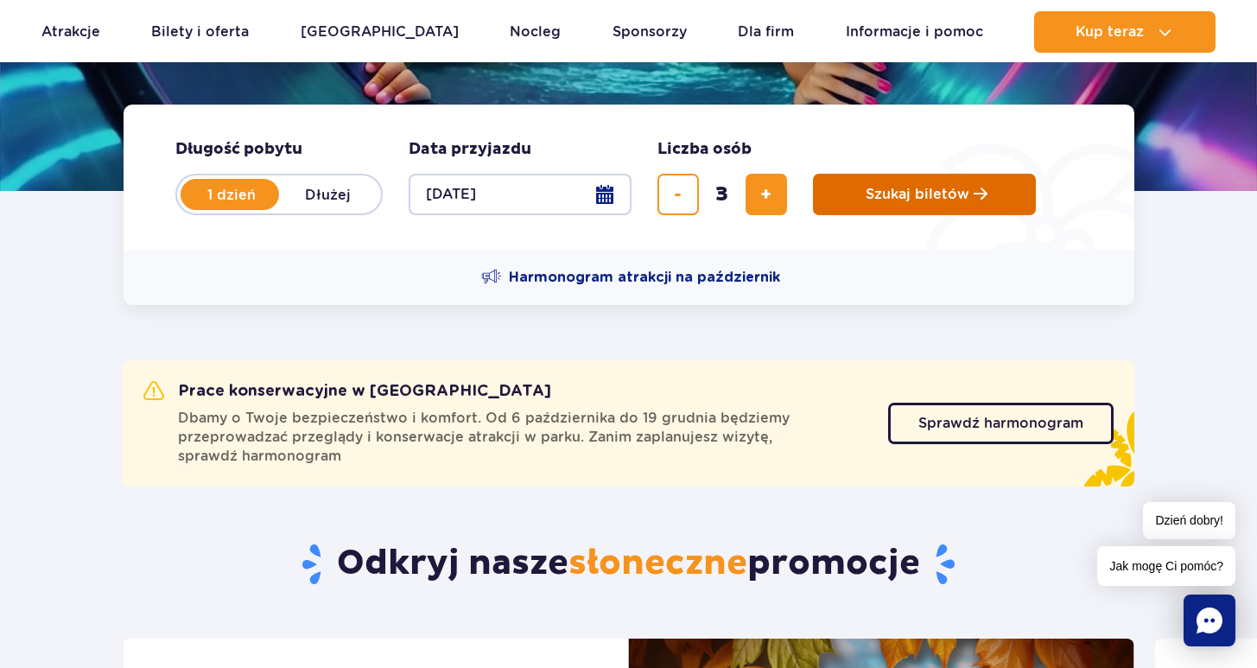
click at [950, 212] on button "Szukaj biletów" at bounding box center [924, 194] width 223 height 41
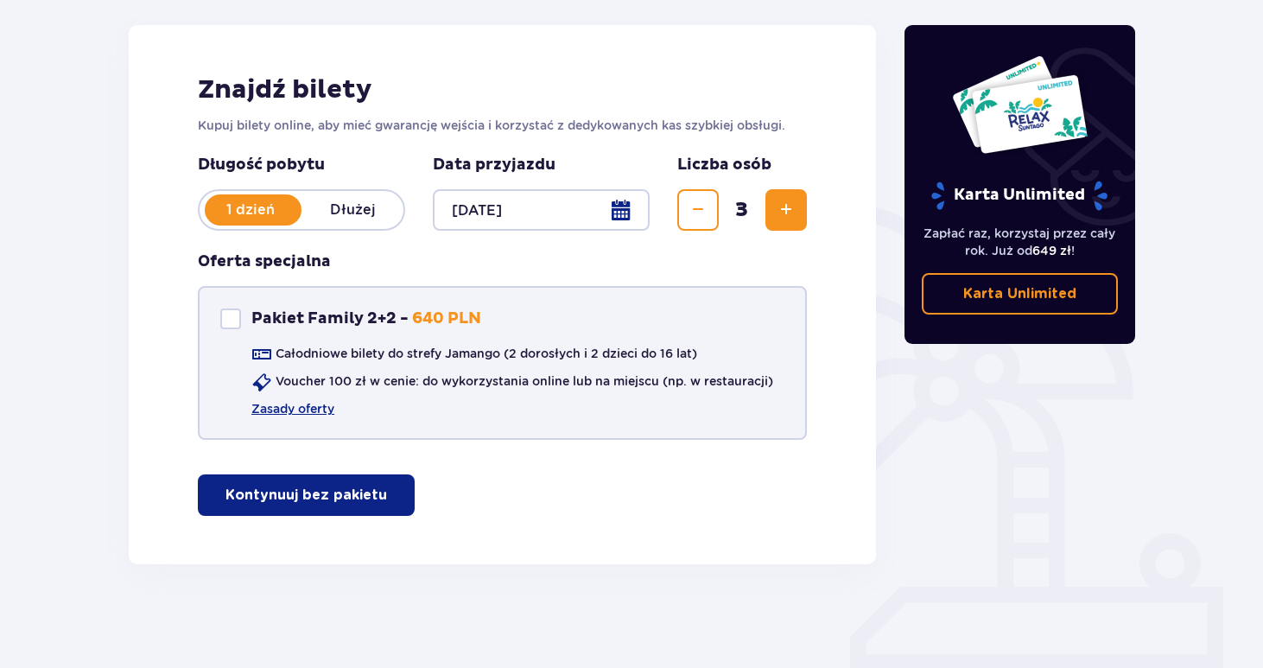
scroll to position [222, 0]
click at [345, 491] on p "Kontynuuj bez pakietu" at bounding box center [305, 494] width 161 height 19
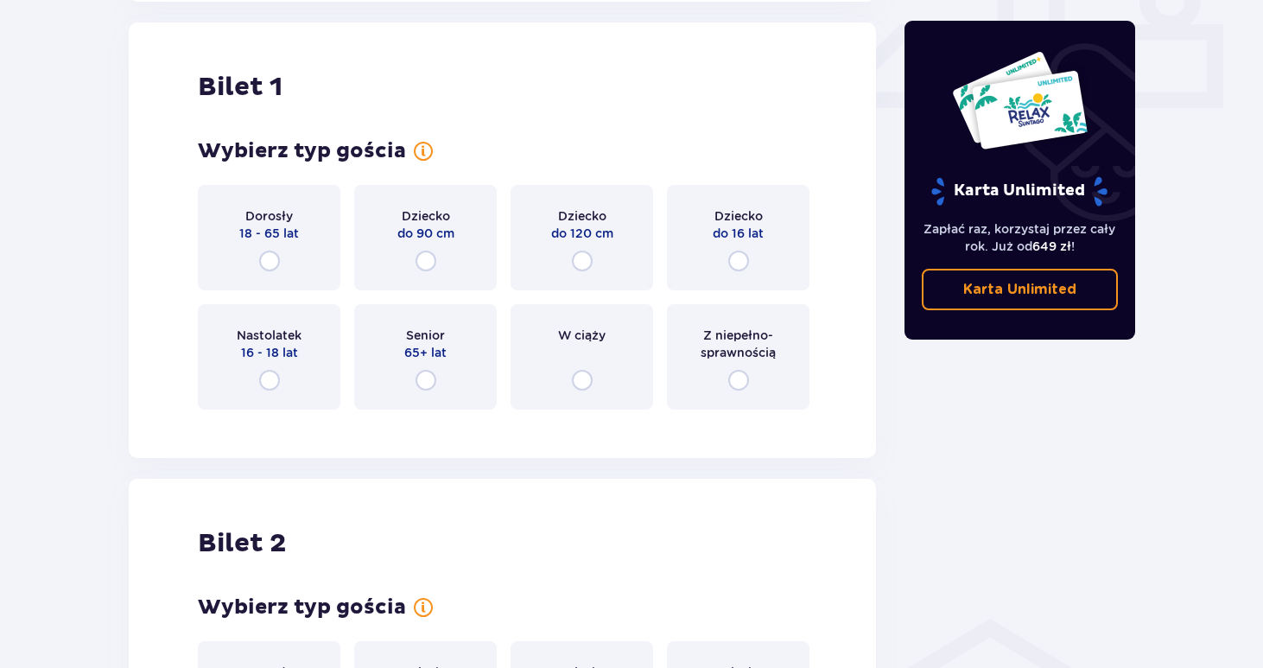
scroll to position [786, 0]
click at [266, 265] on input "radio" at bounding box center [269, 259] width 21 height 21
radio input "true"
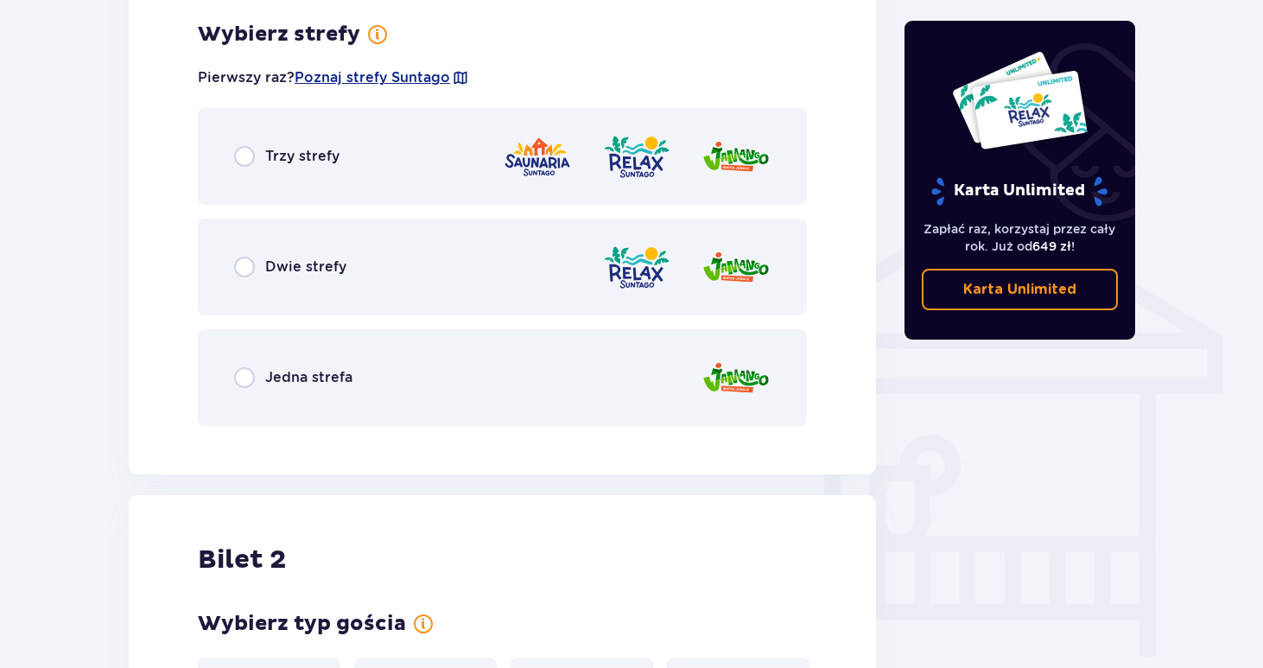
scroll to position [1207, 0]
click at [248, 269] on input "radio" at bounding box center [244, 266] width 21 height 21
radio input "true"
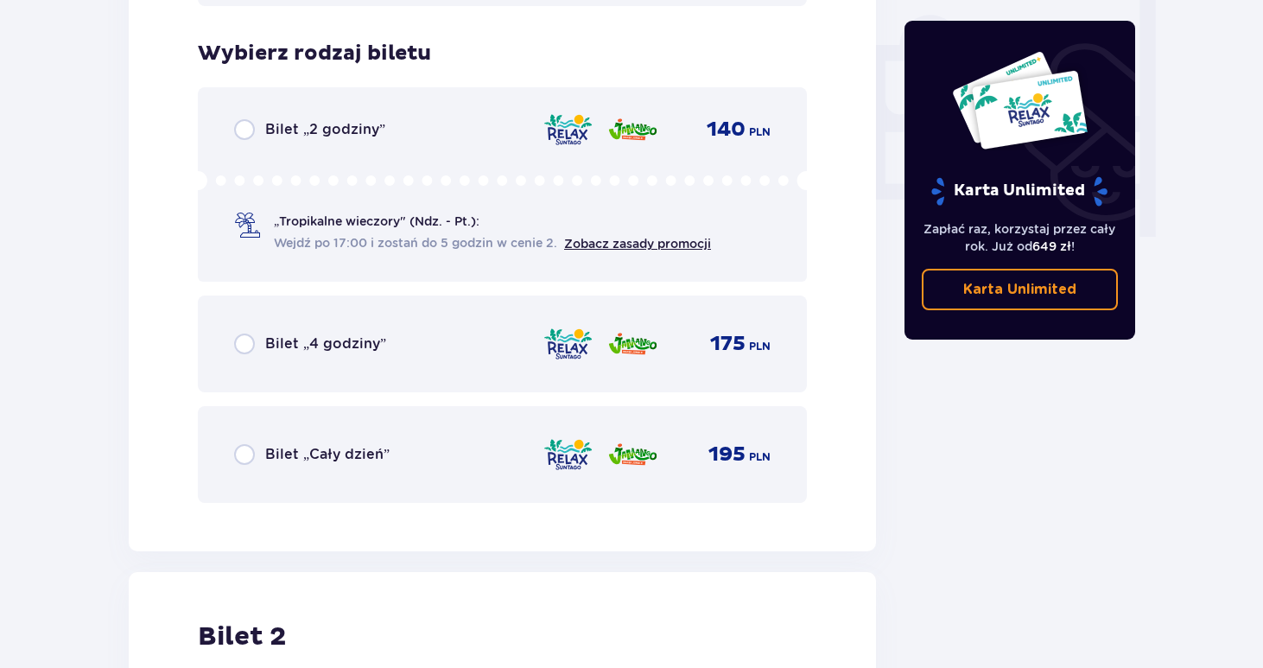
scroll to position [1646, 0]
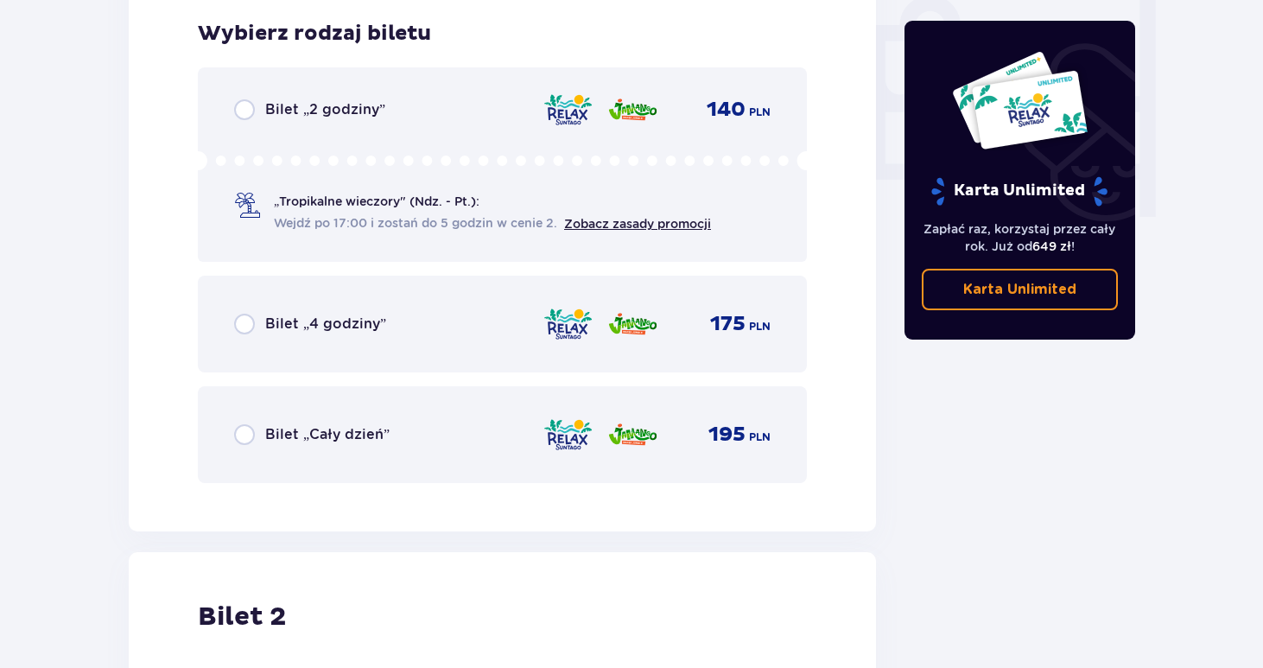
click at [251, 441] on input "radio" at bounding box center [244, 434] width 21 height 21
radio input "true"
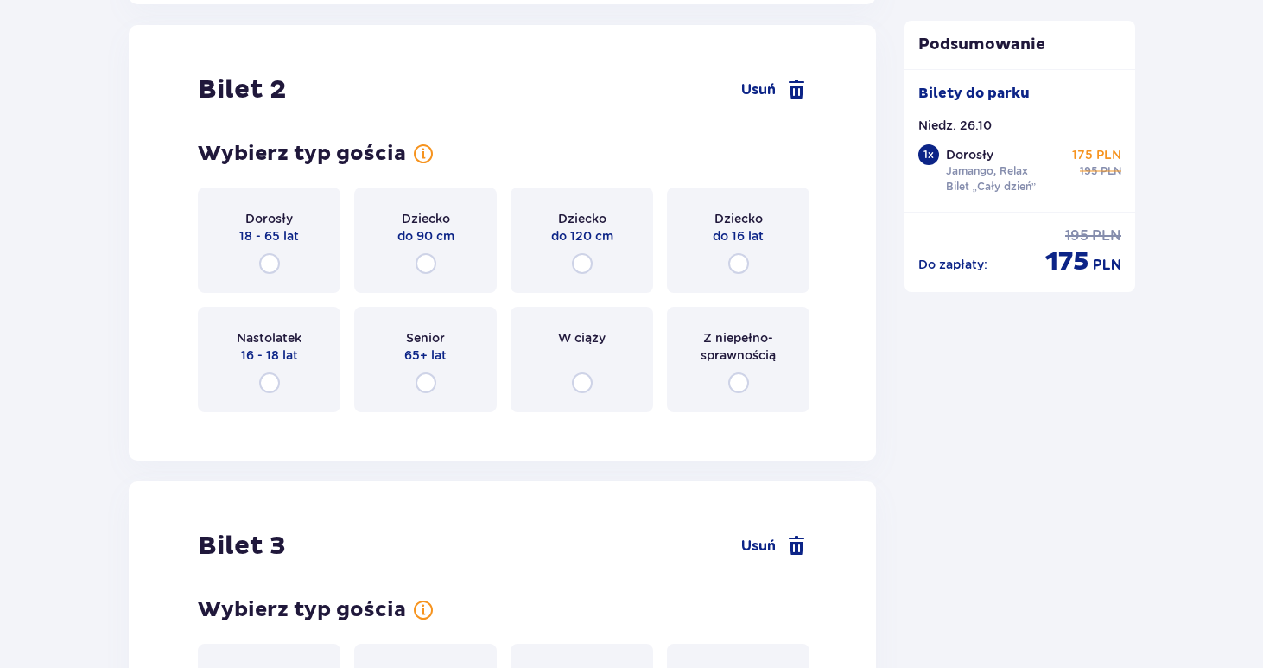
scroll to position [2177, 0]
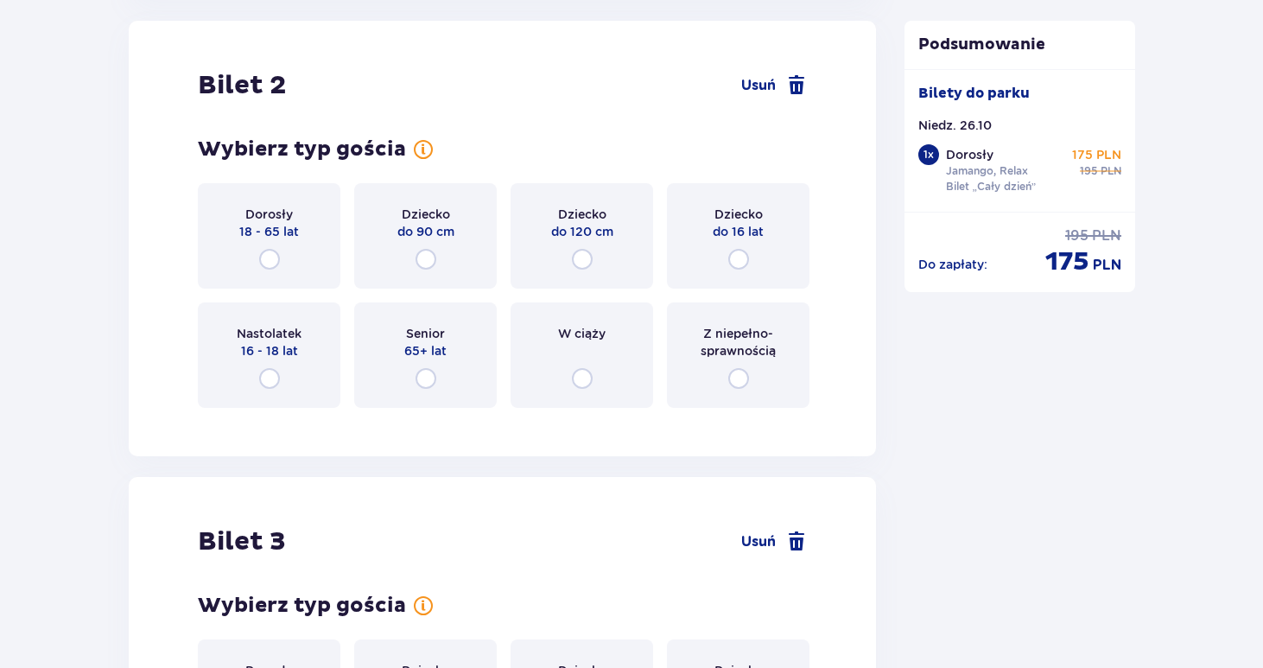
click at [274, 262] on input "radio" at bounding box center [269, 259] width 21 height 21
radio input "true"
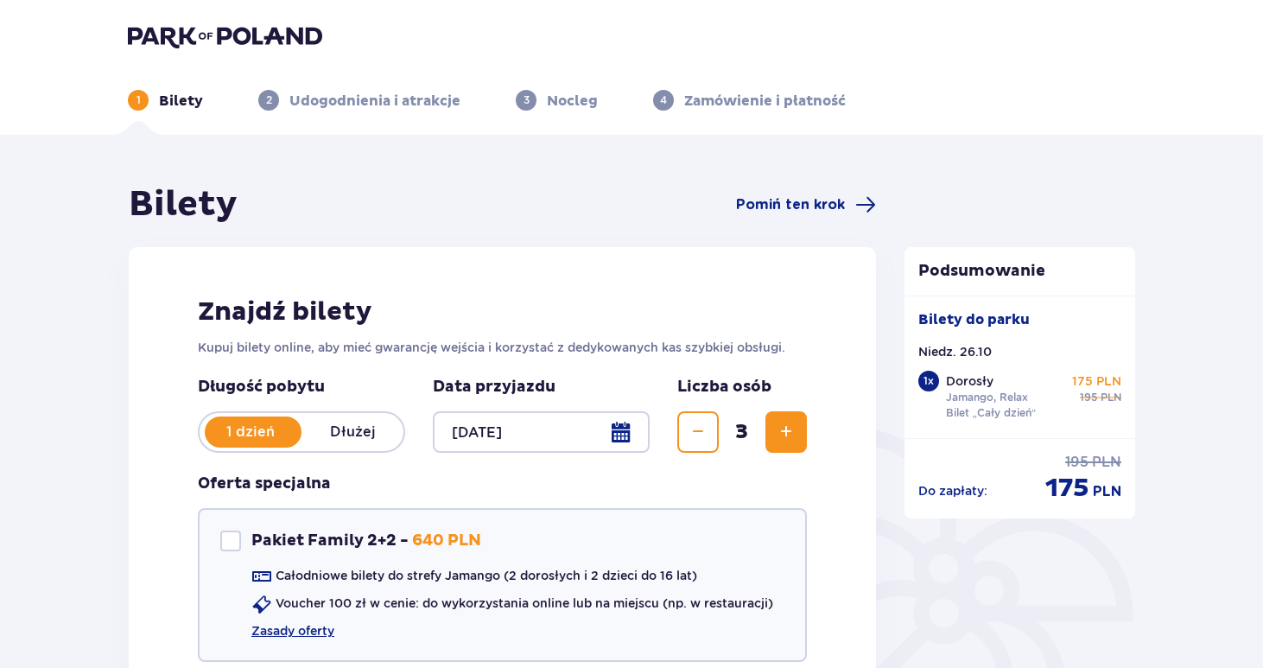
scroll to position [0, 0]
click at [782, 436] on span "Zwiększ" at bounding box center [786, 431] width 21 height 21
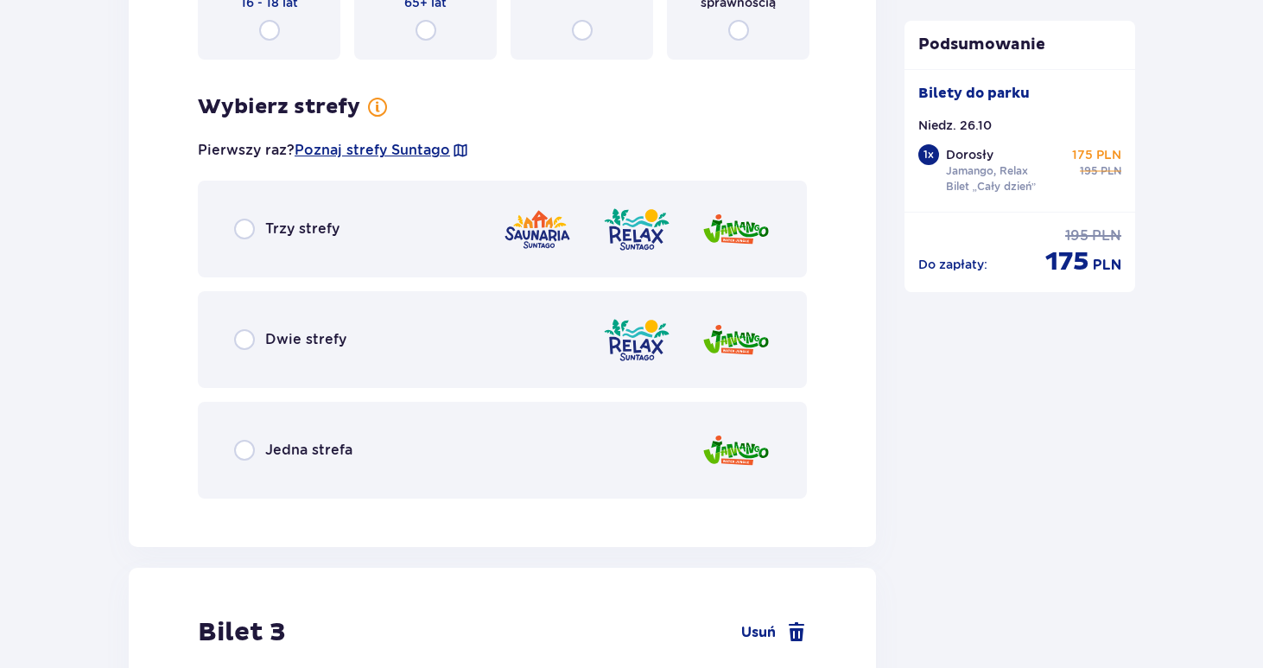
scroll to position [2535, 0]
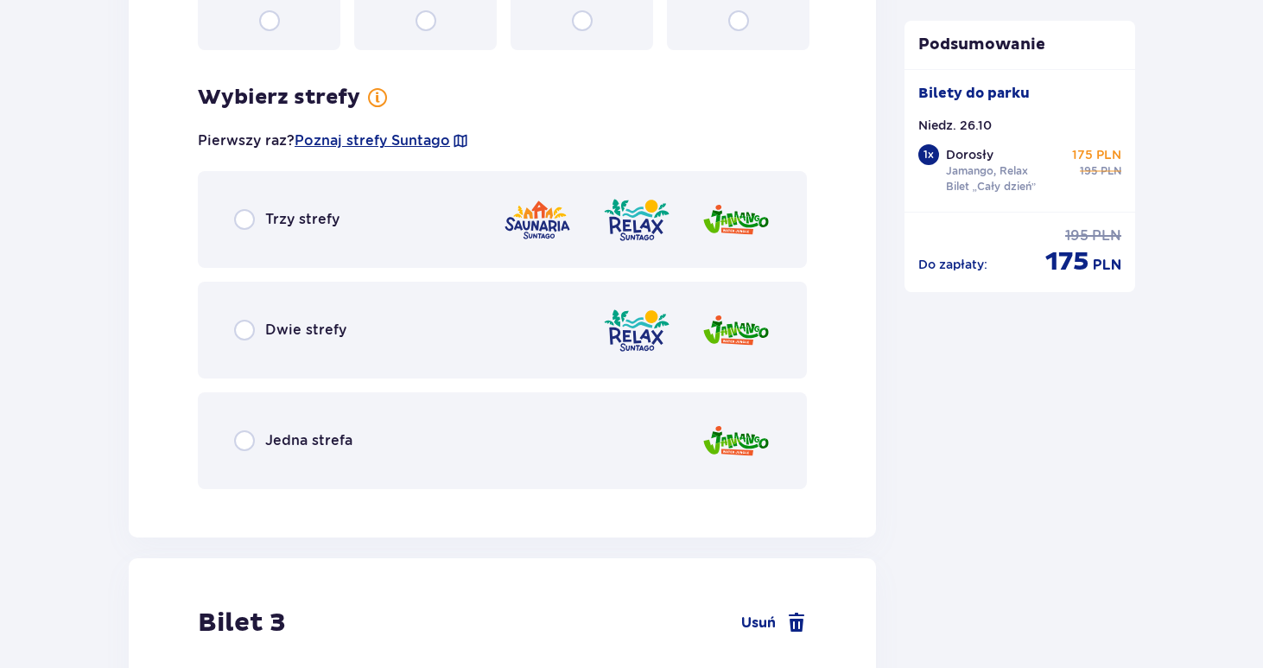
click at [249, 334] on input "radio" at bounding box center [244, 330] width 21 height 21
radio input "true"
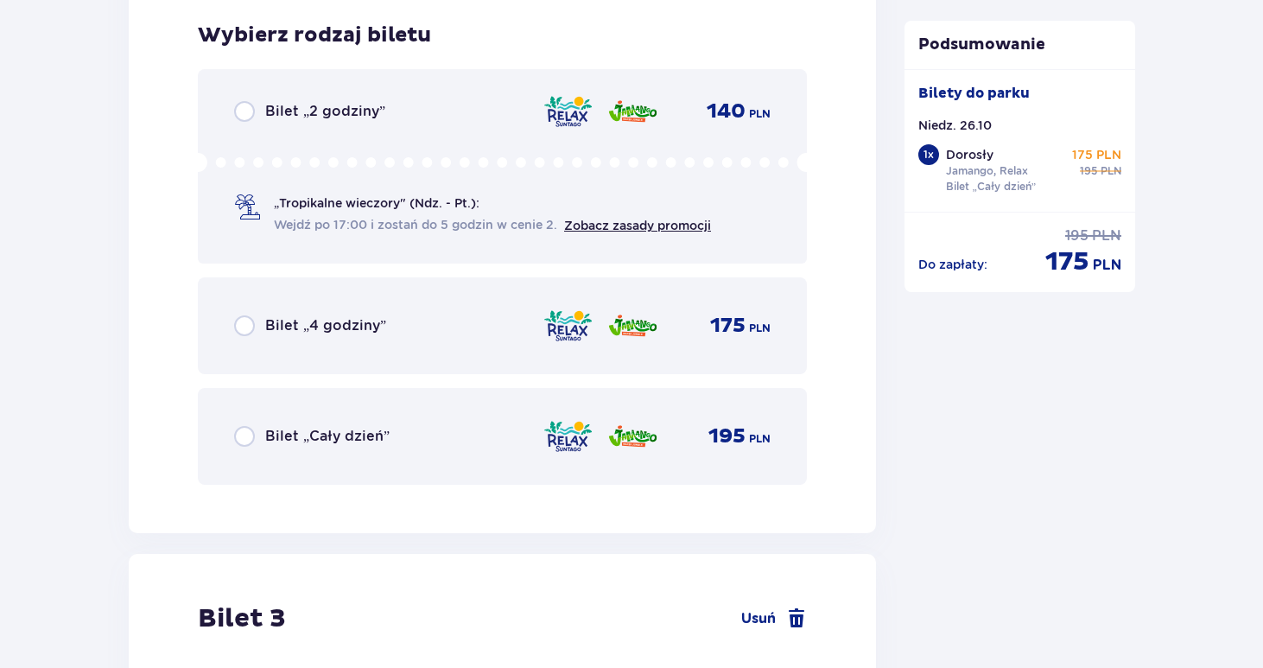
scroll to position [3037, 0]
click at [244, 433] on input "radio" at bounding box center [244, 434] width 21 height 21
radio input "true"
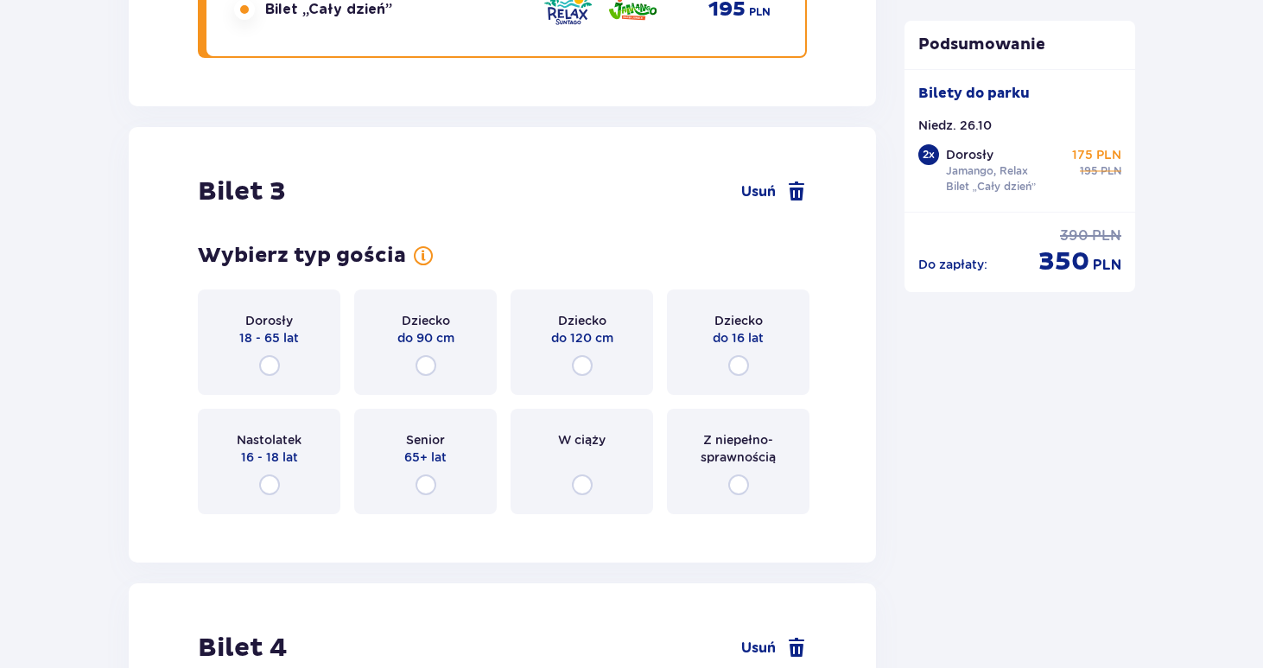
scroll to position [3464, 0]
click at [273, 364] on input "radio" at bounding box center [269, 363] width 21 height 21
radio input "true"
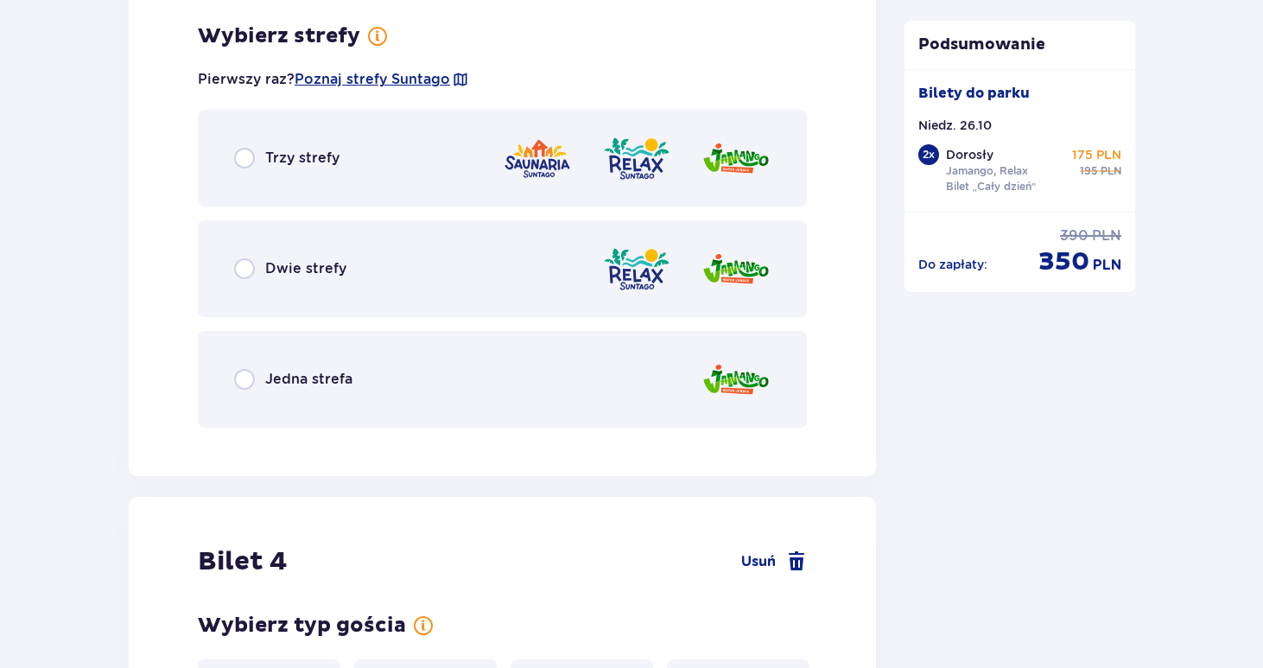
scroll to position [3990, 0]
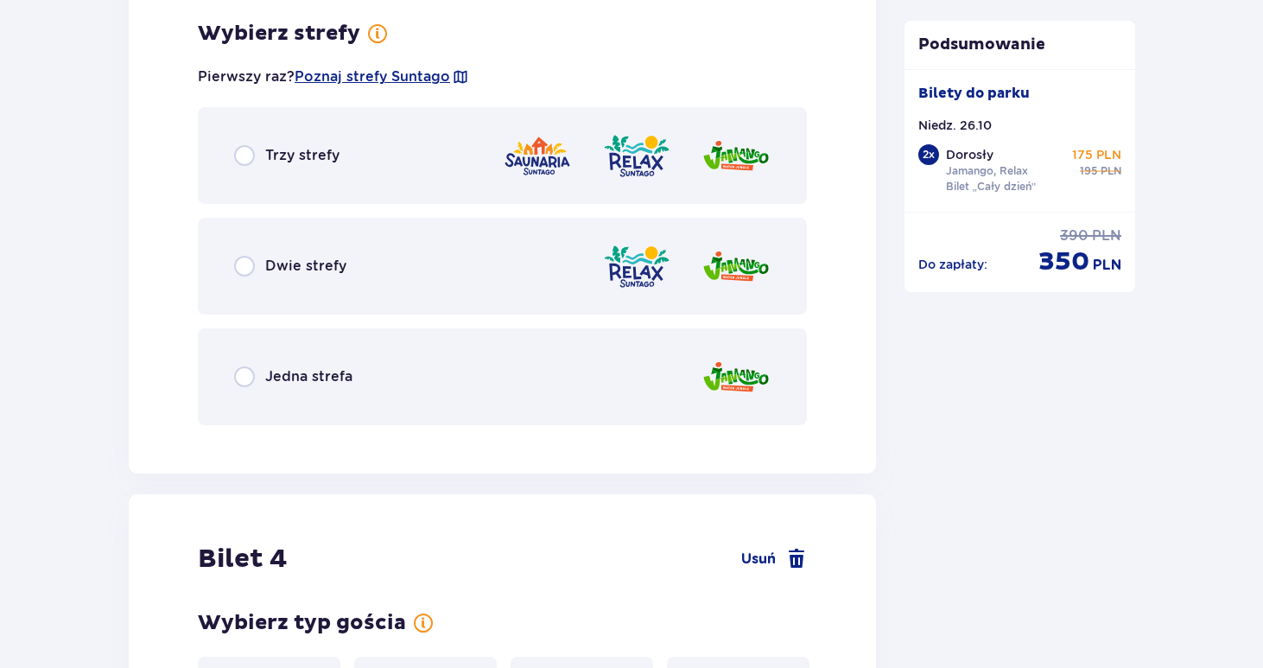
click at [237, 265] on input "radio" at bounding box center [244, 266] width 21 height 21
radio input "true"
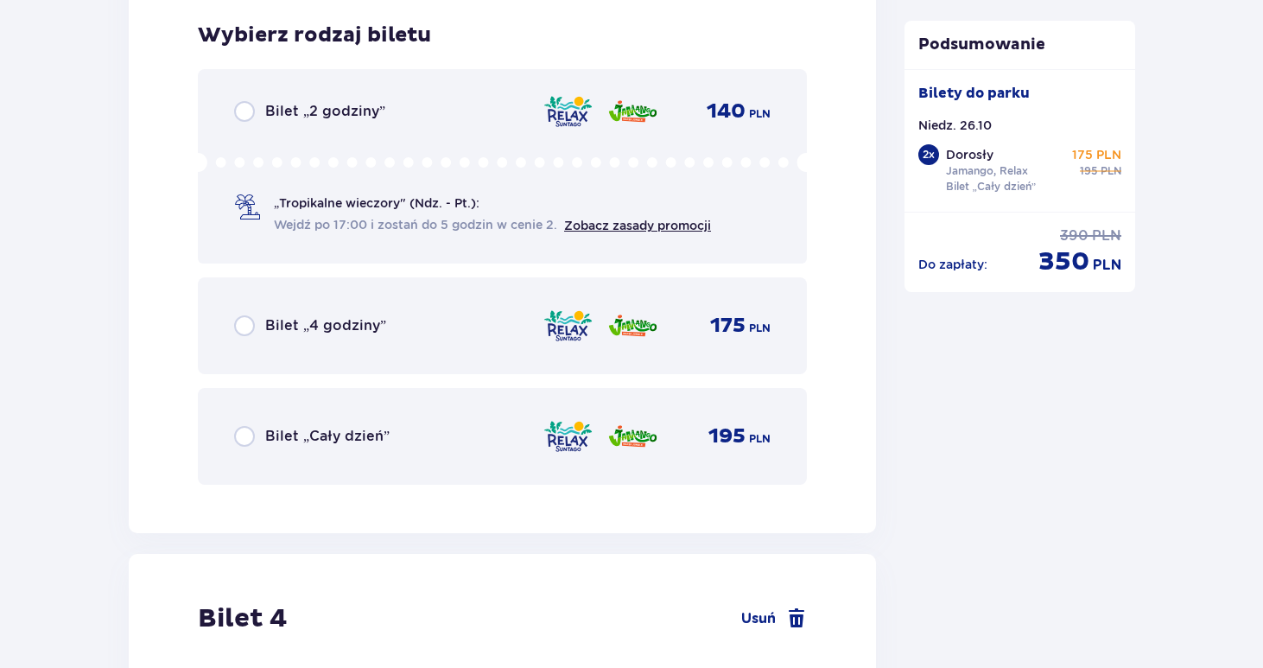
scroll to position [4429, 0]
click at [245, 438] on input "radio" at bounding box center [244, 434] width 21 height 21
radio input "true"
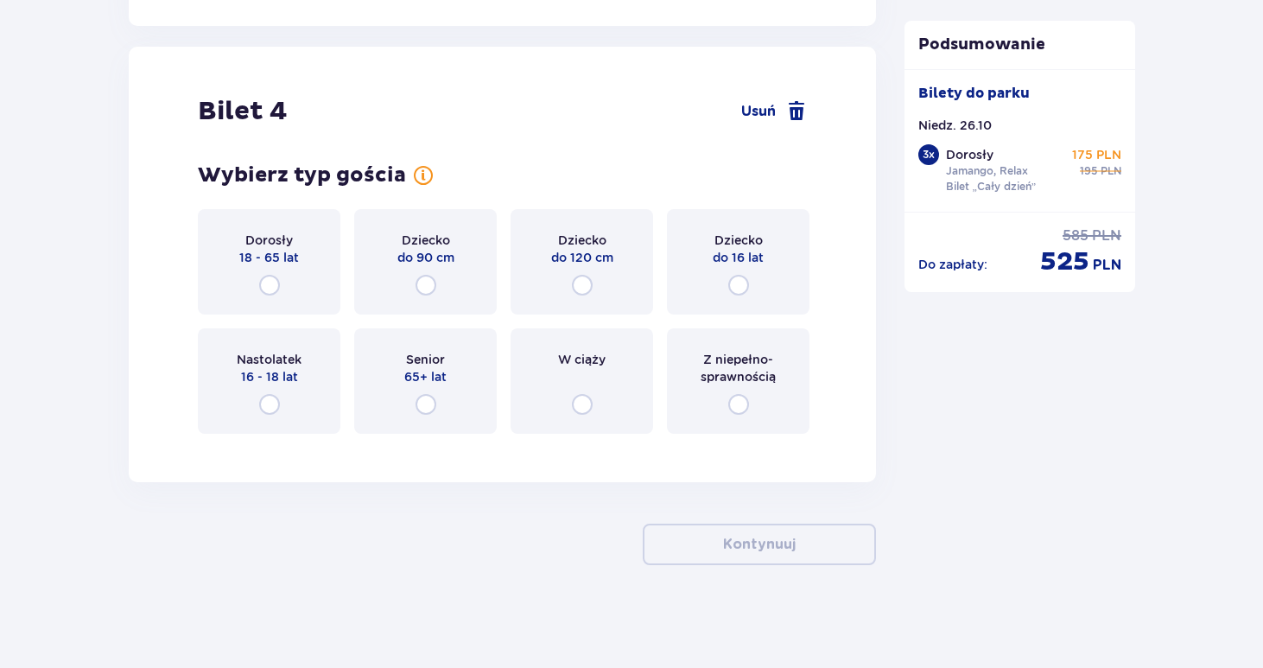
scroll to position [4935, 0]
click at [739, 288] on input "radio" at bounding box center [738, 284] width 21 height 21
radio input "true"
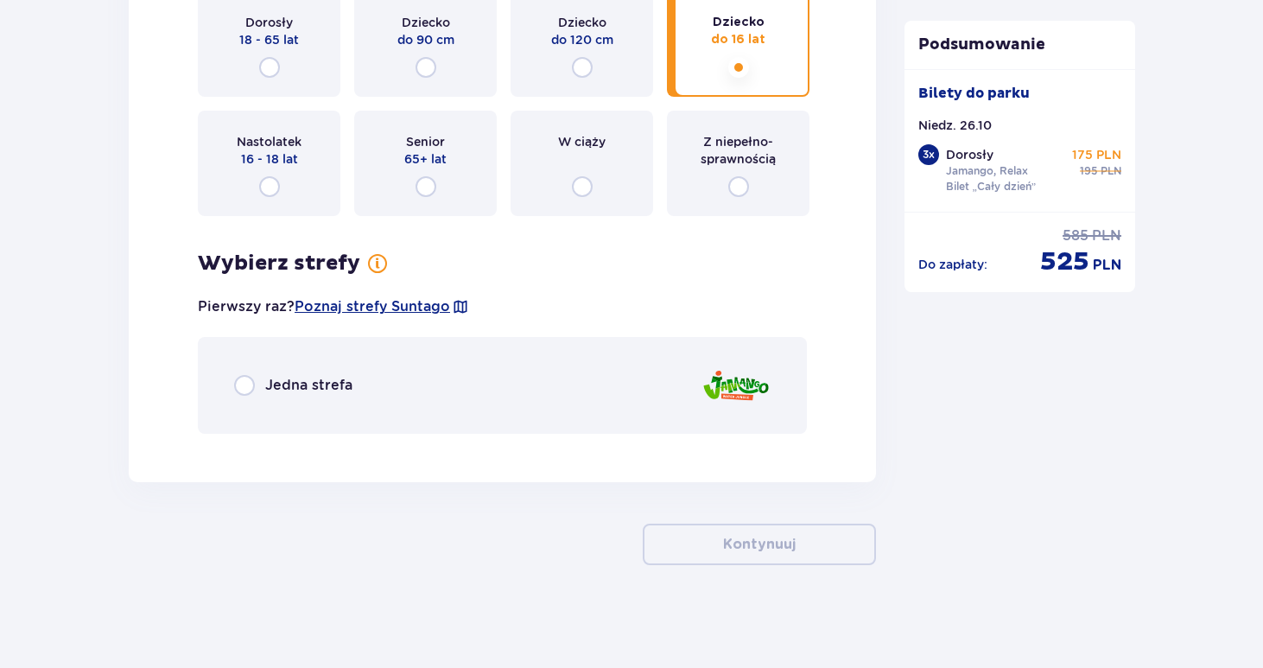
scroll to position [5152, 0]
click at [249, 386] on input "radio" at bounding box center [244, 384] width 21 height 21
radio input "true"
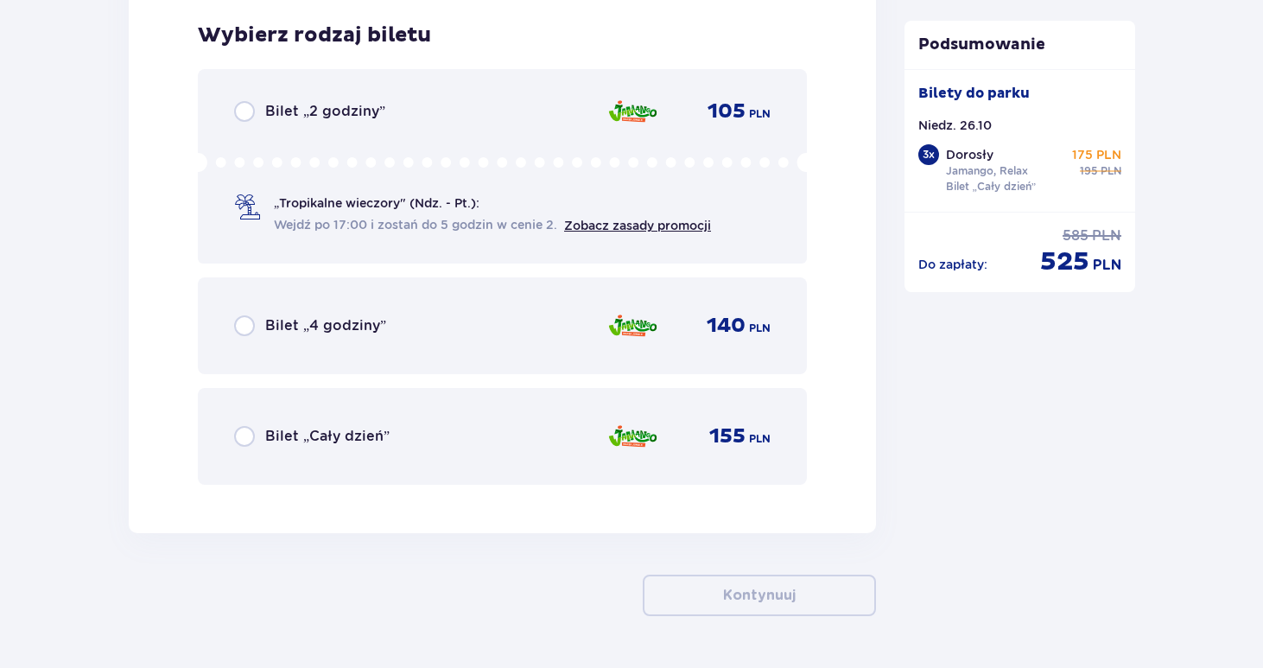
scroll to position [5599, 0]
click at [245, 439] on input "radio" at bounding box center [244, 434] width 21 height 21
radio input "true"
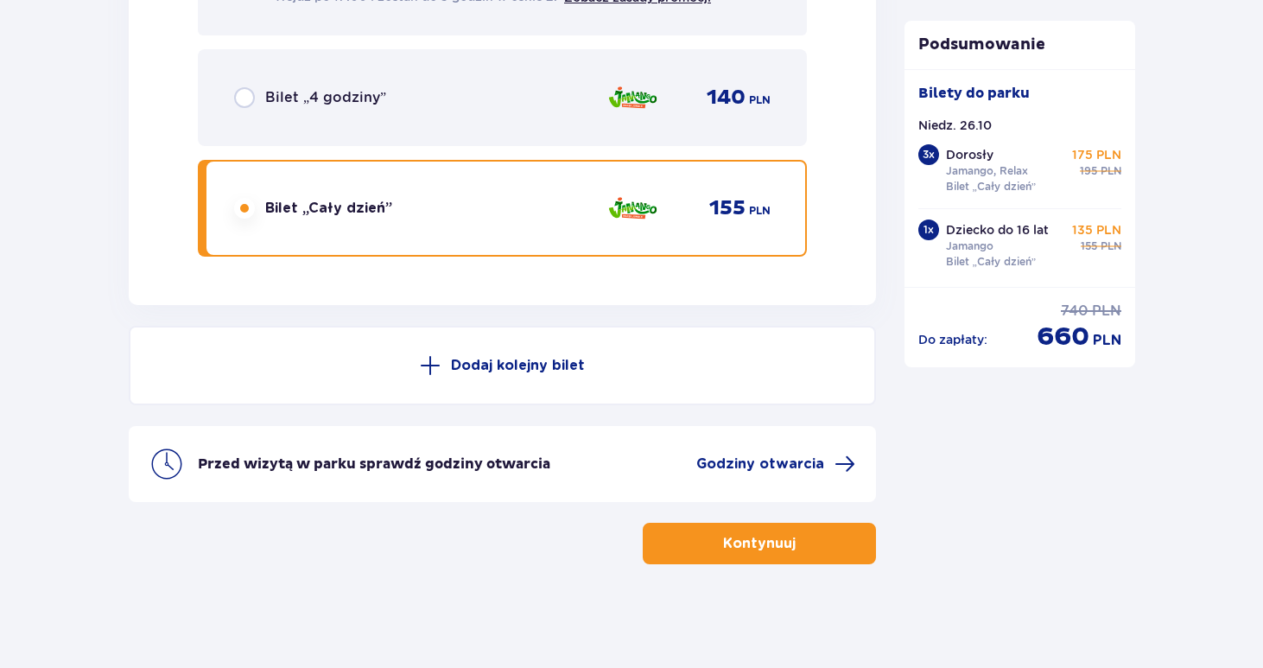
scroll to position [5825, 0]
click at [750, 541] on p "Kontynuuj" at bounding box center [759, 543] width 73 height 19
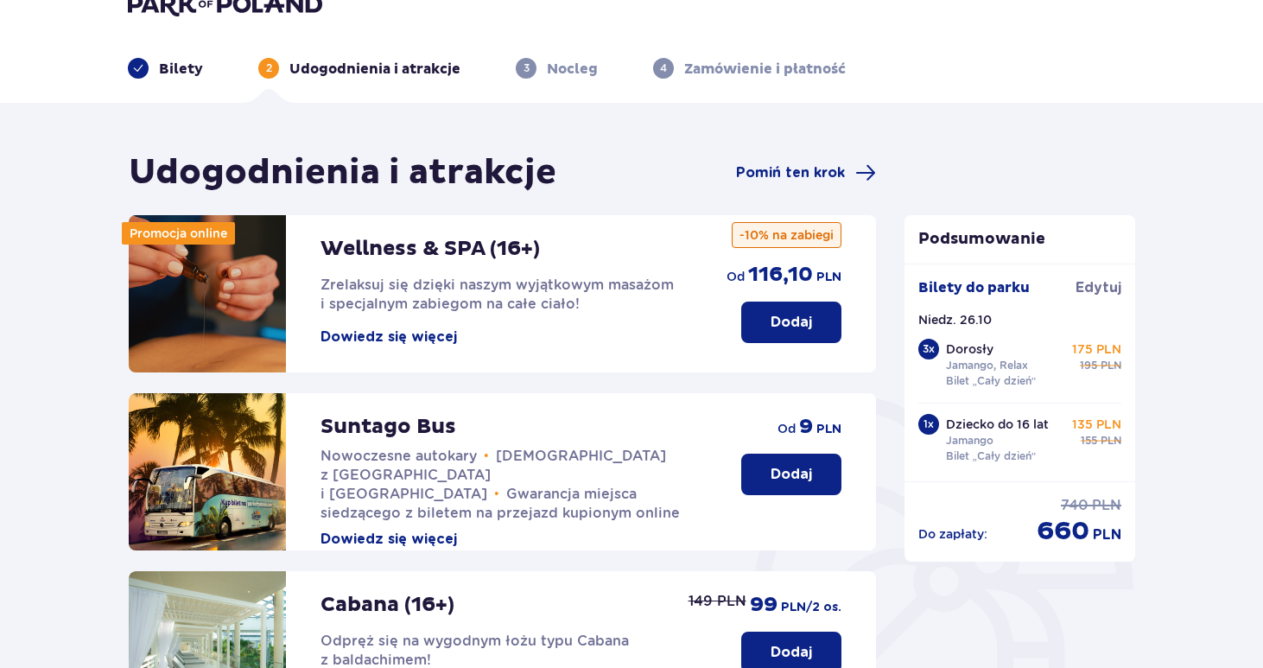
scroll to position [42, 0]
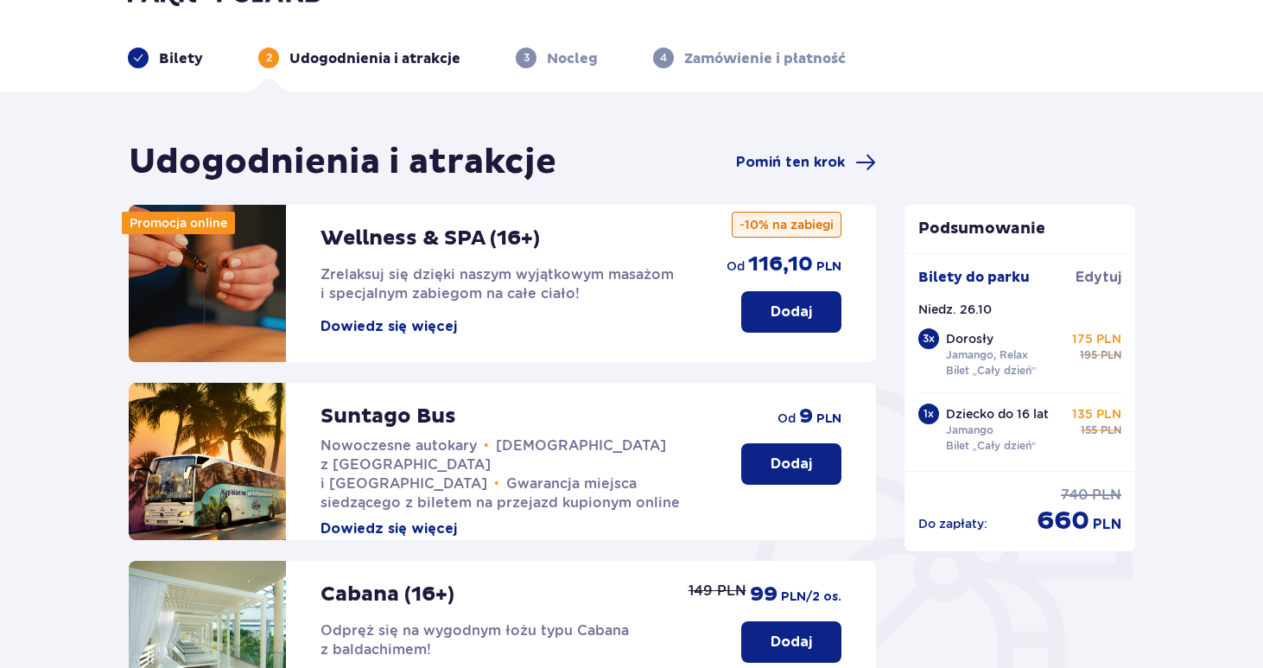
click at [805, 457] on p "Dodaj" at bounding box center [790, 463] width 41 height 19
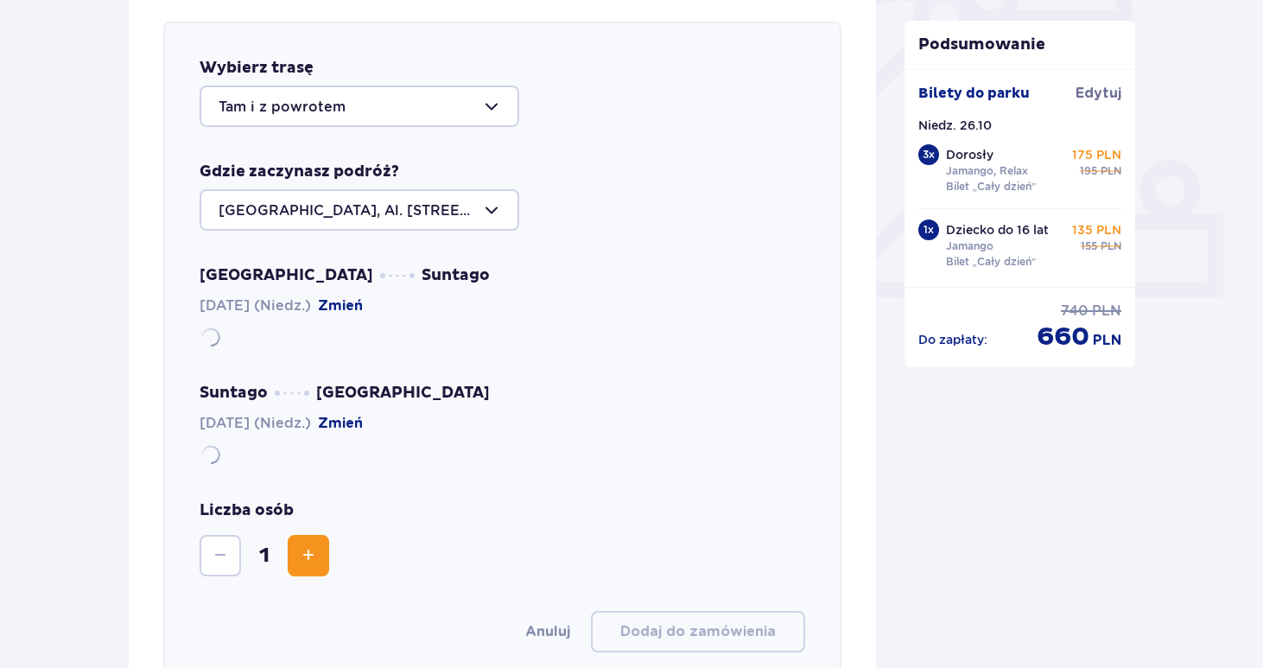
scroll to position [596, 0]
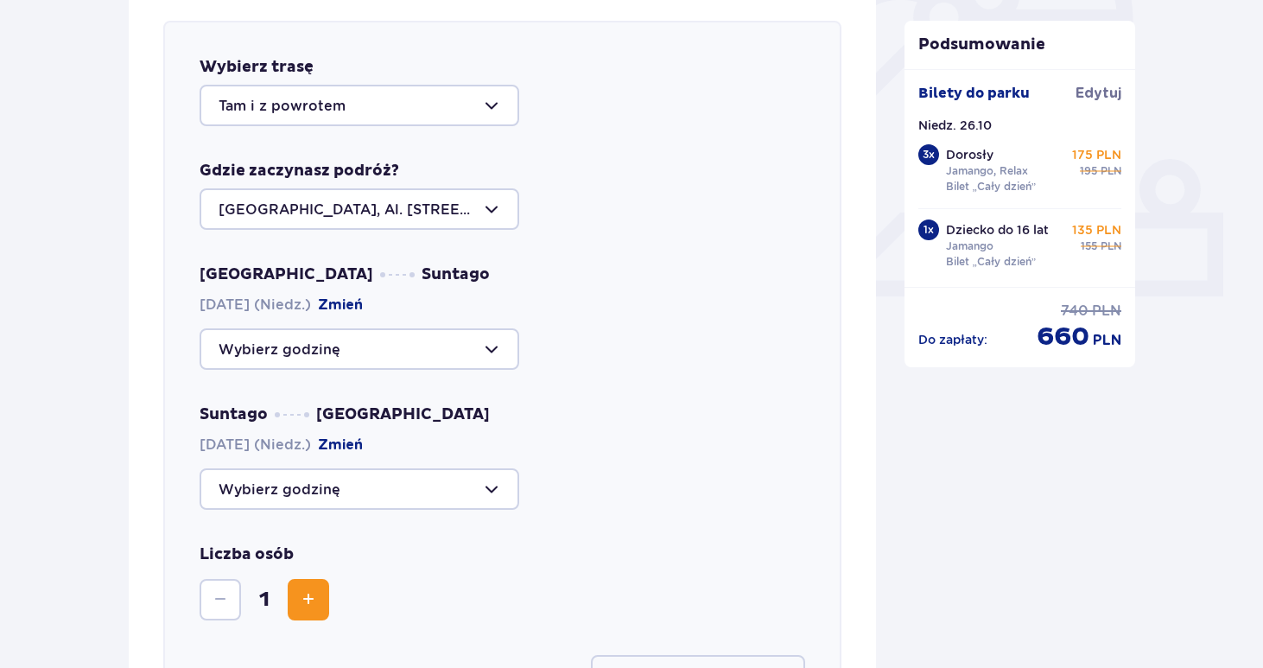
click at [335, 345] on div at bounding box center [359, 348] width 320 height 41
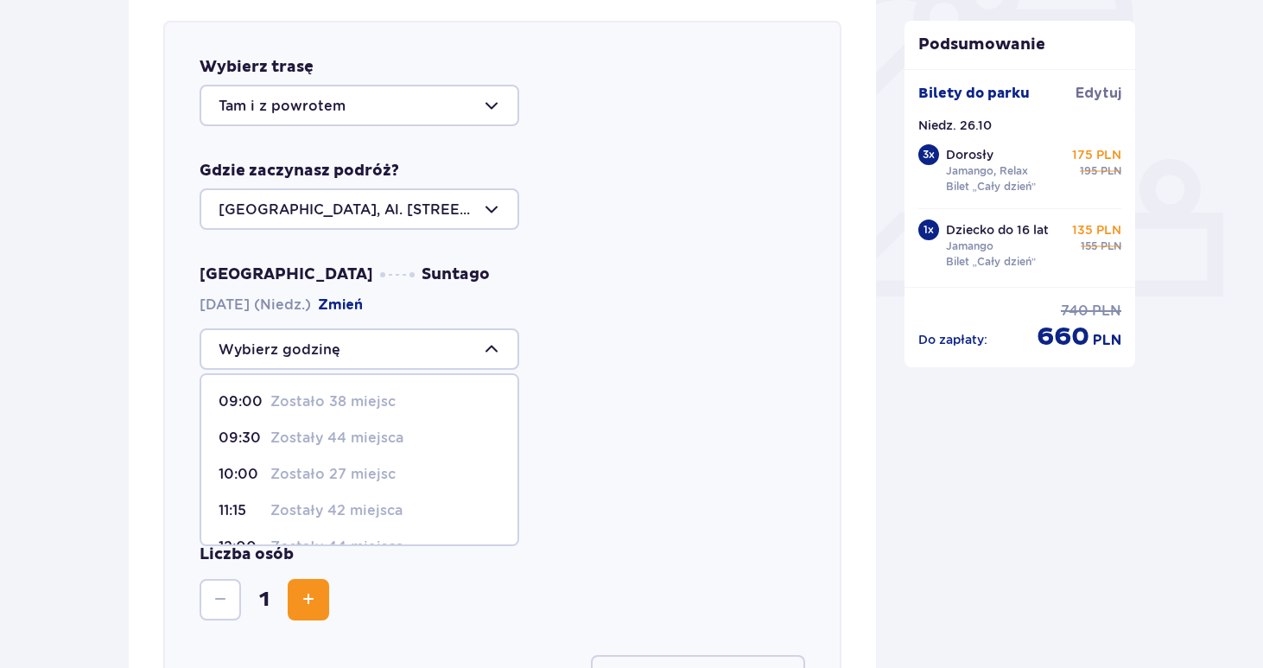
click at [310, 470] on p "Zostało 27 miejsc" at bounding box center [332, 474] width 125 height 19
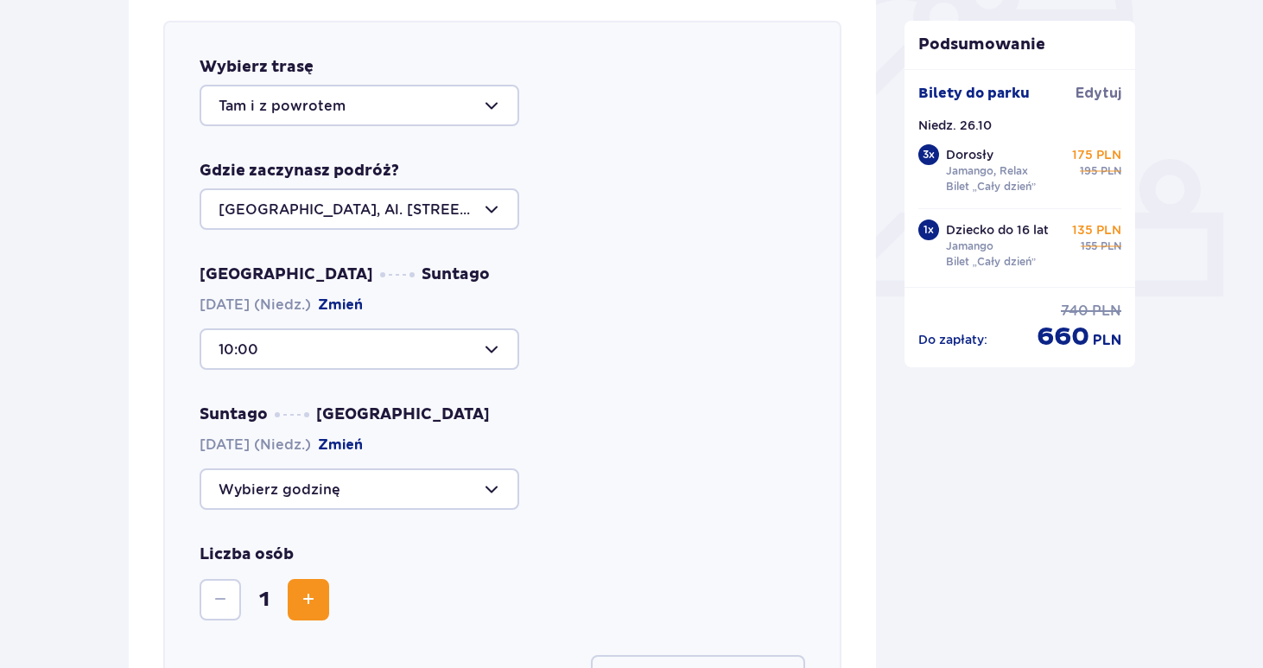
type input "10:00"
click at [309, 489] on div at bounding box center [359, 488] width 320 height 41
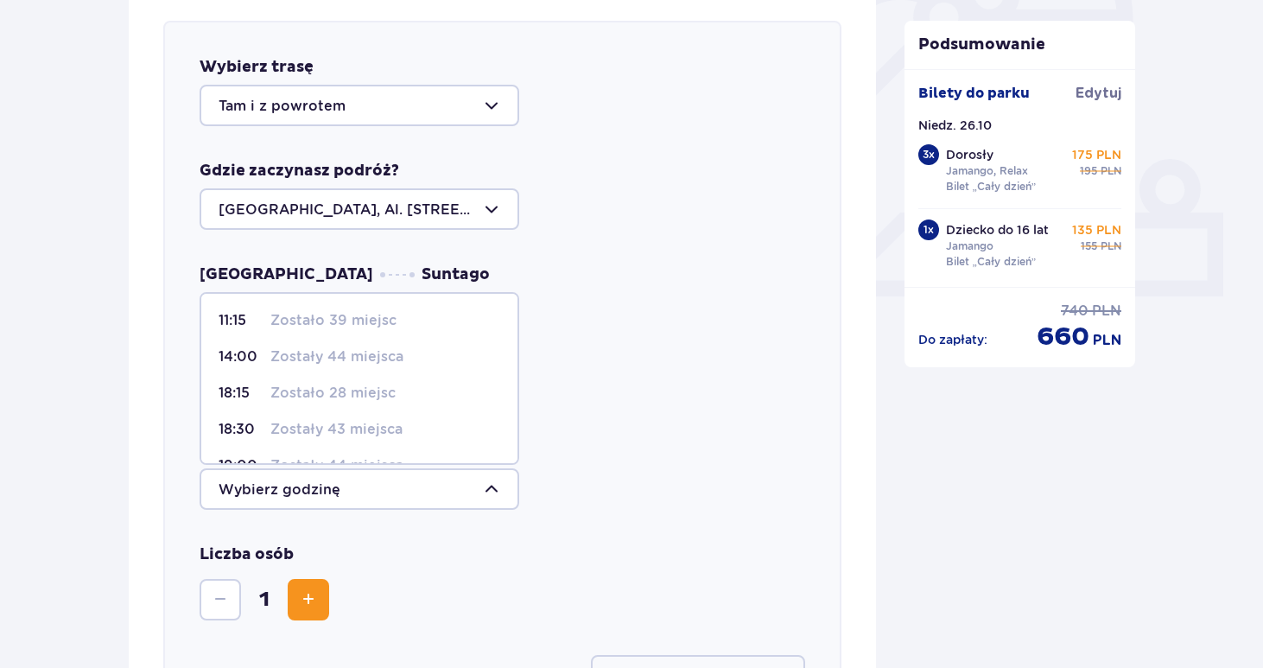
click at [289, 426] on p "Zostały 43 miejsca" at bounding box center [336, 429] width 132 height 19
type input "18:30"
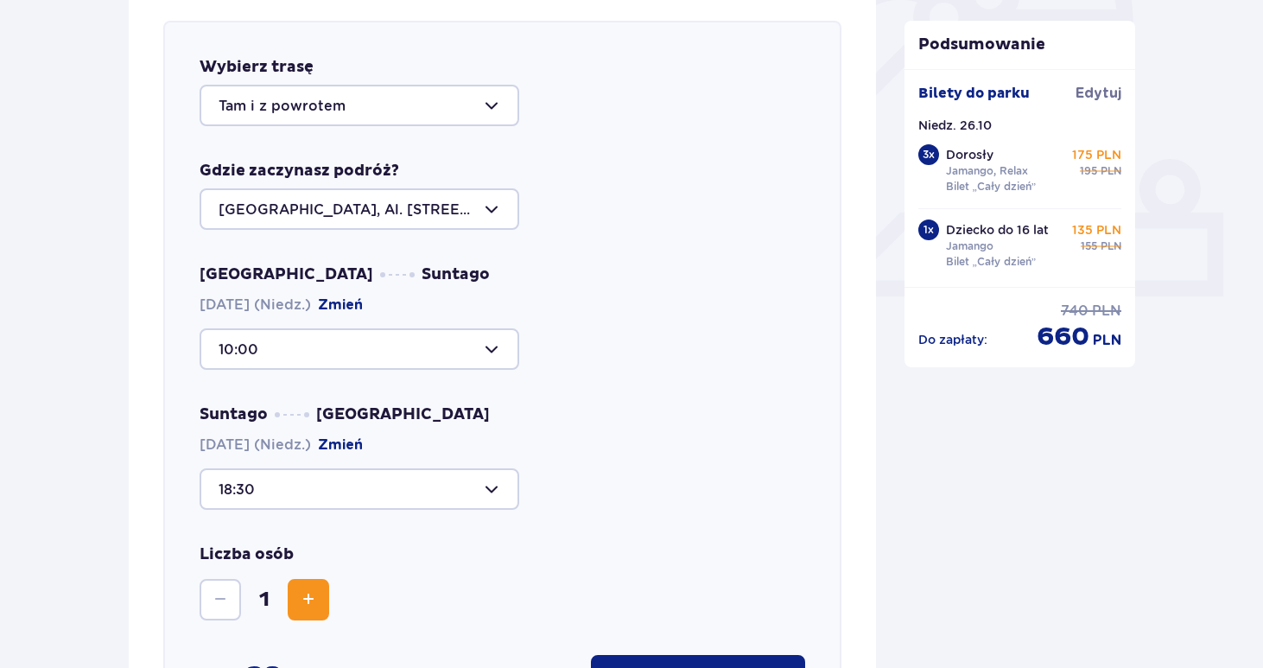
click at [305, 611] on button "Zwiększ" at bounding box center [308, 599] width 41 height 41
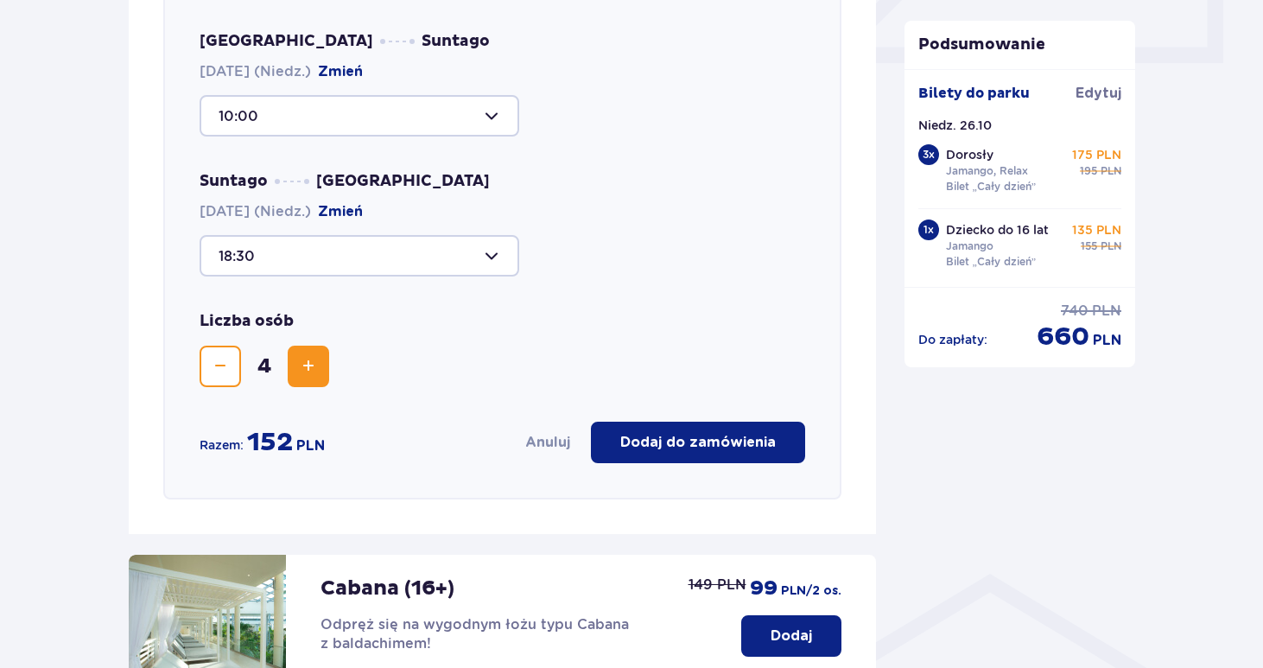
scroll to position [835, 0]
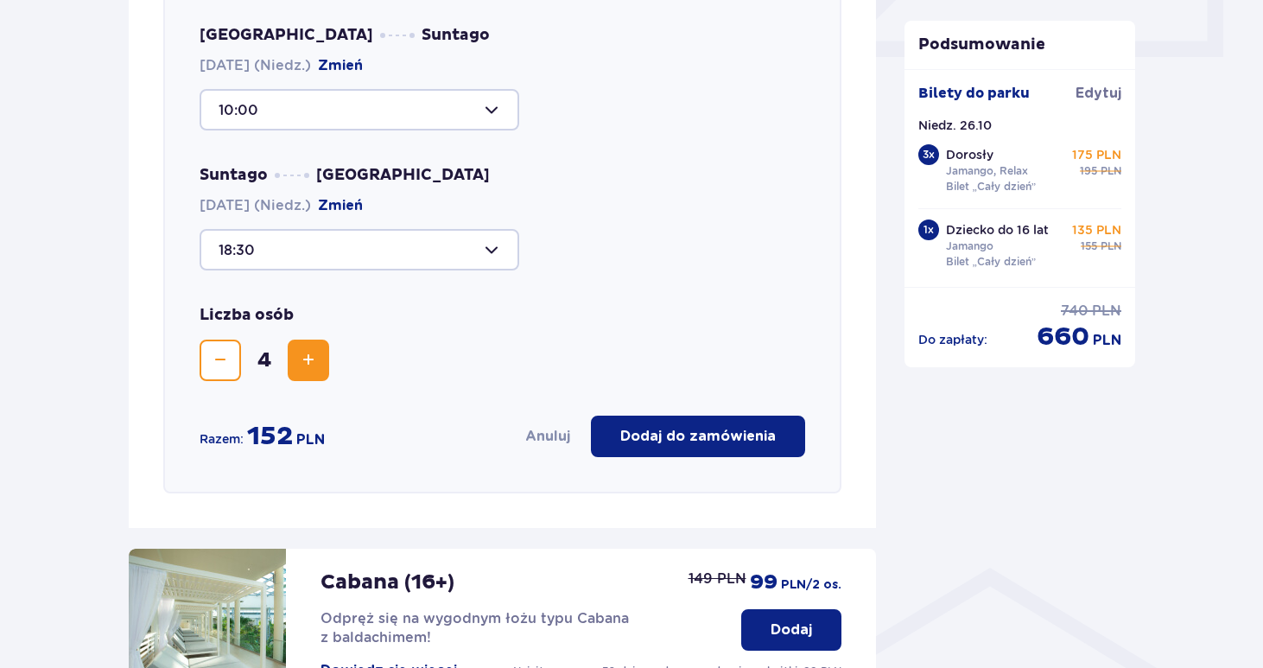
click at [711, 441] on p "Dodaj do zamówienia" at bounding box center [697, 436] width 155 height 19
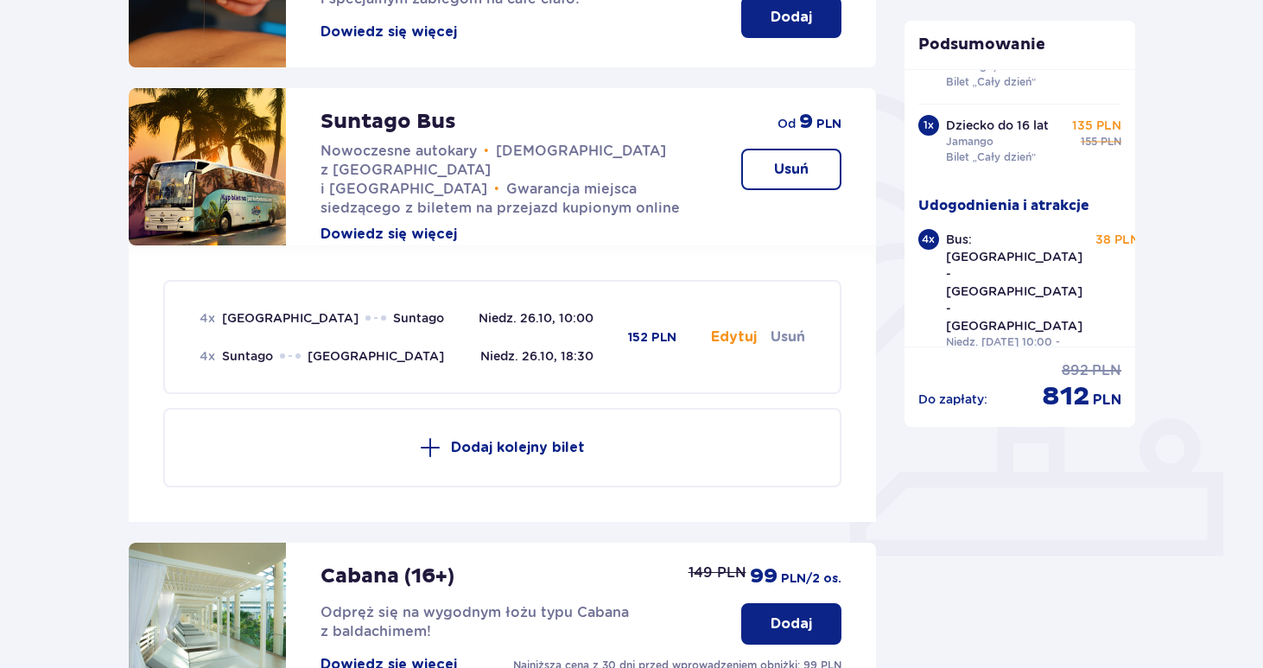
scroll to position [346, 0]
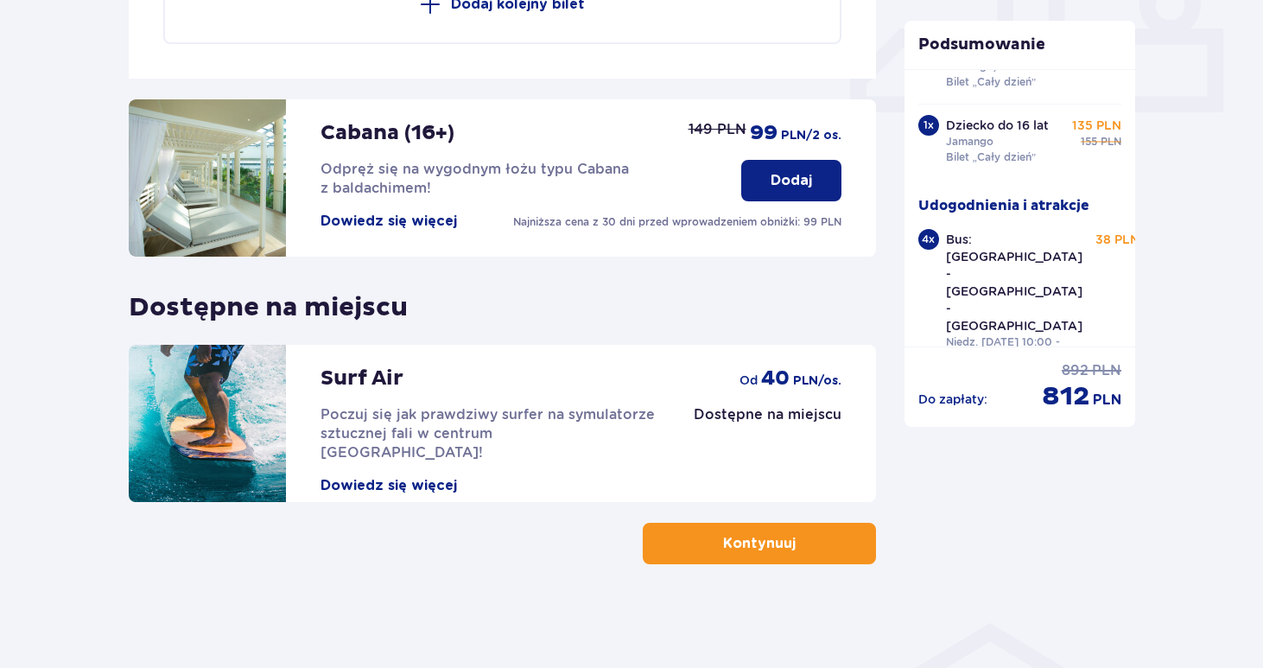
click at [734, 545] on p "Kontynuuj" at bounding box center [759, 543] width 73 height 19
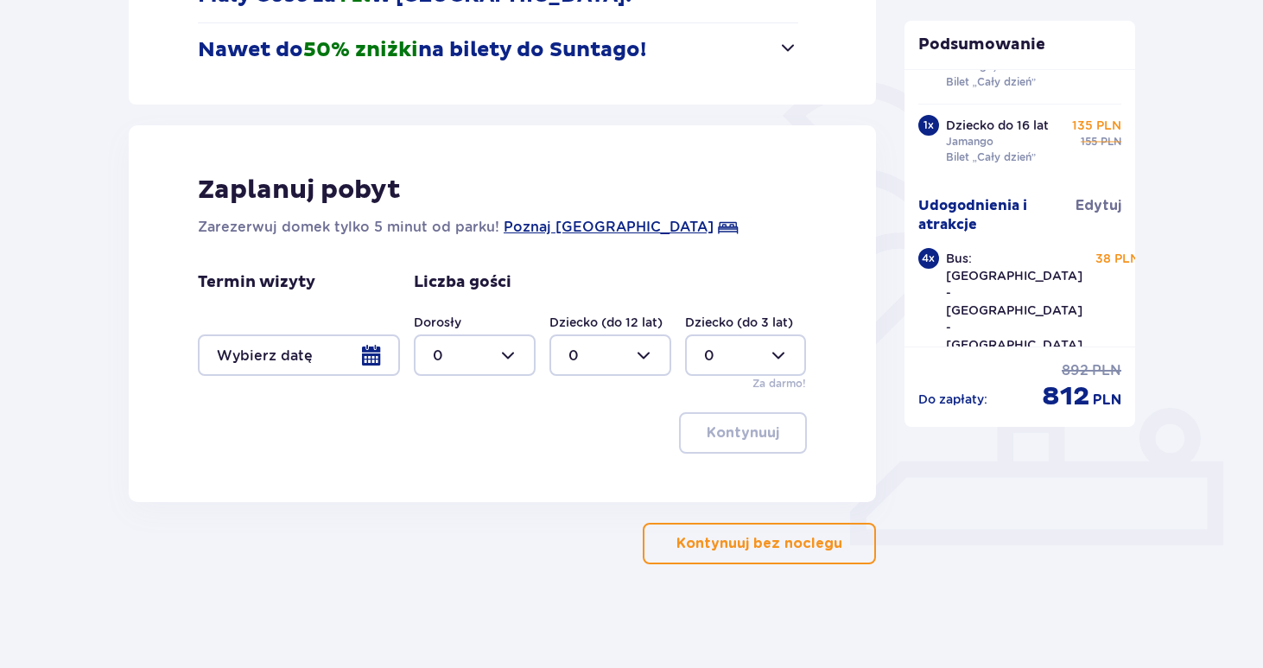
scroll to position [347, 0]
click at [737, 544] on p "Kontynuuj bez noclegu" at bounding box center [759, 543] width 166 height 19
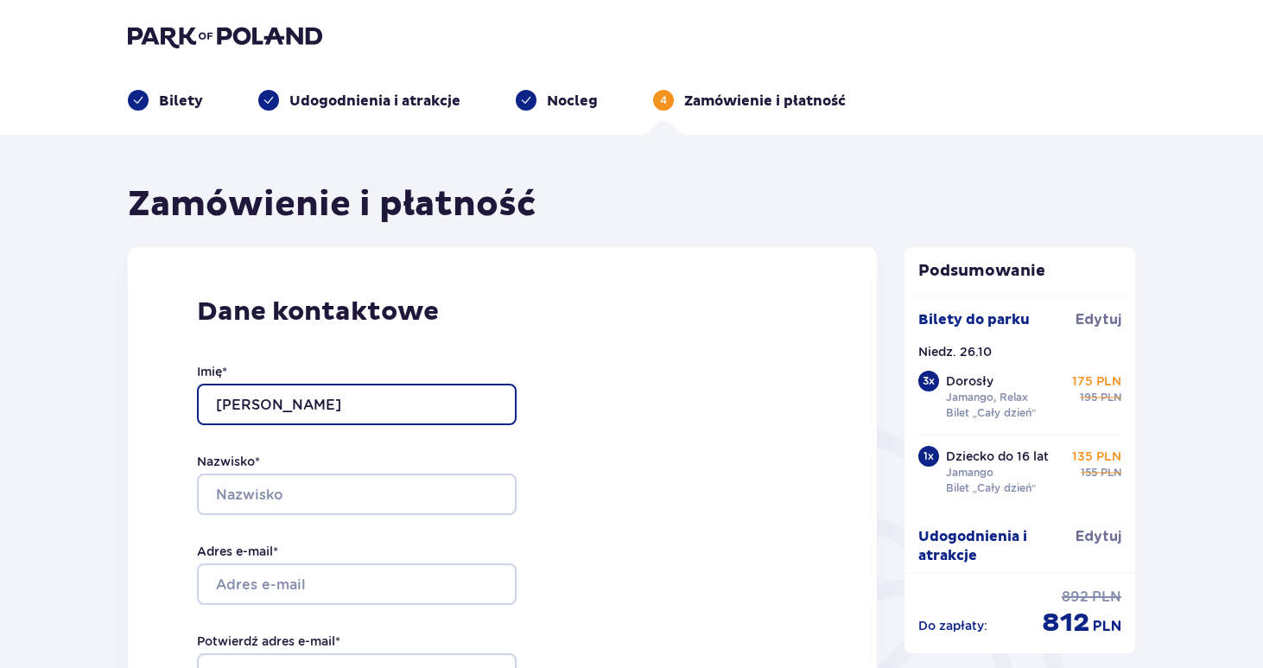
type input "sebastian"
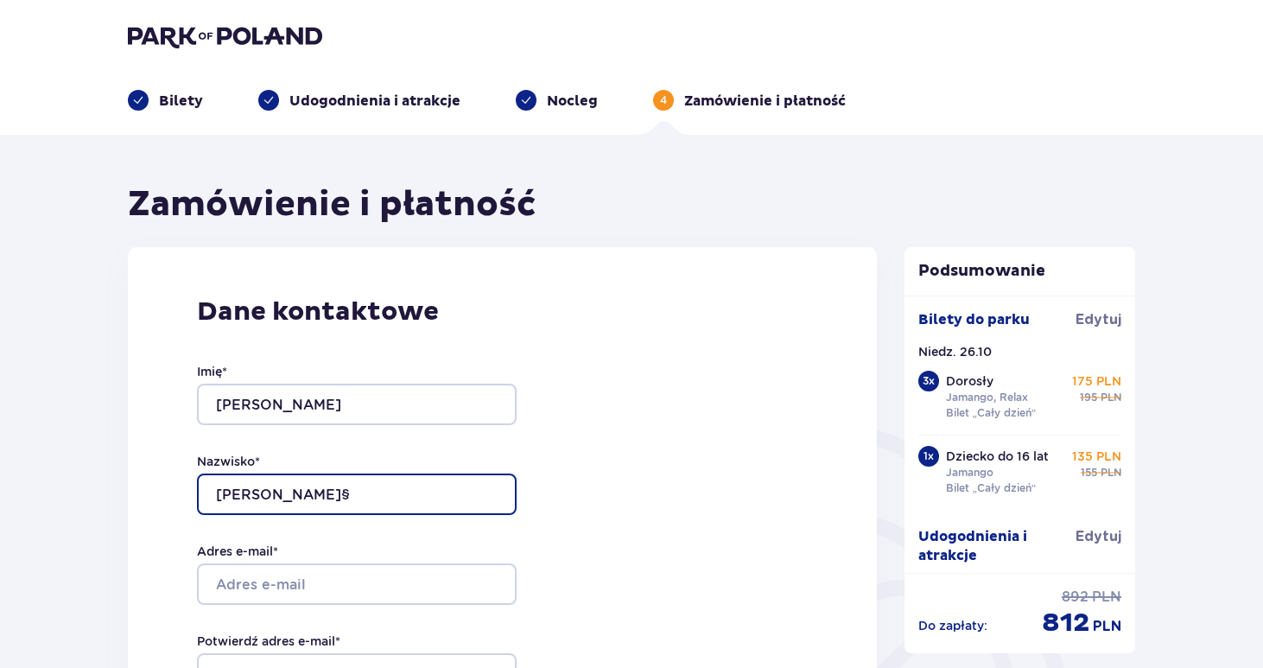
click at [340, 502] on input "marek§" at bounding box center [357, 493] width 320 height 41
type input "marek"
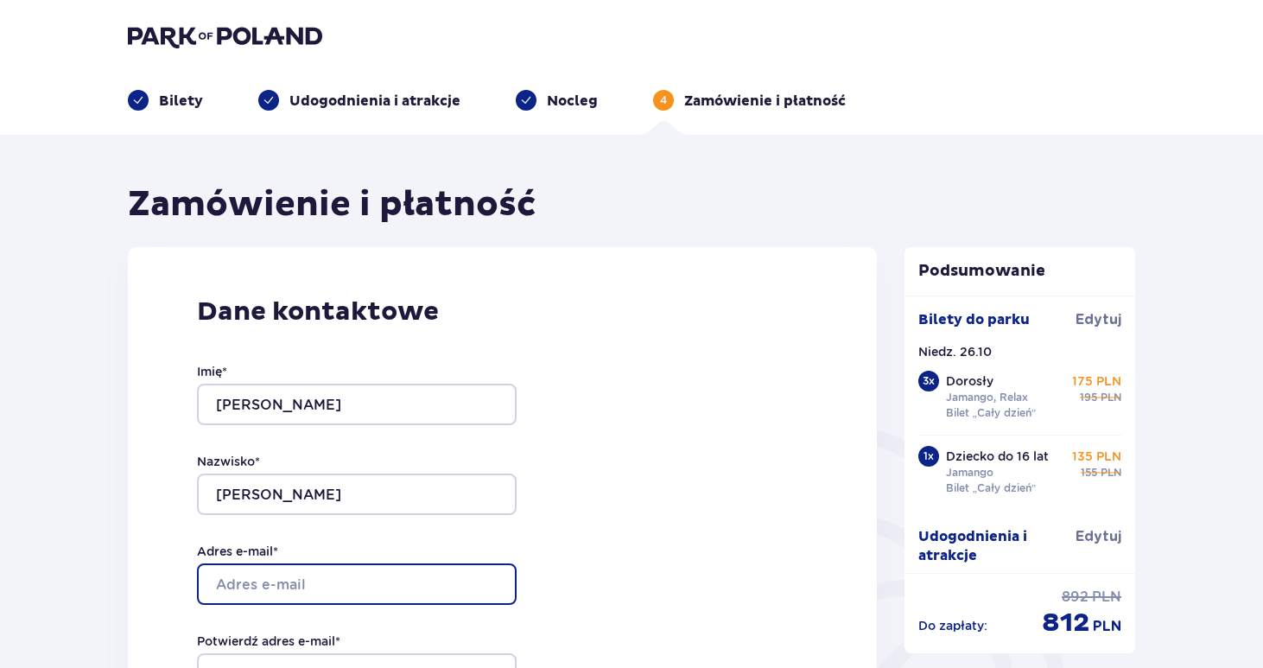
click at [313, 582] on input "Adres e-mail *" at bounding box center [357, 583] width 320 height 41
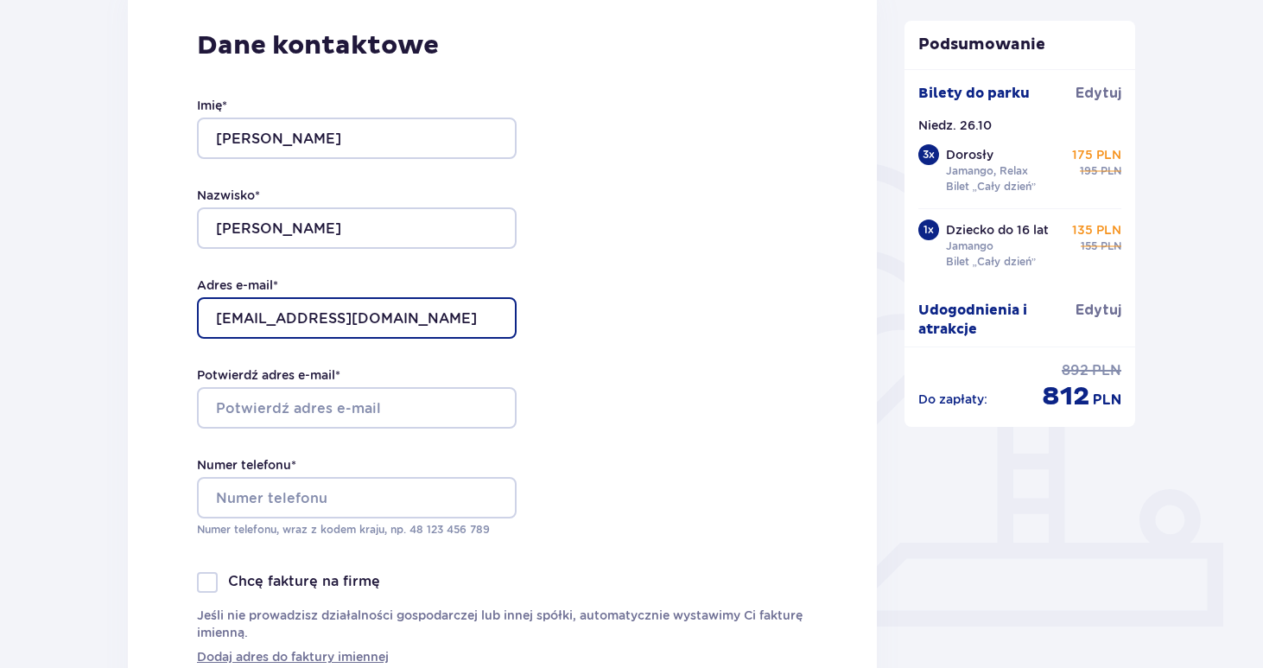
scroll to position [278, 0]
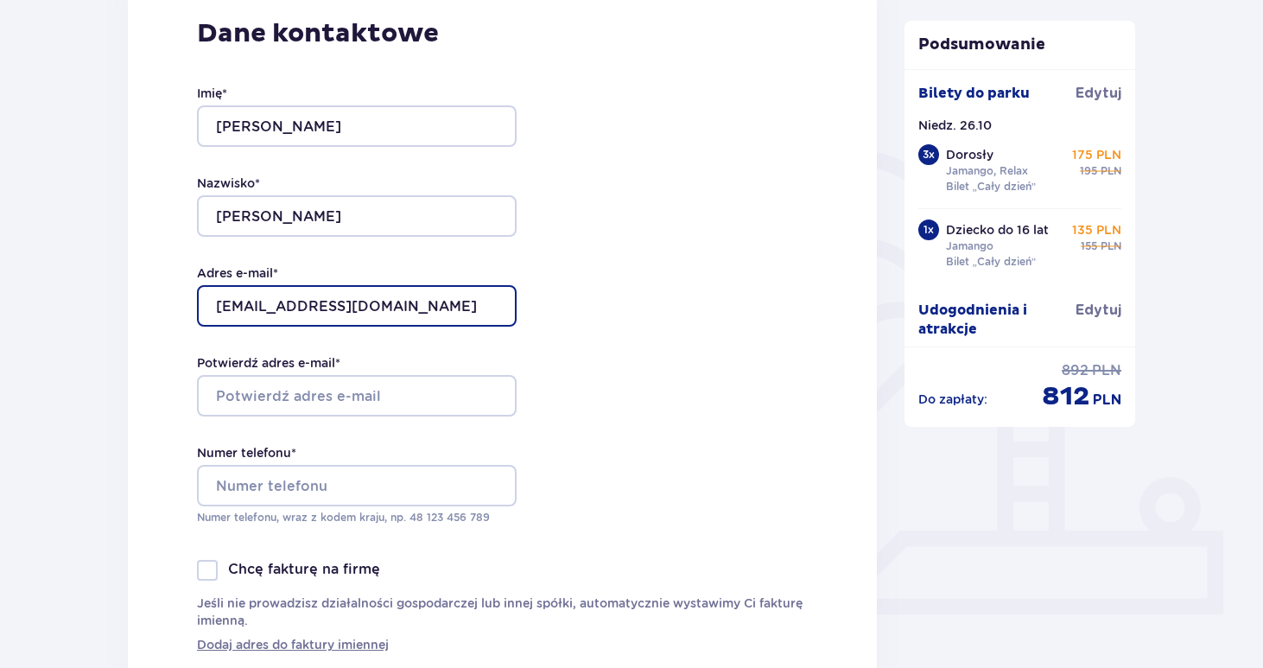
type input "[EMAIL_ADDRESS][DOMAIN_NAME]"
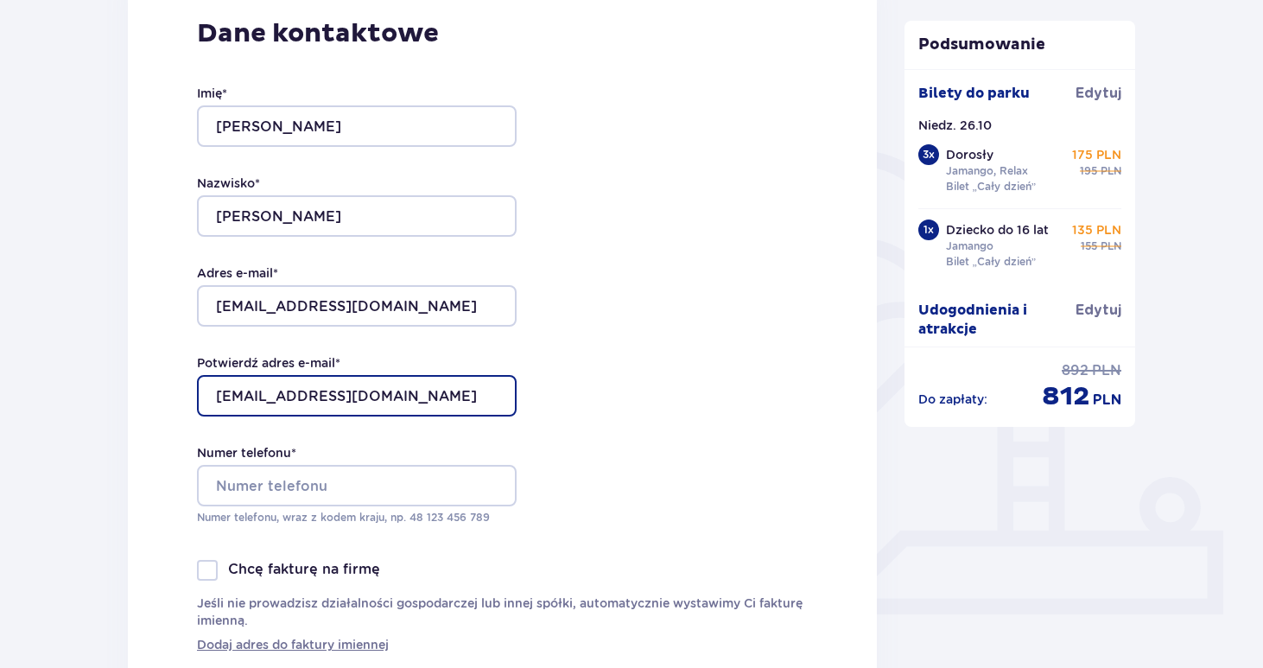
type input "[EMAIL_ADDRESS][DOMAIN_NAME]"
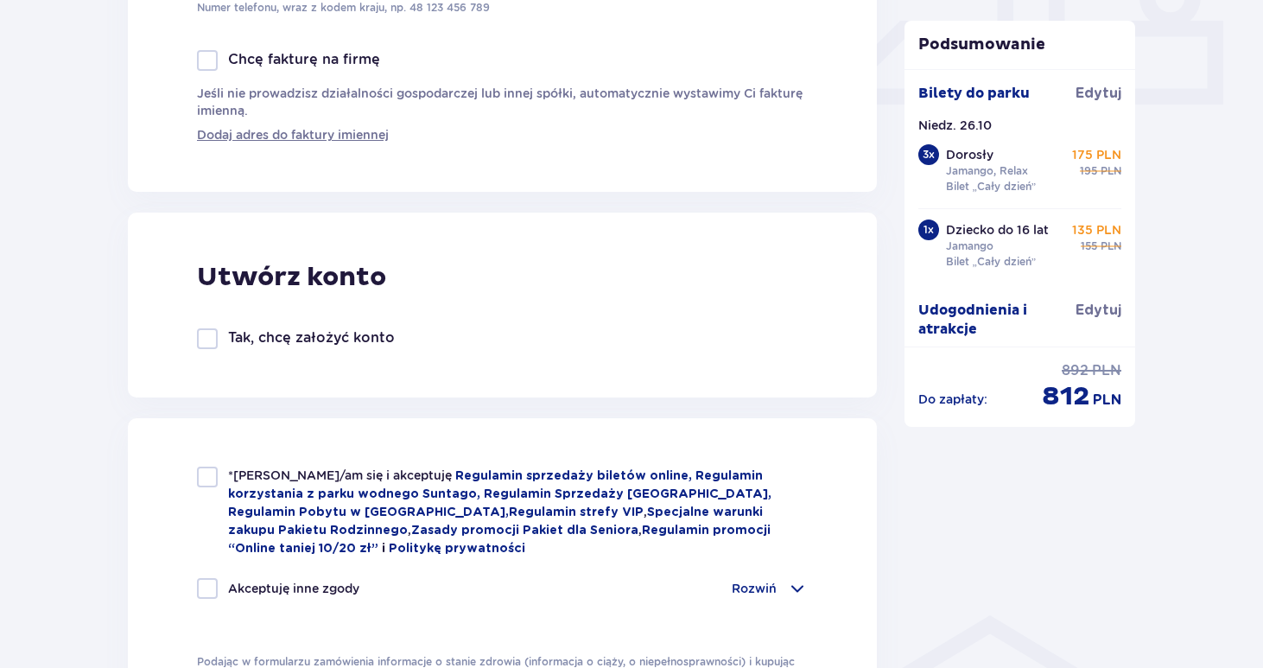
scroll to position [790, 0]
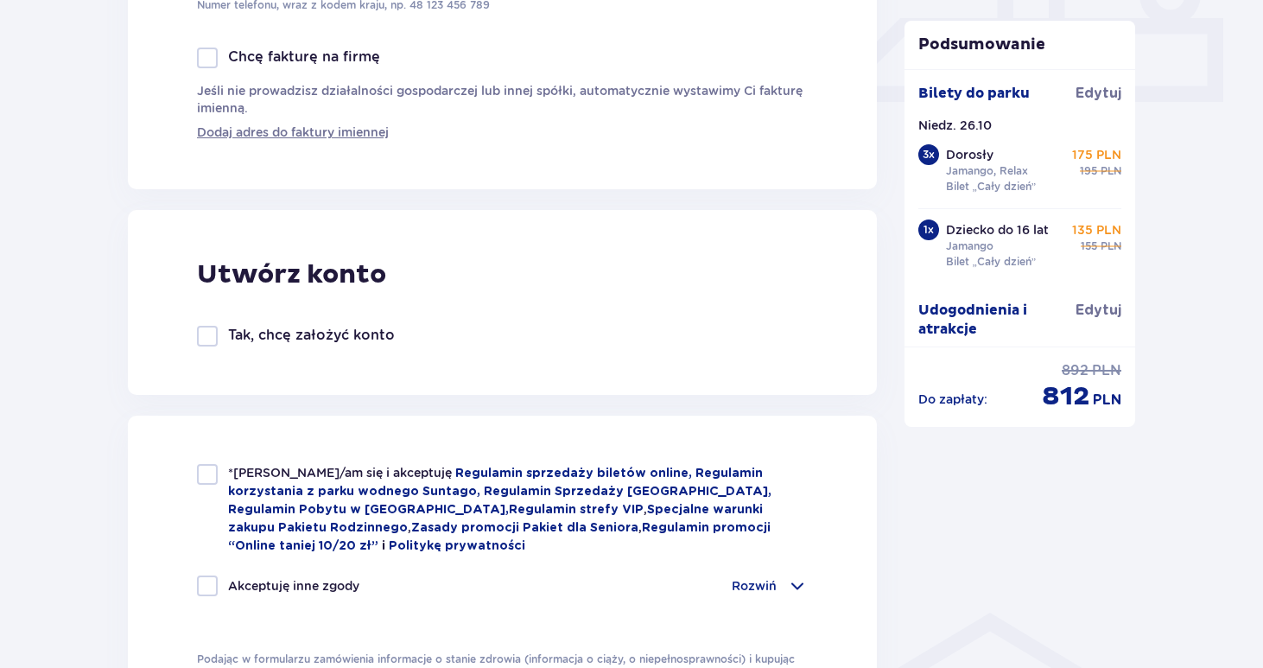
type input "789361401"
click at [214, 481] on div at bounding box center [207, 474] width 21 height 21
checkbox input "true"
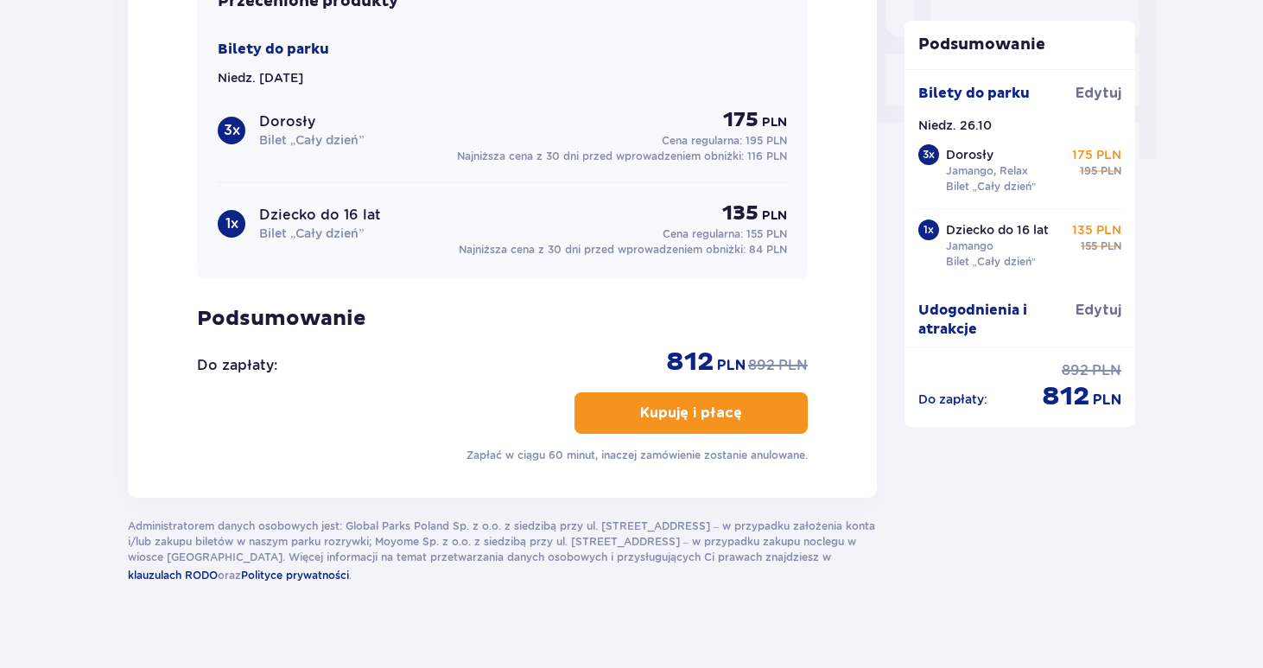
scroll to position [1713, 0]
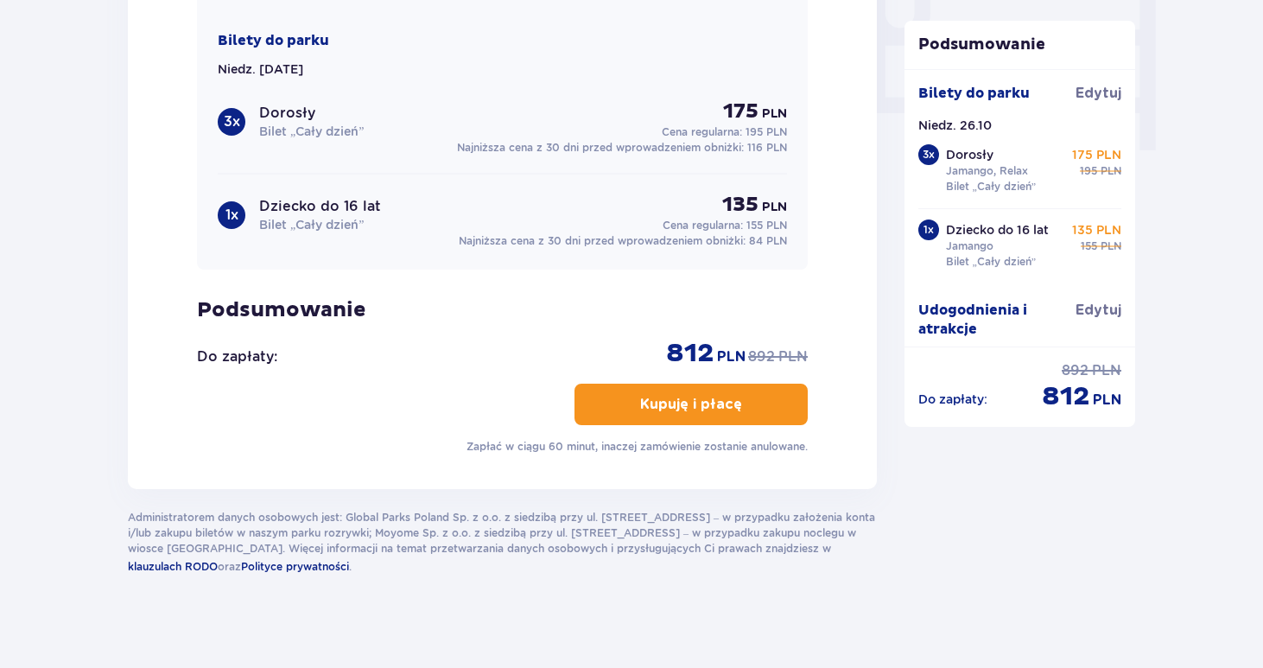
click at [665, 401] on p "Kupuję i płacę" at bounding box center [691, 404] width 102 height 19
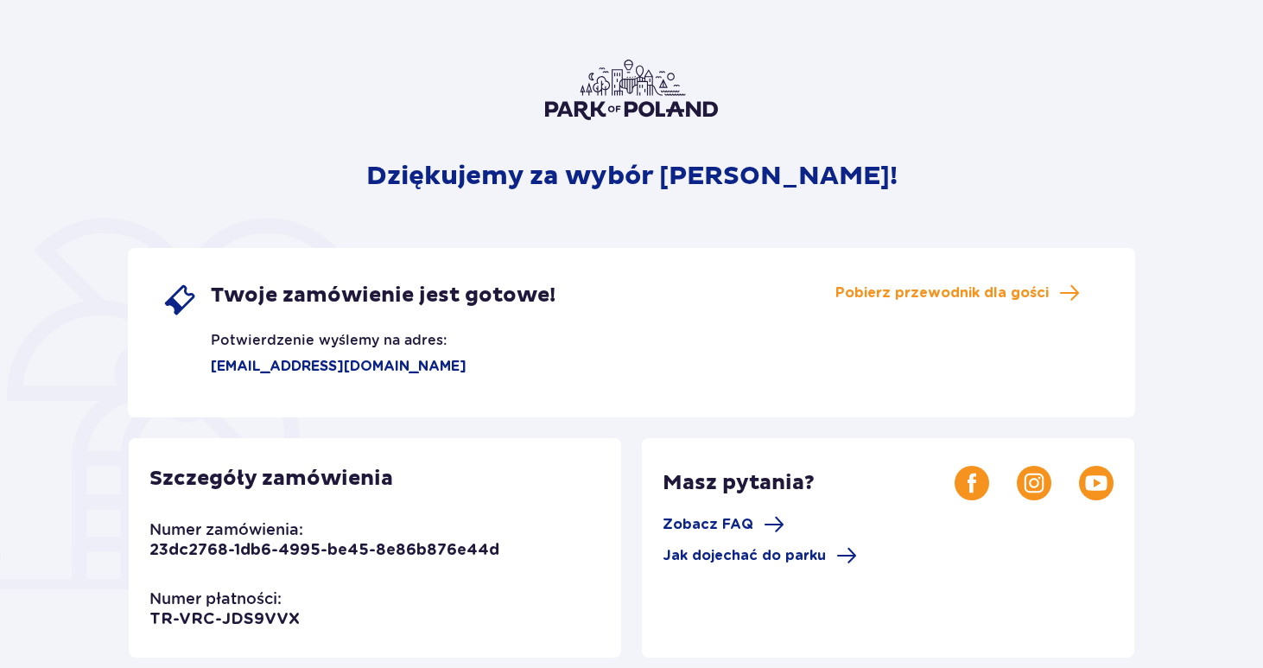
scroll to position [79, 0]
